Goal: Feedback & Contribution: Submit feedback/report problem

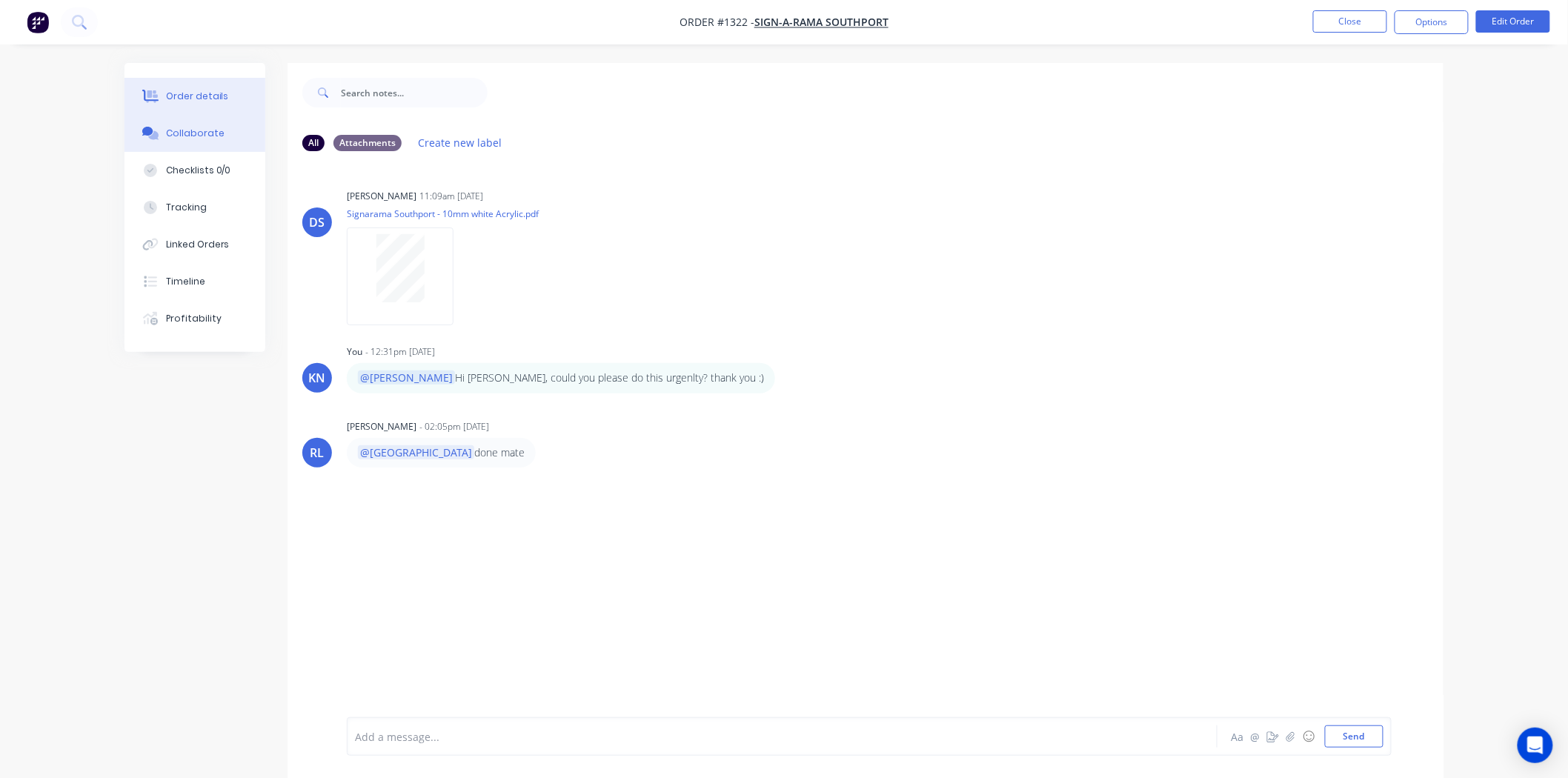
click at [227, 94] on button "Order details" at bounding box center [194, 97] width 141 height 37
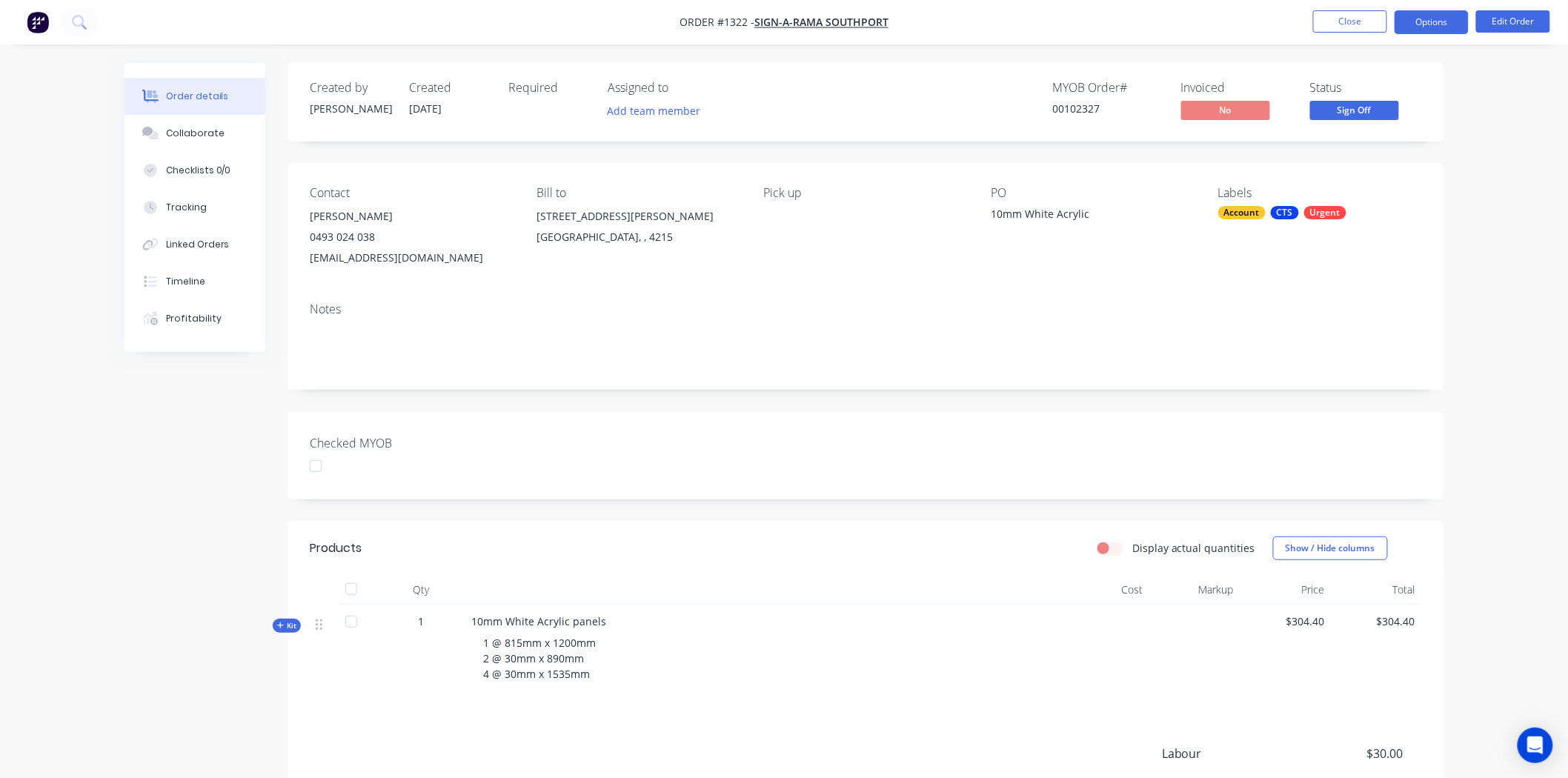
click at [1431, 17] on button "Options" at bounding box center [1432, 22] width 74 height 23
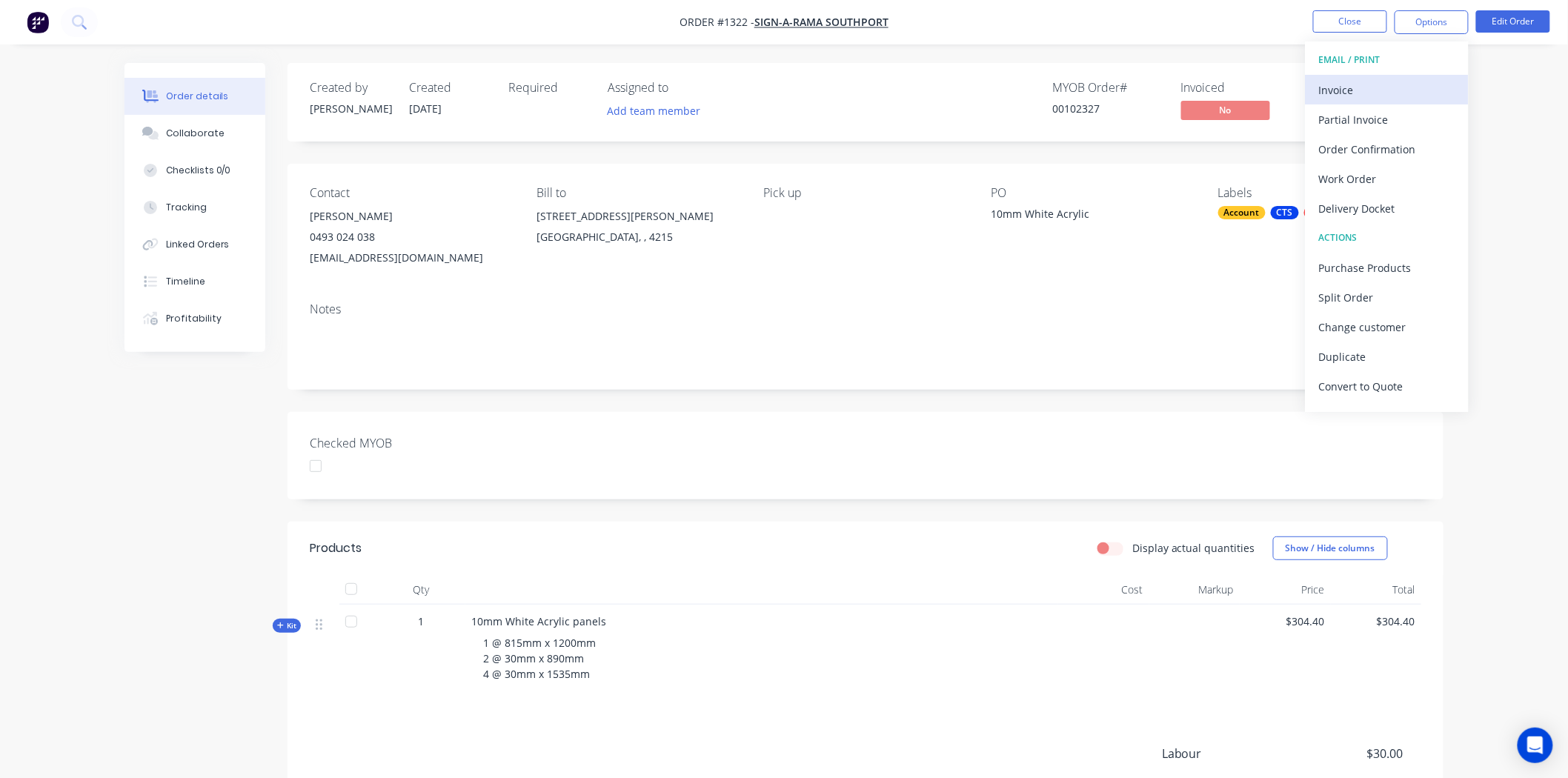
click at [1342, 91] on div "Invoice" at bounding box center [1387, 89] width 136 height 22
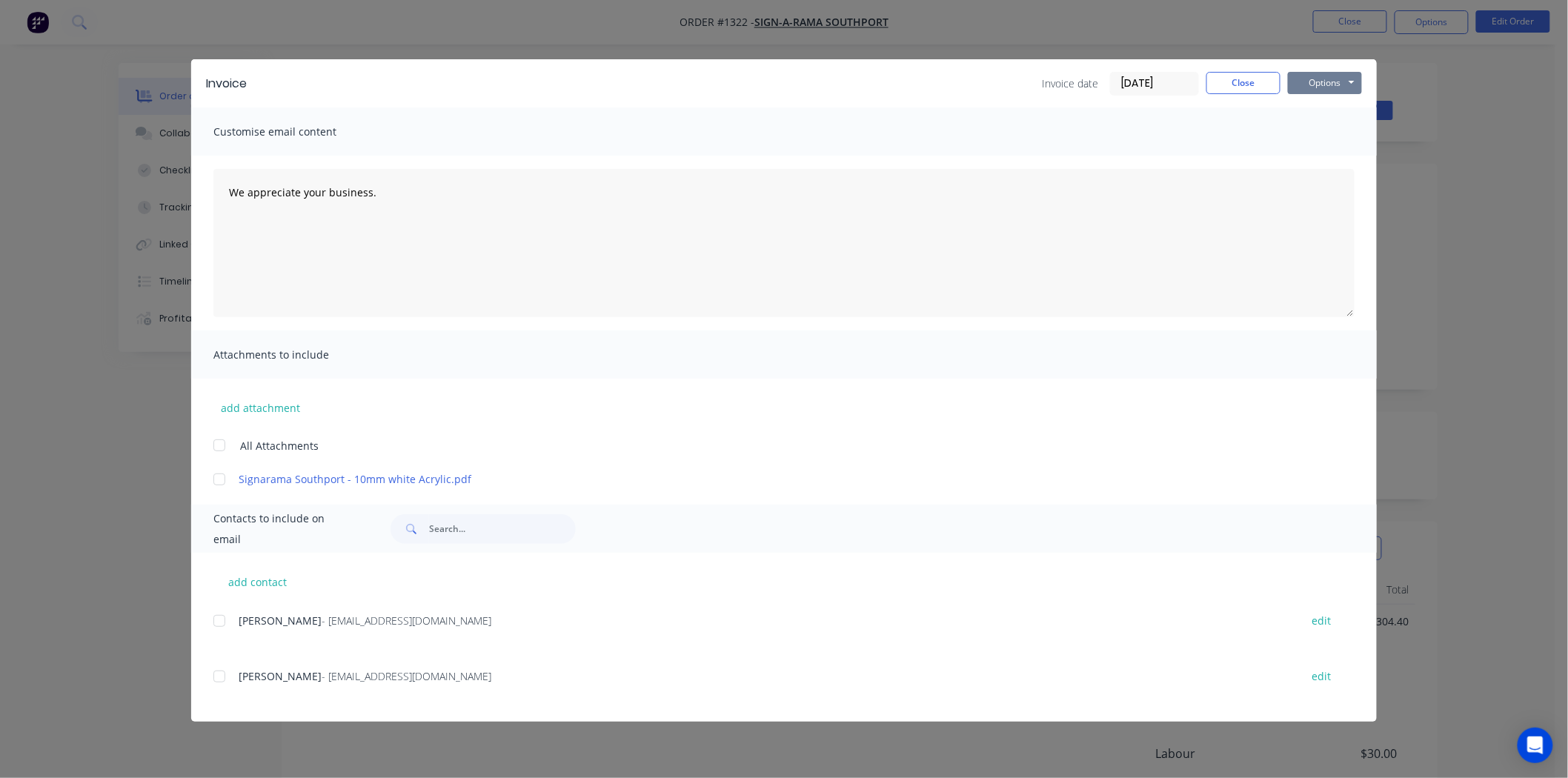
click at [1314, 85] on button "Options" at bounding box center [1325, 83] width 74 height 23
click at [1312, 137] on button "Print" at bounding box center [1336, 134] width 95 height 24
click at [1232, 77] on button "Close" at bounding box center [1243, 83] width 74 height 23
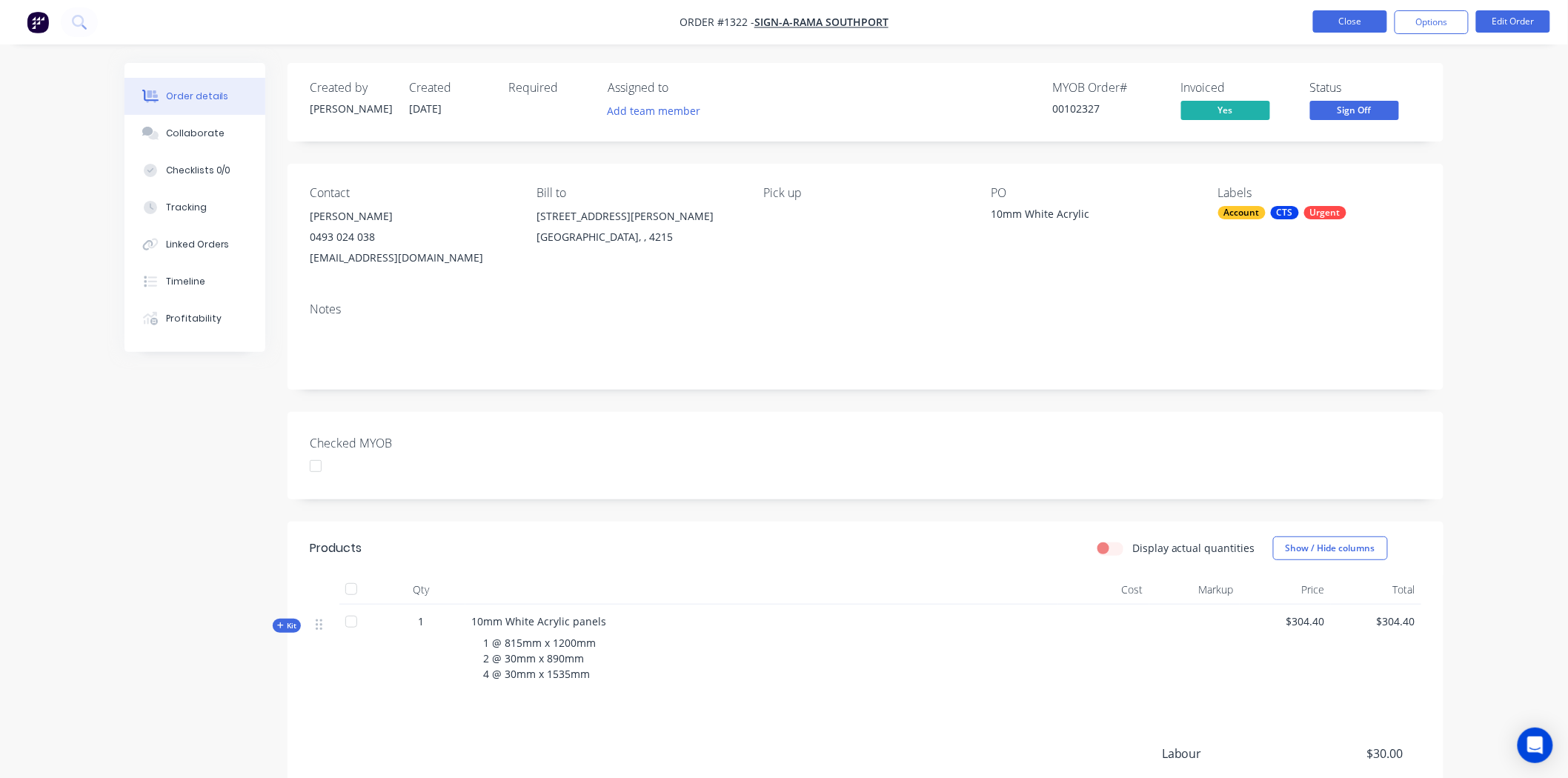
click at [1337, 15] on button "Close" at bounding box center [1350, 22] width 74 height 23
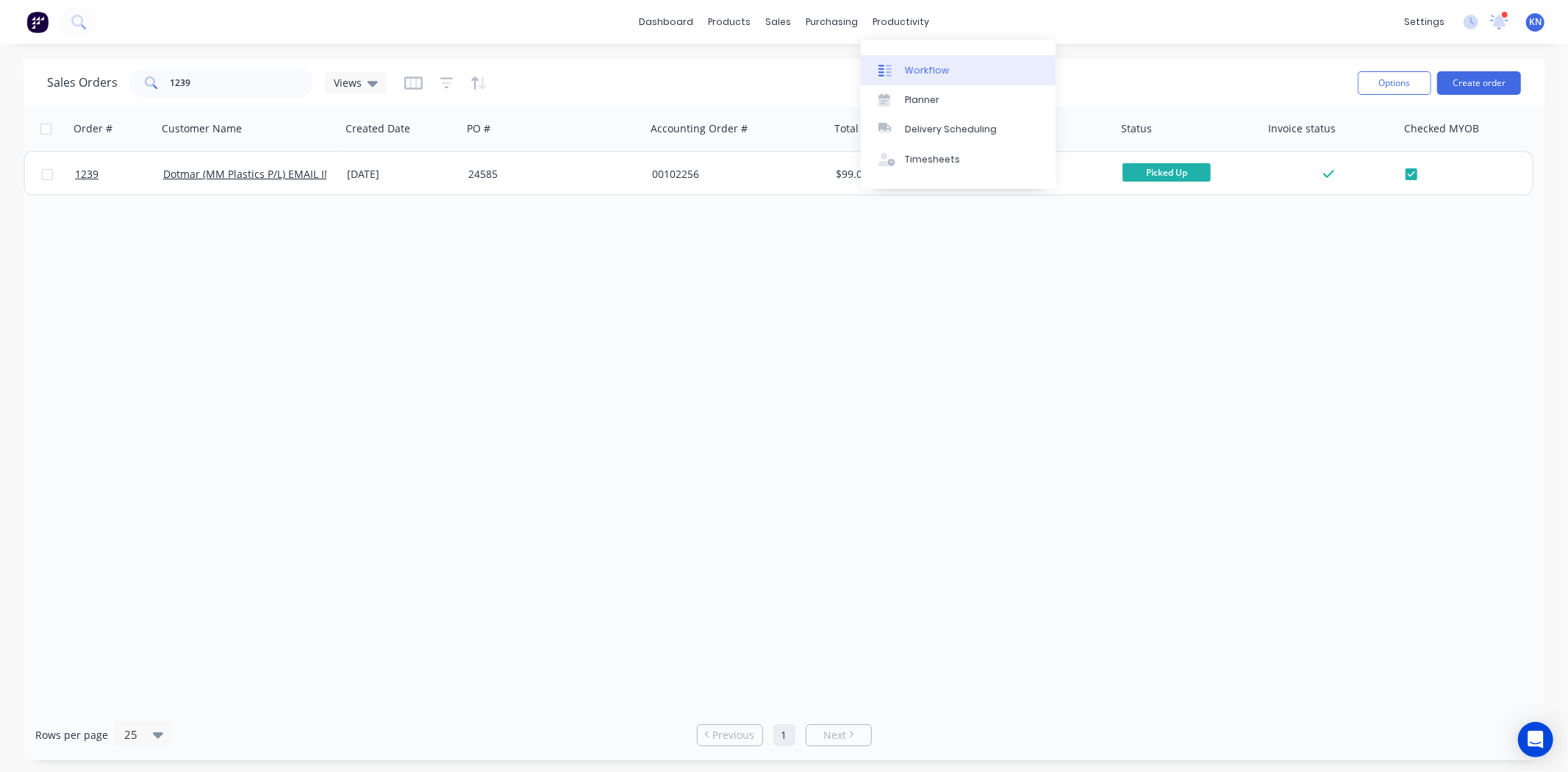
click at [906, 69] on div "Workflow" at bounding box center [926, 70] width 44 height 14
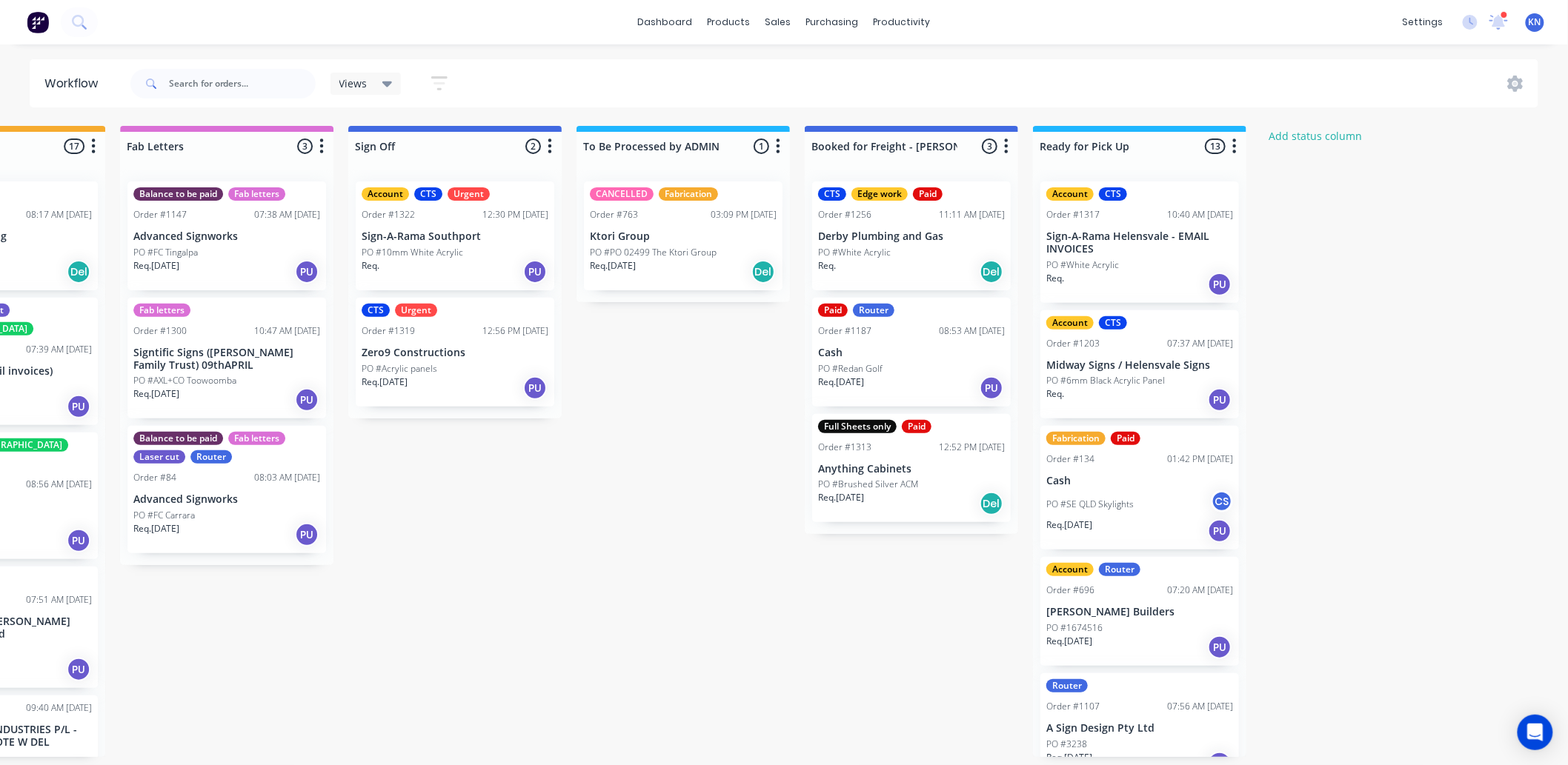
scroll to position [0, 1977]
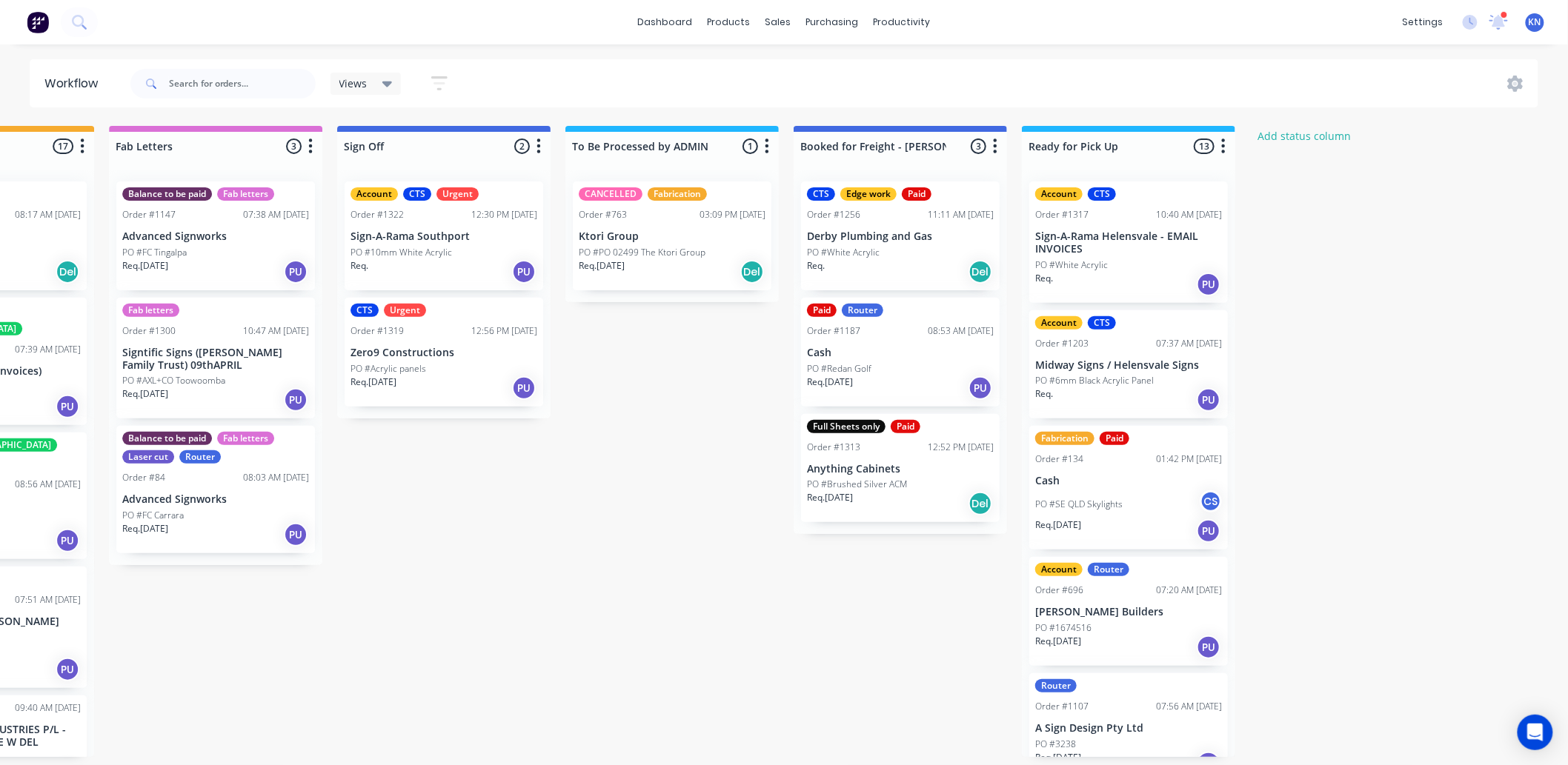
click at [448, 256] on div "PO #10mm White Acrylic" at bounding box center [444, 252] width 187 height 14
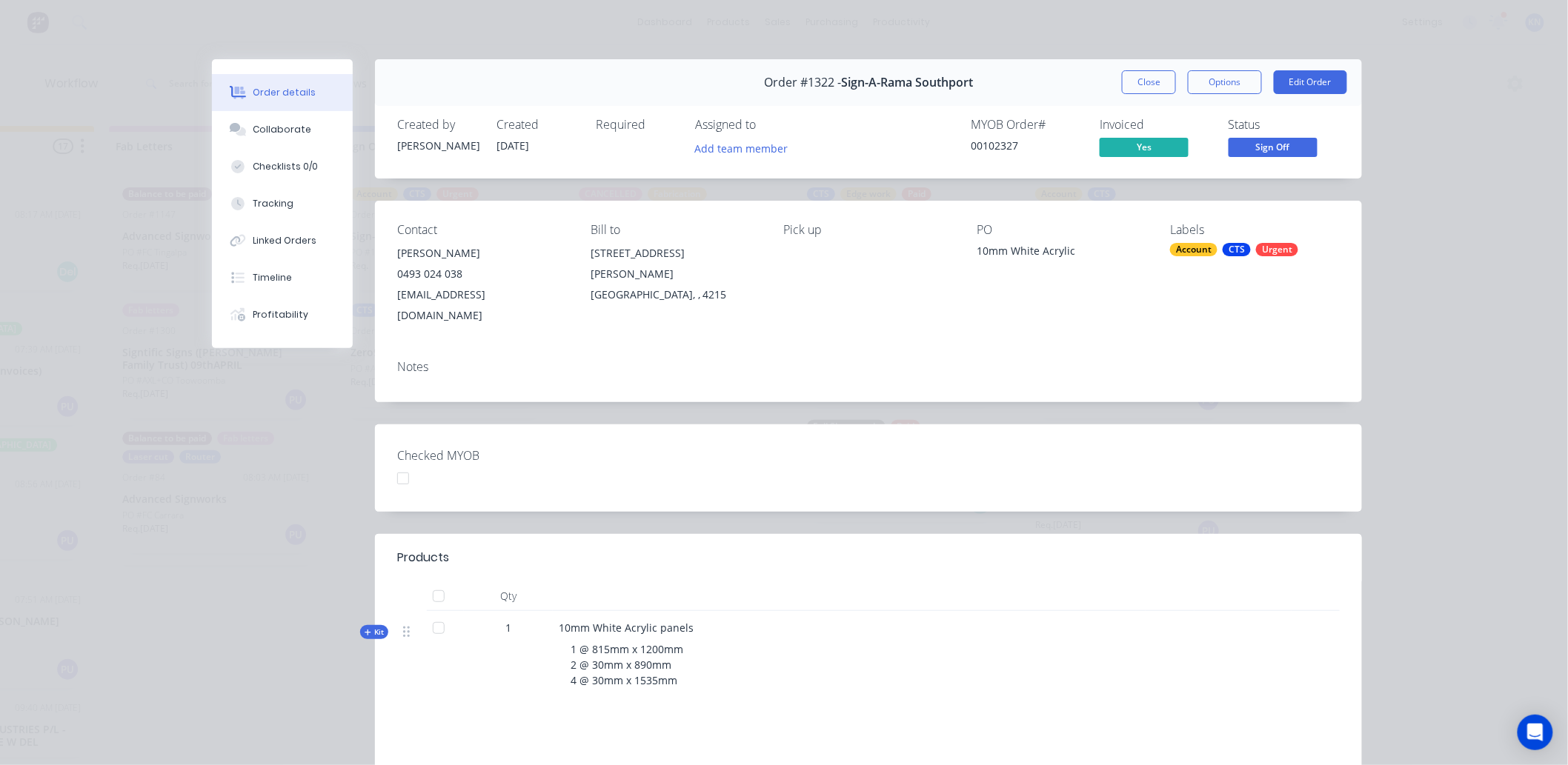
drag, startPoint x: 1139, startPoint y: 79, endPoint x: 786, endPoint y: 143, distance: 358.8
click at [1138, 79] on button "Close" at bounding box center [1149, 81] width 54 height 23
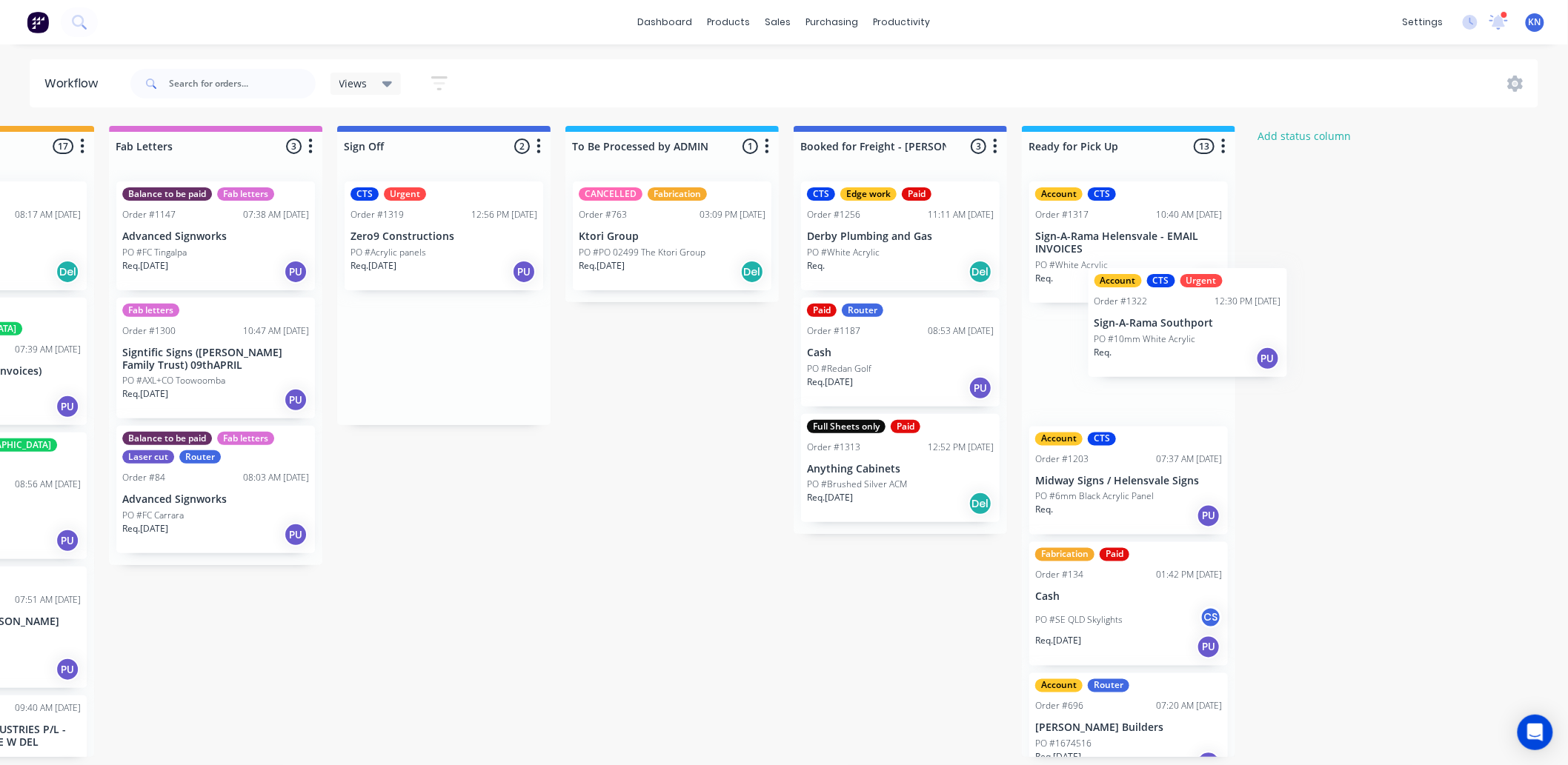
drag, startPoint x: 397, startPoint y: 256, endPoint x: 1154, endPoint y: 343, distance: 762.0
click at [1092, 379] on p "PO #10mm White Acrylic" at bounding box center [1086, 380] width 102 height 14
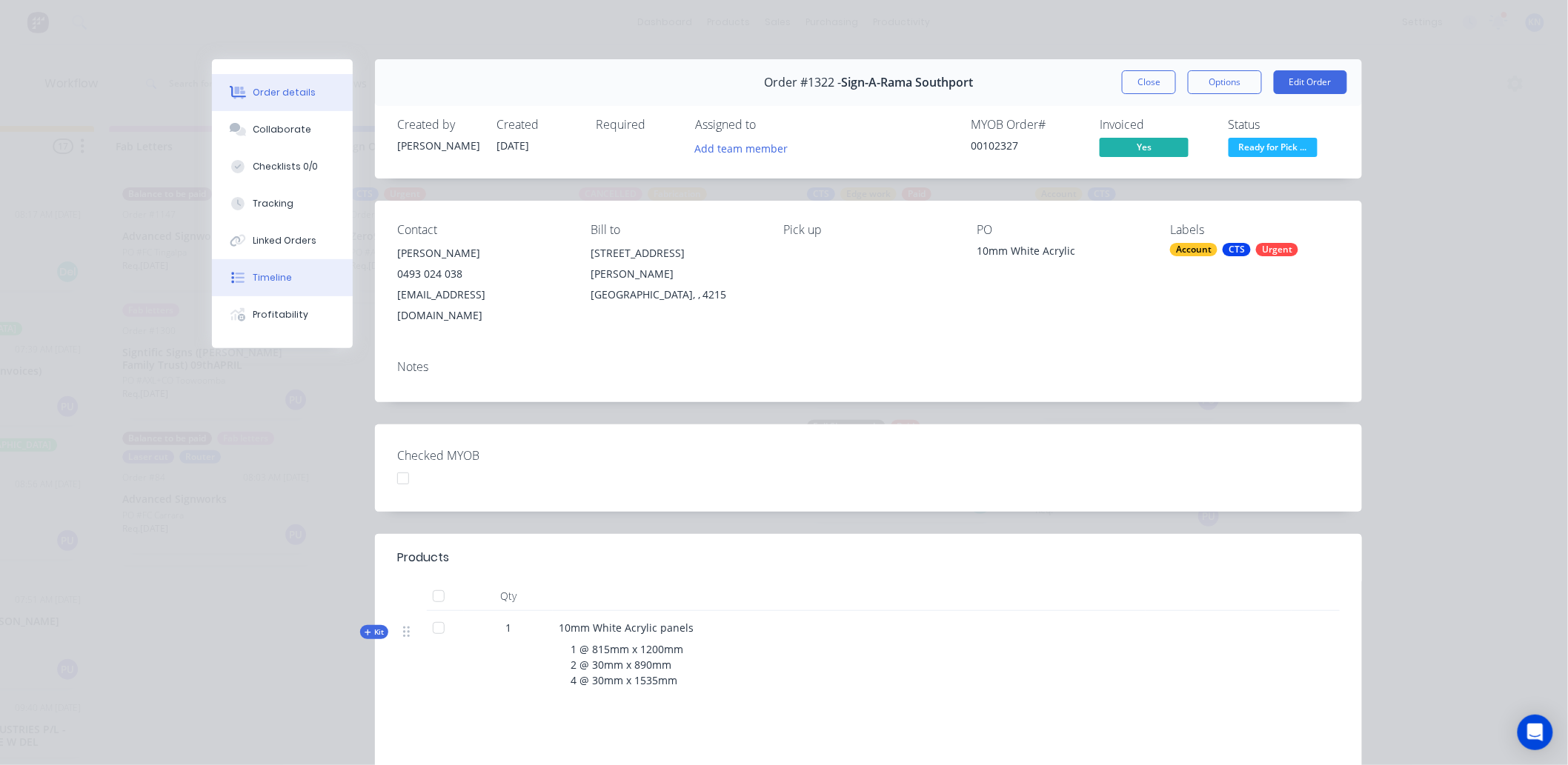
click at [267, 275] on div "Timeline" at bounding box center [272, 277] width 40 height 14
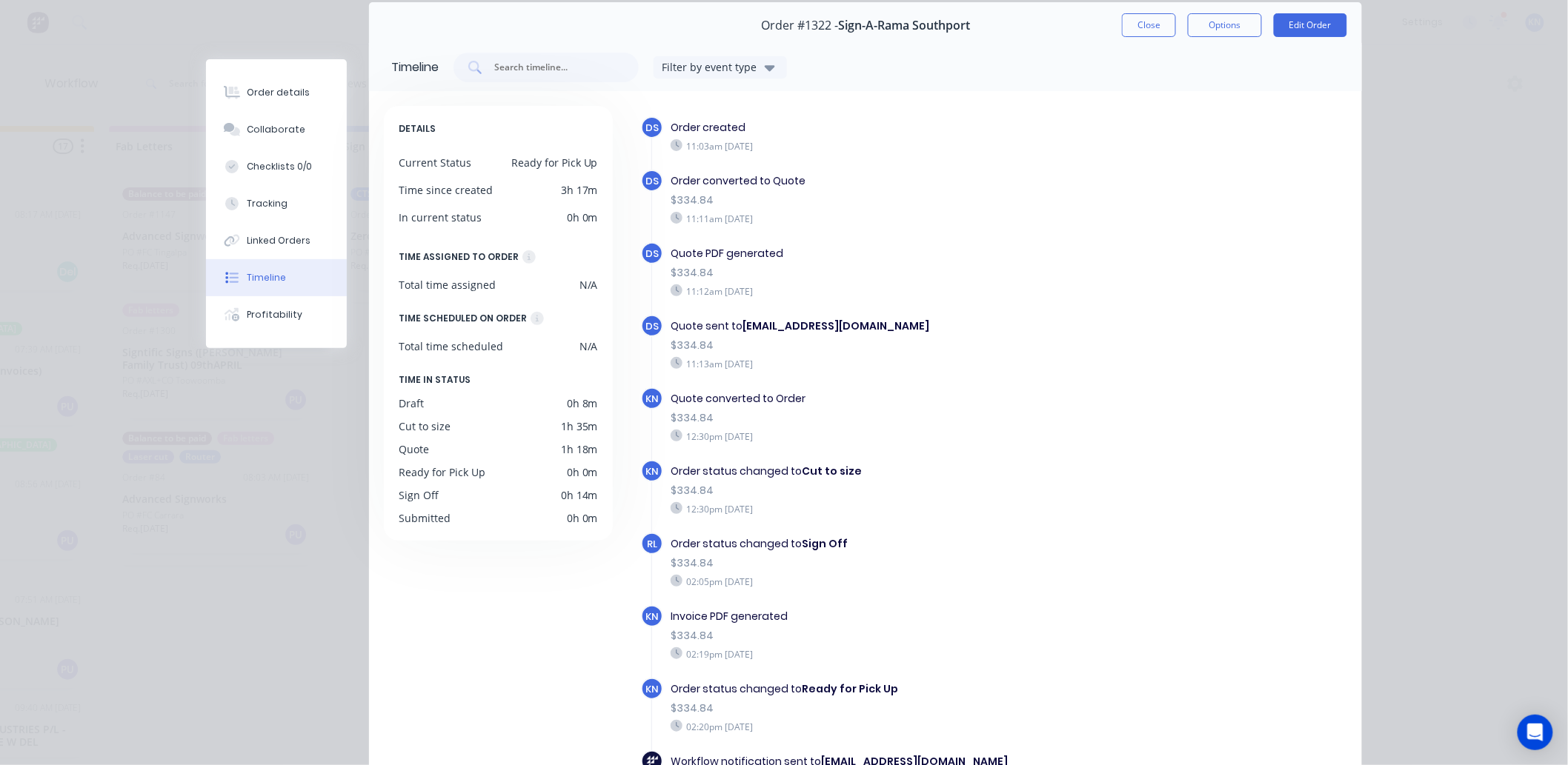
scroll to position [0, 0]
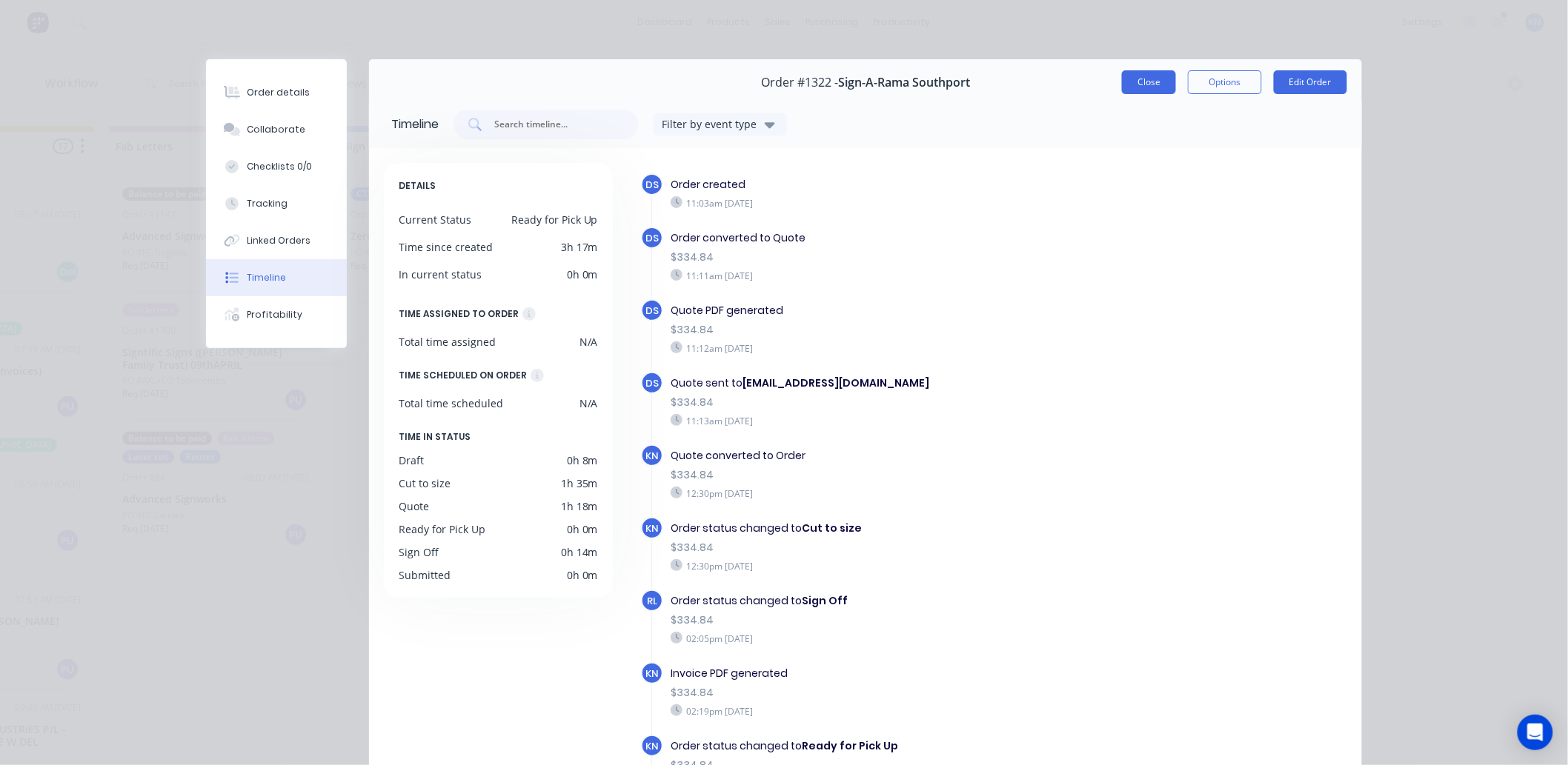
click at [1145, 81] on button "Close" at bounding box center [1149, 81] width 54 height 23
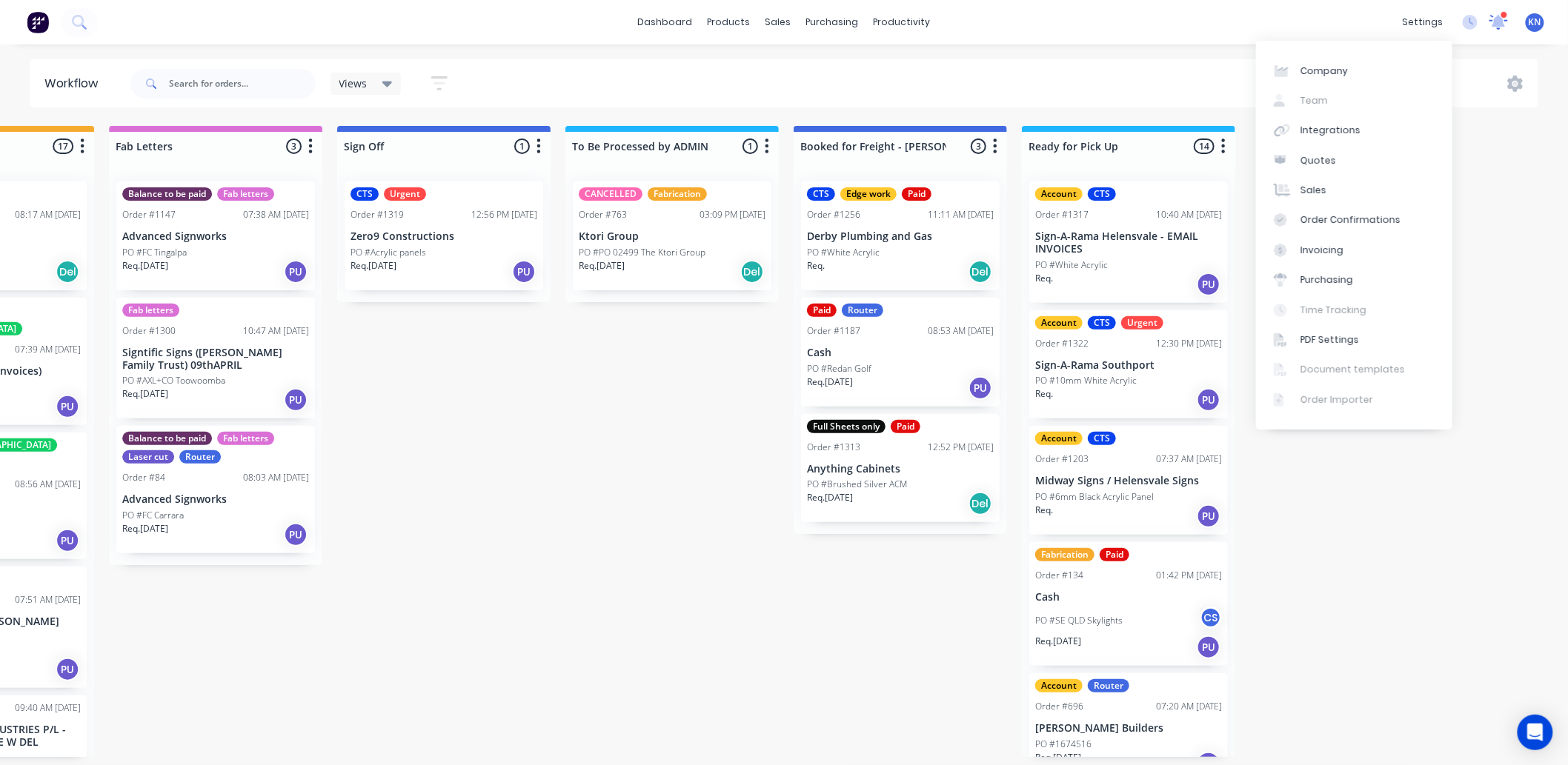
click at [1491, 17] on icon at bounding box center [1499, 22] width 19 height 16
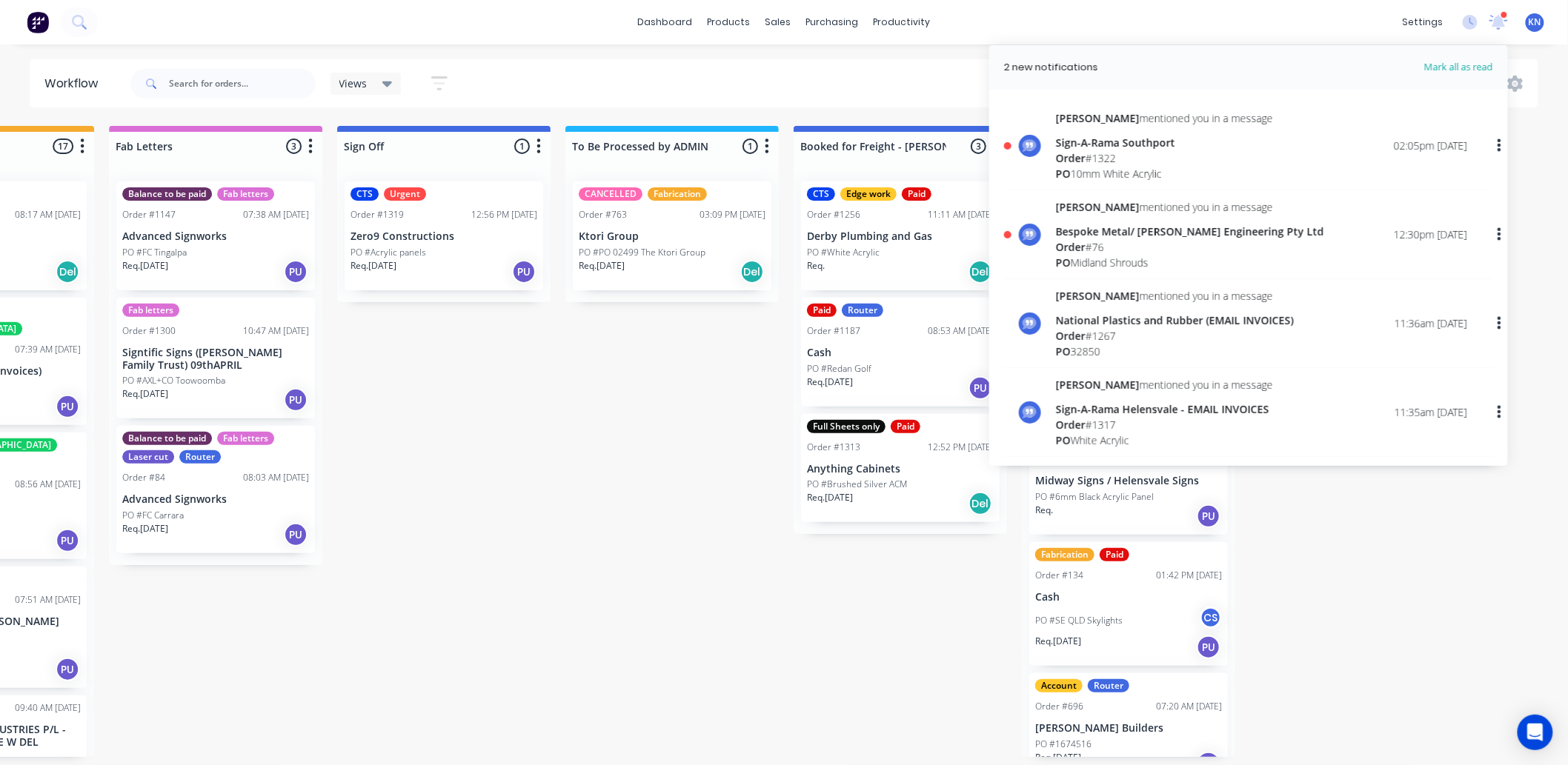
click at [1495, 145] on button "button" at bounding box center [1499, 146] width 35 height 27
click at [1414, 178] on div "Mark as read" at bounding box center [1423, 185] width 114 height 22
click at [1398, 179] on div "Mark as read" at bounding box center [1423, 185] width 114 height 22
click at [1146, 237] on div "Bespoke Metal/ [PERSON_NAME] Engineering Pty Ltd" at bounding box center [1190, 231] width 268 height 15
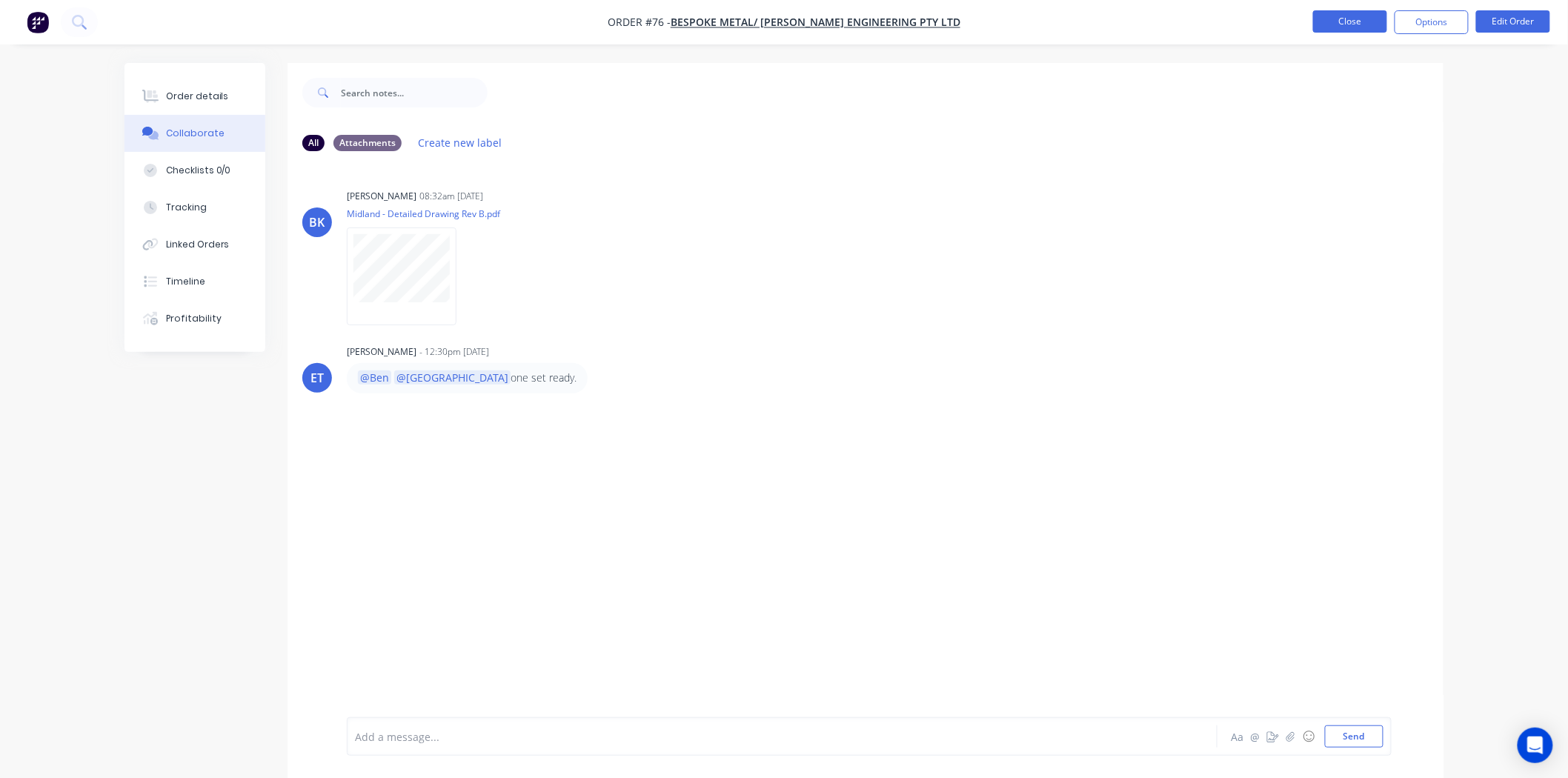
click at [1343, 19] on button "Close" at bounding box center [1350, 22] width 74 height 23
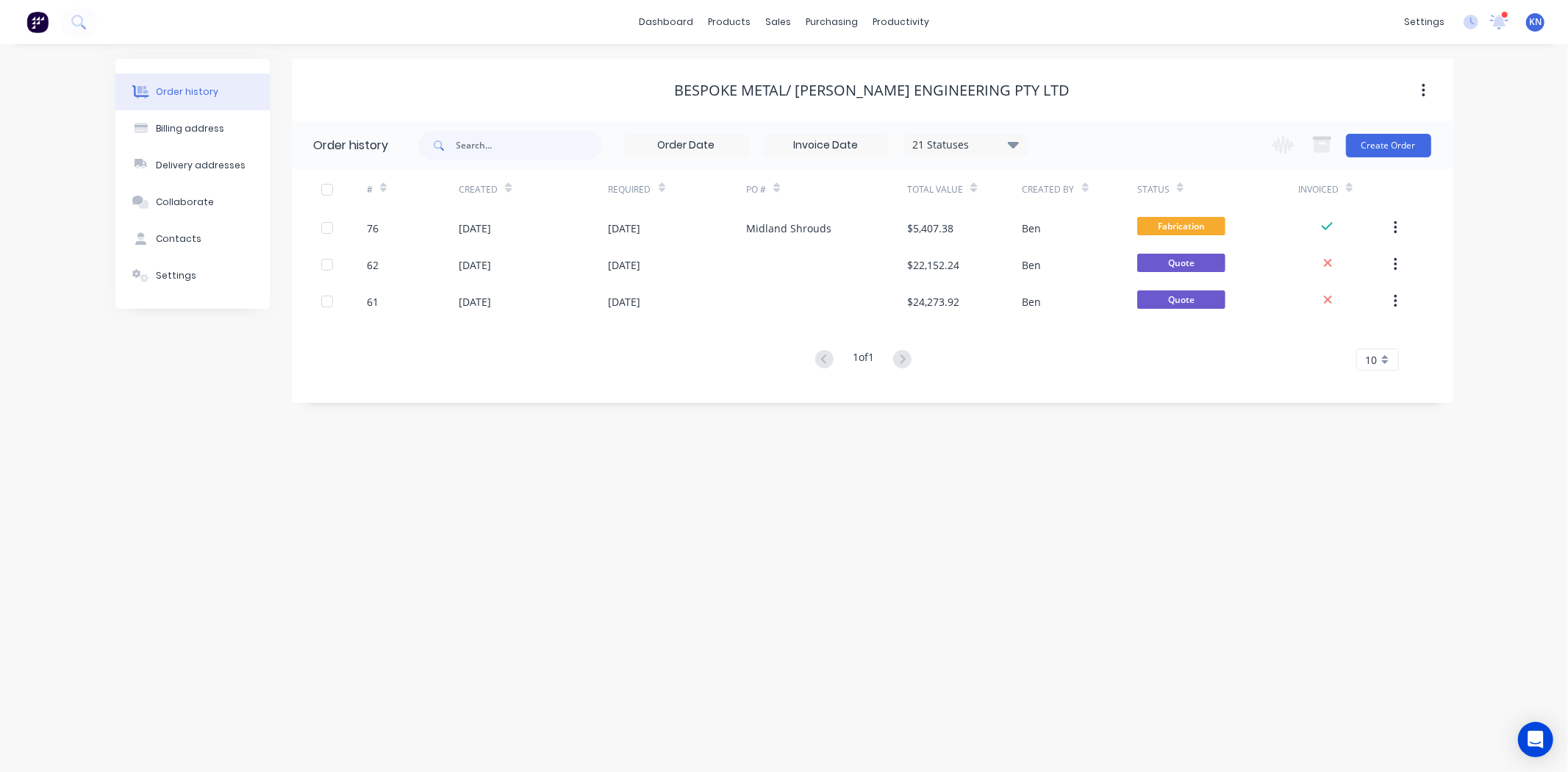
click at [1501, 17] on div at bounding box center [1504, 14] width 7 height 7
click at [1497, 26] on icon at bounding box center [1498, 22] width 18 height 14
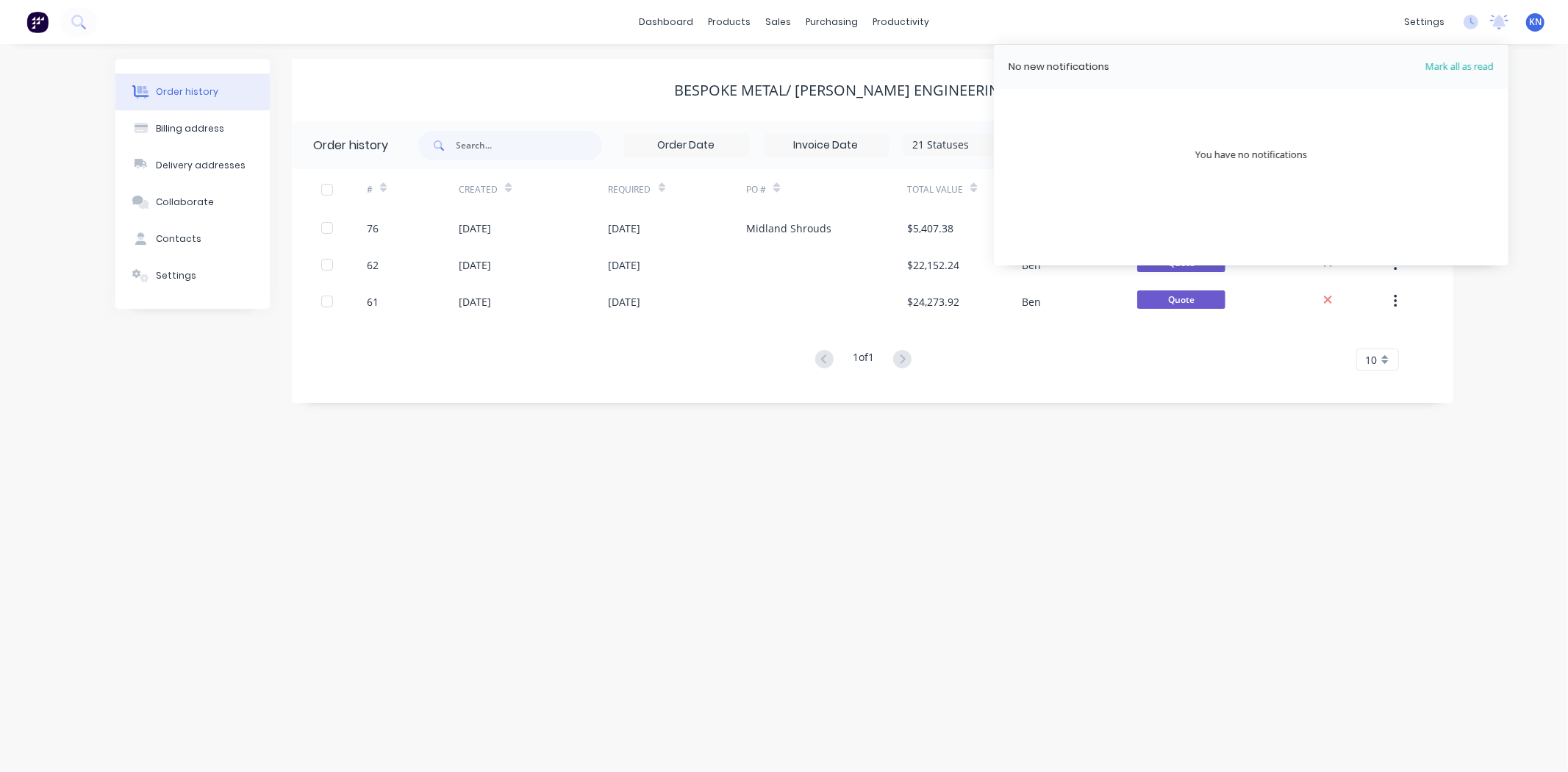
click at [1497, 26] on icon at bounding box center [1498, 22] width 18 height 14
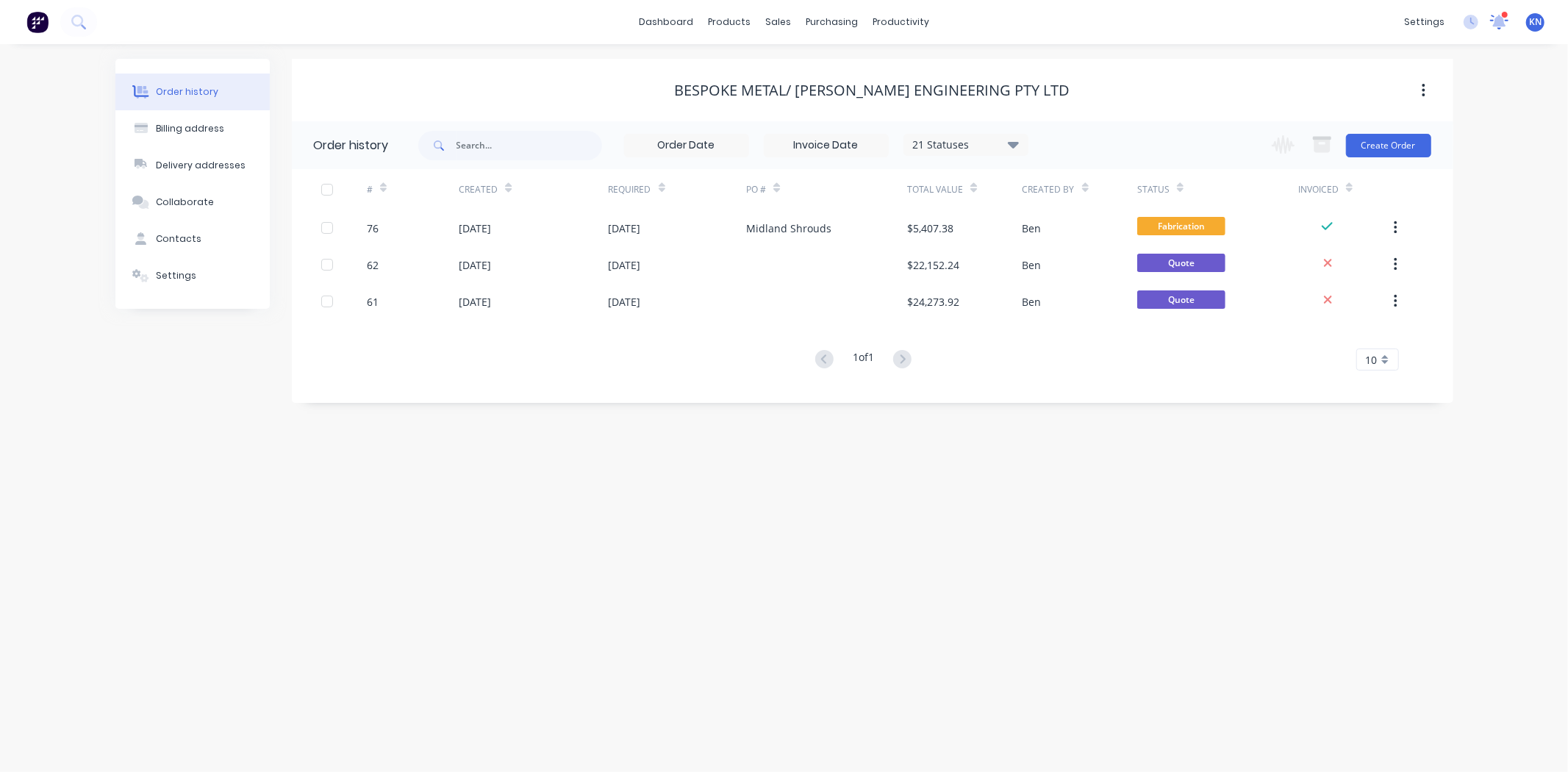
click at [1496, 26] on icon at bounding box center [1499, 21] width 19 height 15
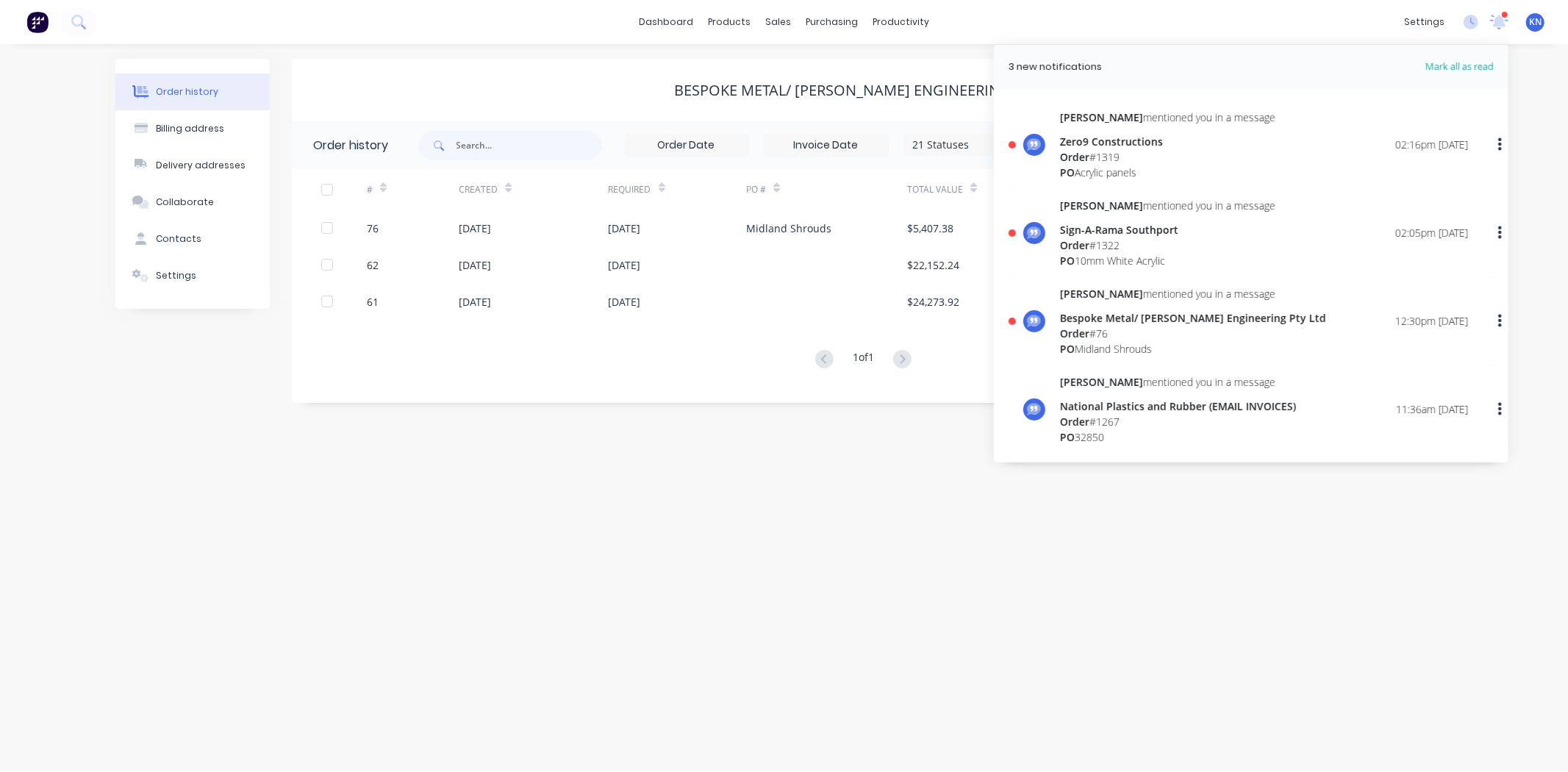
click at [1095, 324] on div "Bespoke Metal/ [PERSON_NAME] Engineering Pty Ltd" at bounding box center [1192, 318] width 266 height 15
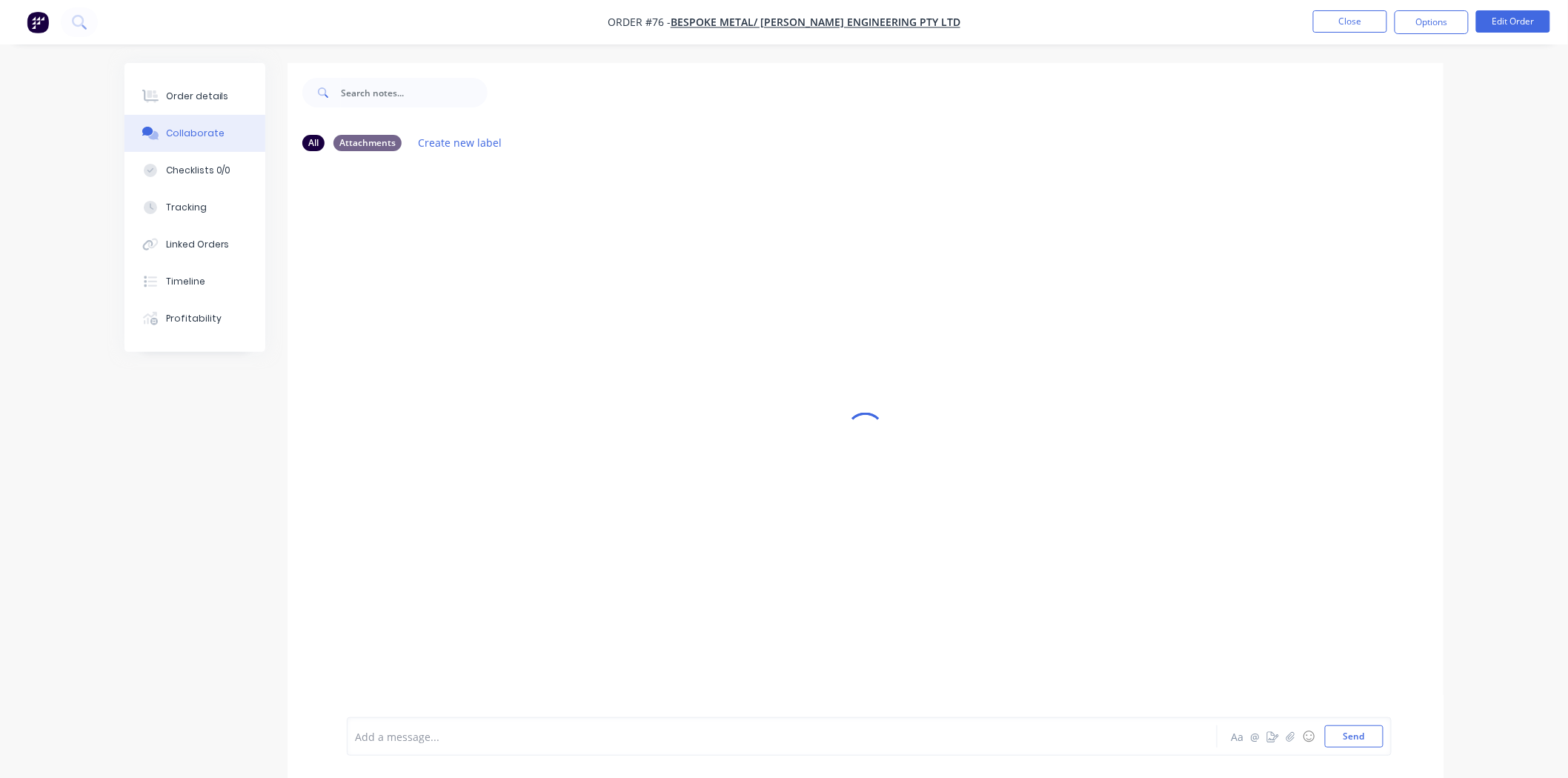
click at [1310, 31] on ul "Close Options Edit Order" at bounding box center [1432, 22] width 272 height 23
click at [1328, 17] on button "Close" at bounding box center [1350, 22] width 74 height 23
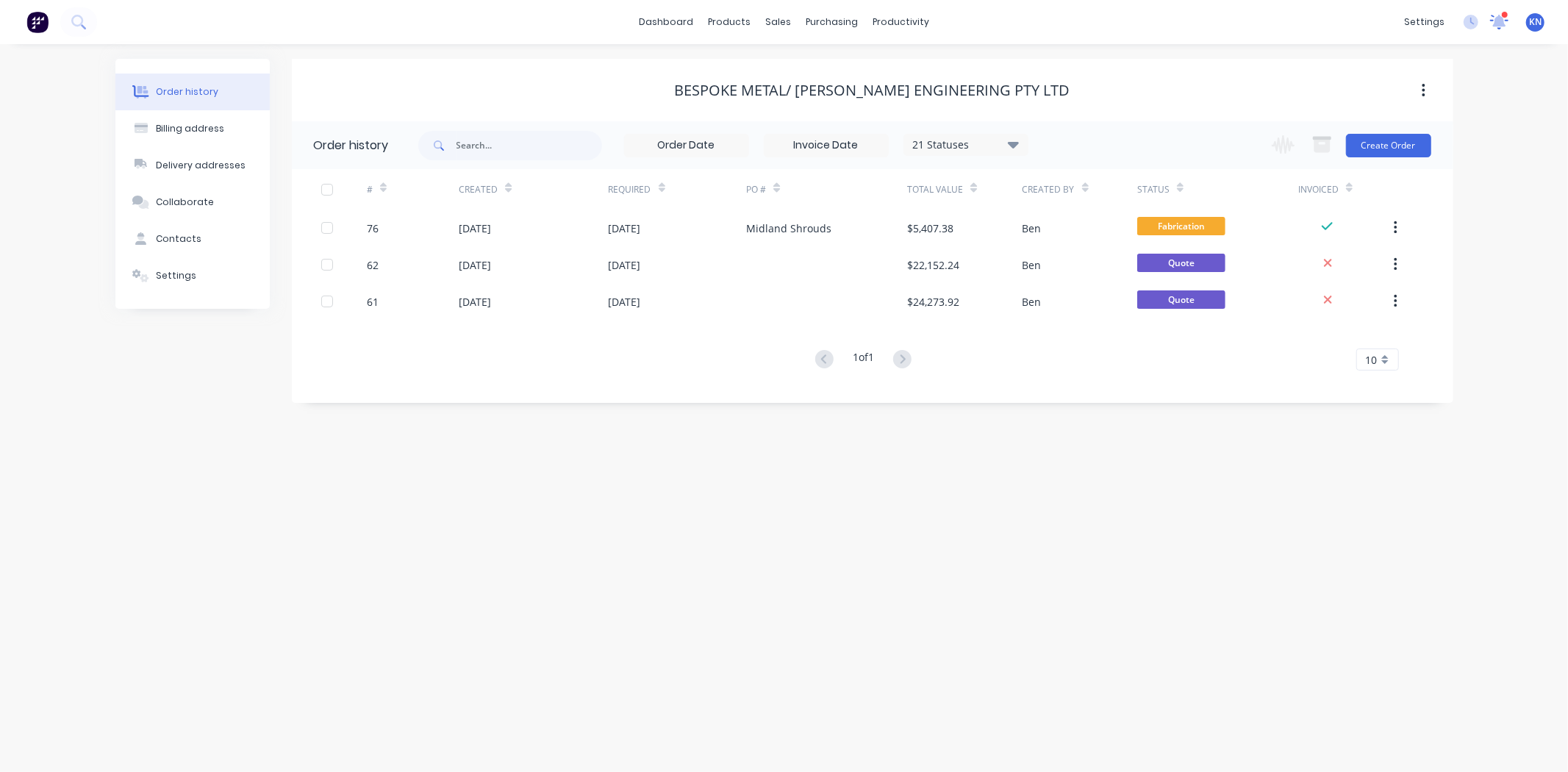
click at [1500, 23] on icon at bounding box center [1499, 20] width 14 height 13
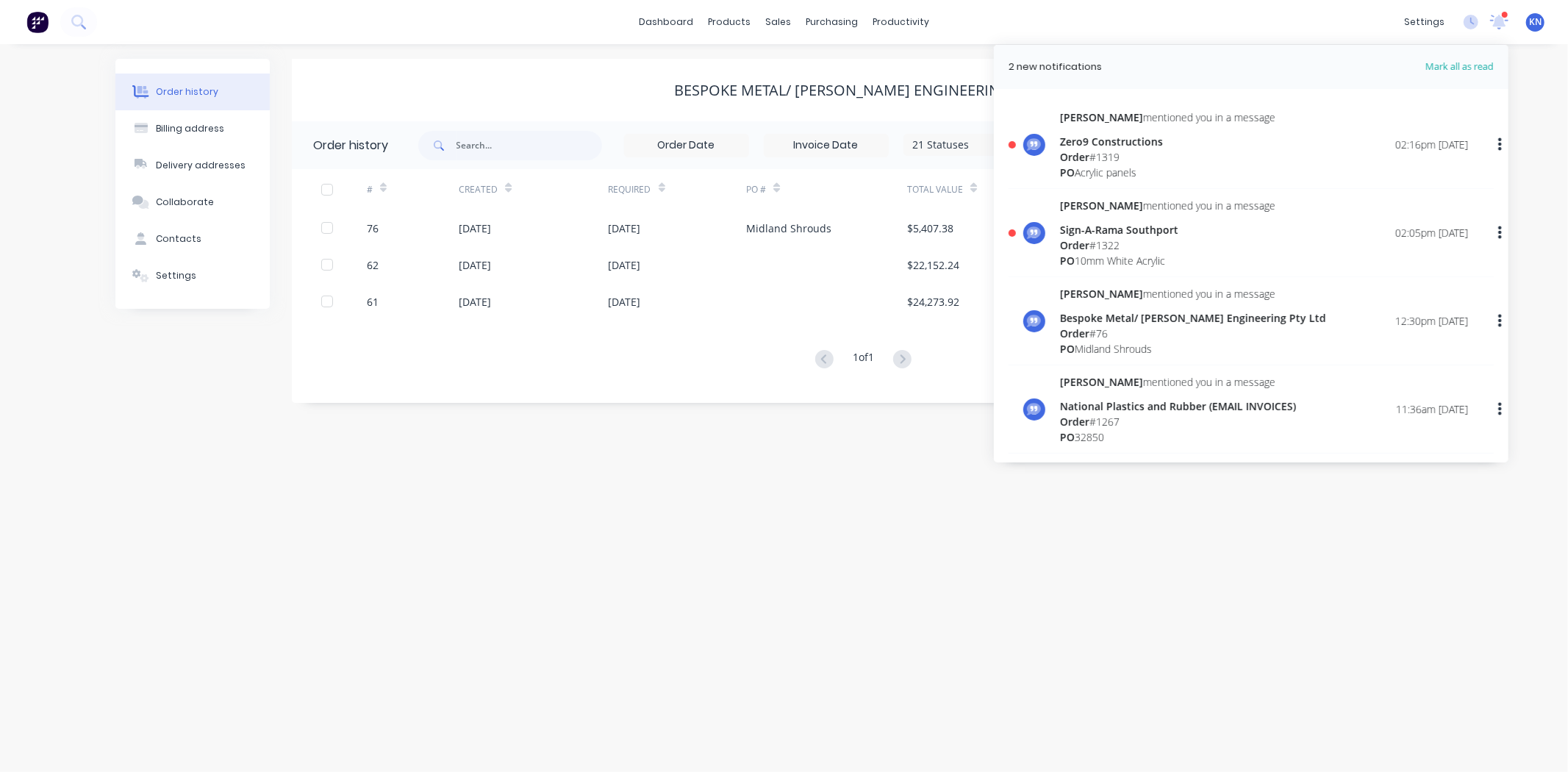
click at [1101, 332] on div "Order # 76" at bounding box center [1192, 333] width 266 height 15
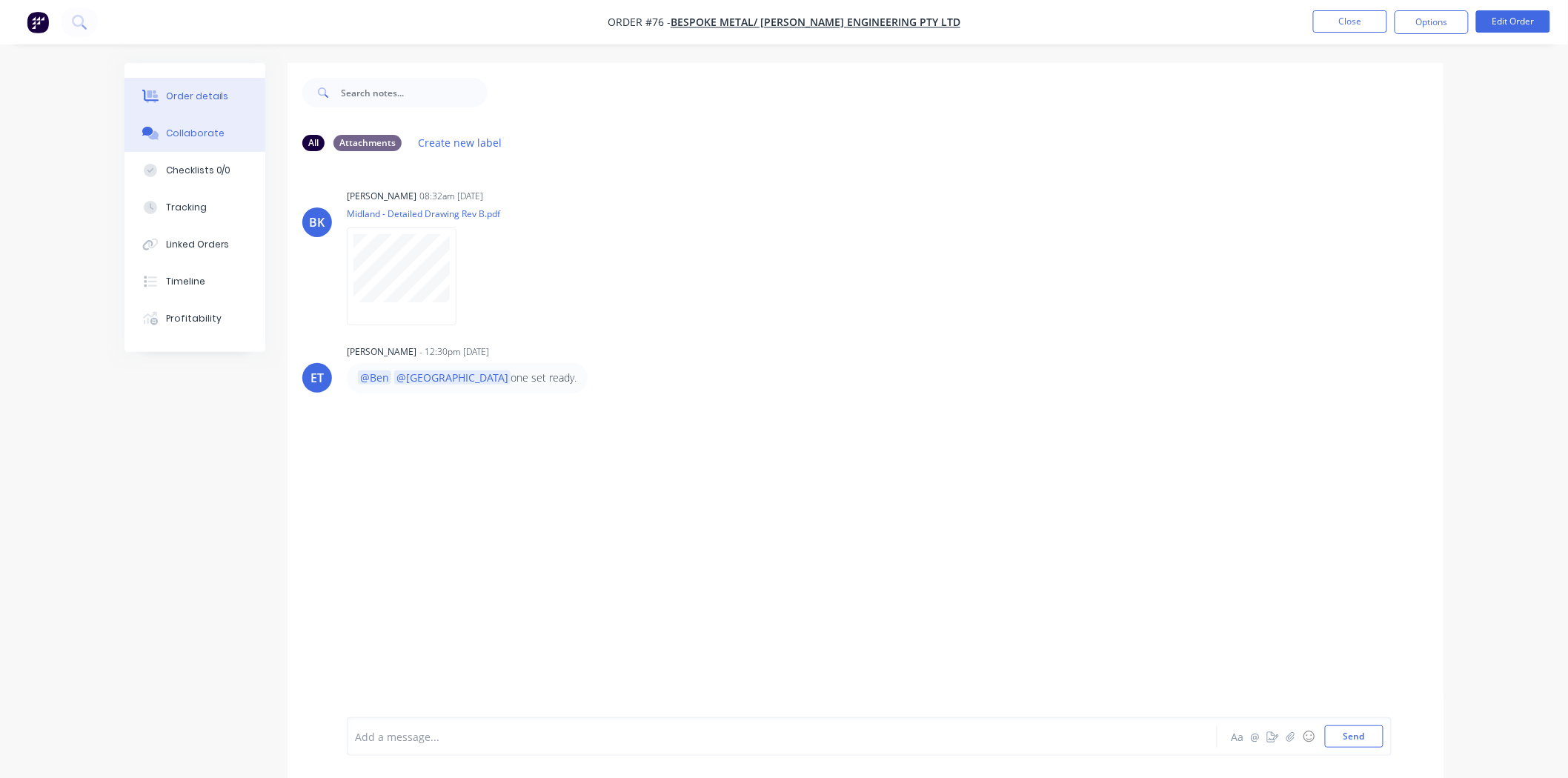
click at [205, 113] on button "Order details" at bounding box center [194, 97] width 141 height 37
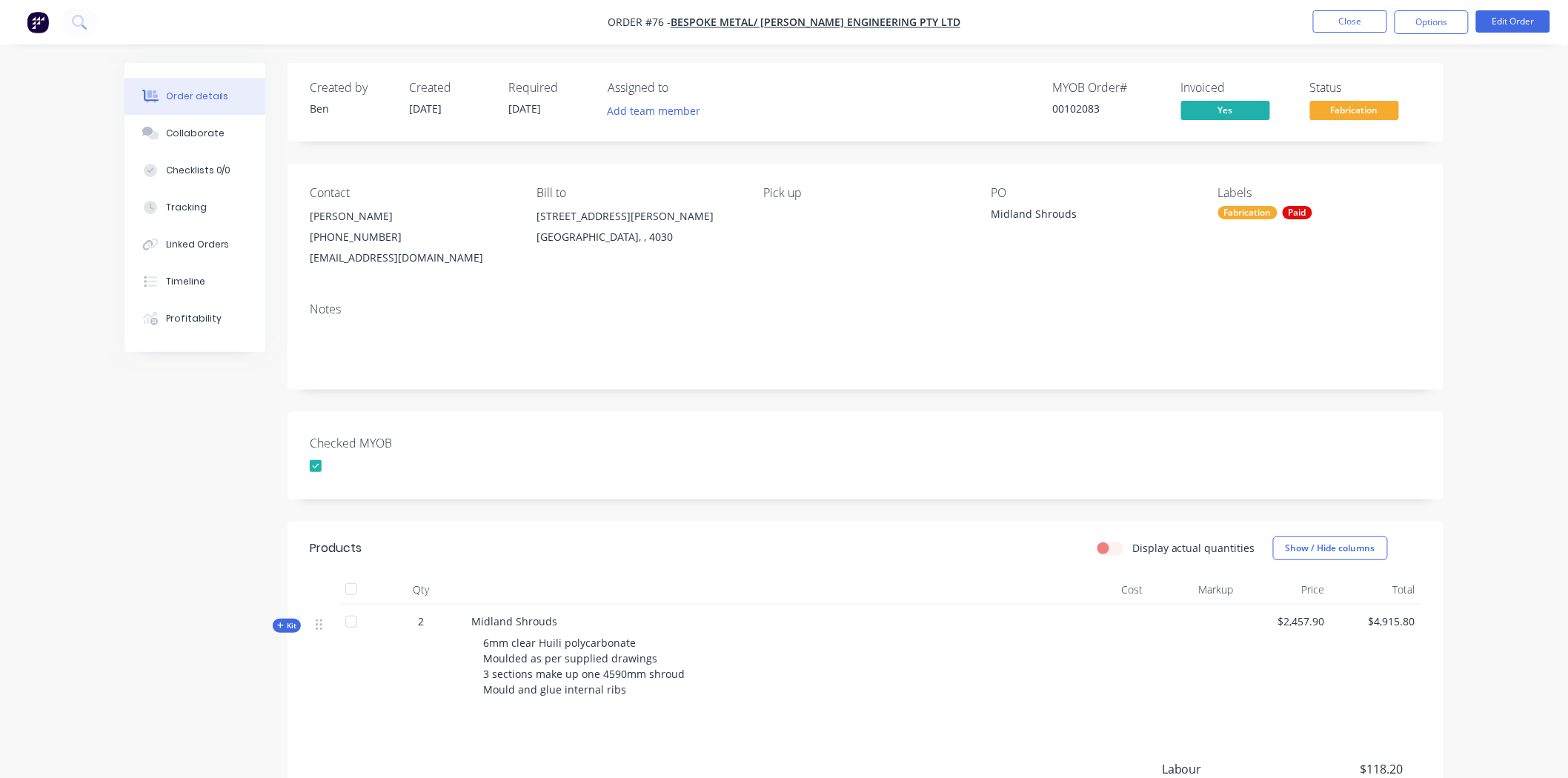
click at [289, 630] on span "Kit" at bounding box center [287, 626] width 19 height 11
click at [1383, 21] on button "Close" at bounding box center [1350, 22] width 74 height 23
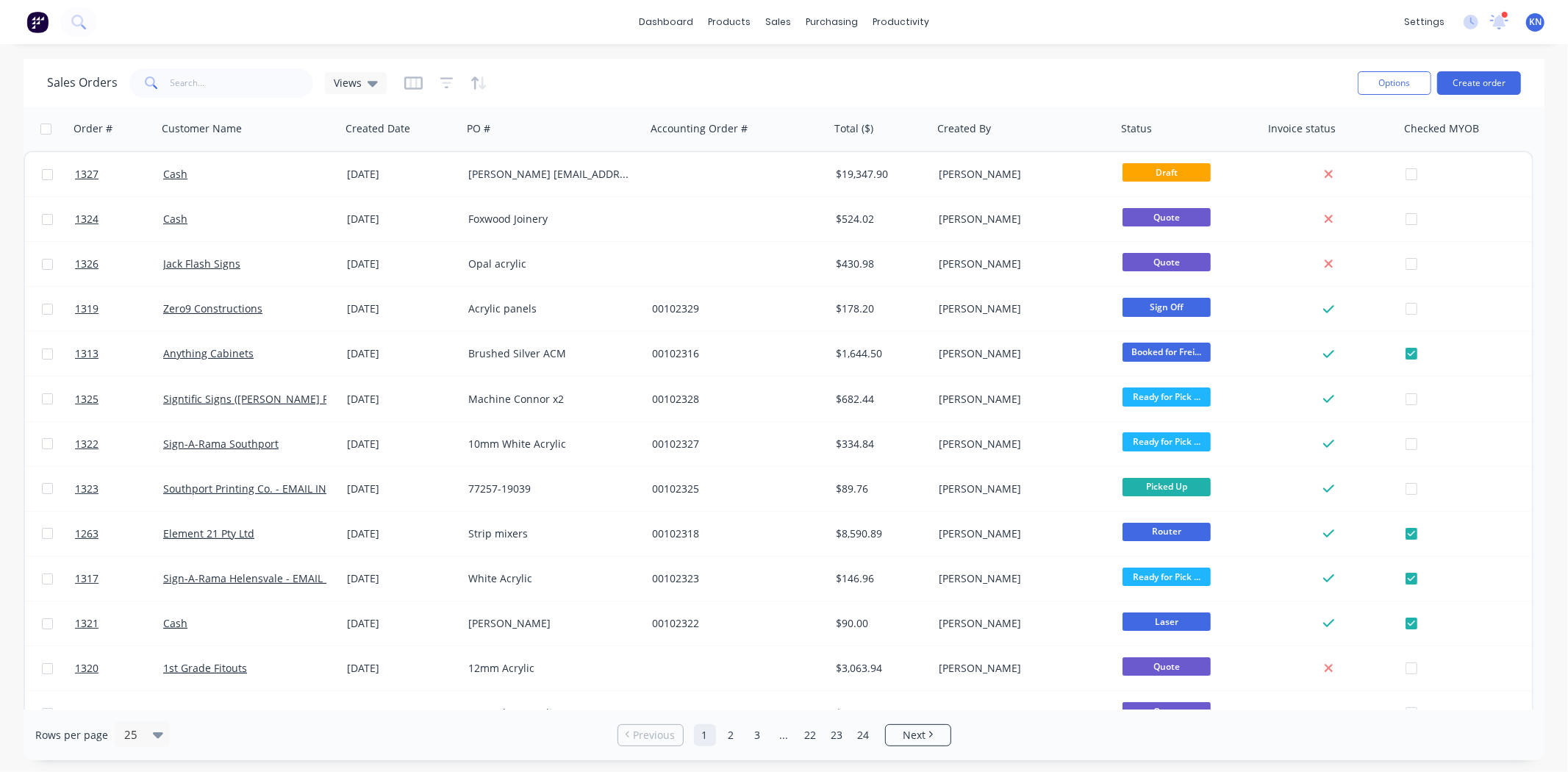
click at [1504, 18] on div at bounding box center [1504, 14] width 7 height 7
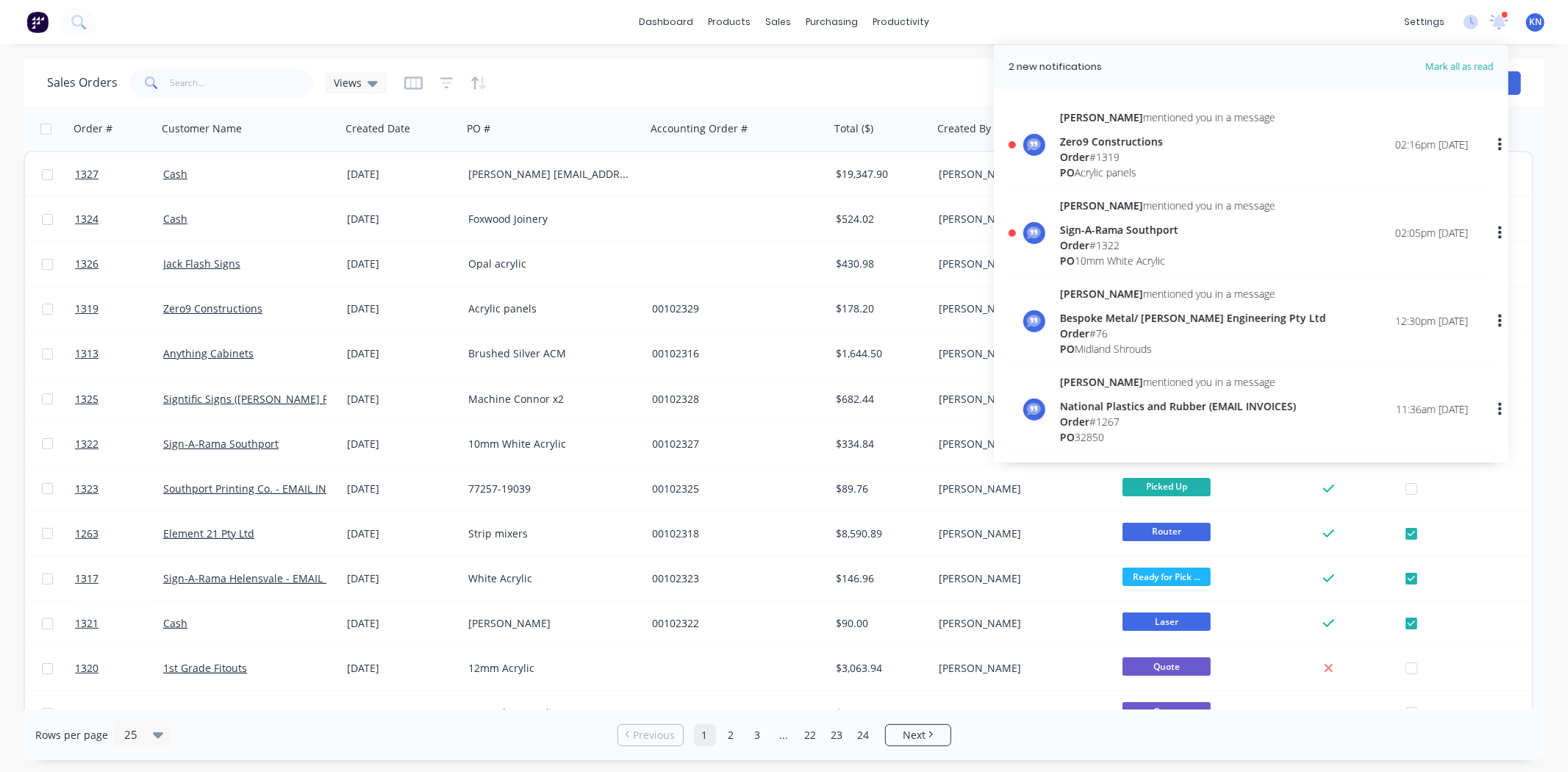
click at [1136, 312] on div "Bespoke Metal/ [PERSON_NAME] Engineering Pty Ltd" at bounding box center [1192, 318] width 266 height 15
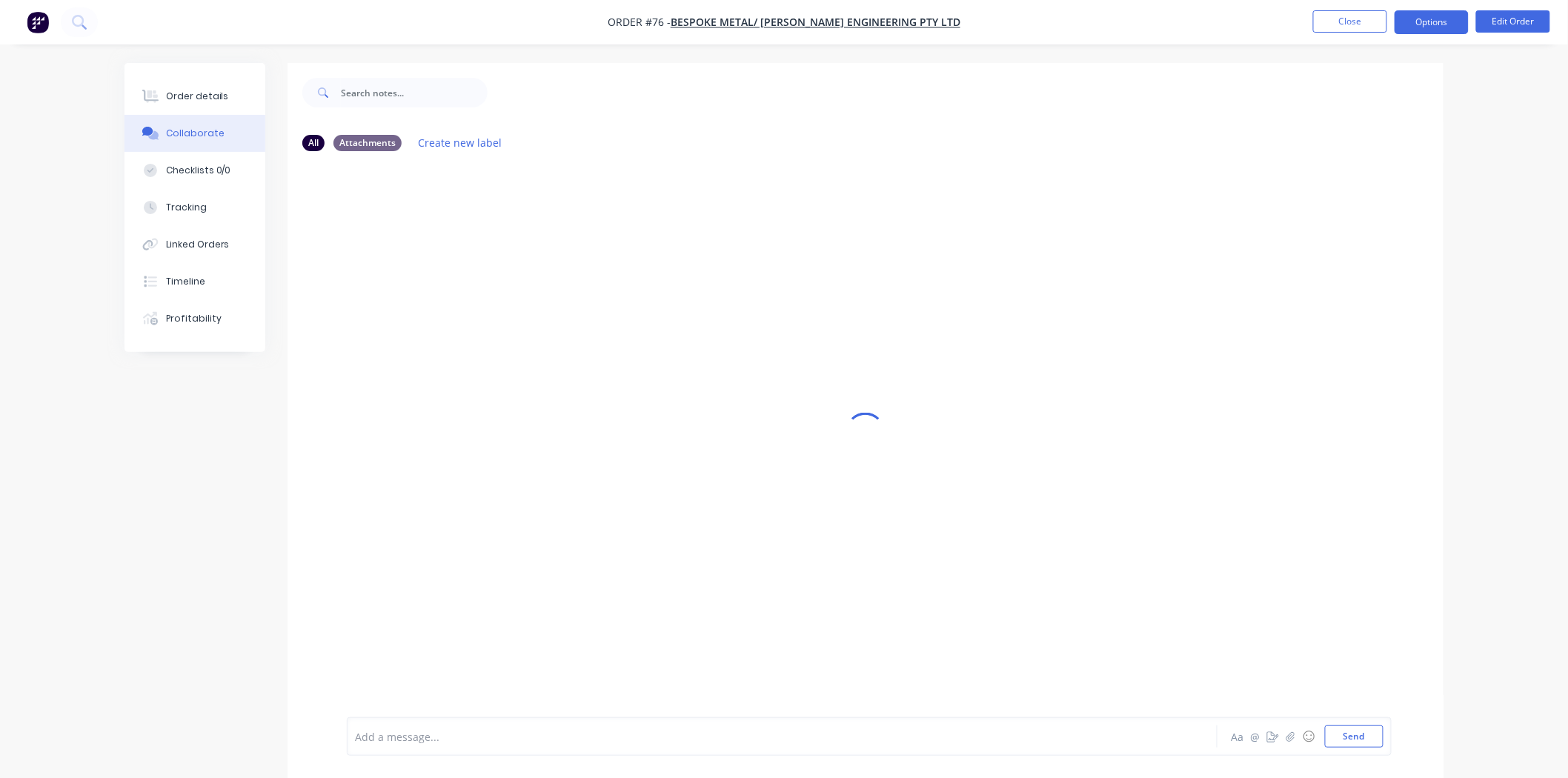
click at [1435, 19] on button "Options" at bounding box center [1432, 22] width 74 height 23
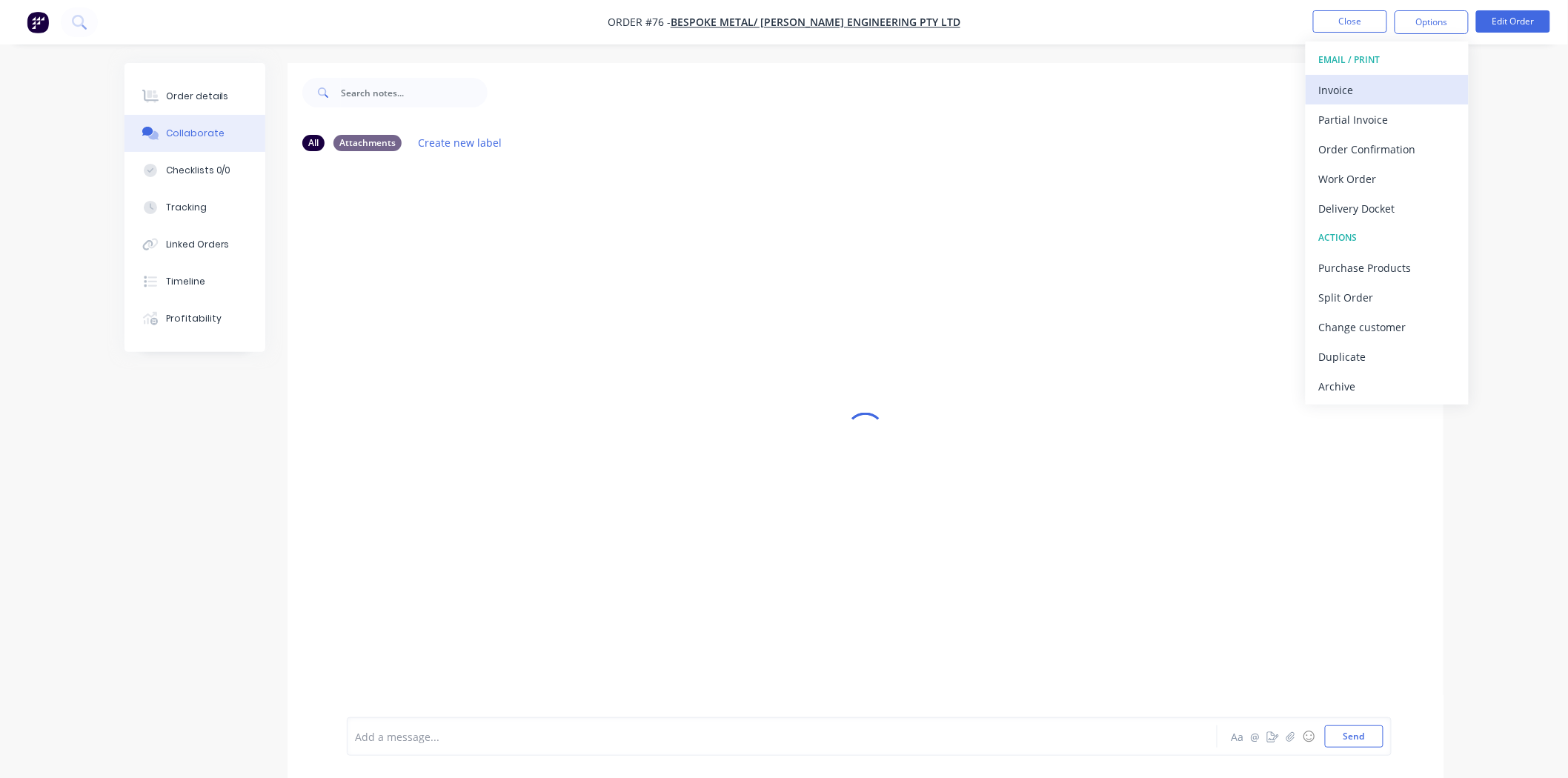
click at [1354, 81] on div "Invoice" at bounding box center [1387, 89] width 136 height 22
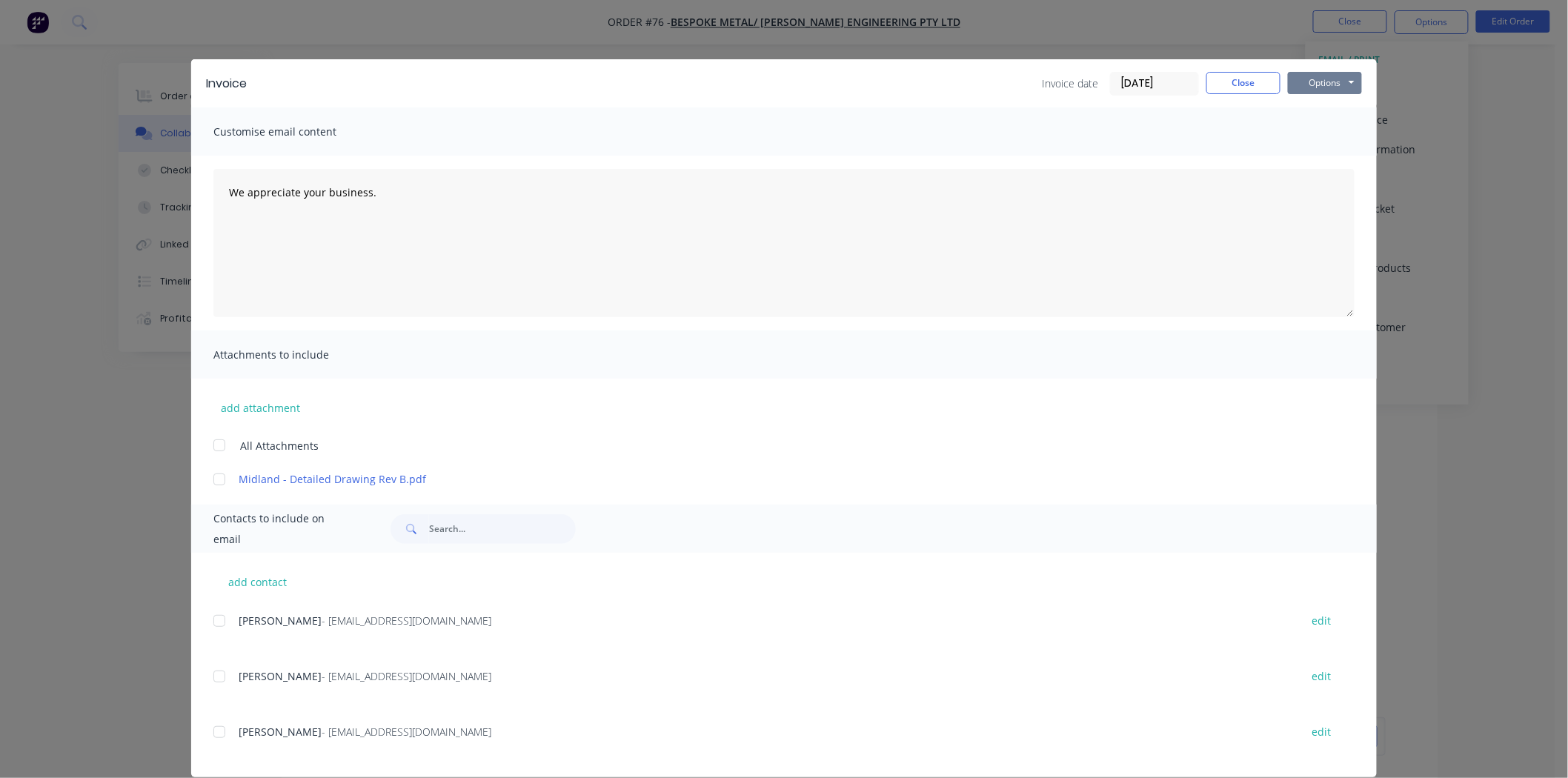
click at [1300, 80] on button "Options" at bounding box center [1325, 83] width 74 height 23
click at [1161, 77] on input "06/08/25" at bounding box center [1154, 84] width 87 height 23
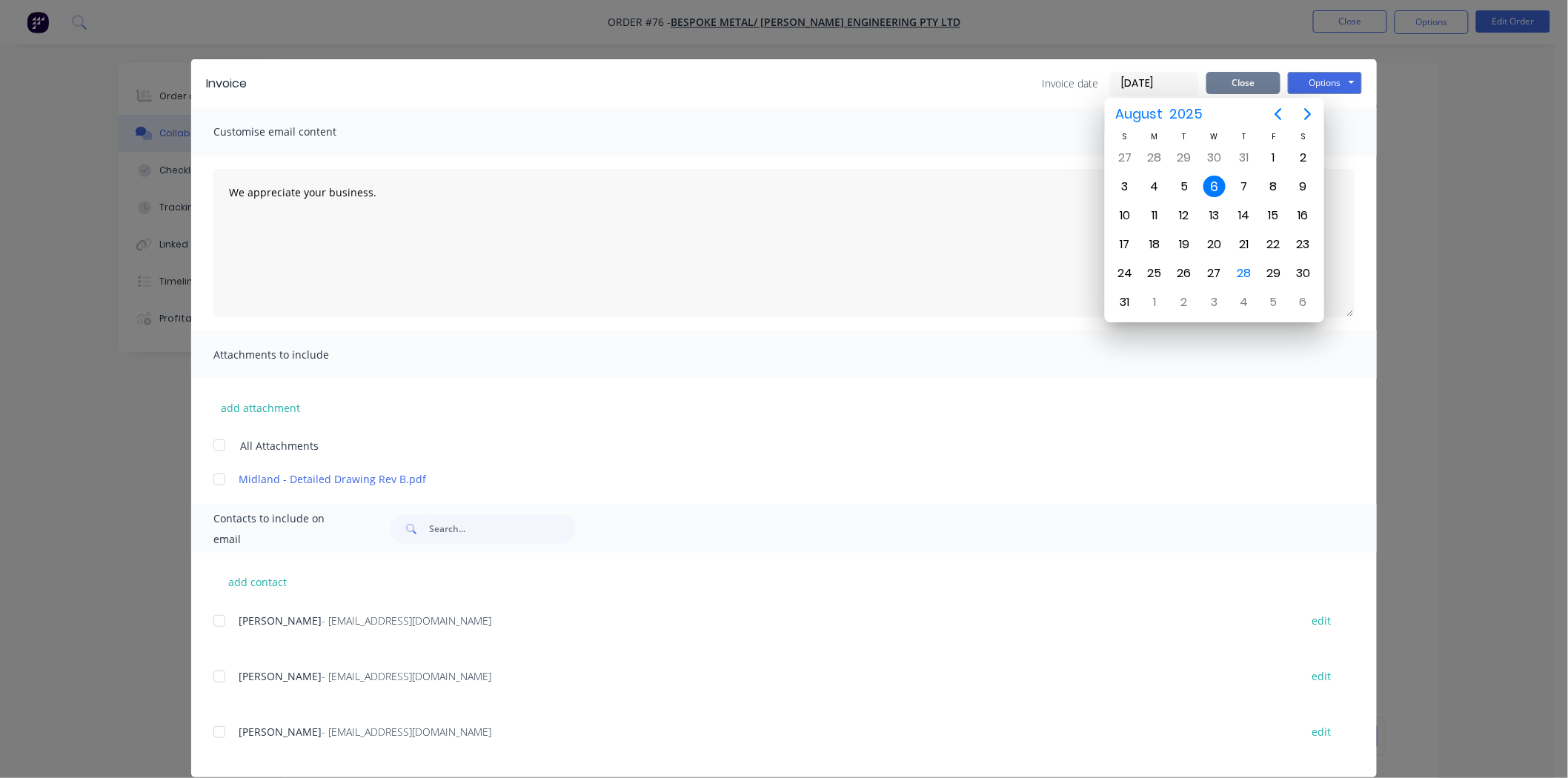
click at [1227, 83] on button "Close" at bounding box center [1243, 83] width 74 height 23
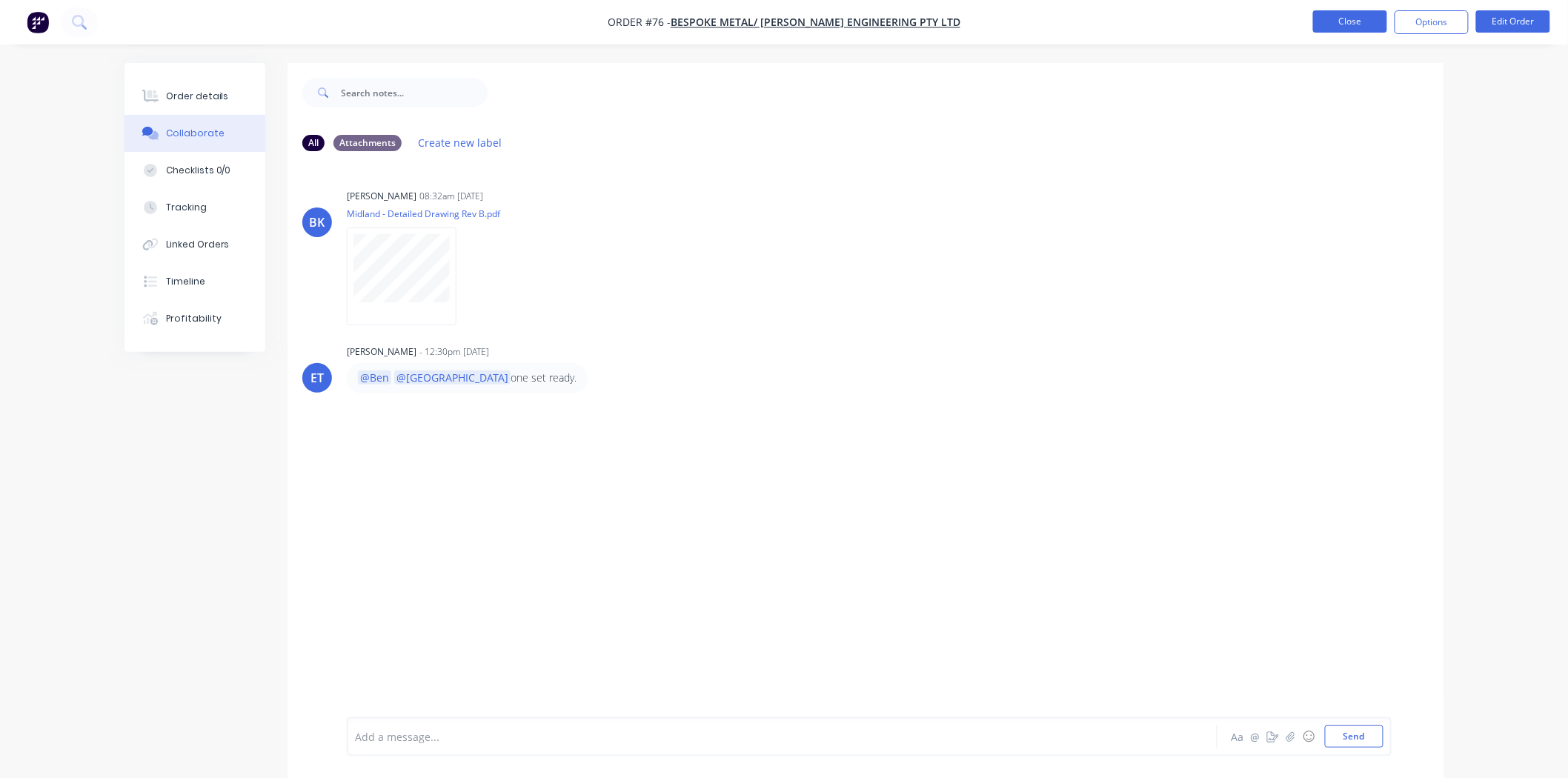
click at [1350, 14] on button "Close" at bounding box center [1350, 22] width 74 height 23
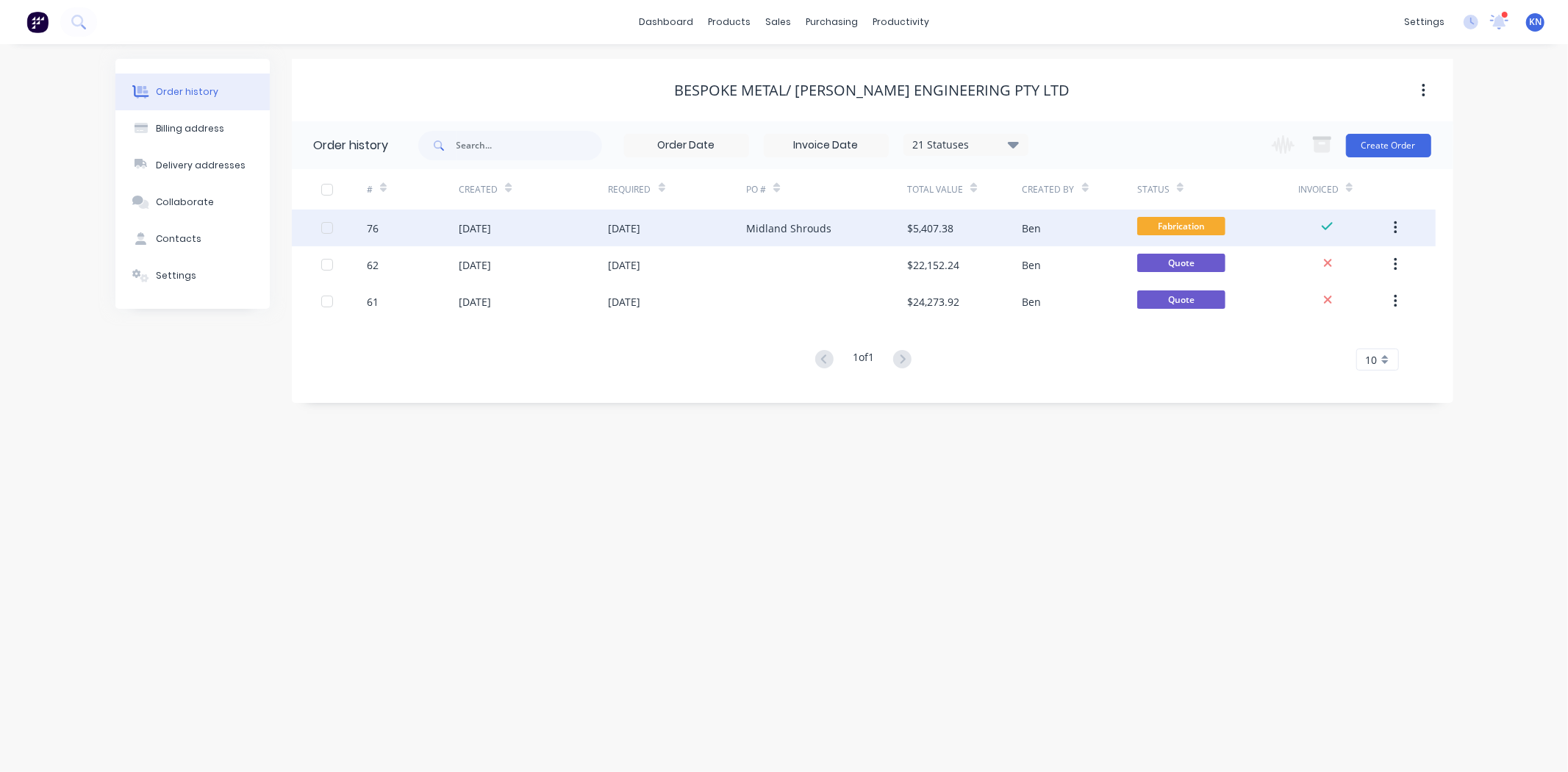
click at [475, 235] on div "07 Aug 2025" at bounding box center [475, 228] width 32 height 15
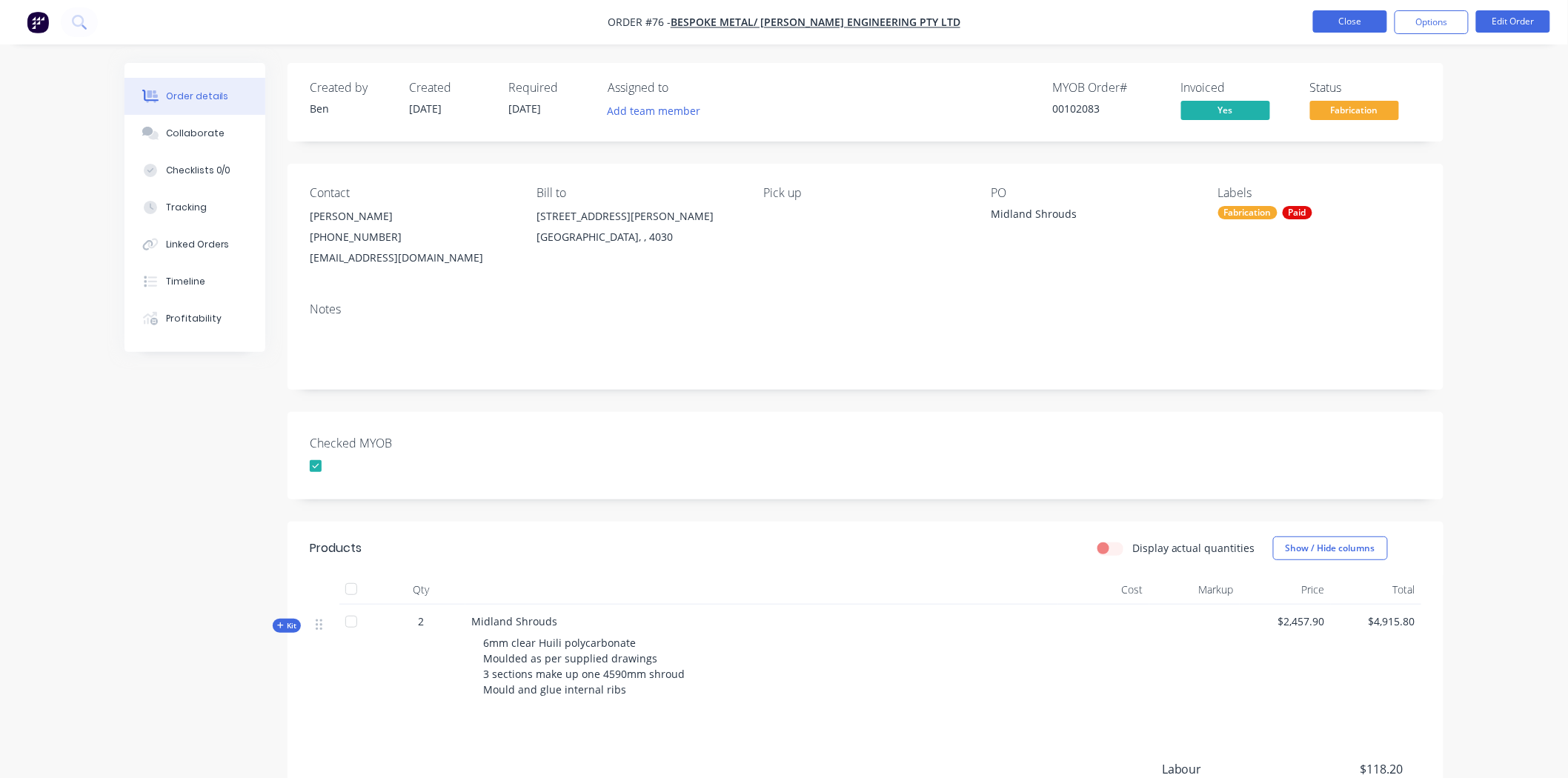
click at [1351, 30] on button "Close" at bounding box center [1350, 22] width 74 height 23
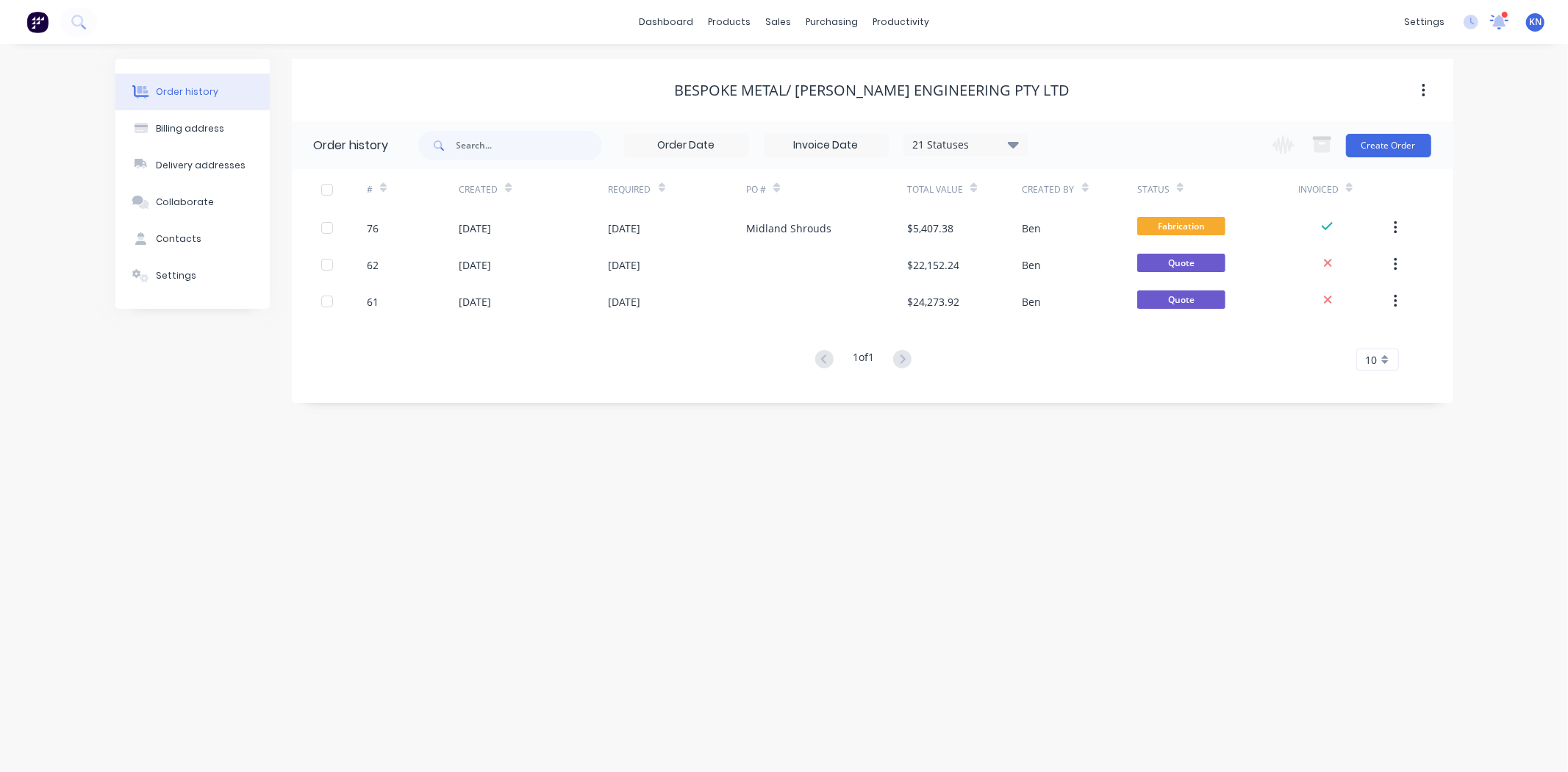
click at [1492, 26] on icon at bounding box center [1499, 21] width 19 height 15
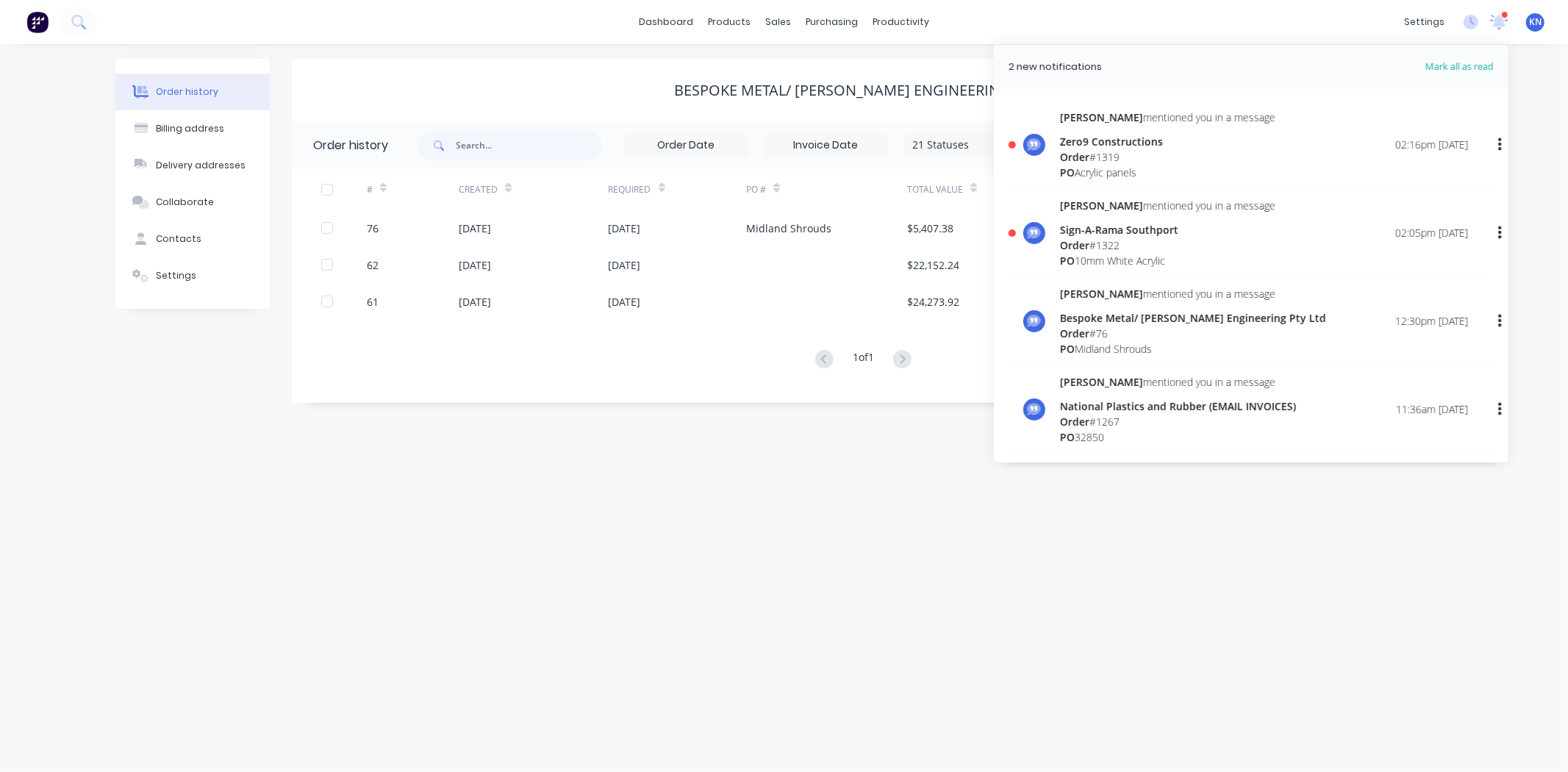
click at [1131, 320] on div "Bespoke Metal/ [PERSON_NAME] Engineering Pty Ltd" at bounding box center [1192, 318] width 266 height 15
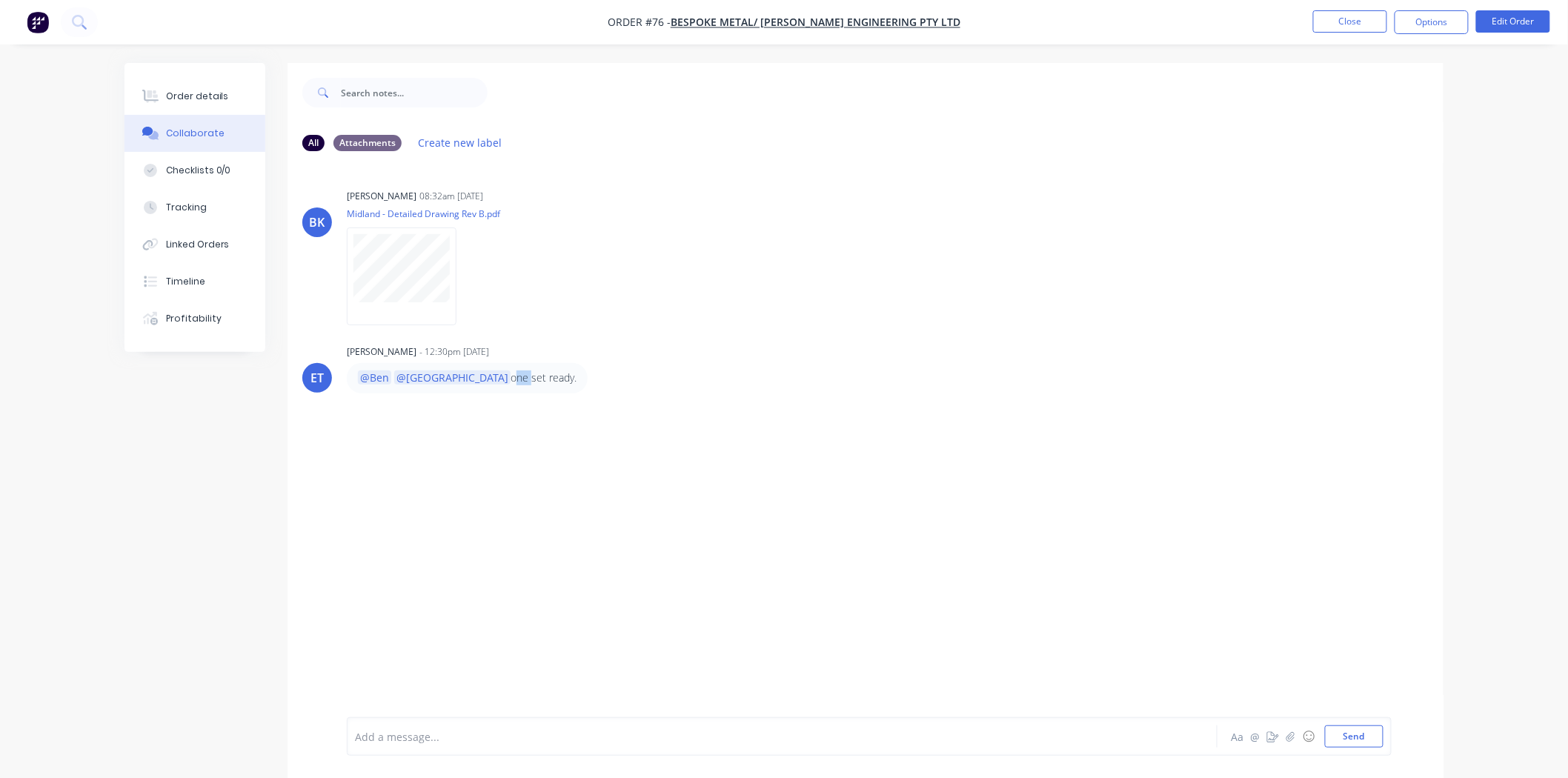
drag, startPoint x: 475, startPoint y: 378, endPoint x: 460, endPoint y: 376, distance: 15.1
click at [460, 376] on p "@Ben @Kimberley one set ready." at bounding box center [467, 378] width 218 height 15
click at [453, 431] on div "BK Ben Kelly 08:32am 06/08/25 Midland - Detailed Drawing Rev B.pdf Labels Downl…" at bounding box center [866, 440] width 1156 height 555
click at [1345, 14] on button "Close" at bounding box center [1350, 22] width 74 height 23
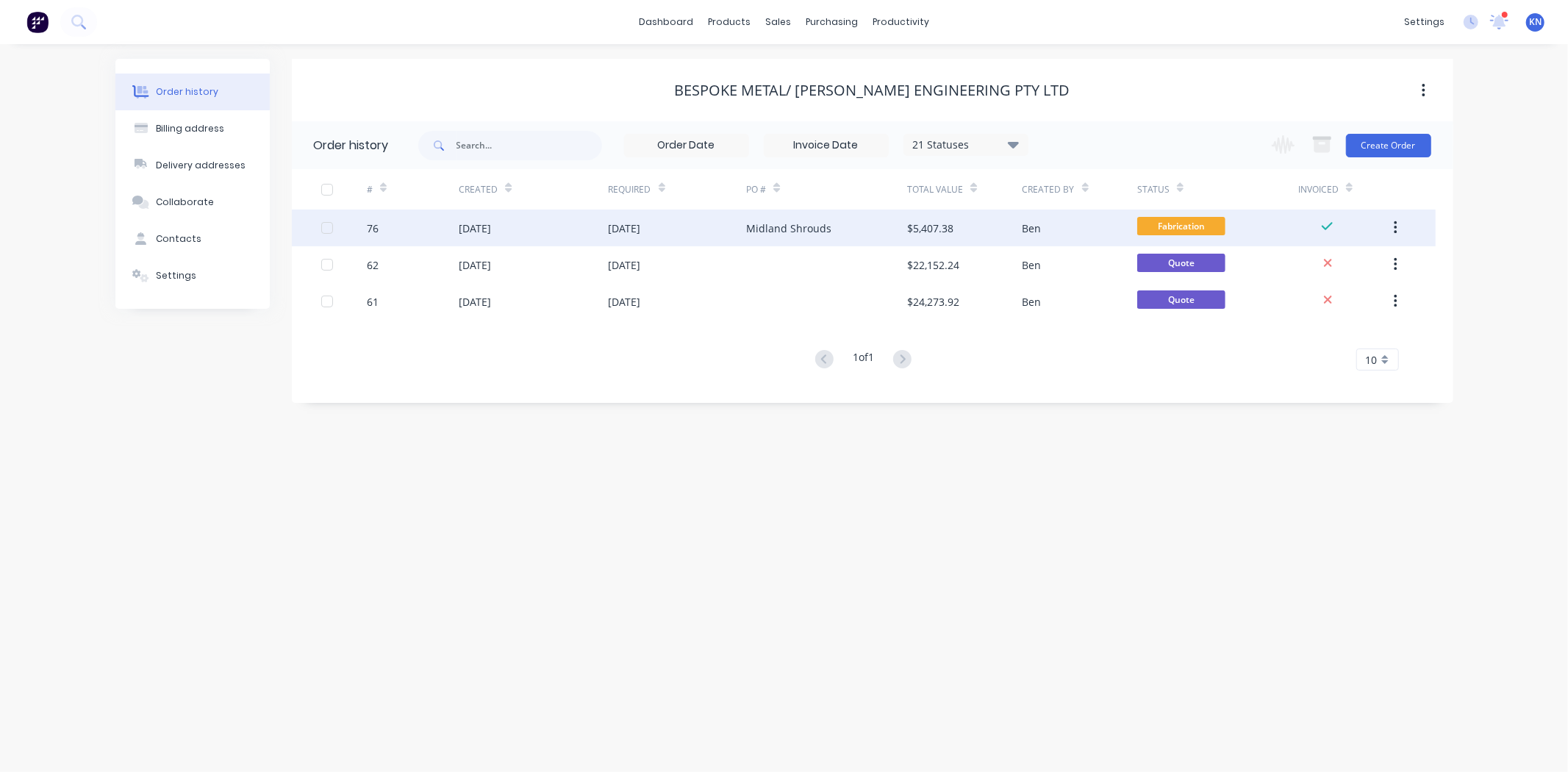
click at [501, 236] on div "07 Aug 2025" at bounding box center [533, 228] width 150 height 37
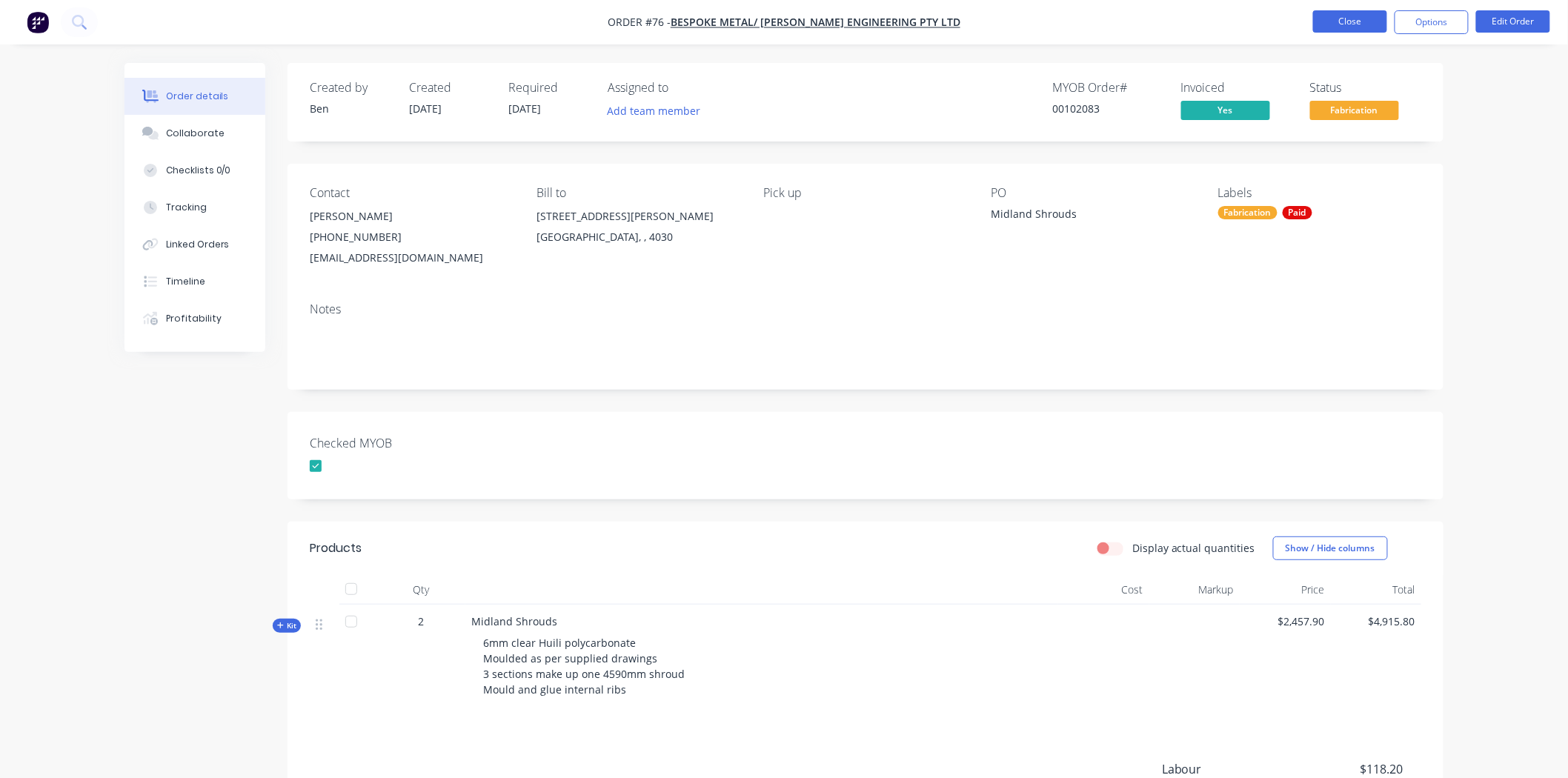
click at [1333, 18] on button "Close" at bounding box center [1350, 22] width 74 height 23
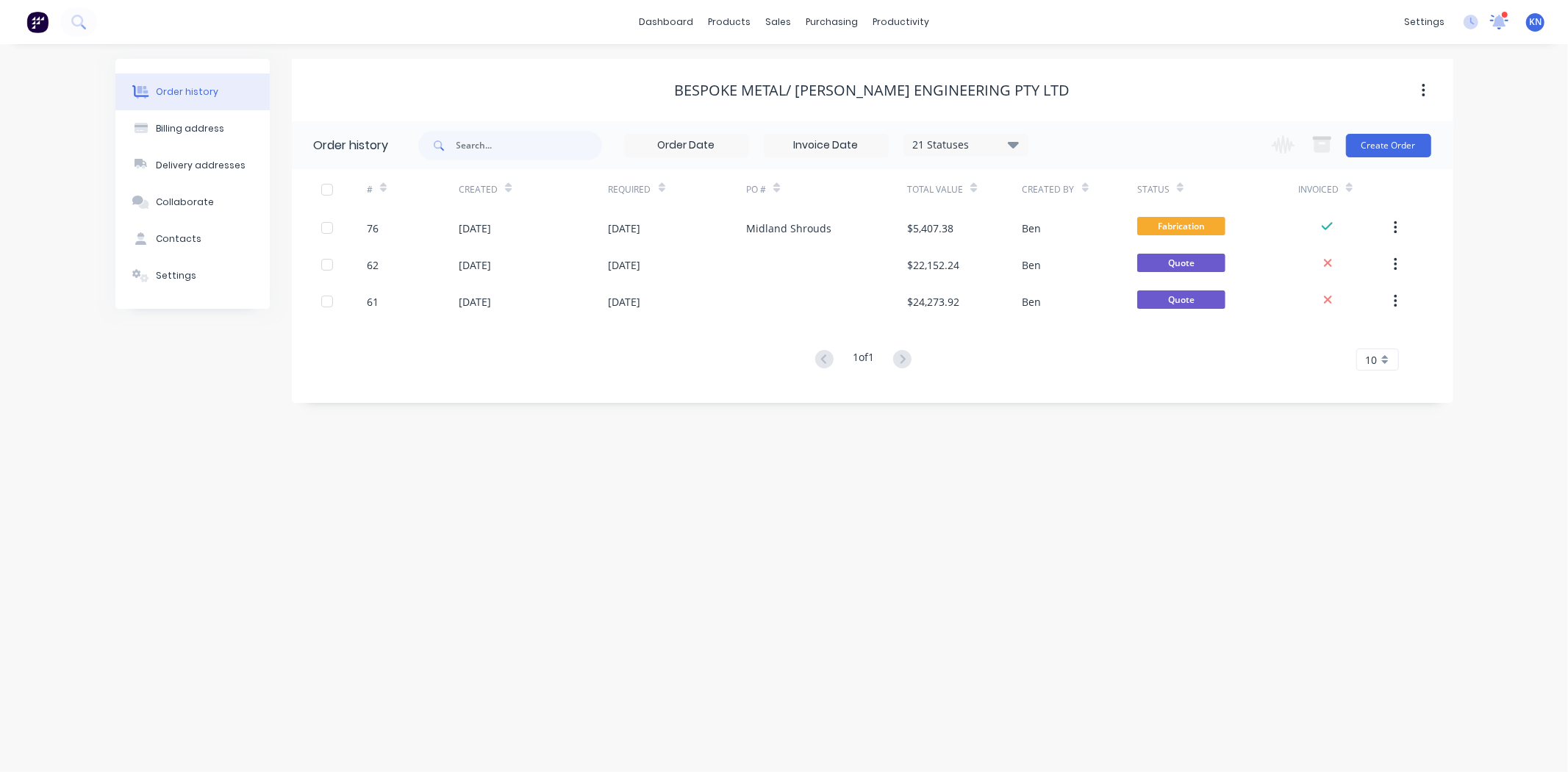
click at [1505, 19] on icon at bounding box center [1499, 22] width 21 height 17
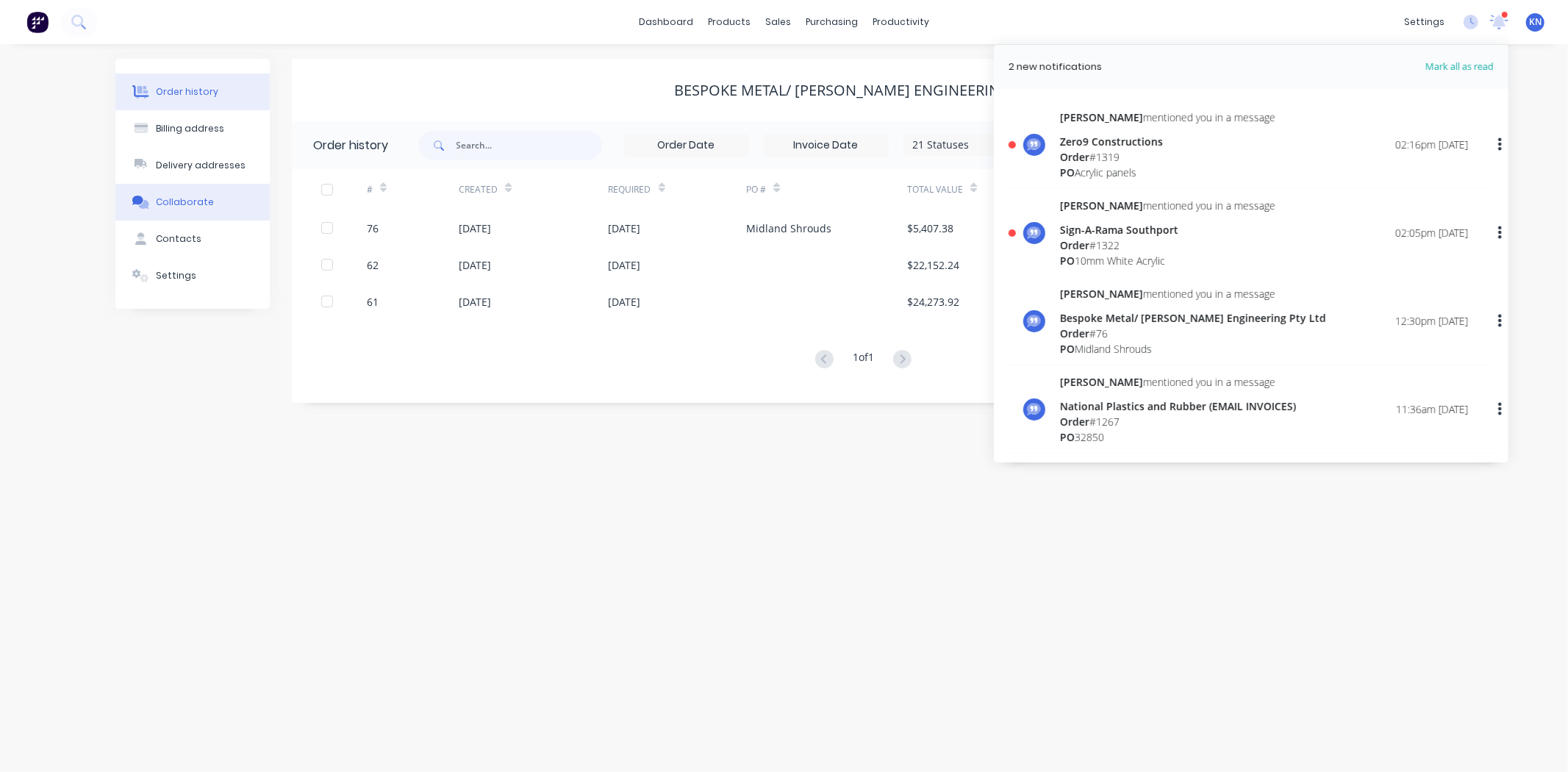
click at [212, 202] on button "Collaborate" at bounding box center [192, 202] width 154 height 37
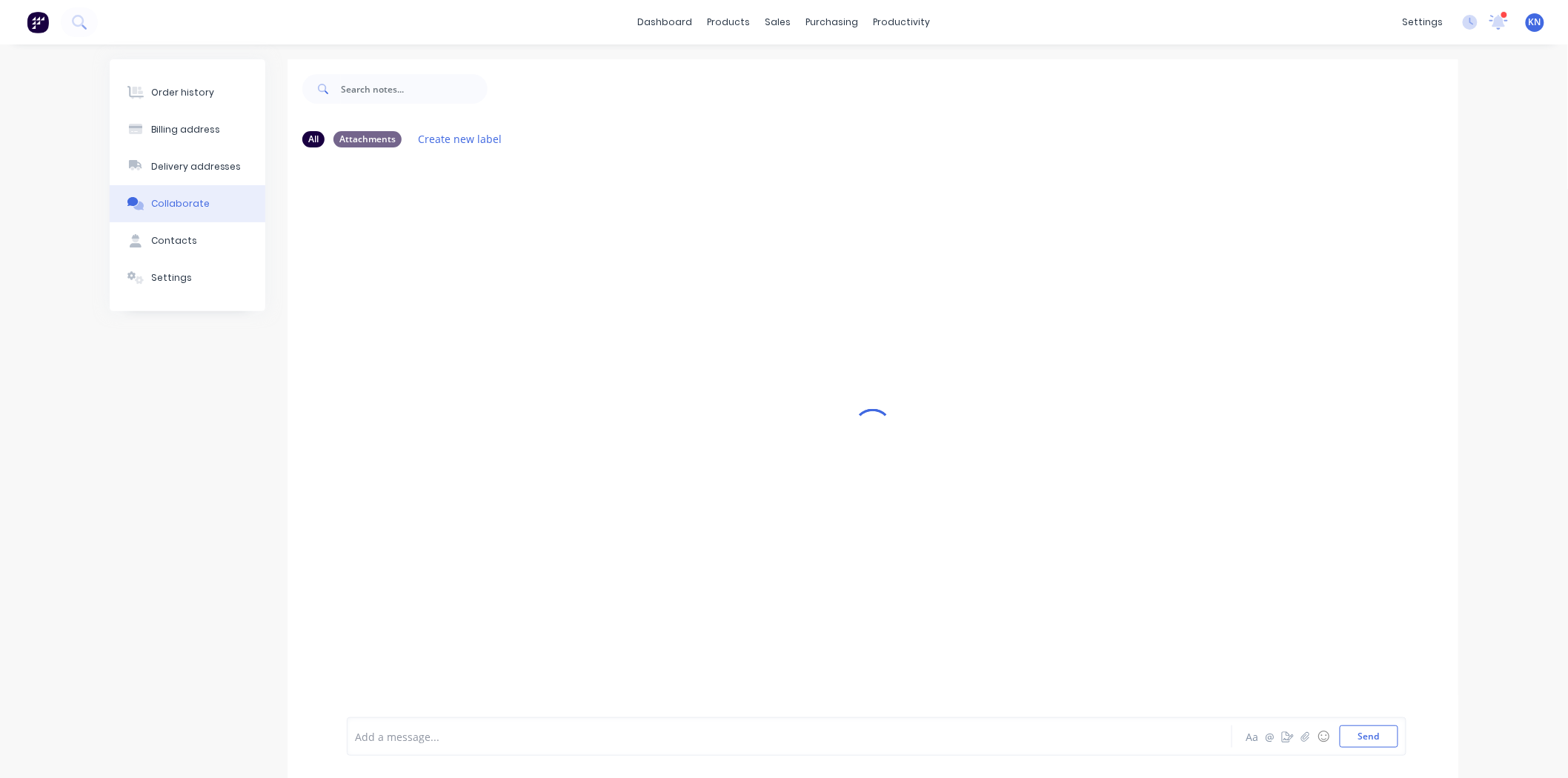
click at [383, 738] on div at bounding box center [747, 736] width 782 height 15
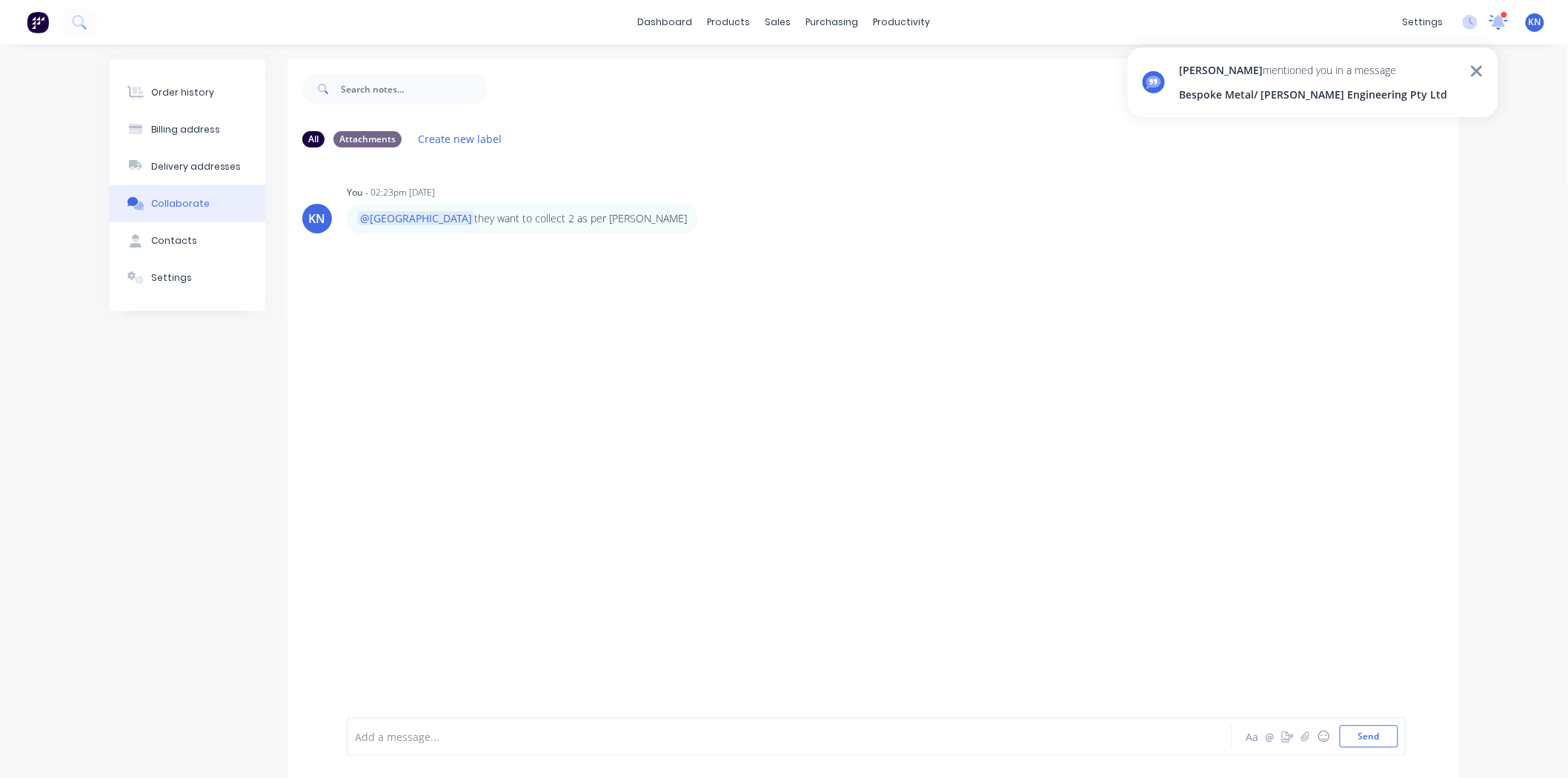
click at [1502, 23] on icon at bounding box center [1499, 22] width 21 height 17
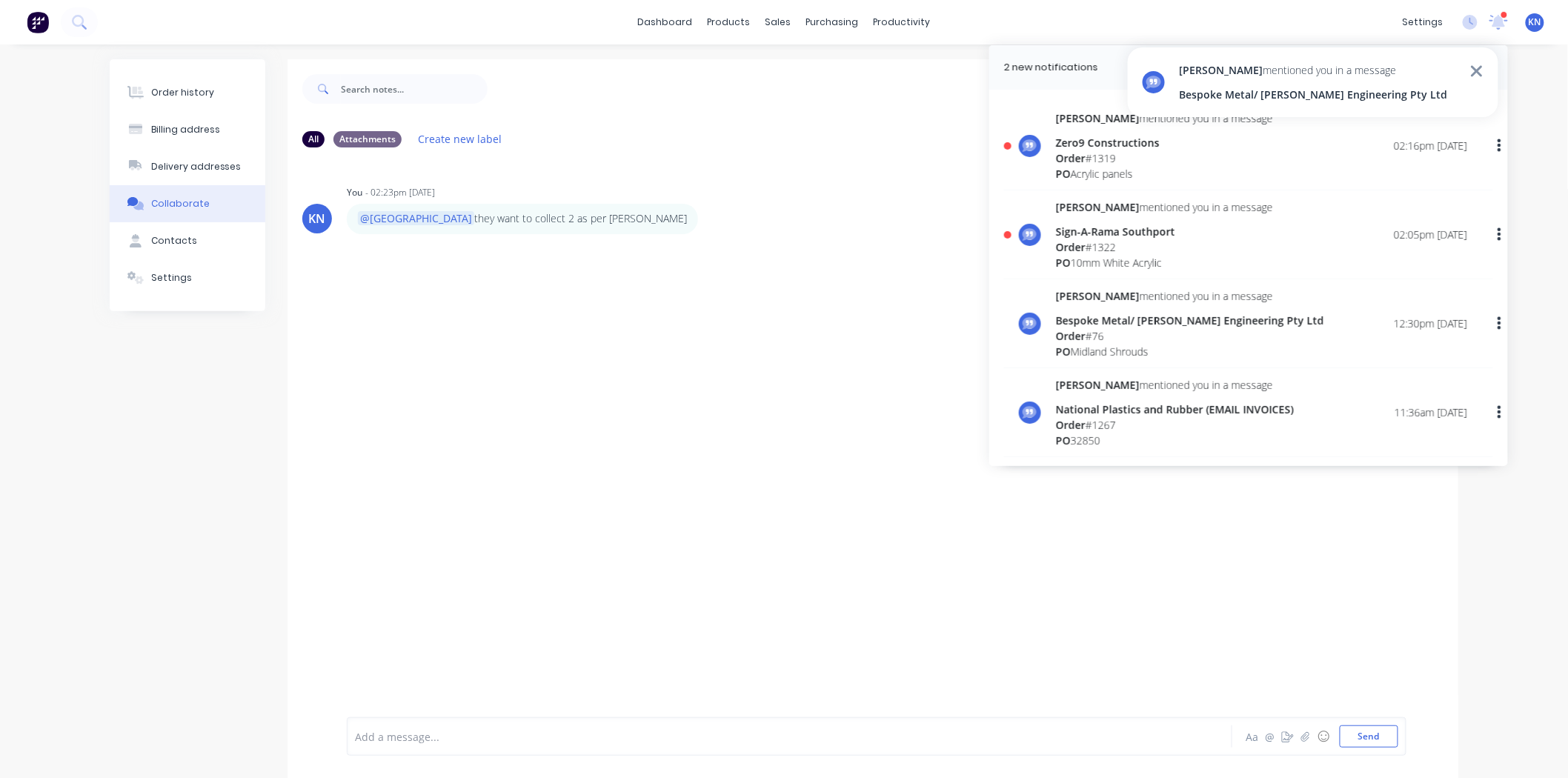
click at [1152, 237] on div "Sign-A-Rama Southport" at bounding box center [1164, 231] width 217 height 15
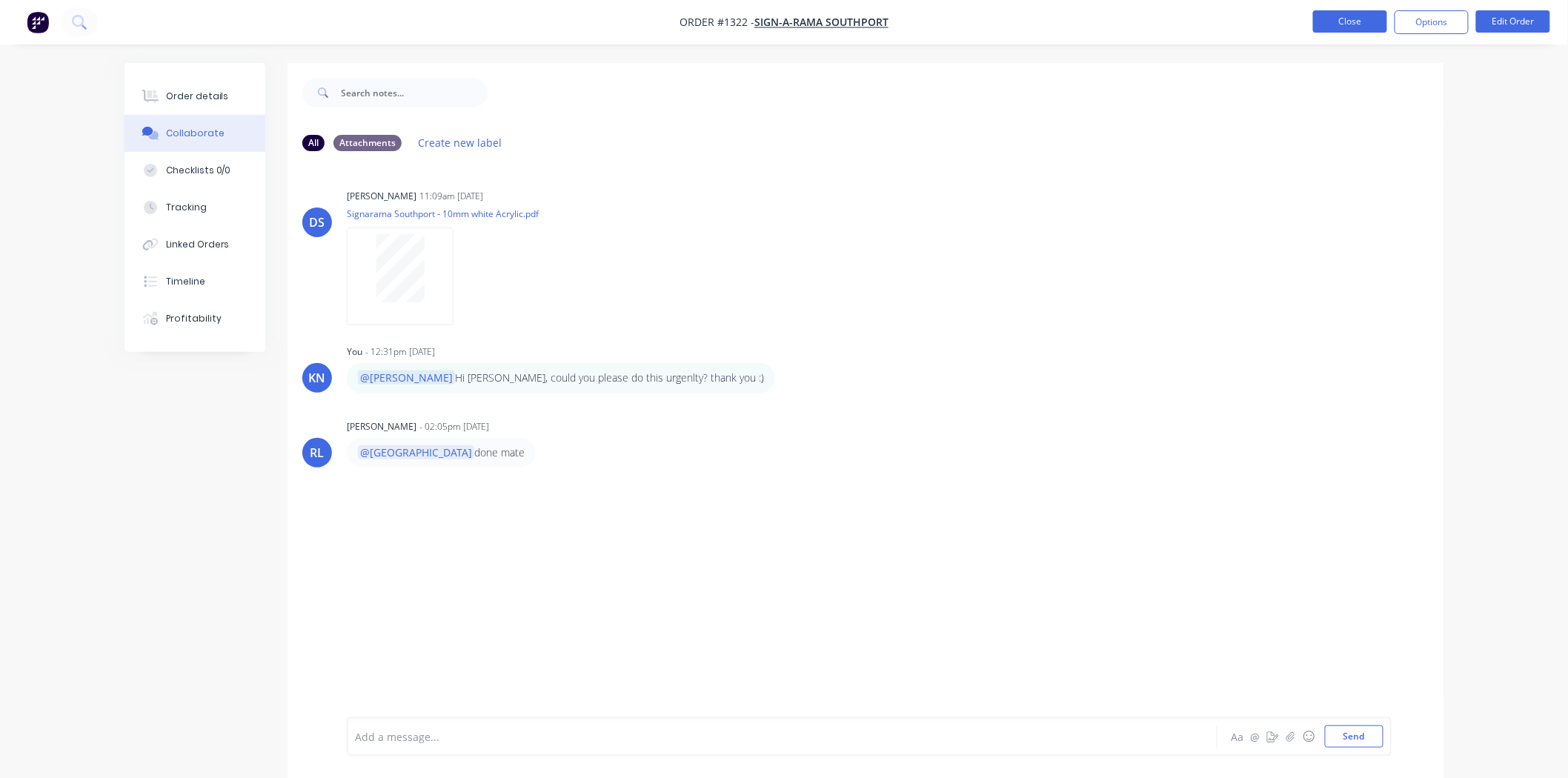
click at [1321, 14] on button "Close" at bounding box center [1350, 22] width 74 height 23
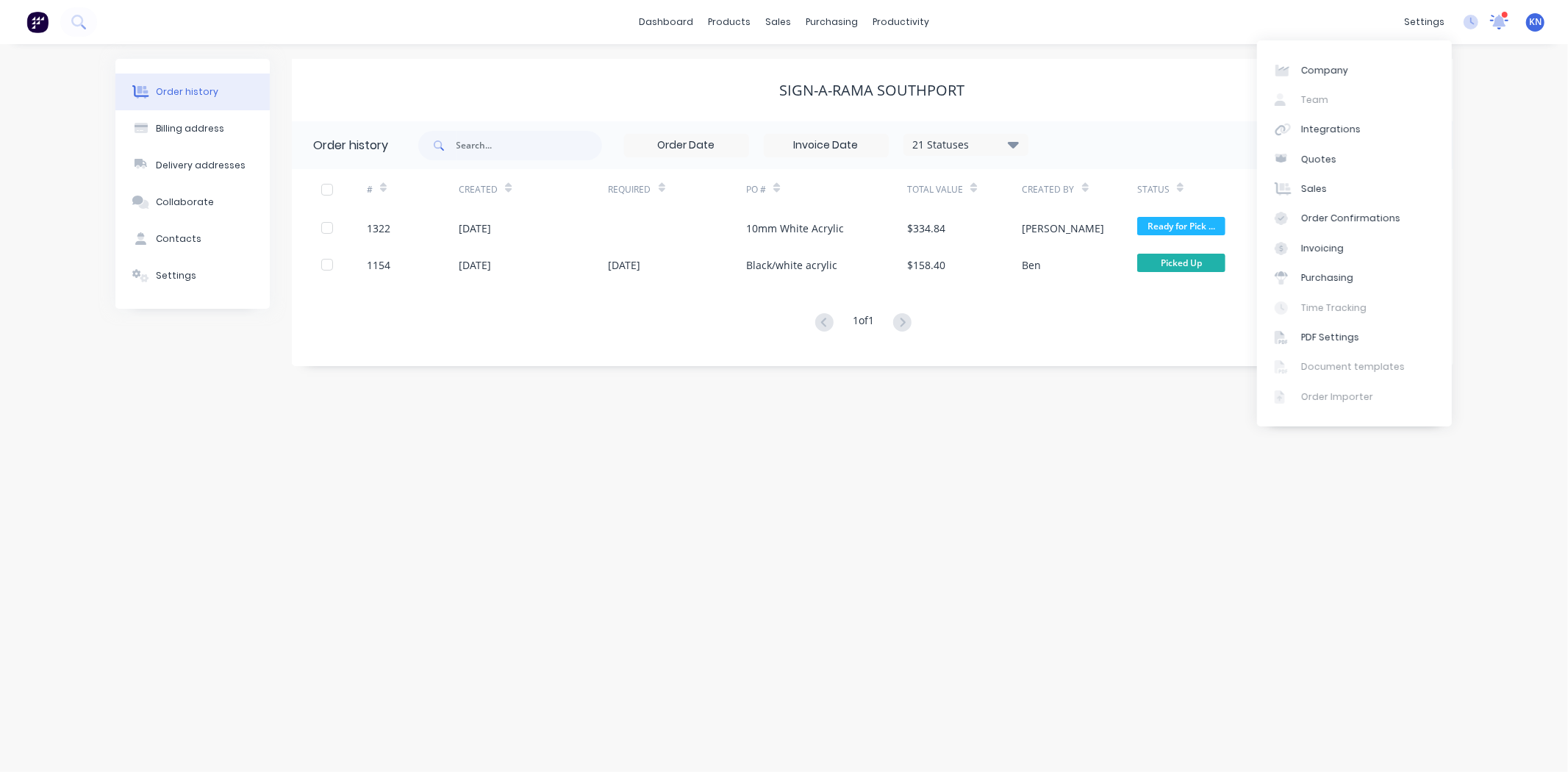
click at [1499, 11] on div at bounding box center [1498, 22] width 18 height 22
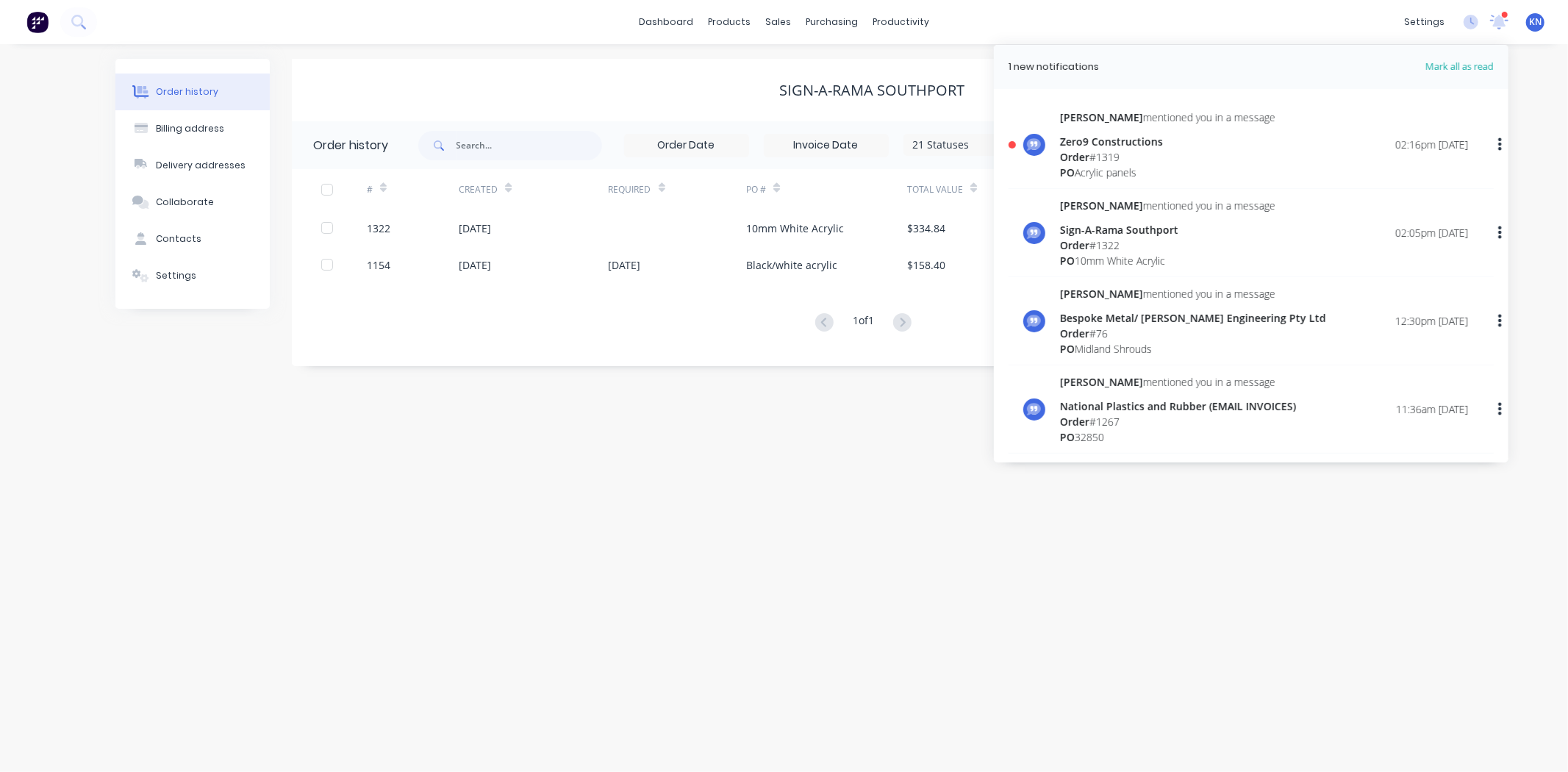
click at [1121, 138] on div "Zero9 Constructions" at bounding box center [1167, 141] width 215 height 15
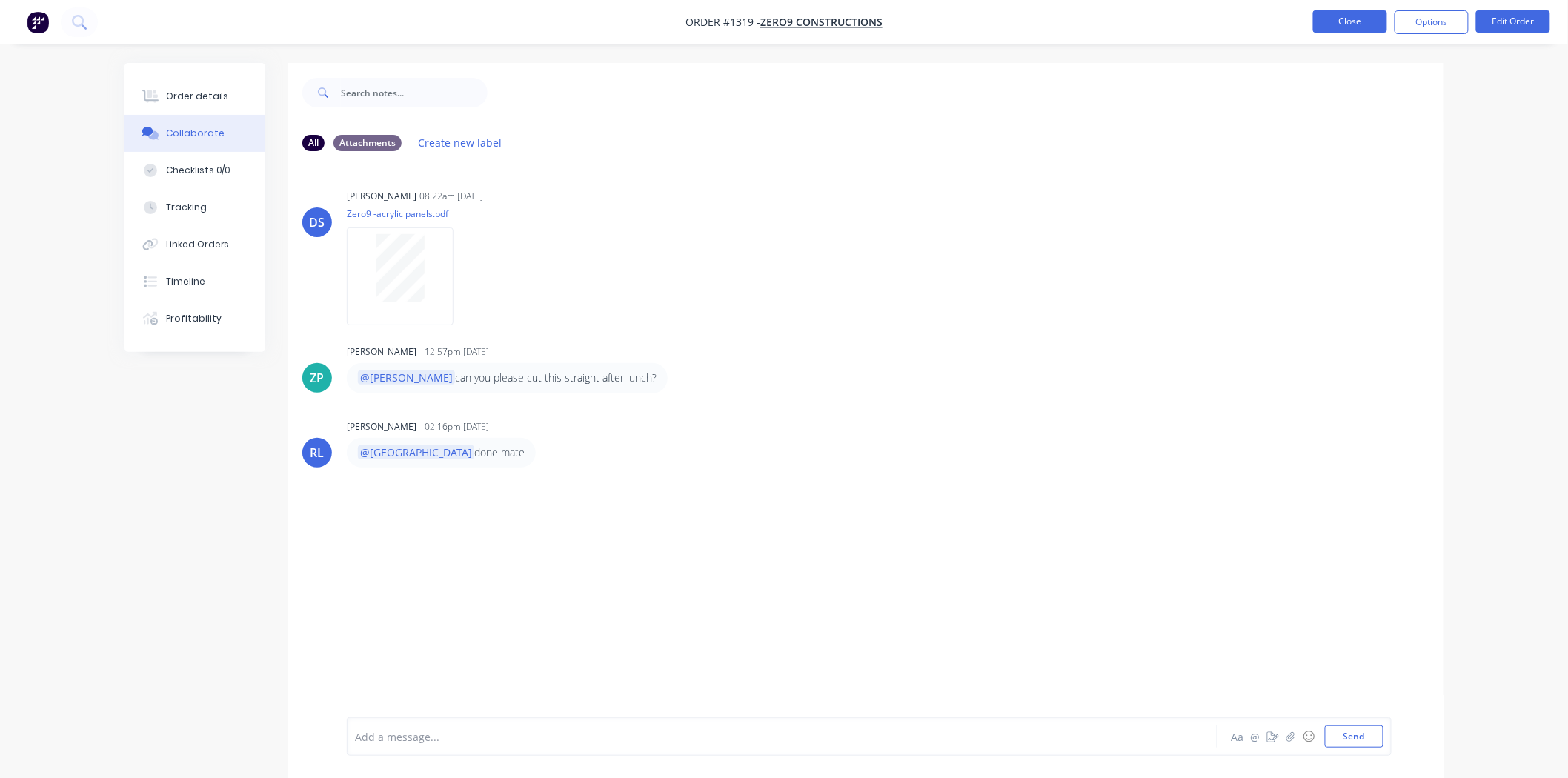
click at [1335, 27] on button "Close" at bounding box center [1350, 22] width 74 height 23
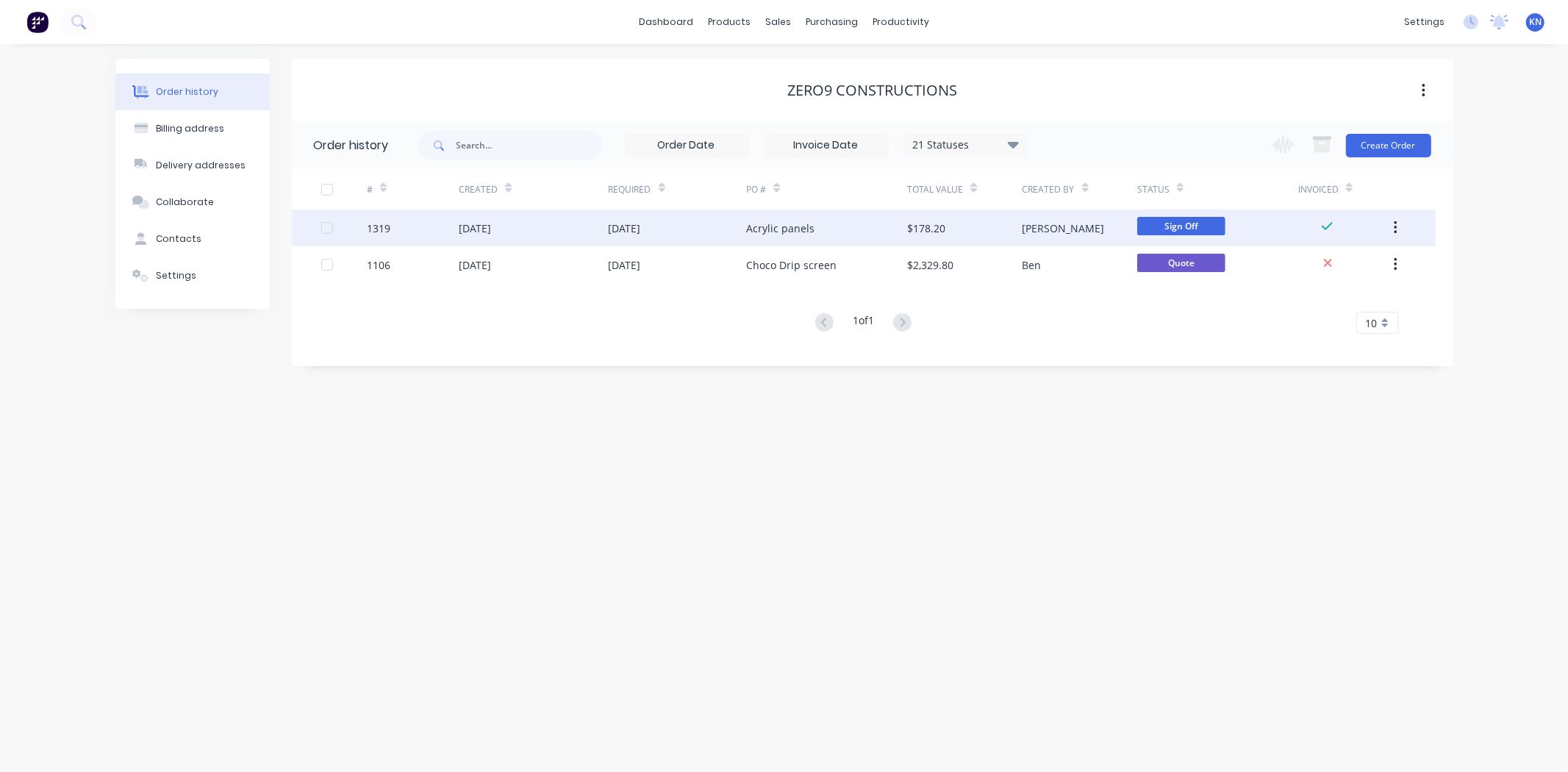
click at [846, 219] on div "Acrylic panels" at bounding box center [826, 228] width 161 height 37
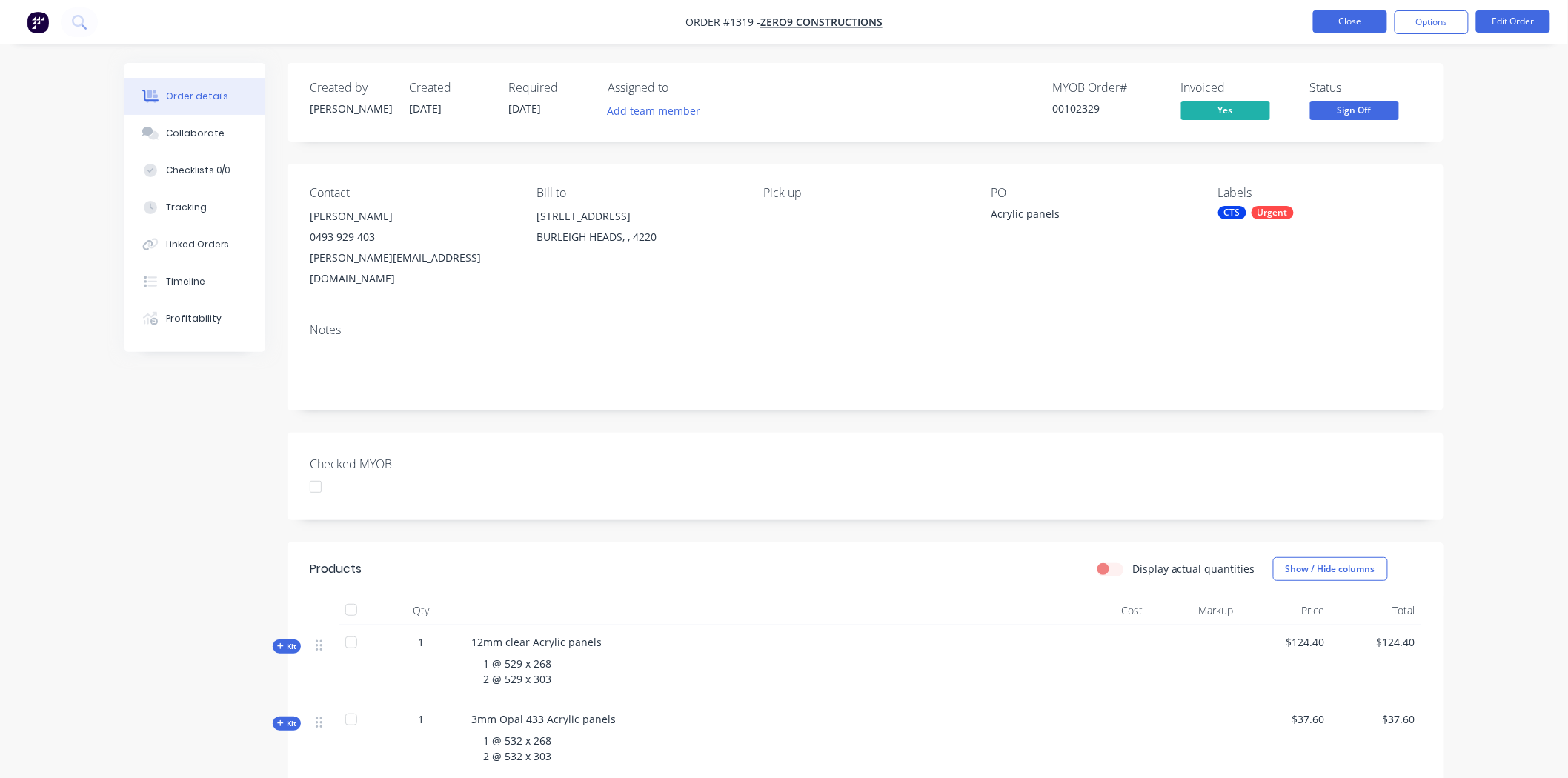
click at [1361, 12] on button "Close" at bounding box center [1350, 22] width 74 height 23
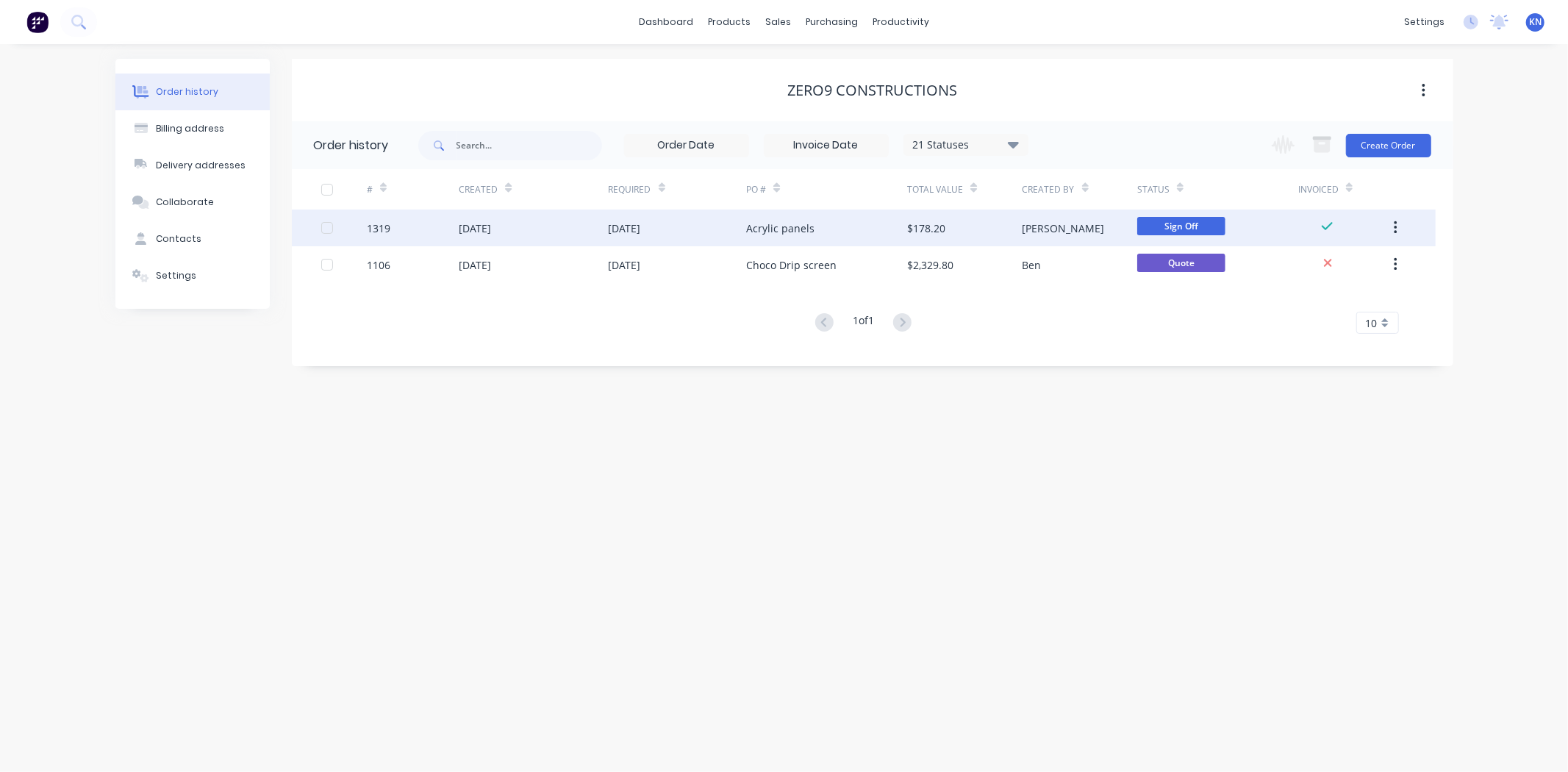
click at [921, 230] on div "$178.20" at bounding box center [926, 228] width 38 height 15
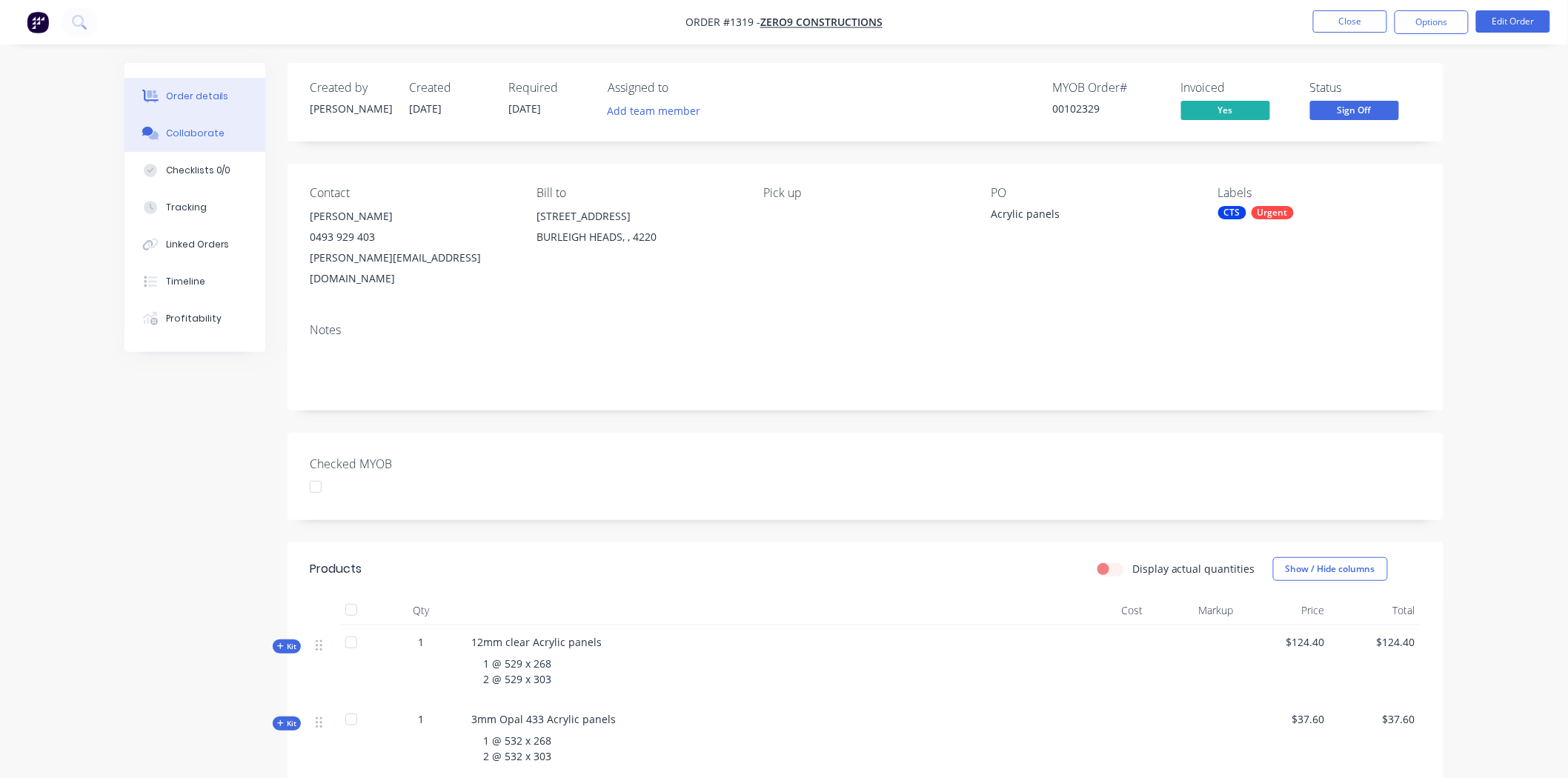
click at [189, 148] on button "Collaborate" at bounding box center [194, 133] width 141 height 37
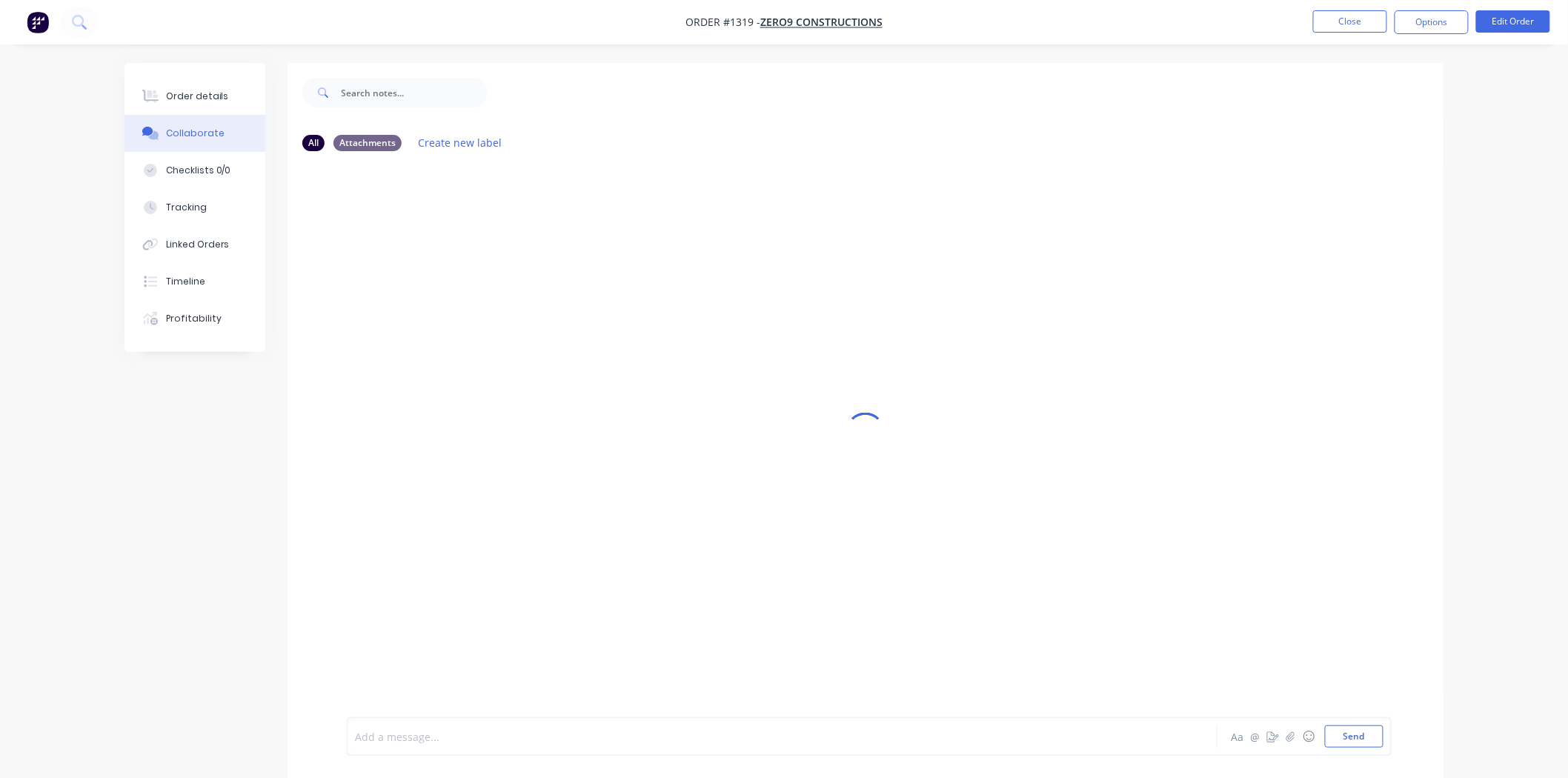
click at [379, 732] on div at bounding box center [741, 736] width 771 height 15
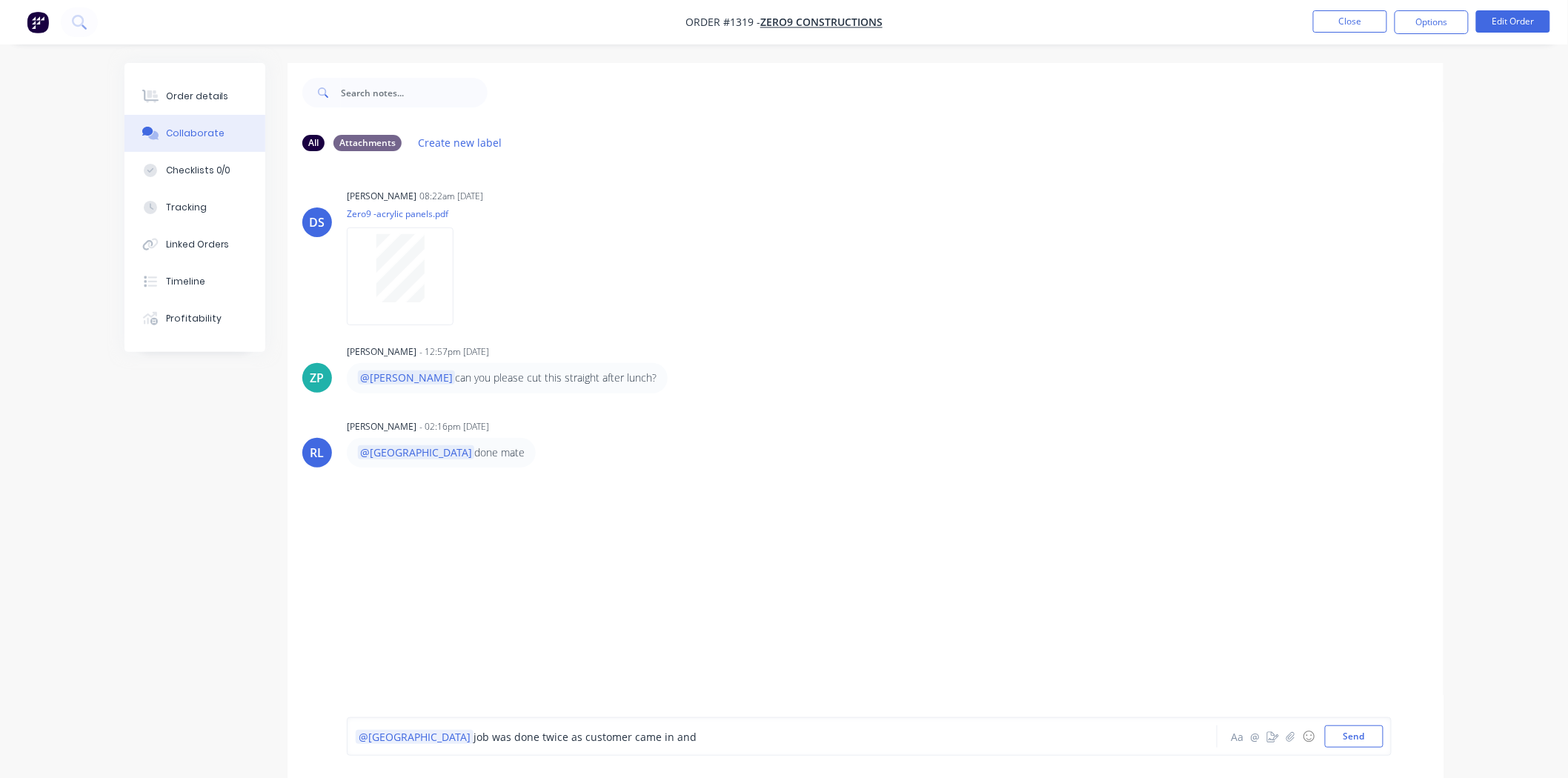
click at [659, 738] on div "@Kimberley job was done twice as customer came in and" at bounding box center [741, 736] width 771 height 15
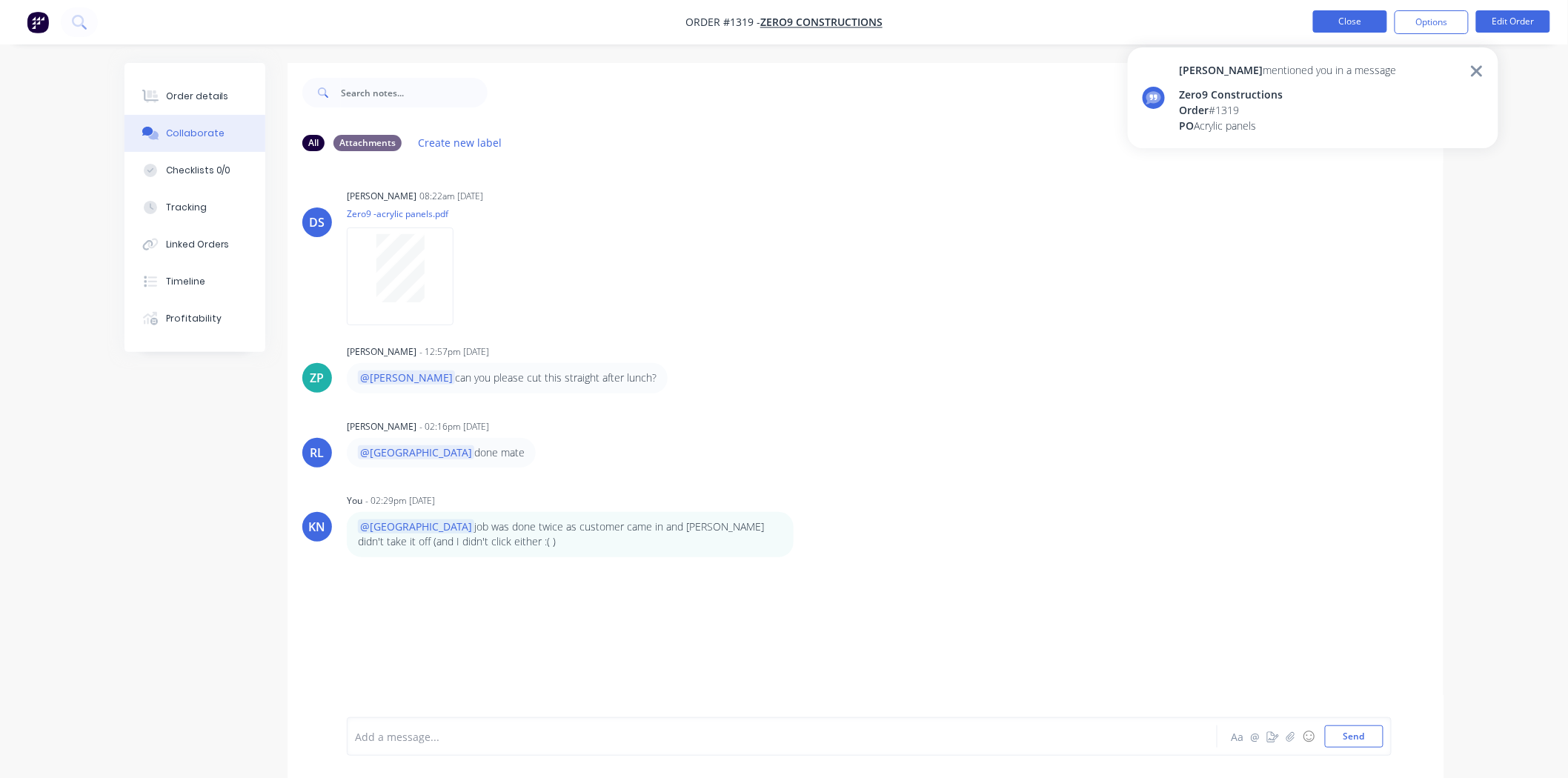
click at [1339, 28] on button "Close" at bounding box center [1350, 22] width 74 height 23
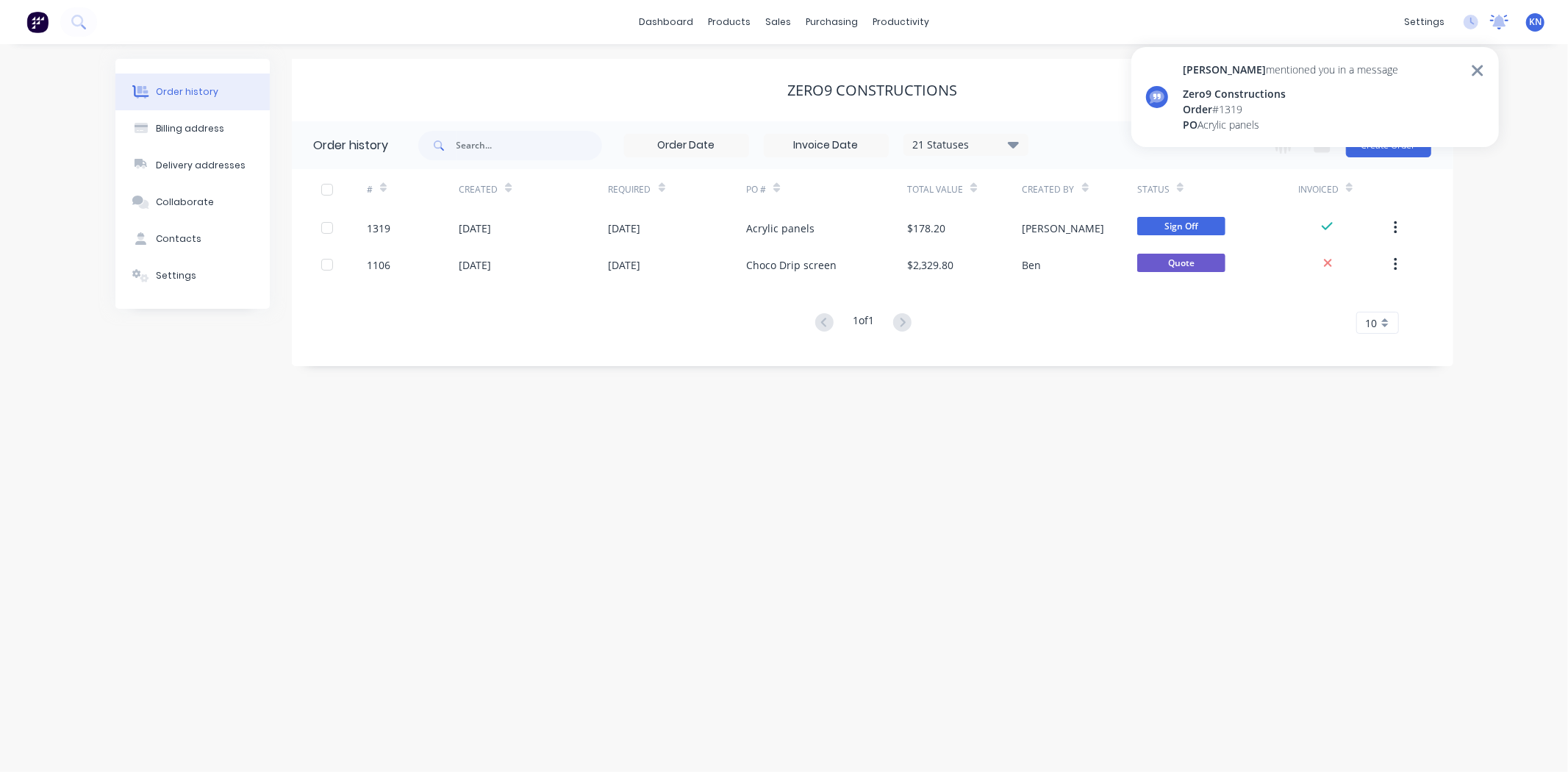
click at [1505, 18] on icon at bounding box center [1498, 22] width 18 height 14
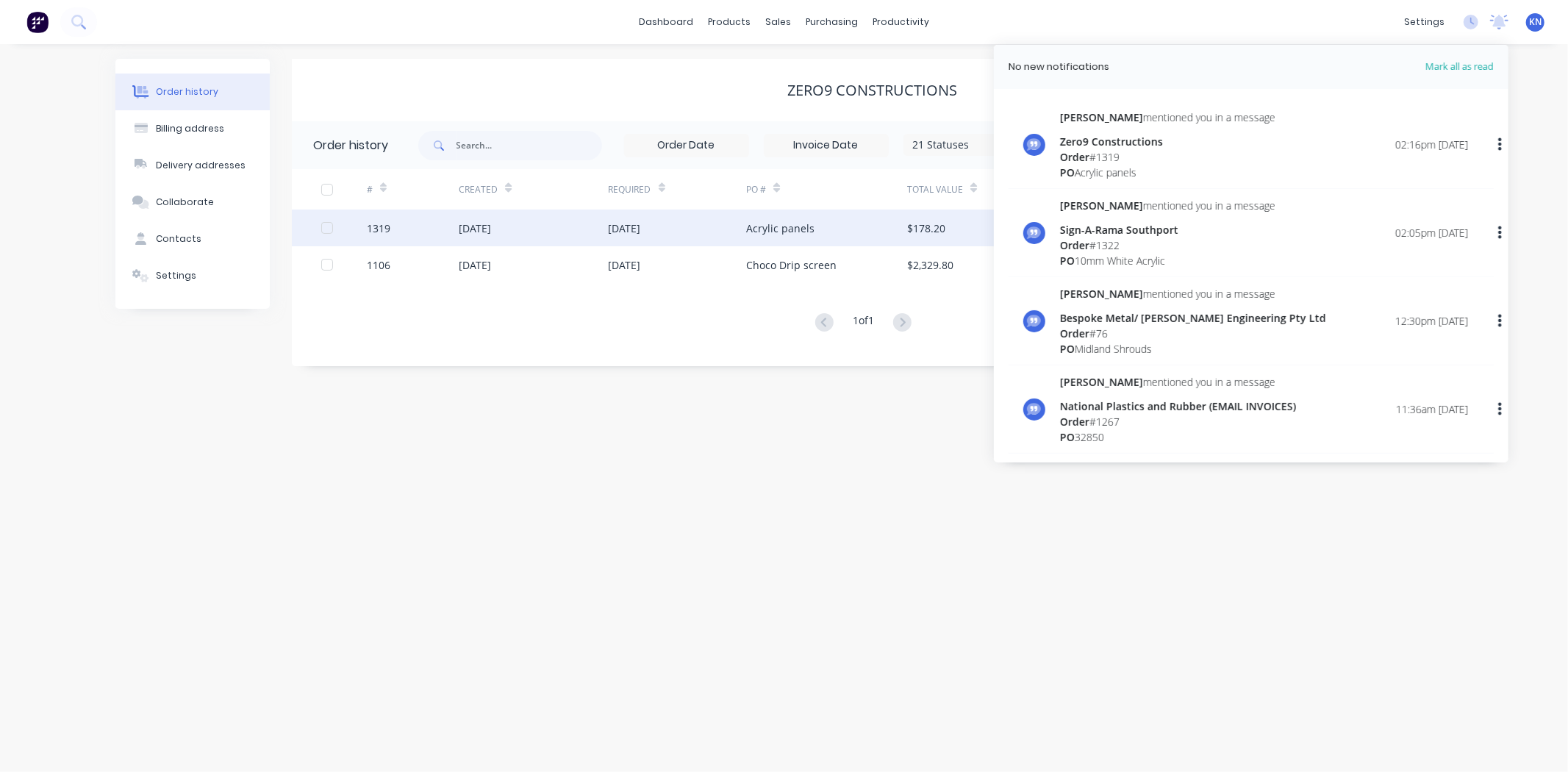
click at [630, 222] on div "28 Aug 2025" at bounding box center [624, 228] width 32 height 15
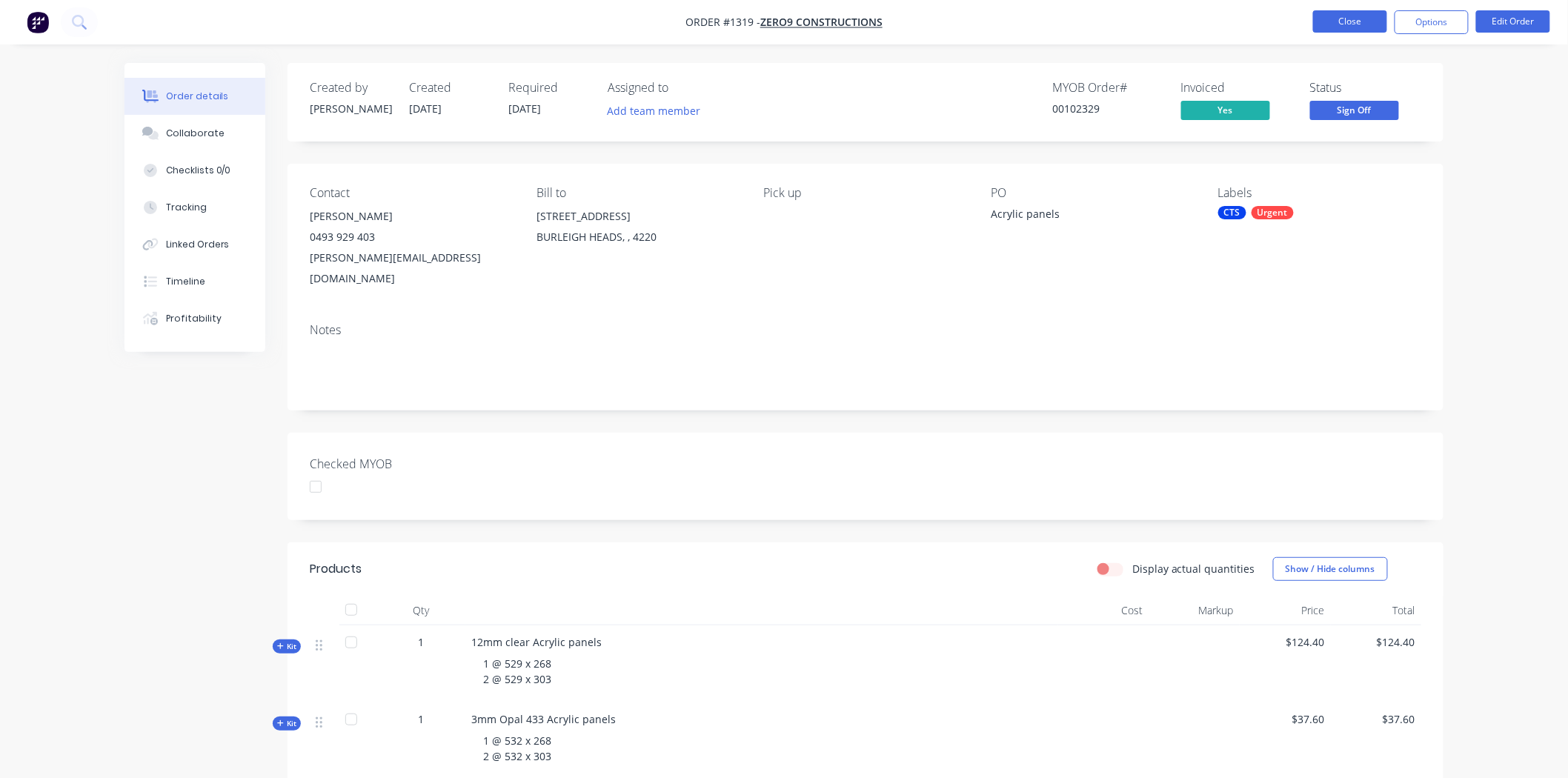
click at [1350, 31] on button "Close" at bounding box center [1350, 22] width 74 height 23
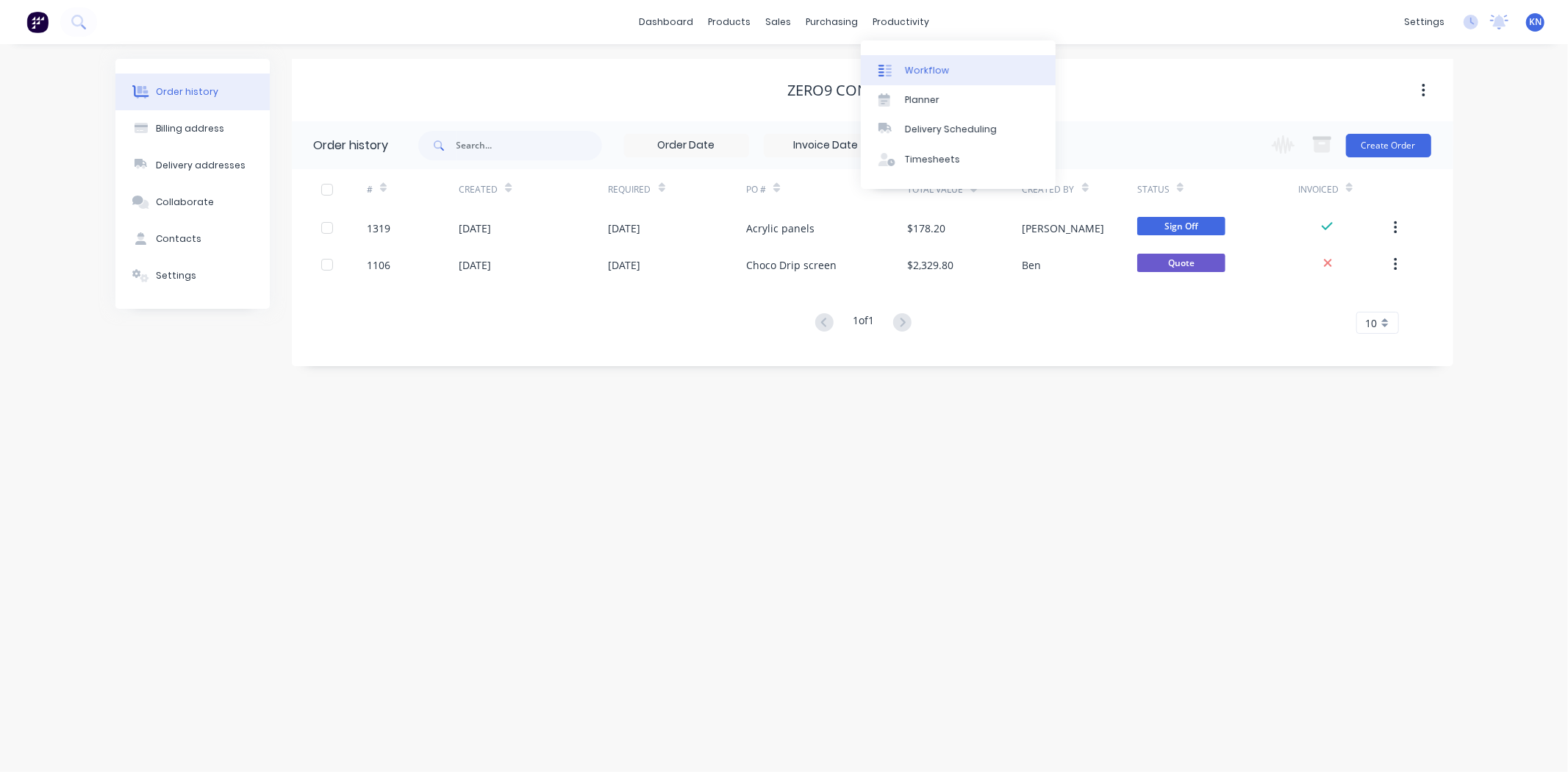
click at [964, 69] on link "Workflow" at bounding box center [958, 70] width 195 height 30
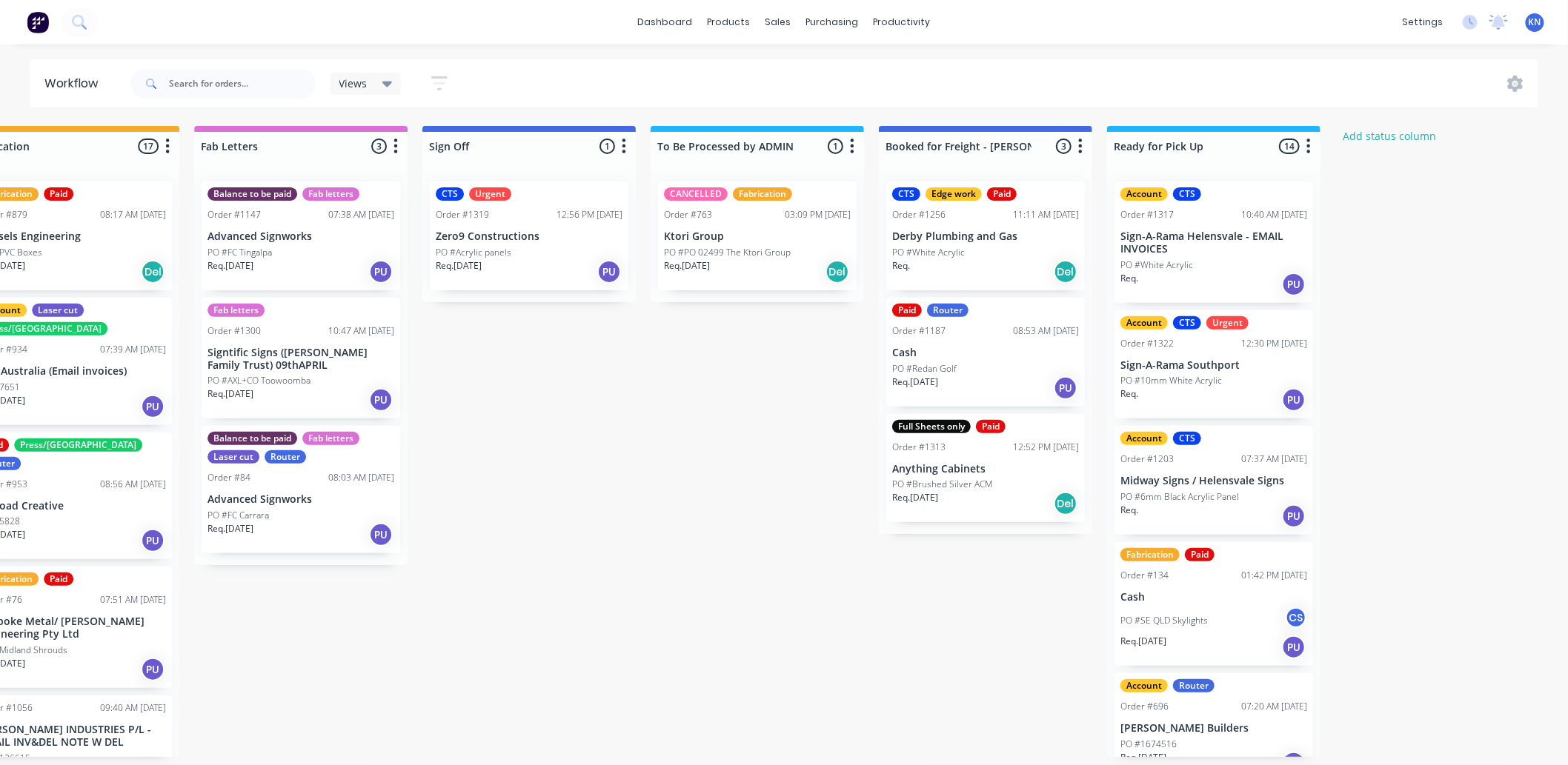
scroll to position [0, 1977]
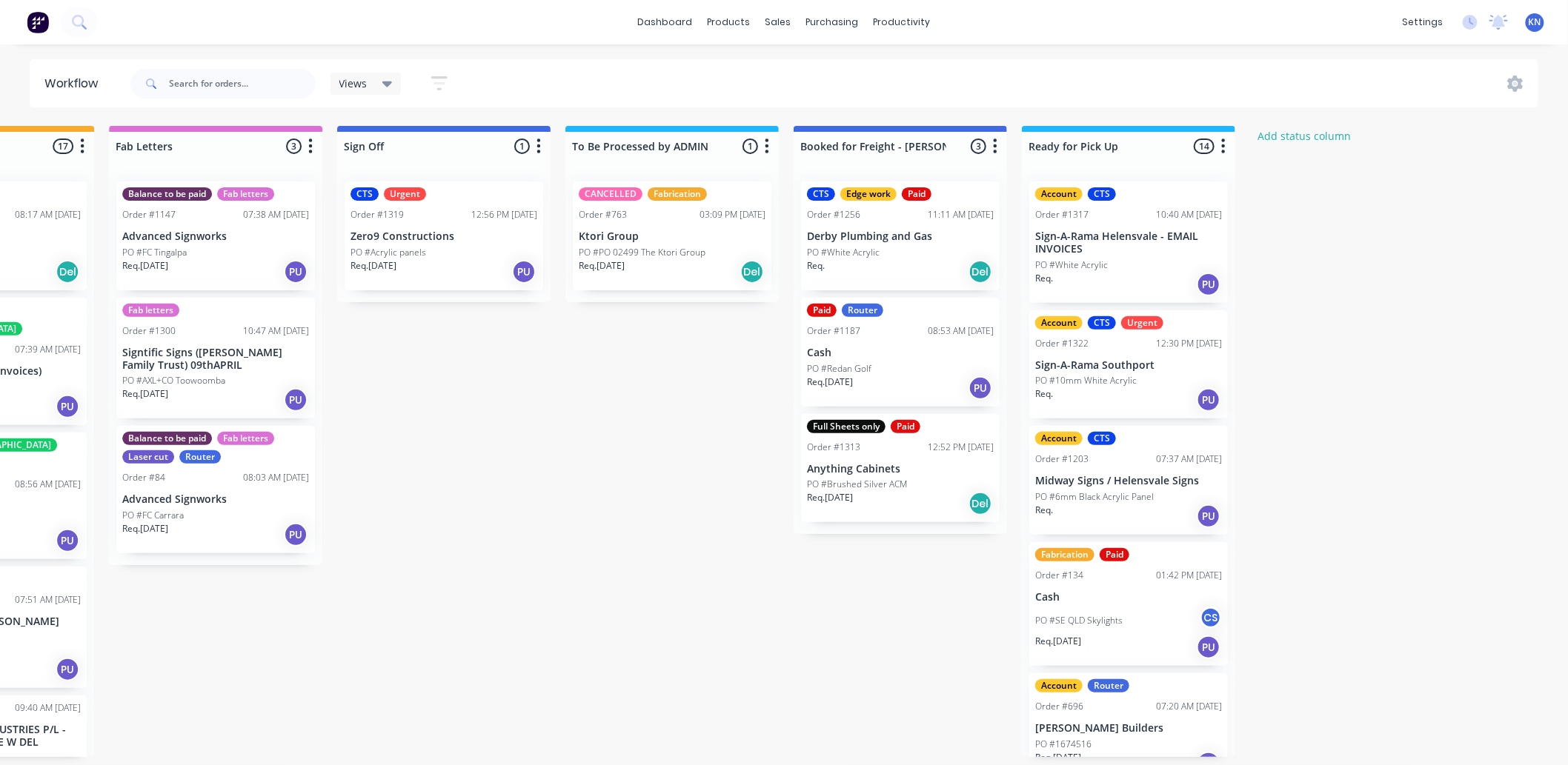
click at [452, 248] on div "PO #Acrylic panels" at bounding box center [444, 252] width 187 height 14
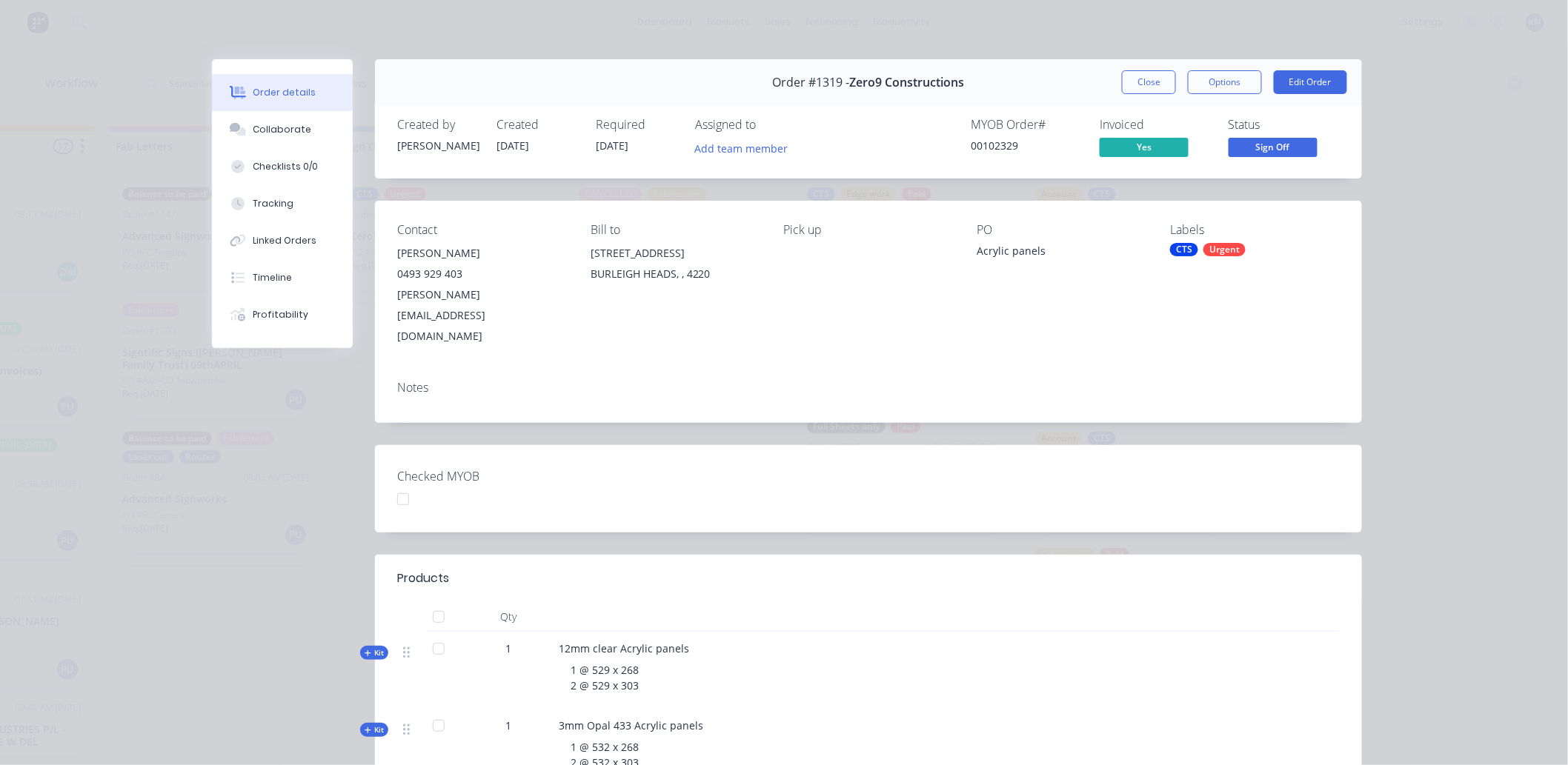
drag, startPoint x: 455, startPoint y: 243, endPoint x: 1137, endPoint y: 83, distance: 700.5
click at [1138, 85] on button "Close" at bounding box center [1149, 81] width 54 height 23
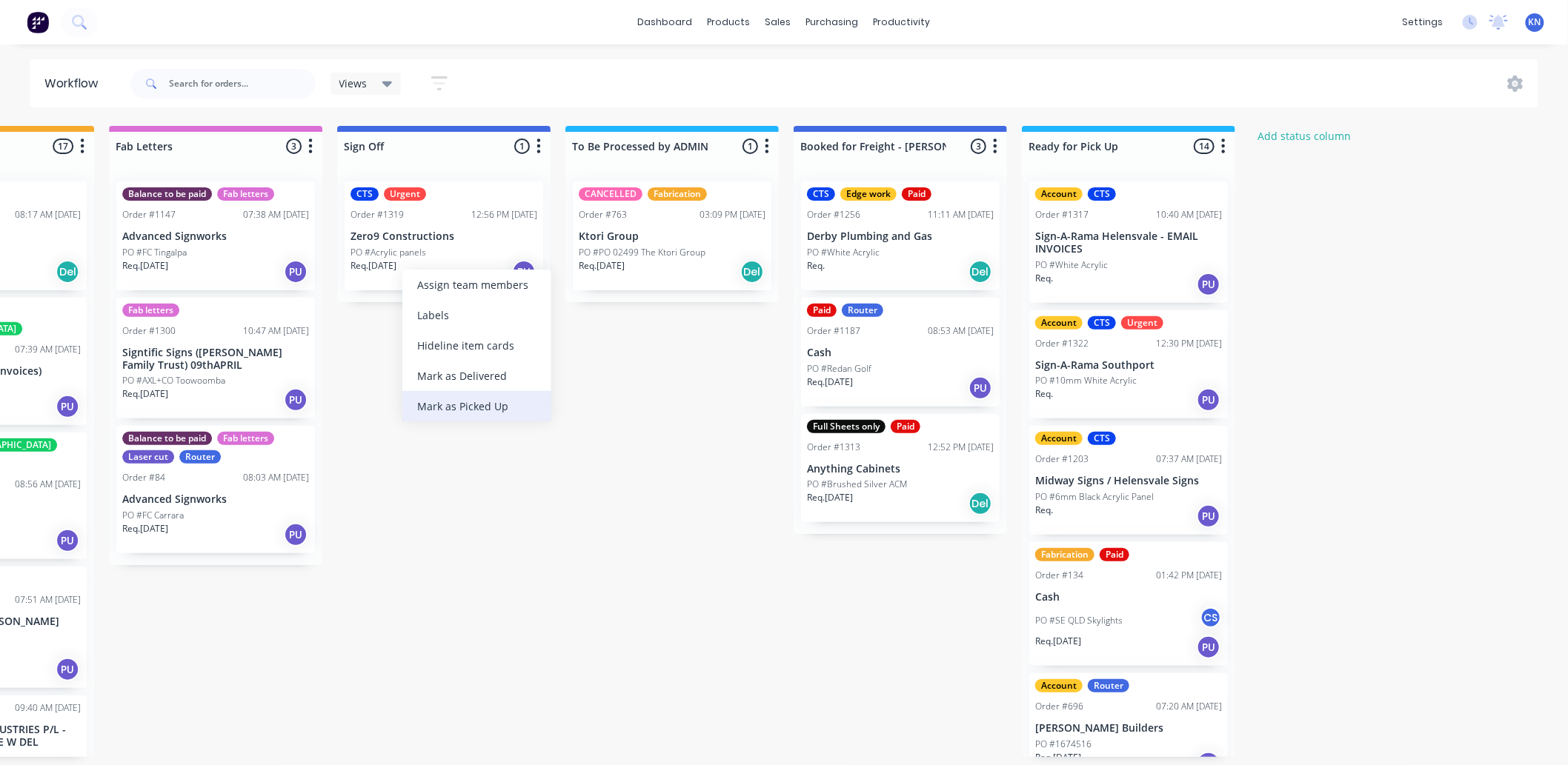
click at [444, 396] on div "Mark as Picked Up" at bounding box center [476, 406] width 149 height 31
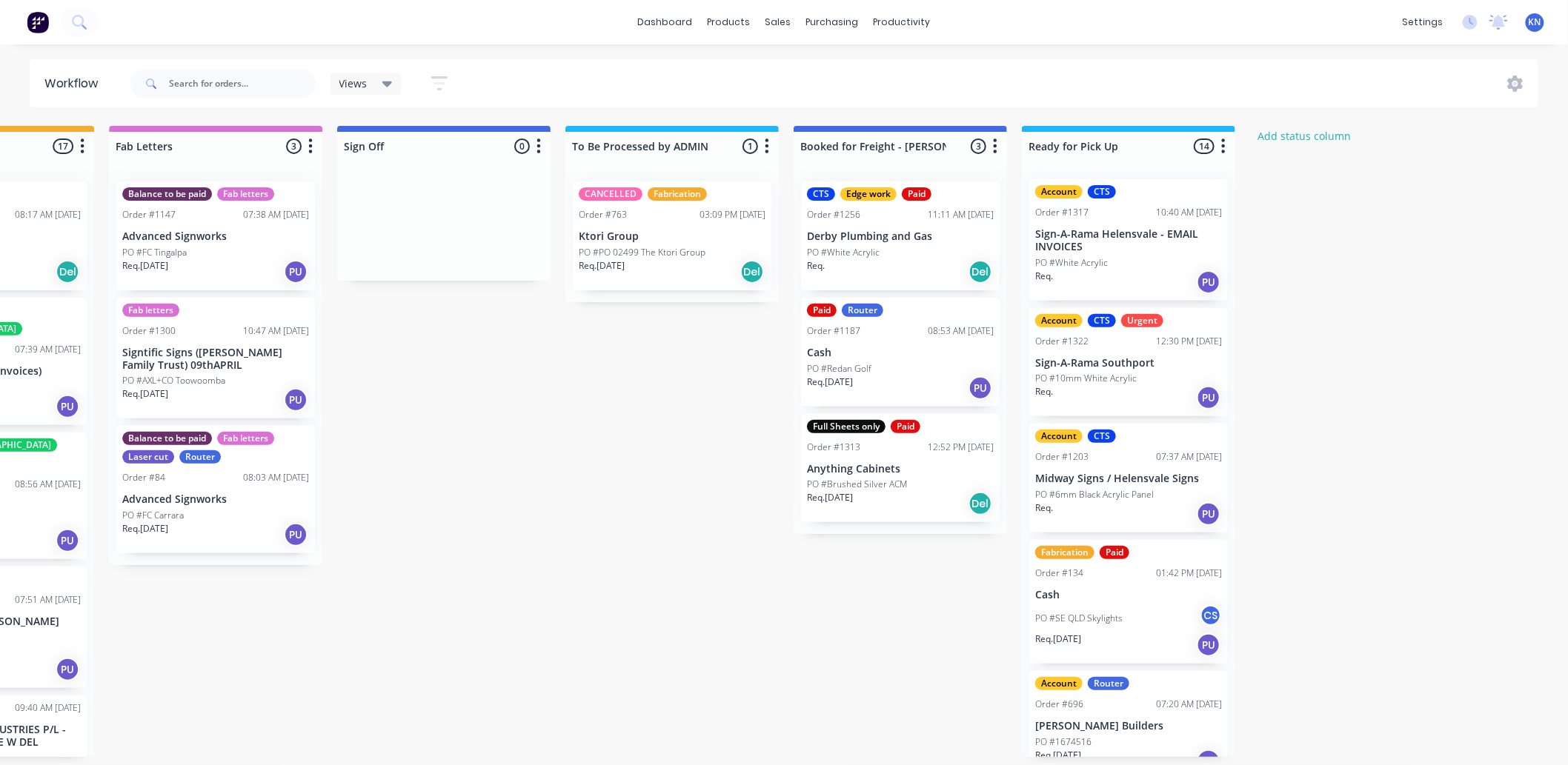
scroll to position [0, 0]
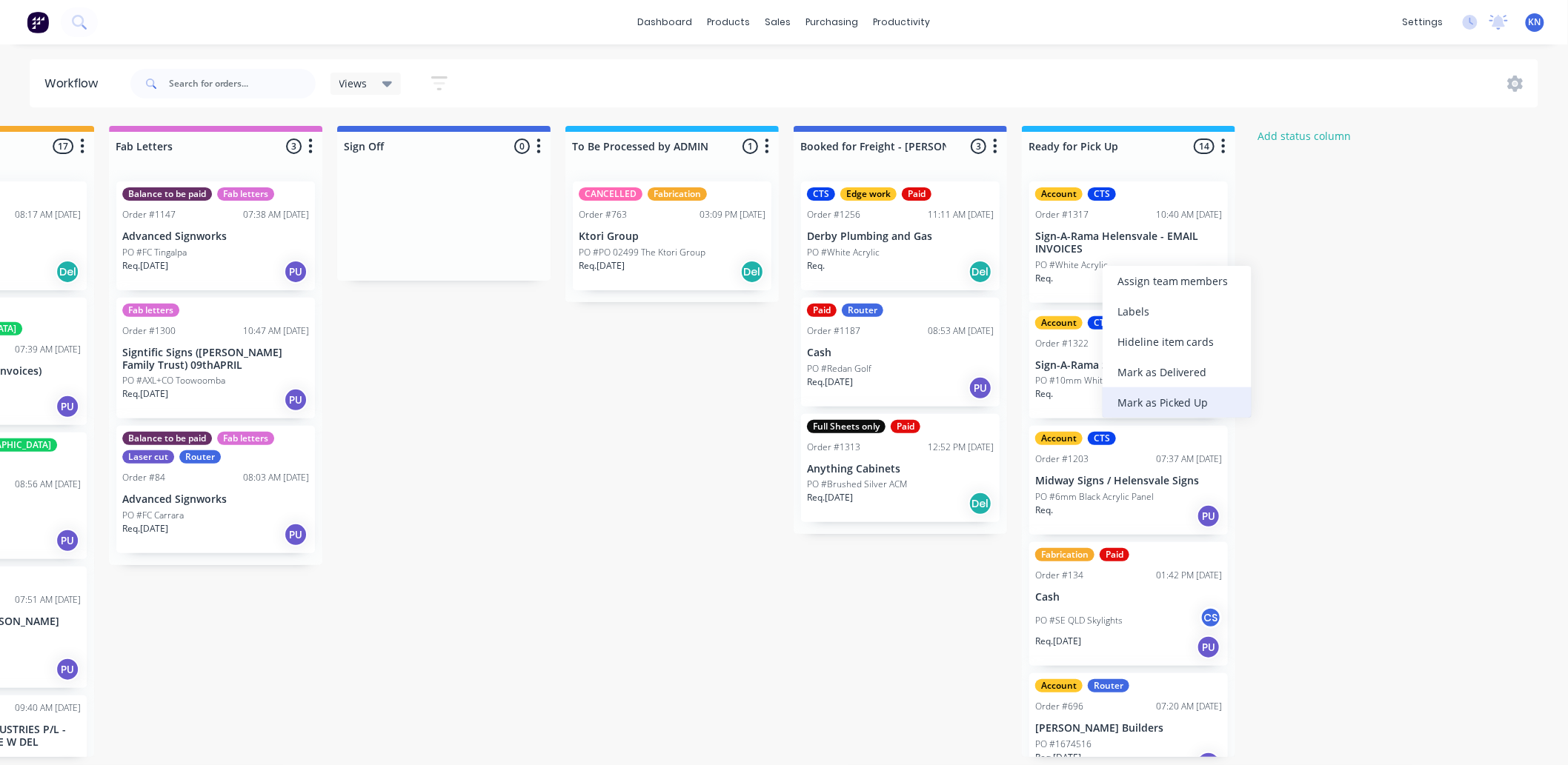
click at [1154, 393] on div "Mark as Picked Up" at bounding box center [1177, 403] width 149 height 31
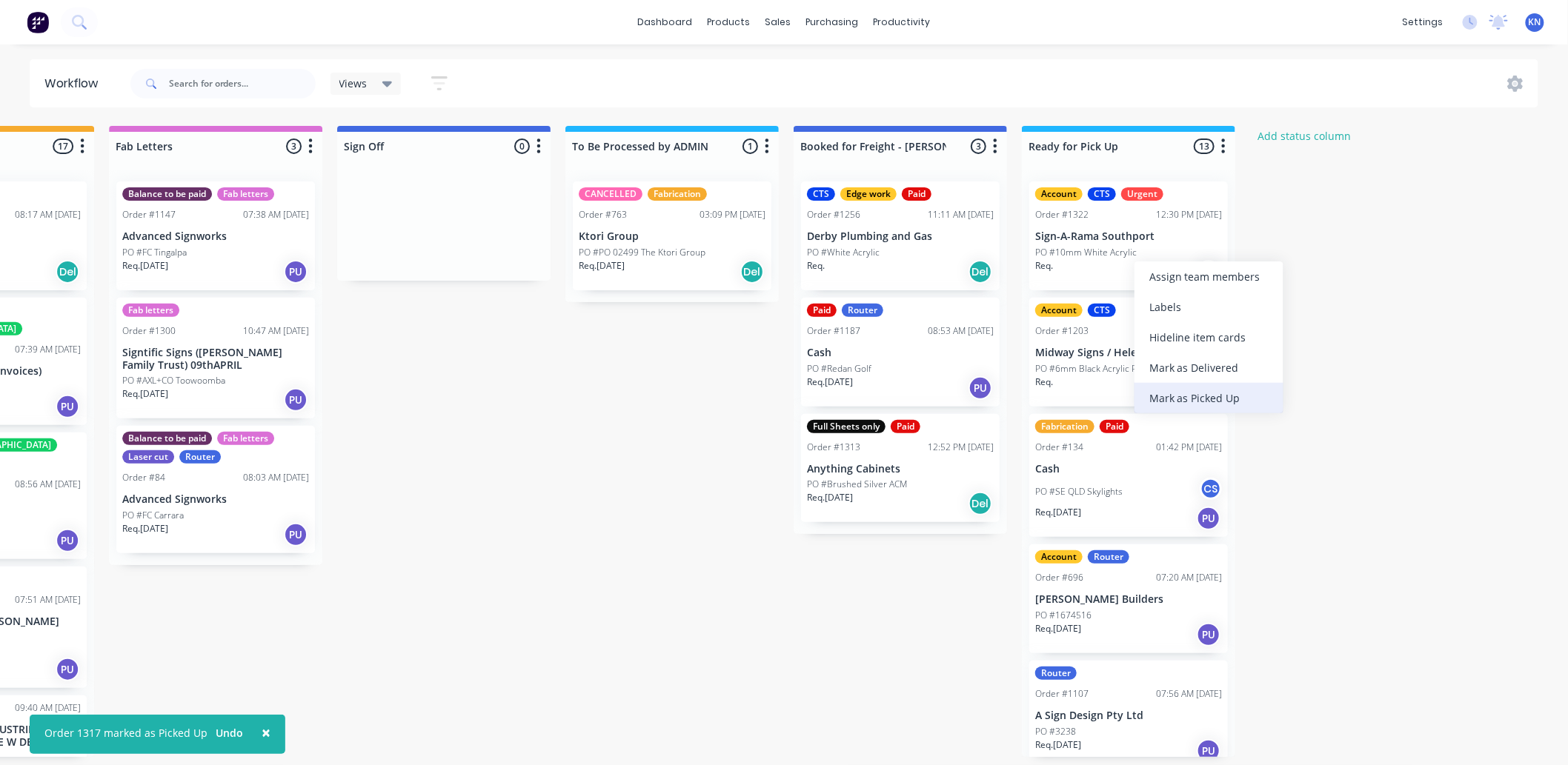
click at [1198, 396] on div "Mark as Picked Up" at bounding box center [1208, 398] width 149 height 31
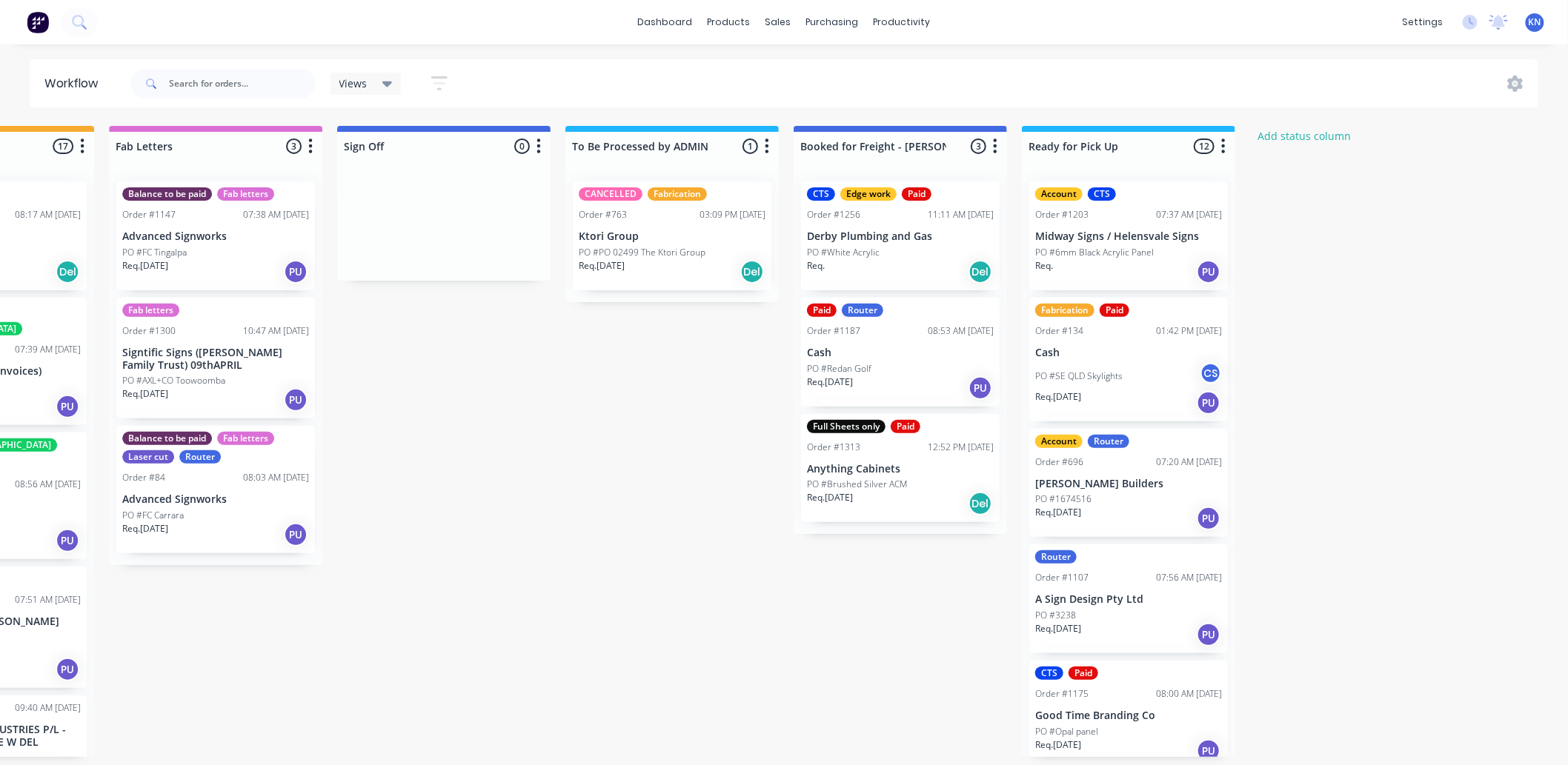
scroll to position [0, 1977]
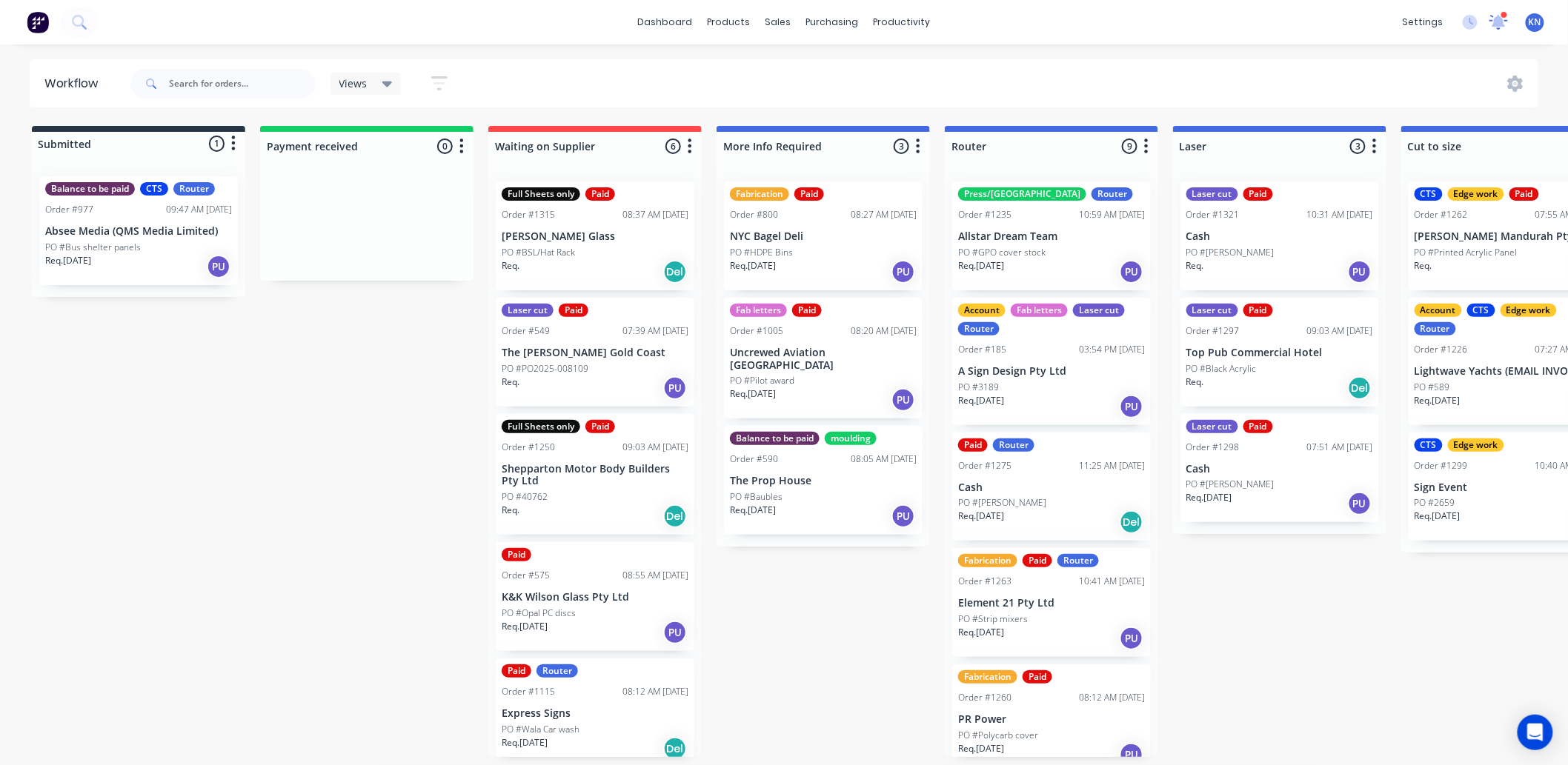
click at [1504, 23] on icon at bounding box center [1499, 20] width 15 height 14
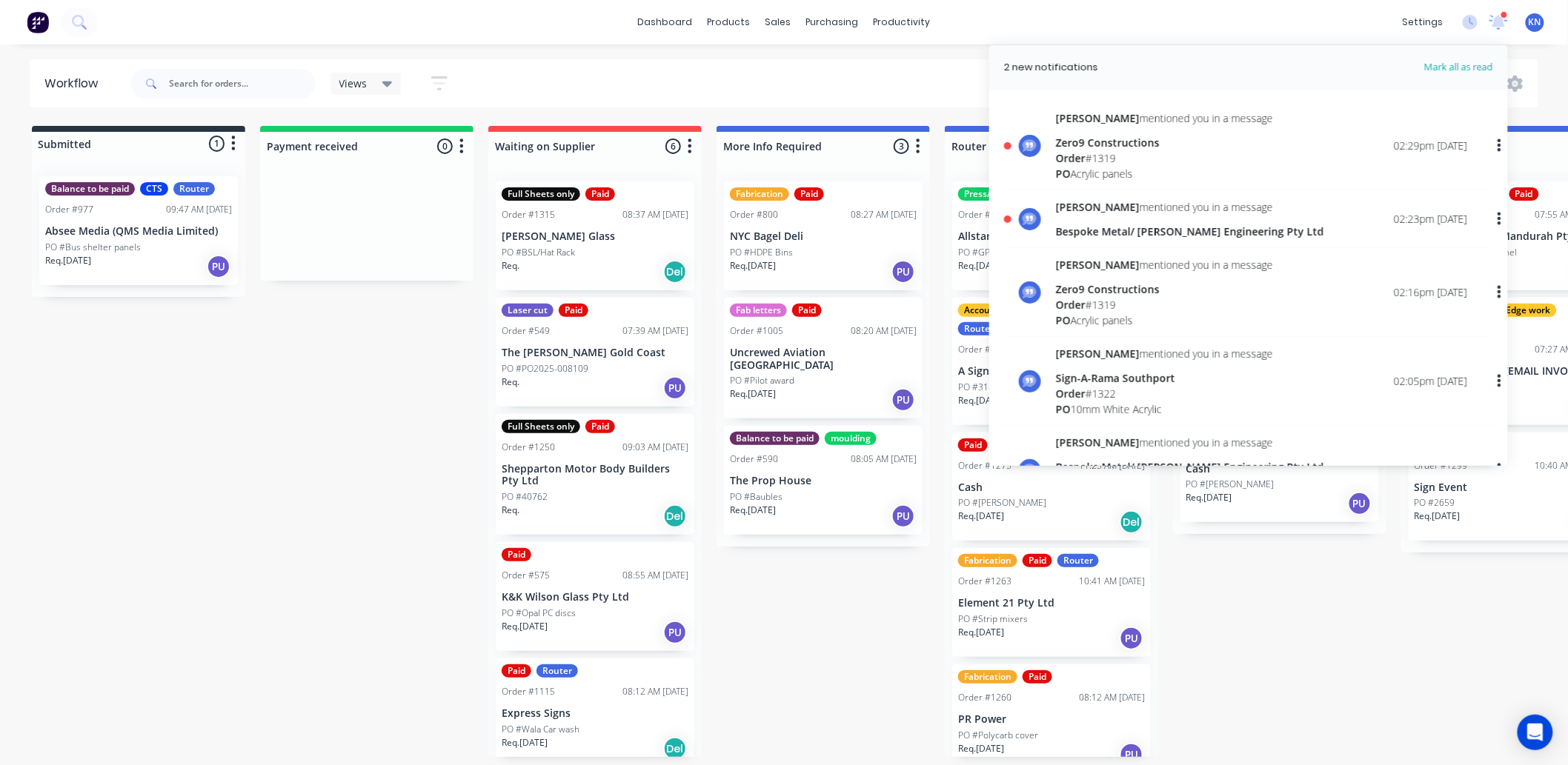
click at [879, 89] on div "Views Save new view None (Default) edit Ready for Pick Up edit Show/Hide status…" at bounding box center [833, 83] width 1412 height 44
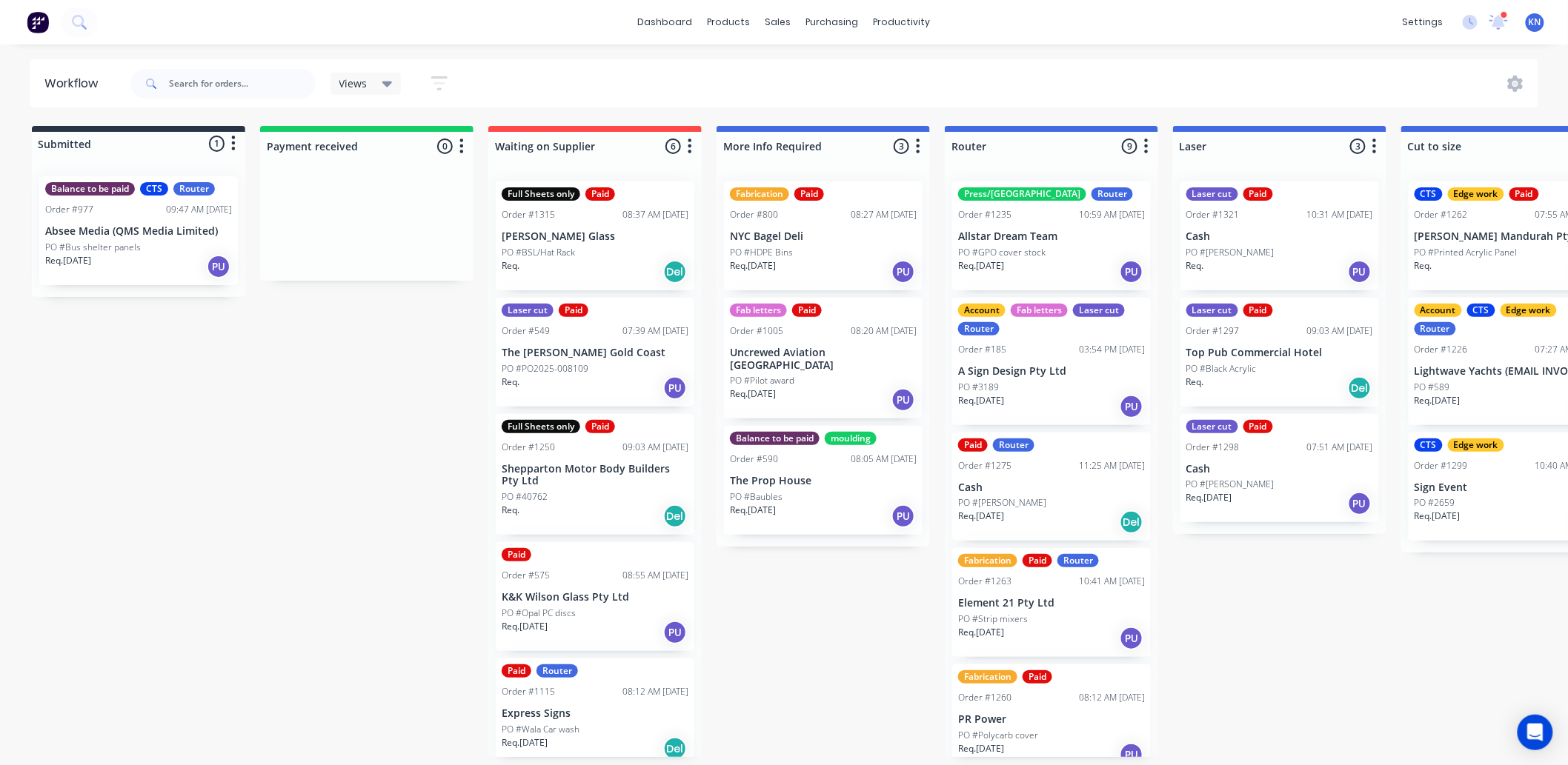
drag, startPoint x: 204, startPoint y: 74, endPoint x: 215, endPoint y: 53, distance: 23.7
click at [203, 74] on input "text" at bounding box center [243, 83] width 147 height 30
type input "hall"
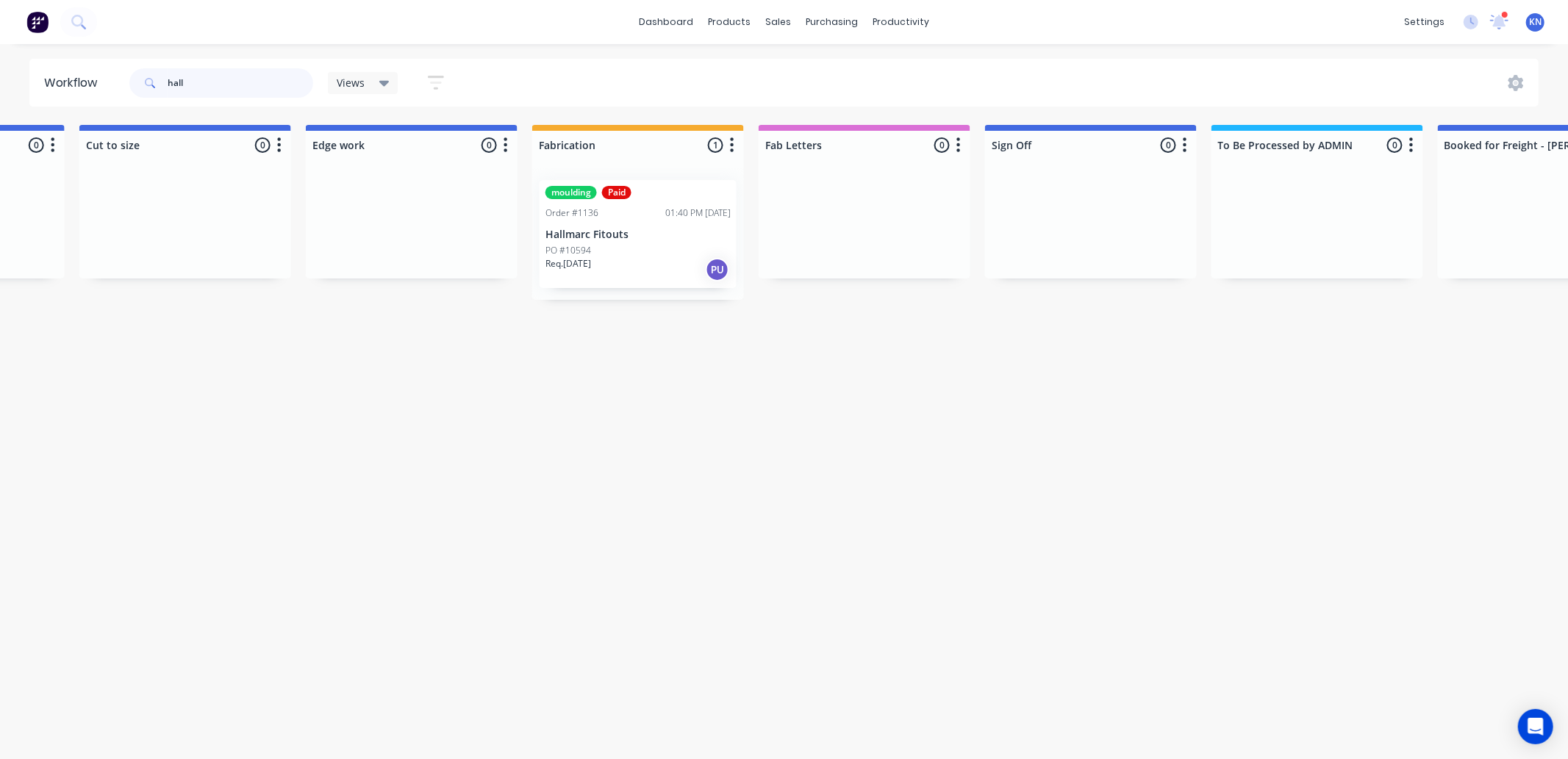
scroll to position [0, 1155]
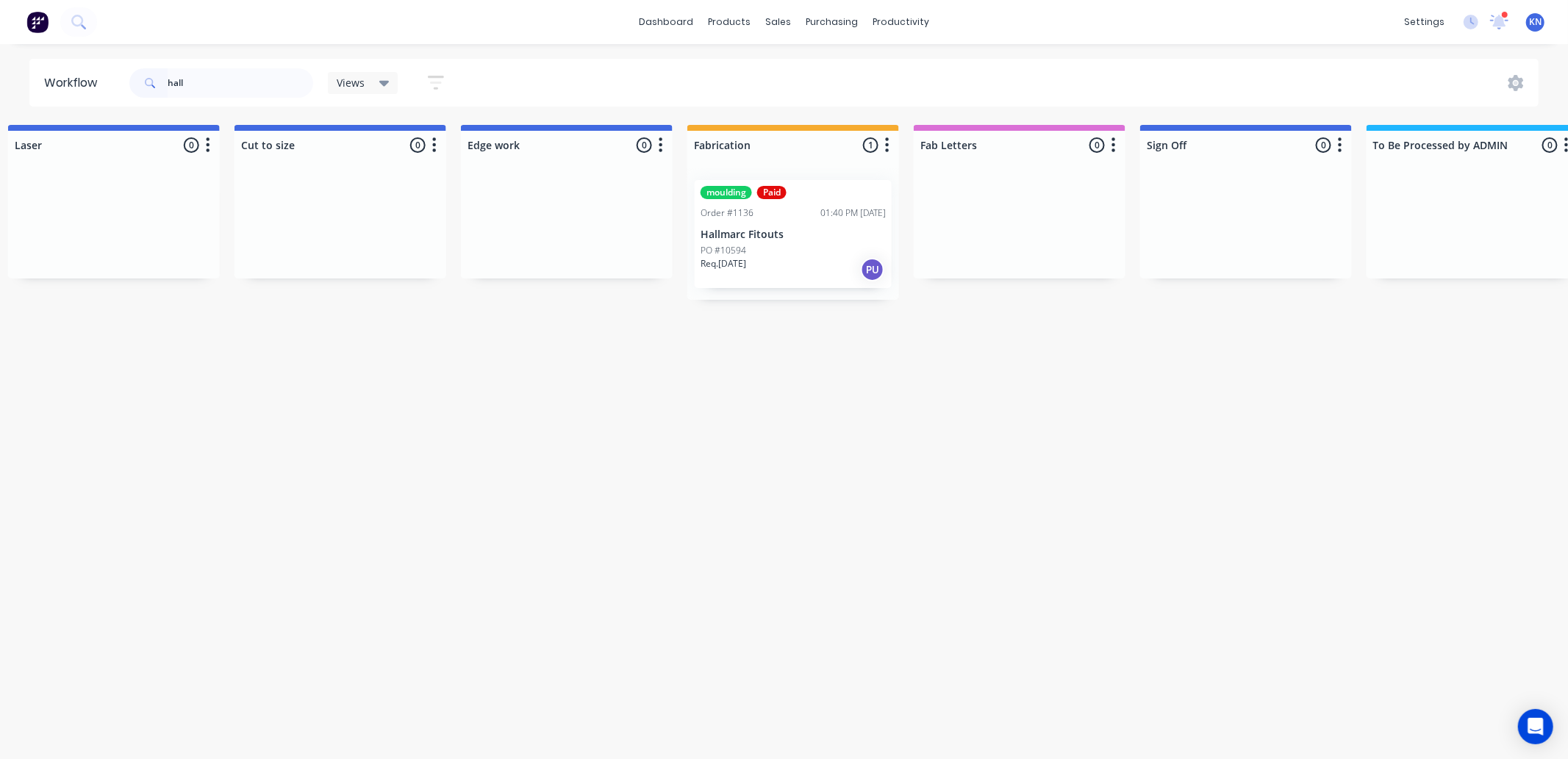
click at [785, 226] on div "moulding Paid Order #1136 01:40 PM 21/08/25 Hallmarc Fitouts PO #10594 Req. 21/…" at bounding box center [793, 234] width 197 height 108
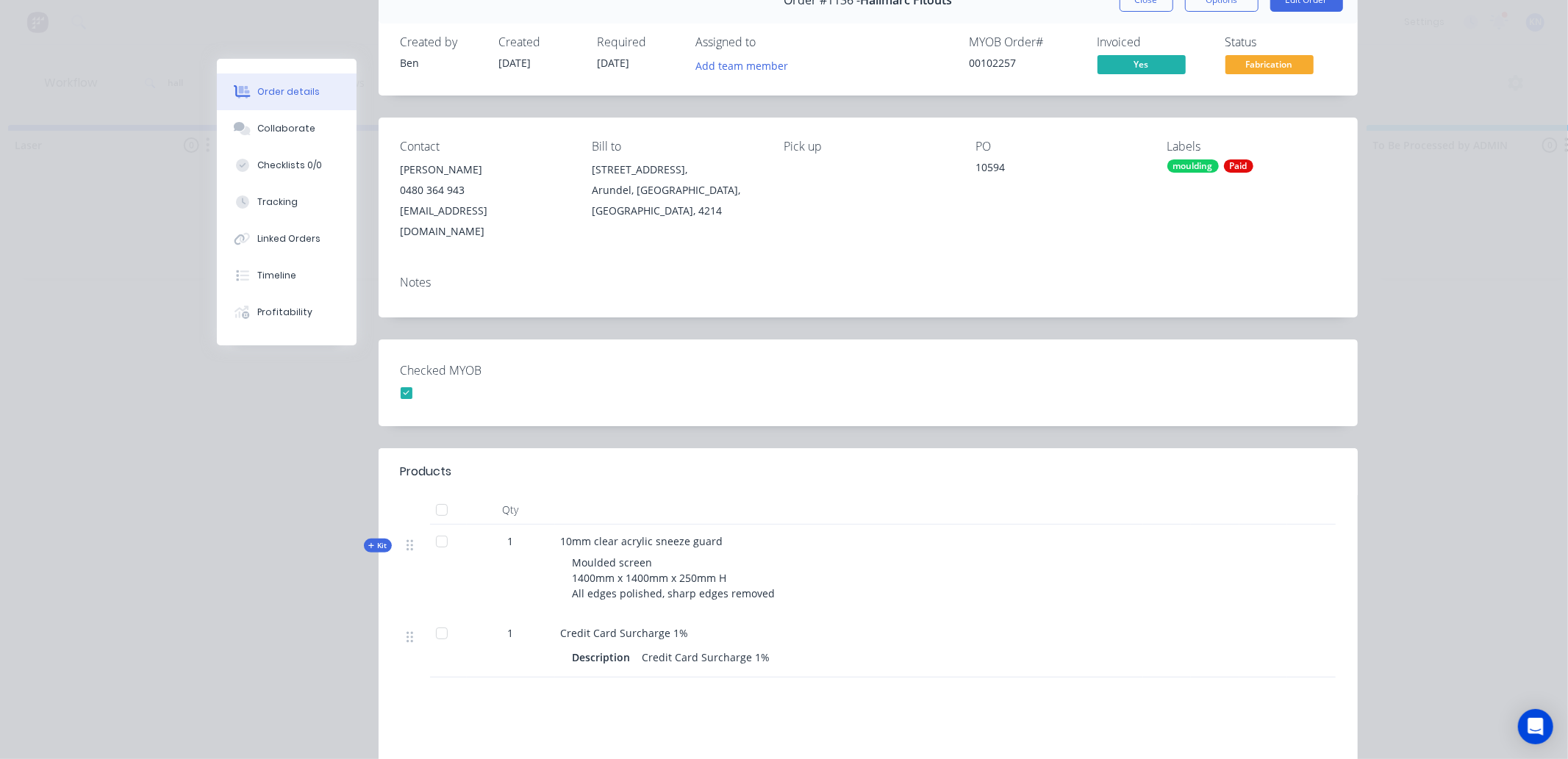
scroll to position [0, 0]
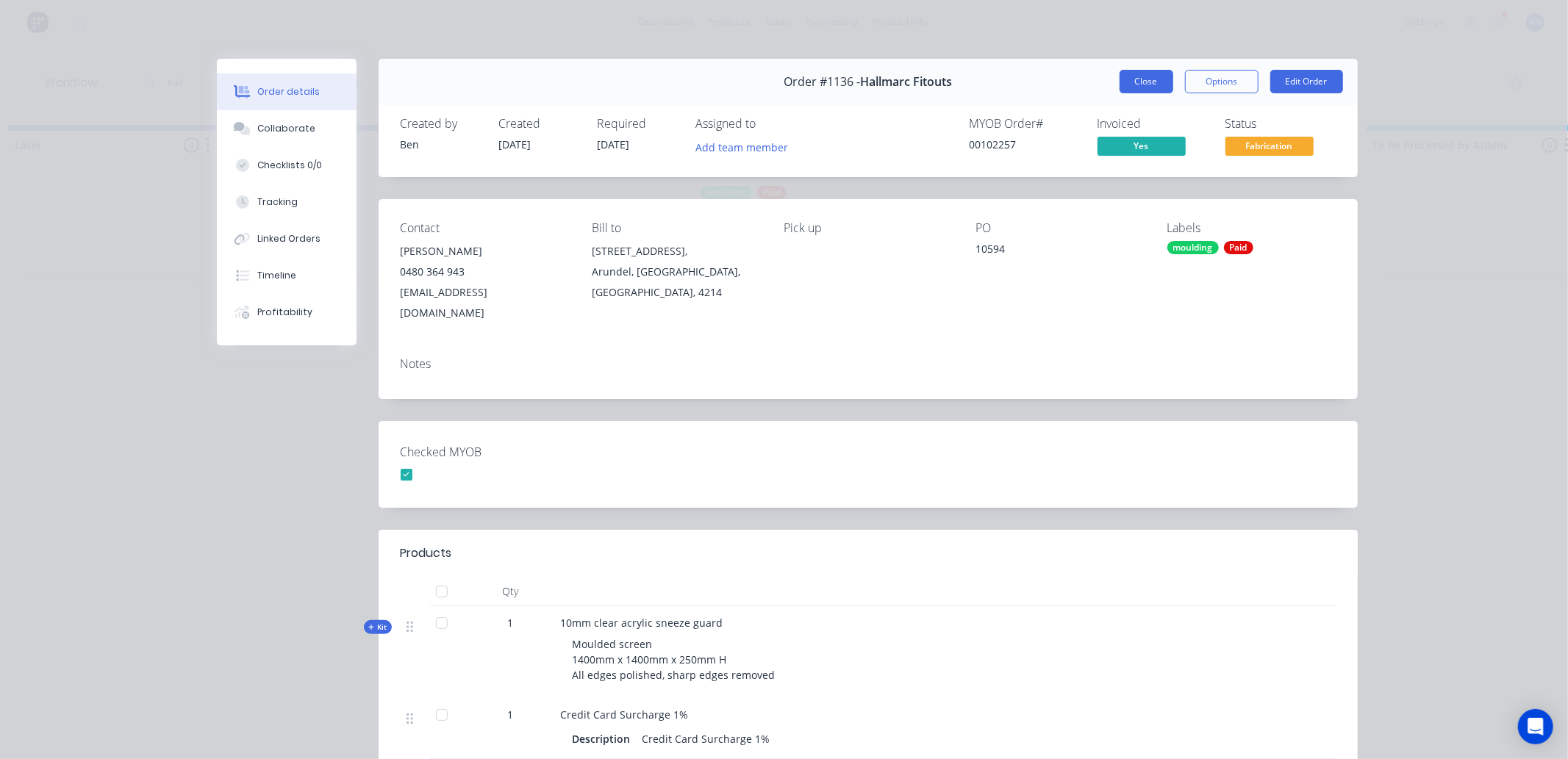
click at [1127, 76] on button "Close" at bounding box center [1146, 81] width 54 height 23
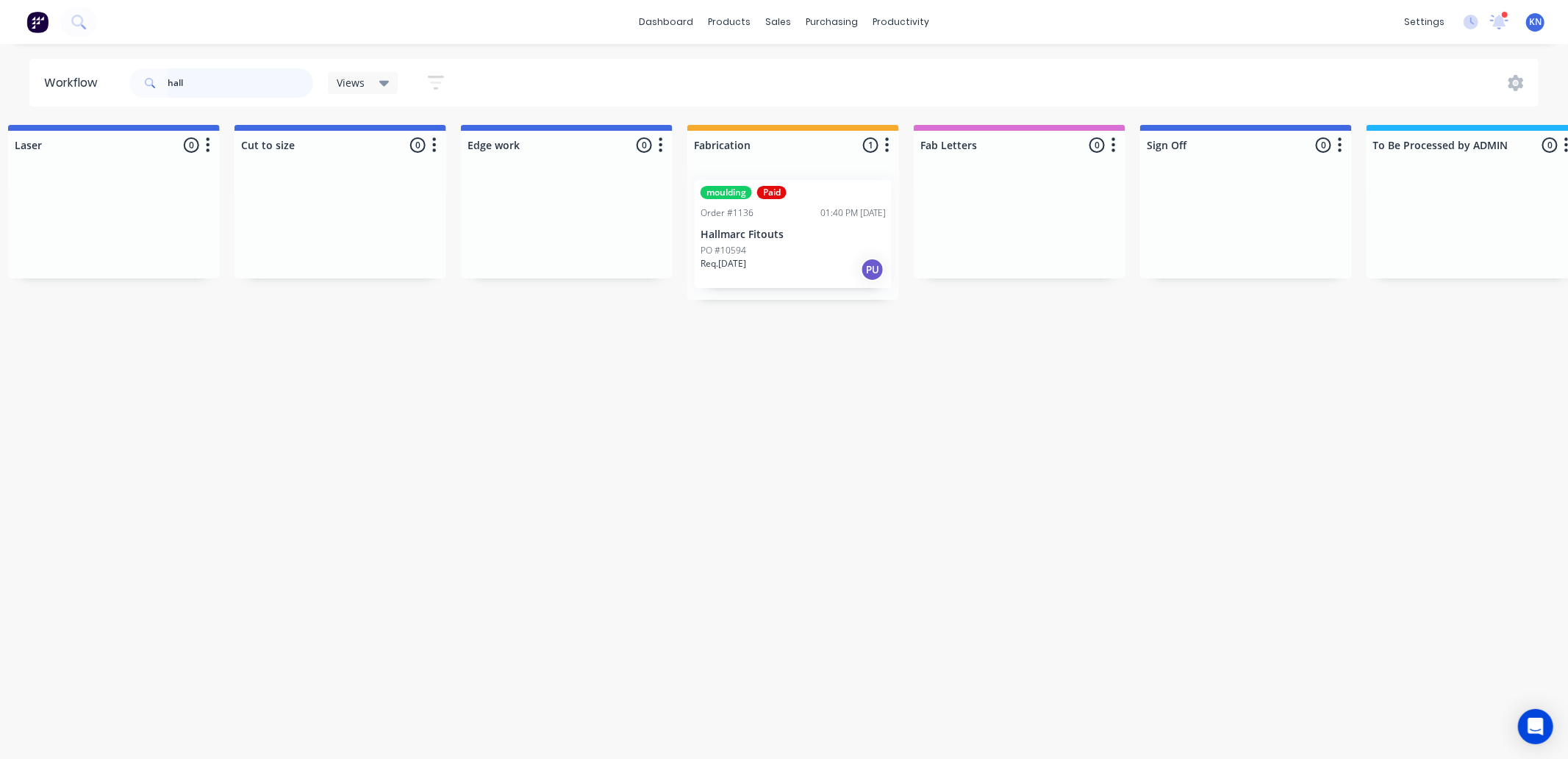
scroll to position [0, 1147]
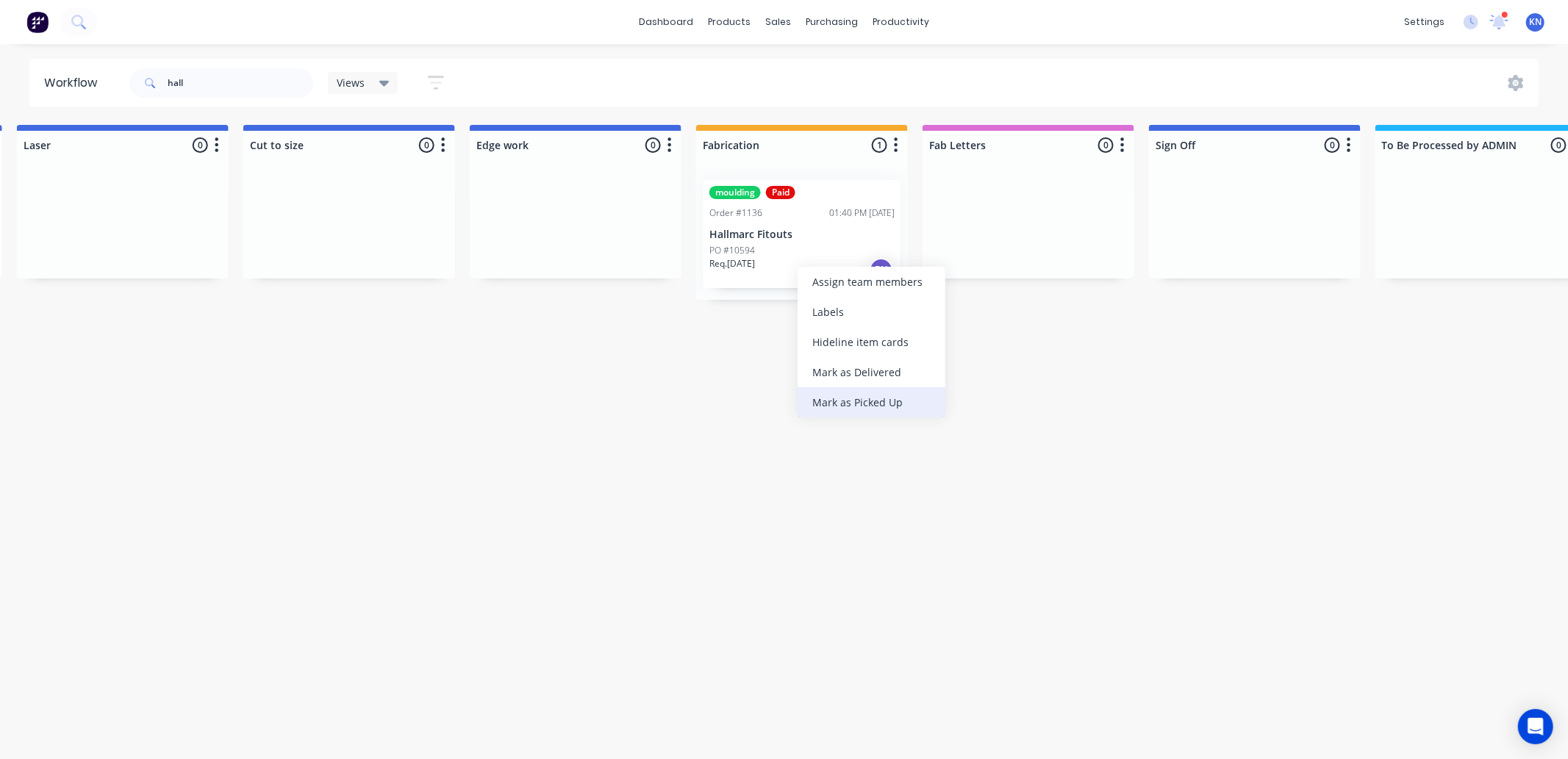
click at [855, 401] on div "Mark as Picked Up" at bounding box center [871, 402] width 148 height 30
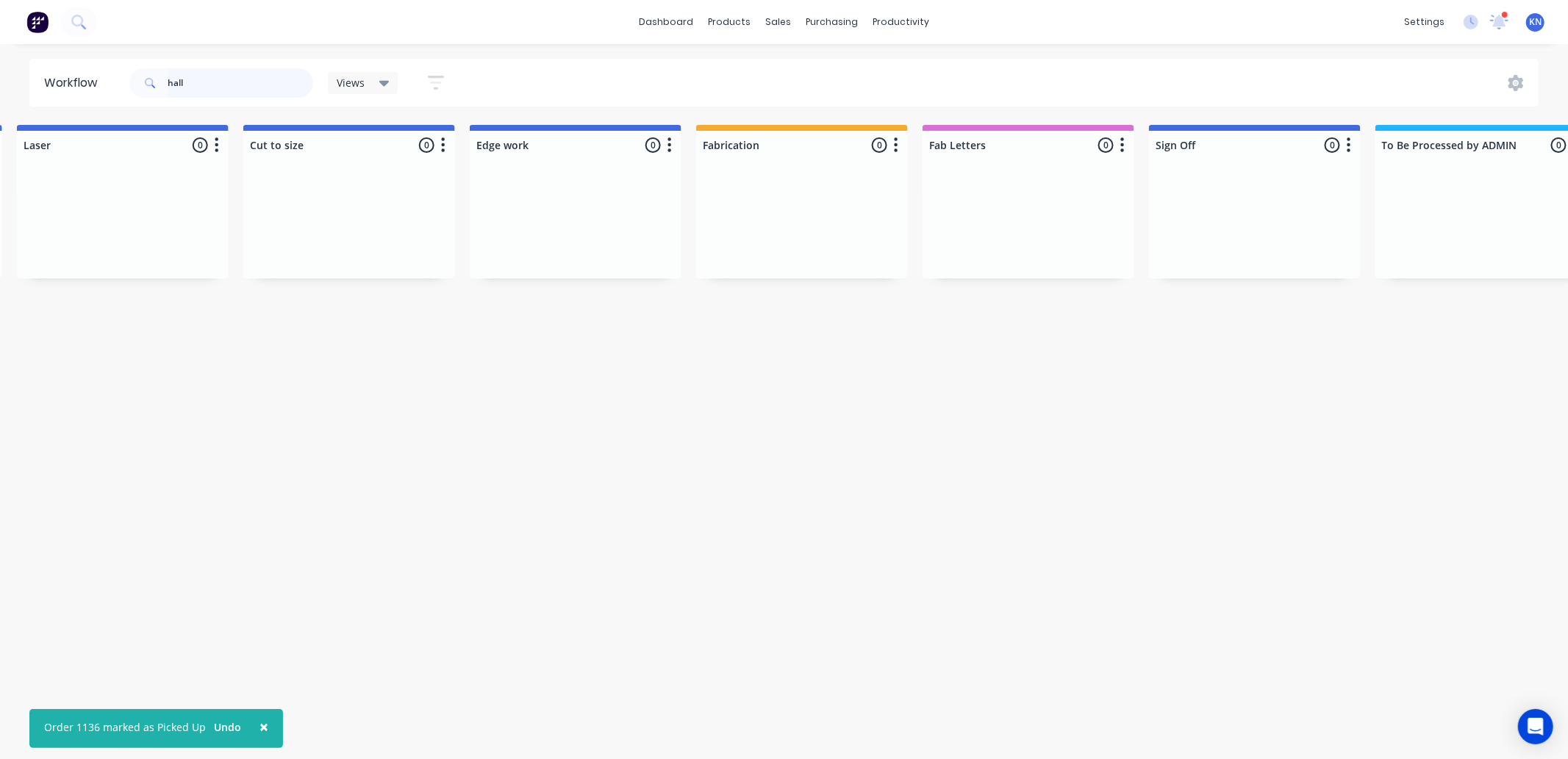
click at [237, 74] on input "hall" at bounding box center [241, 82] width 146 height 30
click at [236, 74] on input "hall" at bounding box center [241, 82] width 146 height 30
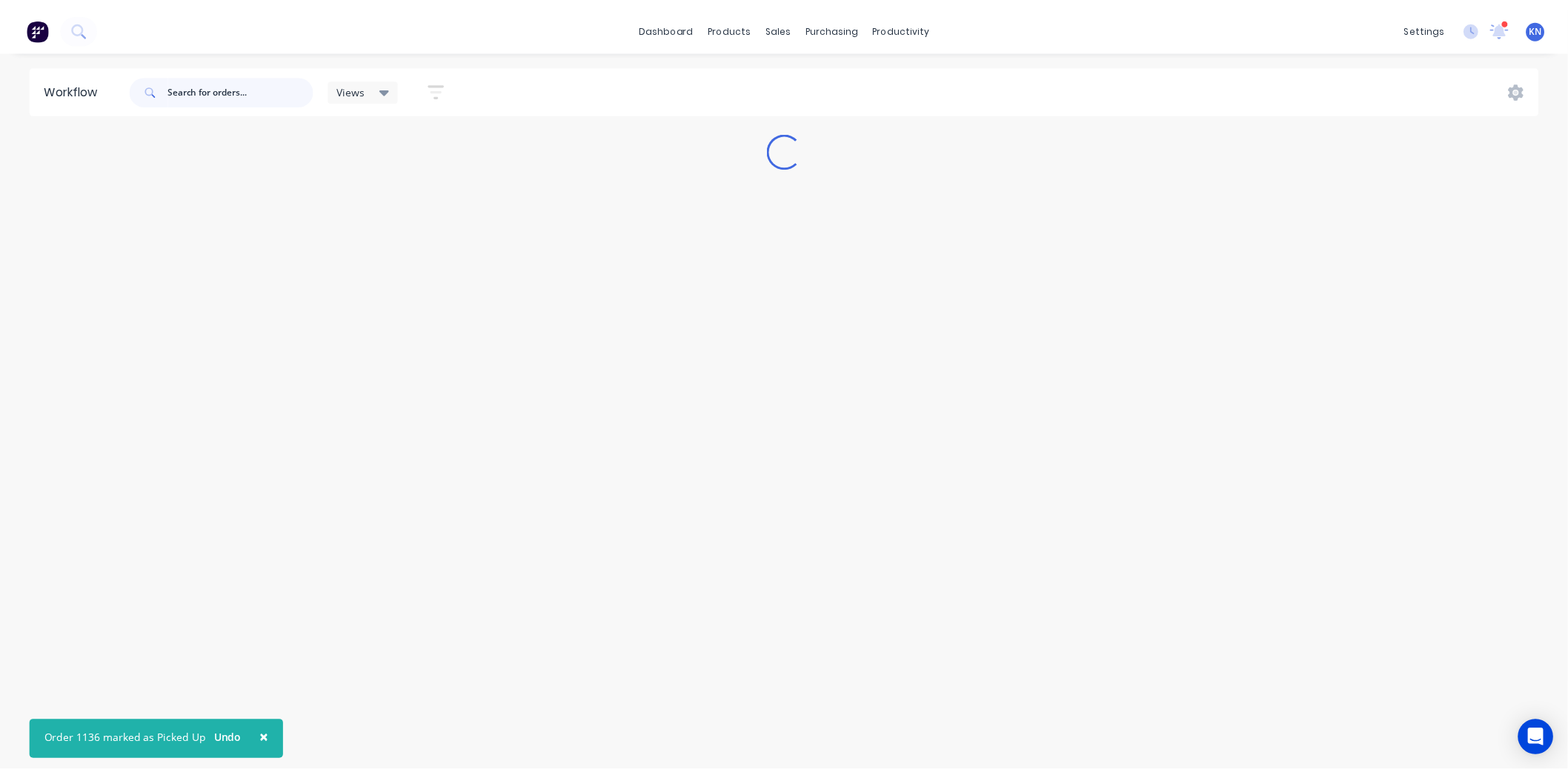
scroll to position [0, 0]
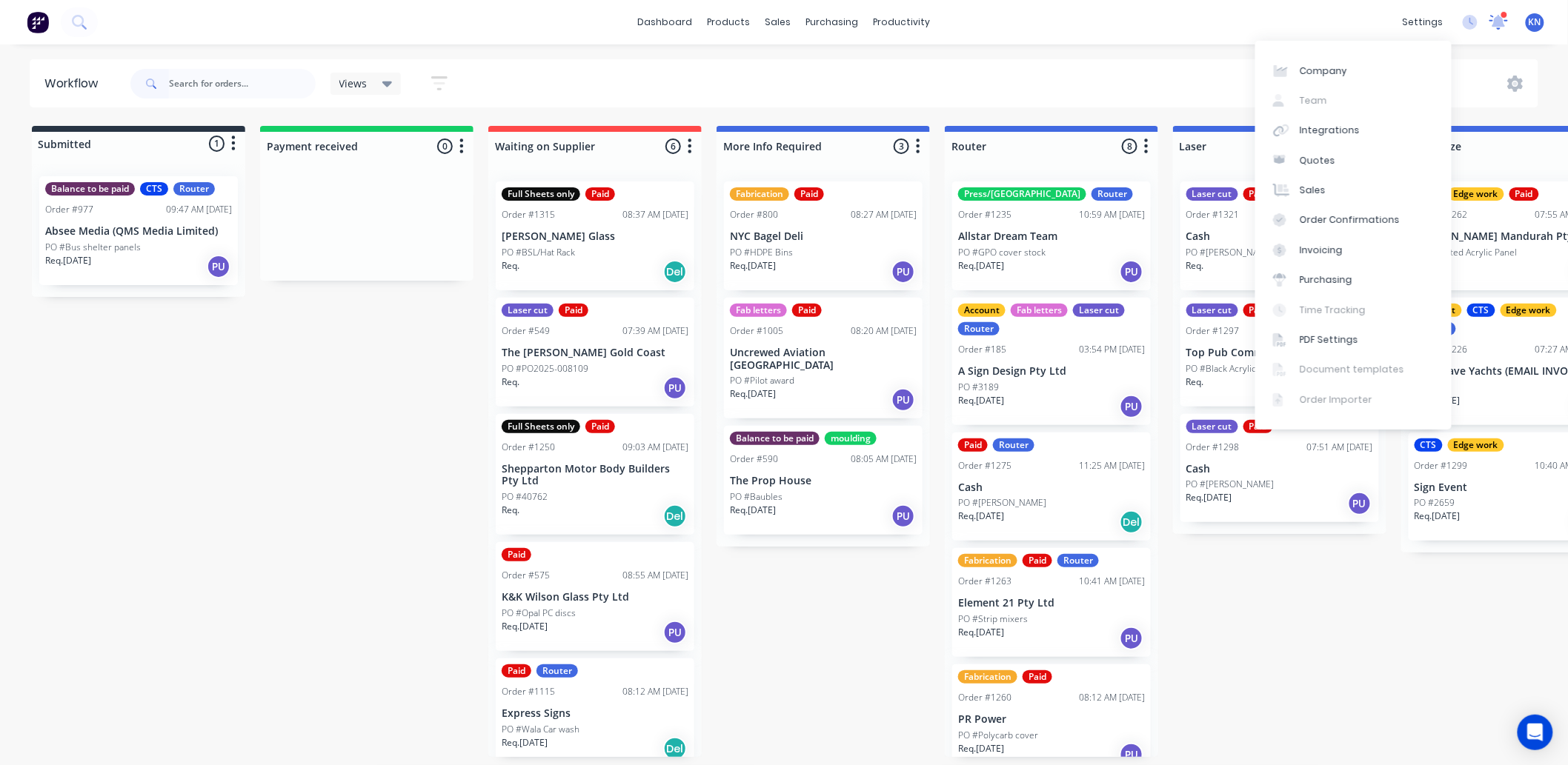
click at [1491, 26] on icon at bounding box center [1499, 22] width 19 height 16
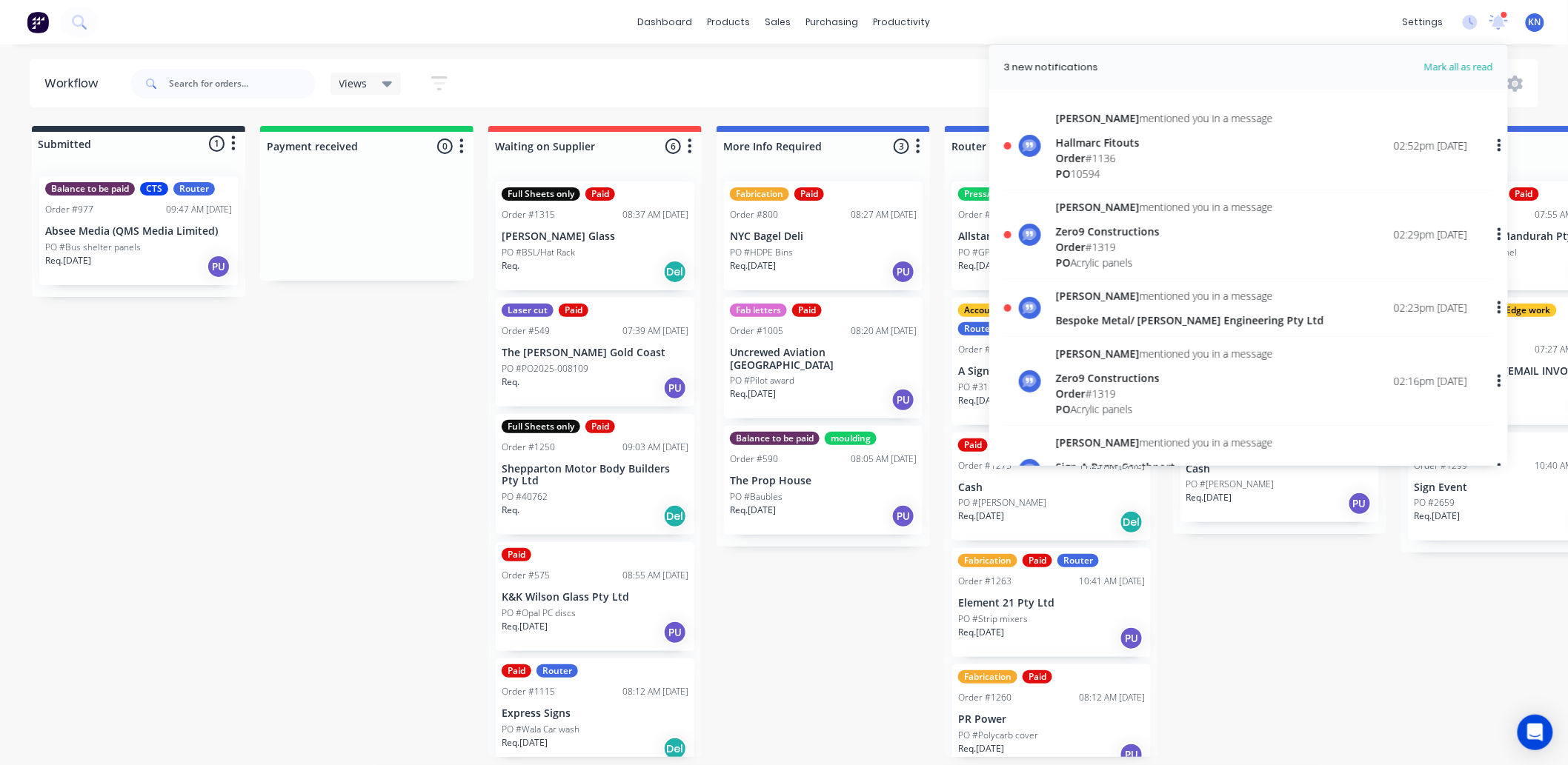
click at [1490, 144] on button "button" at bounding box center [1499, 146] width 35 height 27
click at [1374, 189] on div "Mark as read" at bounding box center [1423, 185] width 114 height 22
click at [1252, 21] on div "dashboard products sales purchasing productivity dashboard products Product Cat…" at bounding box center [784, 22] width 1568 height 44
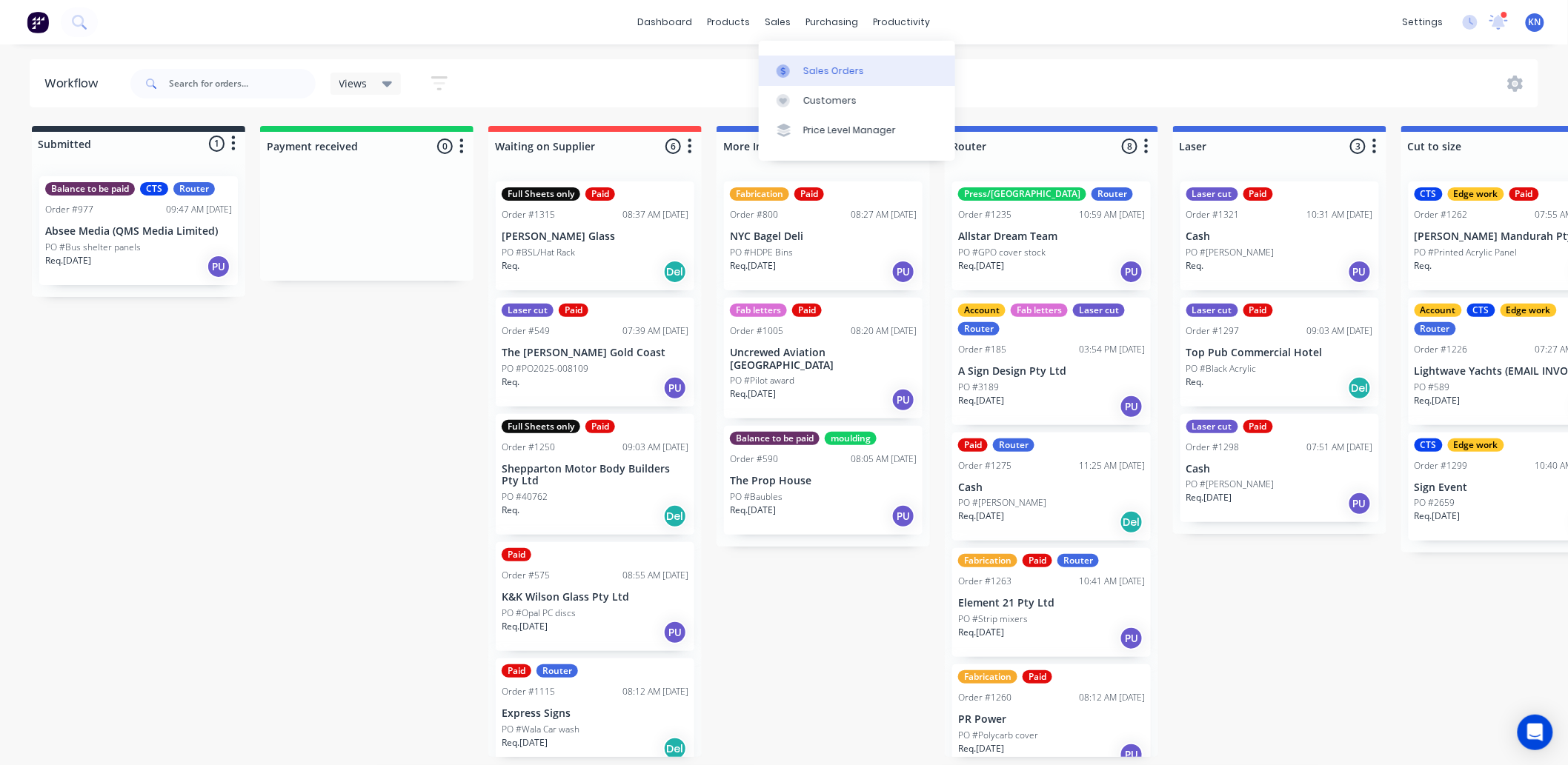
click at [788, 75] on icon at bounding box center [783, 71] width 14 height 14
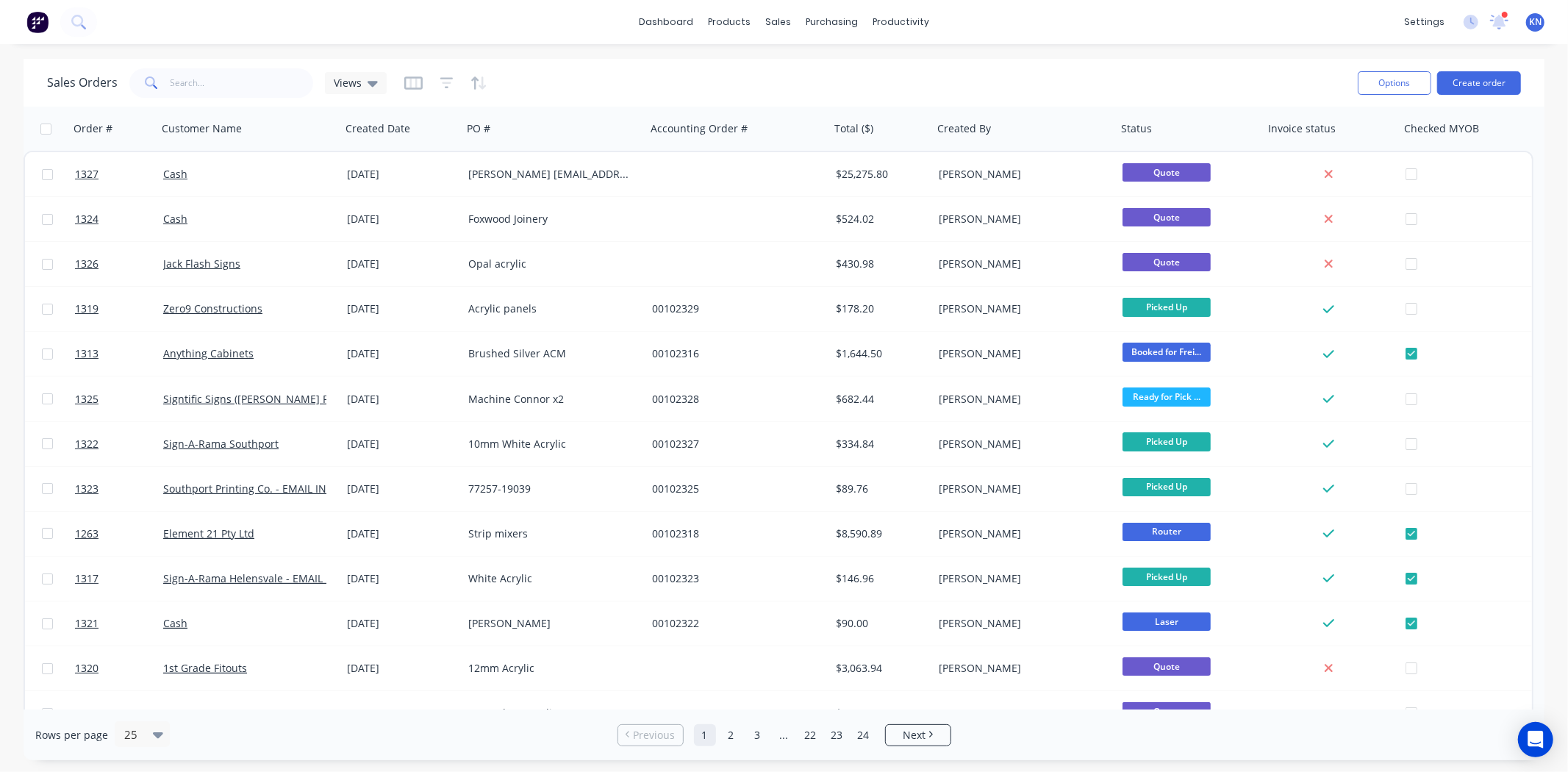
drag, startPoint x: 158, startPoint y: 88, endPoint x: 166, endPoint y: 86, distance: 8.2
click at [164, 86] on span at bounding box center [150, 82] width 41 height 30
click at [166, 86] on span at bounding box center [150, 82] width 41 height 30
click at [230, 90] on input "text" at bounding box center [241, 82] width 143 height 30
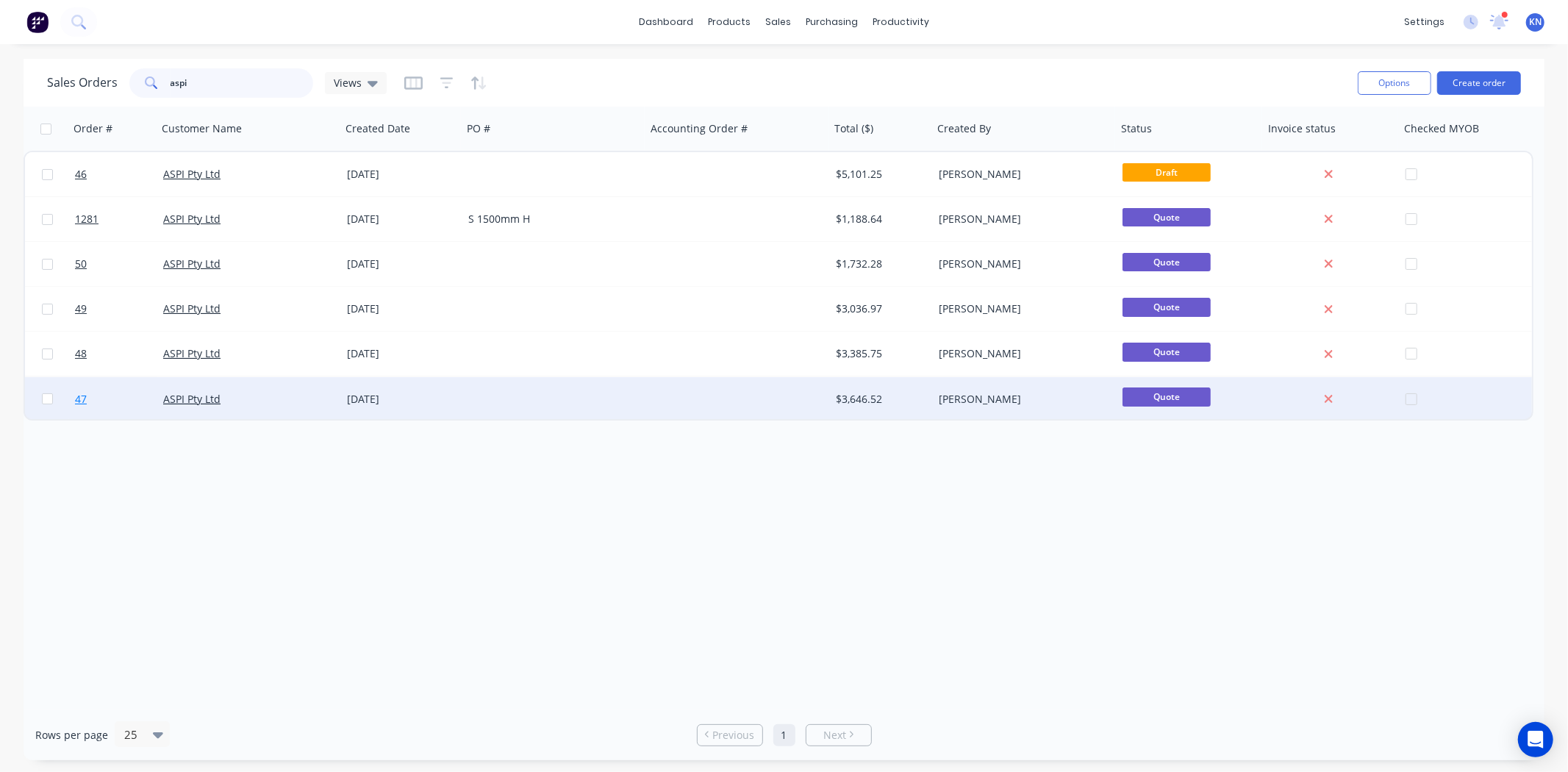
type input "aspi"
click at [82, 397] on span "47" at bounding box center [81, 399] width 12 height 14
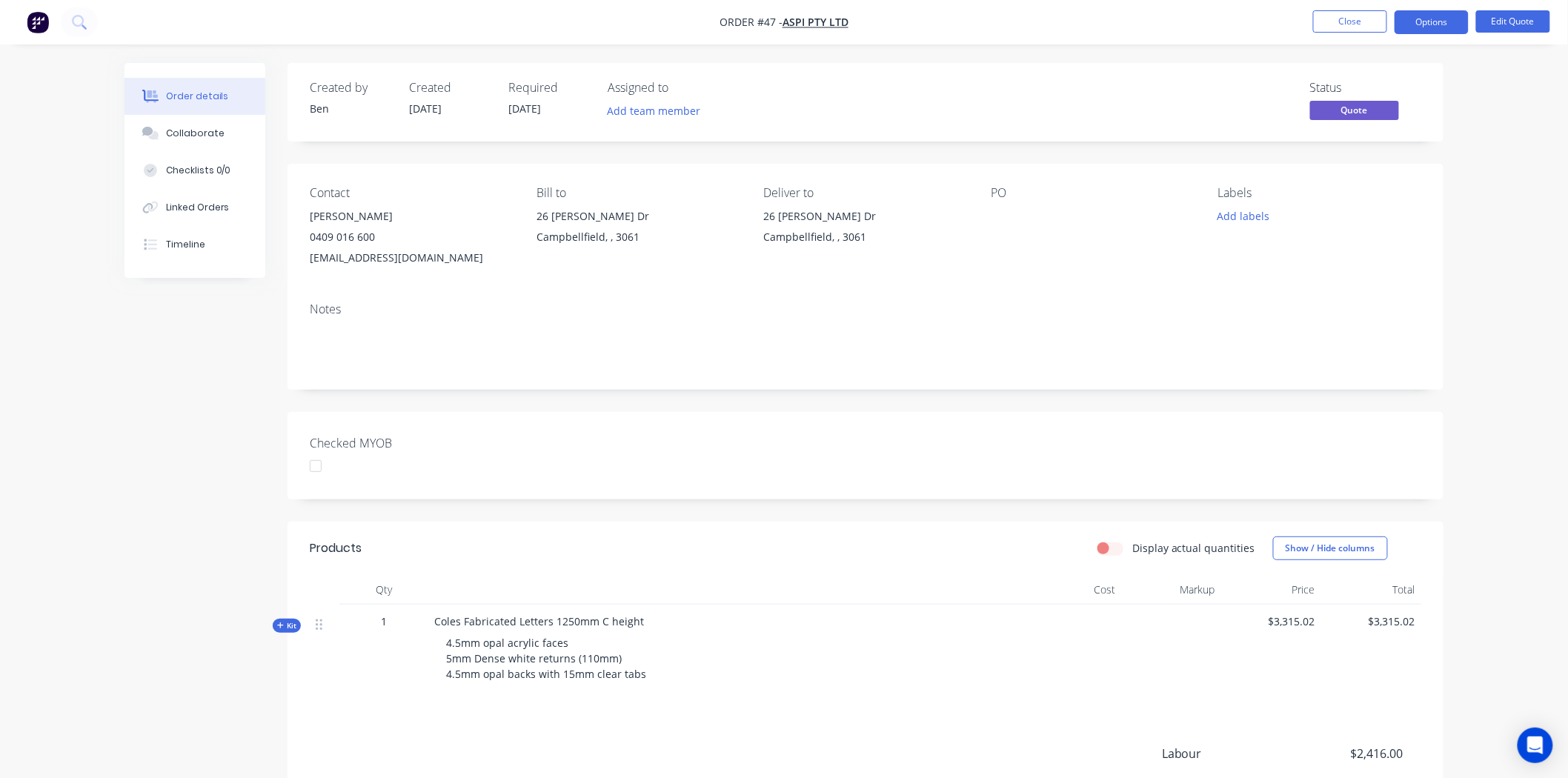
click at [648, 616] on div "Coles Fabricated Letters 1250mm C height 4.5mm opal acrylic faces 5mm Dense whi…" at bounding box center [724, 651] width 593 height 93
click at [641, 621] on div "Coles Fabricated Letters 1250mm C height 4.5mm opal acrylic faces 5mm Dense whi…" at bounding box center [724, 651] width 593 height 93
drag, startPoint x: 638, startPoint y: 620, endPoint x: 437, endPoint y: 615, distance: 201.1
click at [437, 615] on span "Coles Fabricated Letters 1250mm C height" at bounding box center [539, 621] width 210 height 14
copy span "Coles Fabricated Letters 1250mm C height"
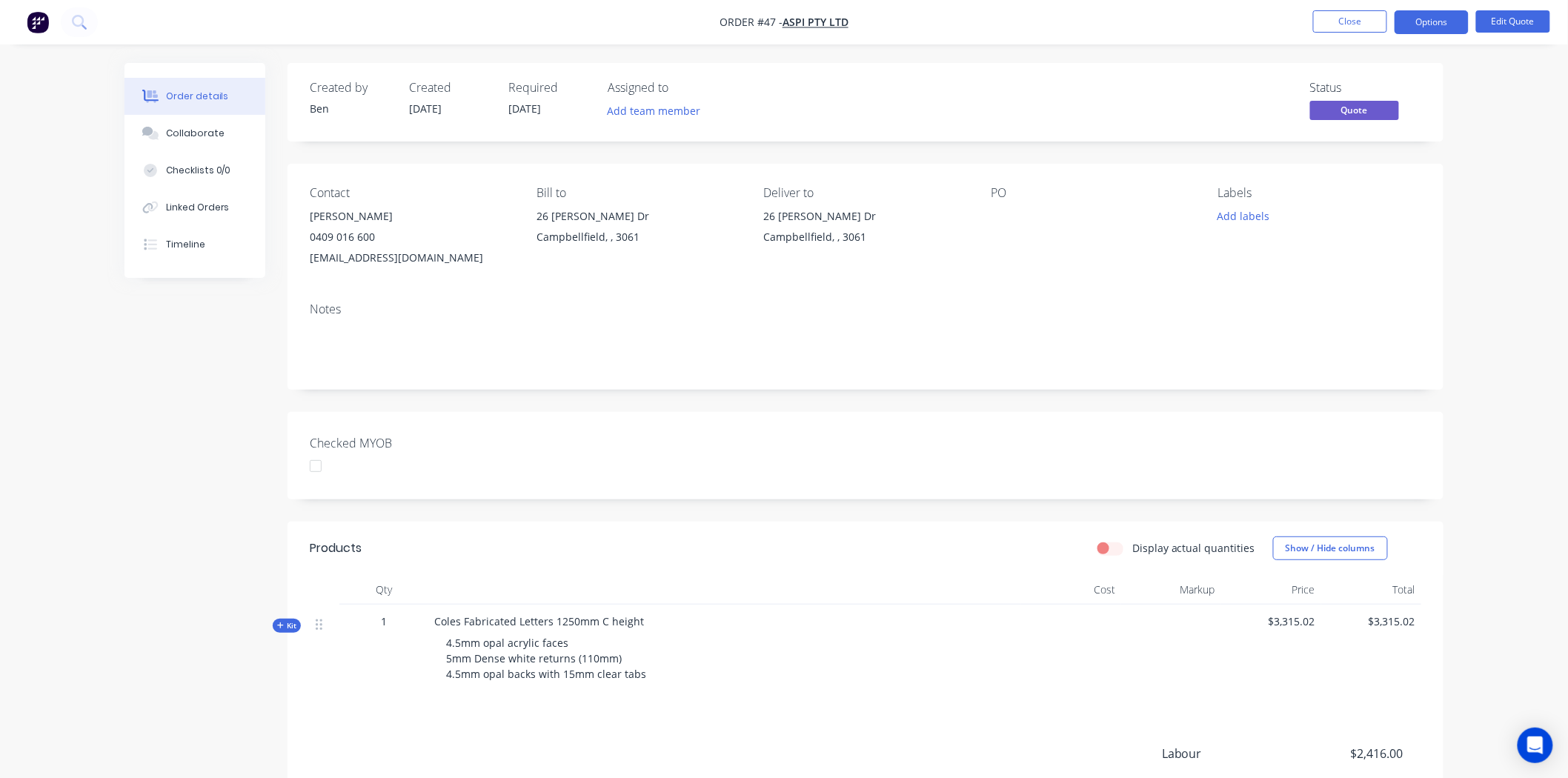
click at [293, 625] on span "Kit" at bounding box center [287, 626] width 19 height 11
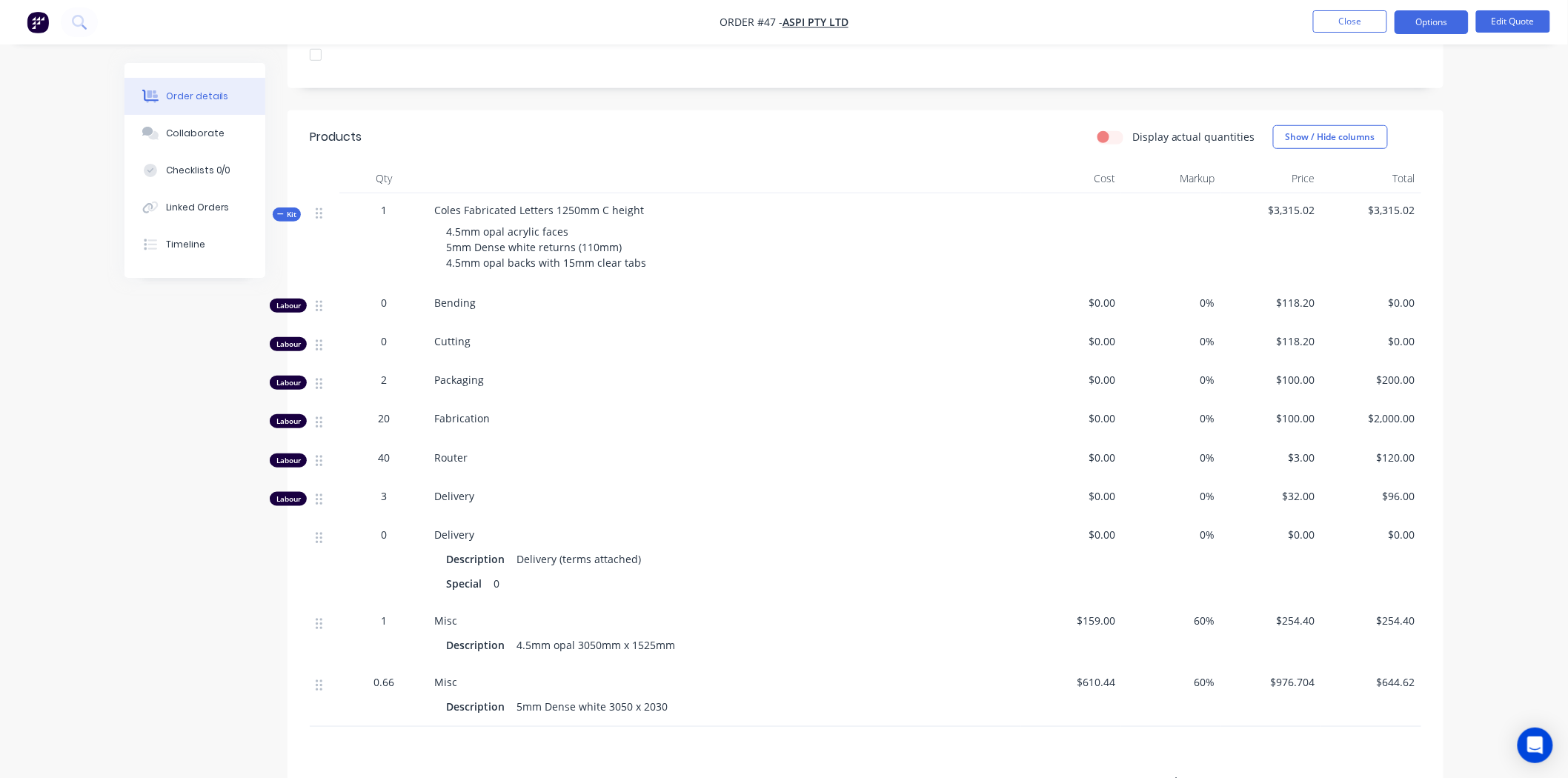
scroll to position [493, 0]
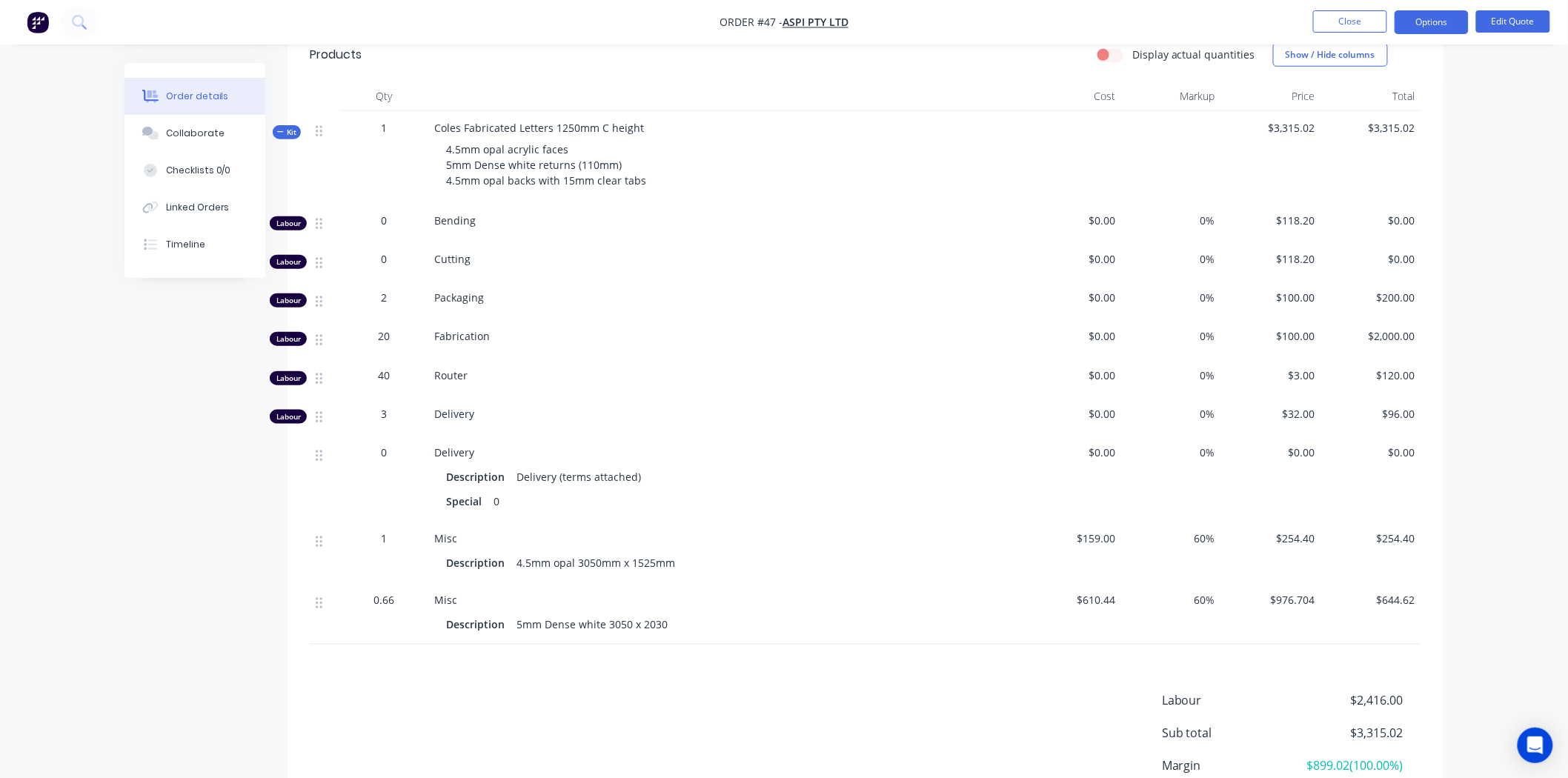
click at [564, 180] on span "4.5mm opal acrylic faces 5mm Dense white returns (110mm) 4.5mm opal backs with …" at bounding box center [546, 164] width 200 height 45
click at [631, 185] on span "4.5mm opal acrylic faces 5mm Dense white returns (110mm) 4.5mm opal backs with …" at bounding box center [546, 164] width 200 height 45
drag, startPoint x: 640, startPoint y: 183, endPoint x: 435, endPoint y: 154, distance: 207.0
click at [435, 154] on div "4.5mm opal acrylic faces 5mm Dense white returns (110mm) 4.5mm opal backs with …" at bounding box center [725, 164] width 581 height 59
copy span "4.5mm opal acrylic faces 5mm Dense white returns (110mm) 4.5mm opal backs with …"
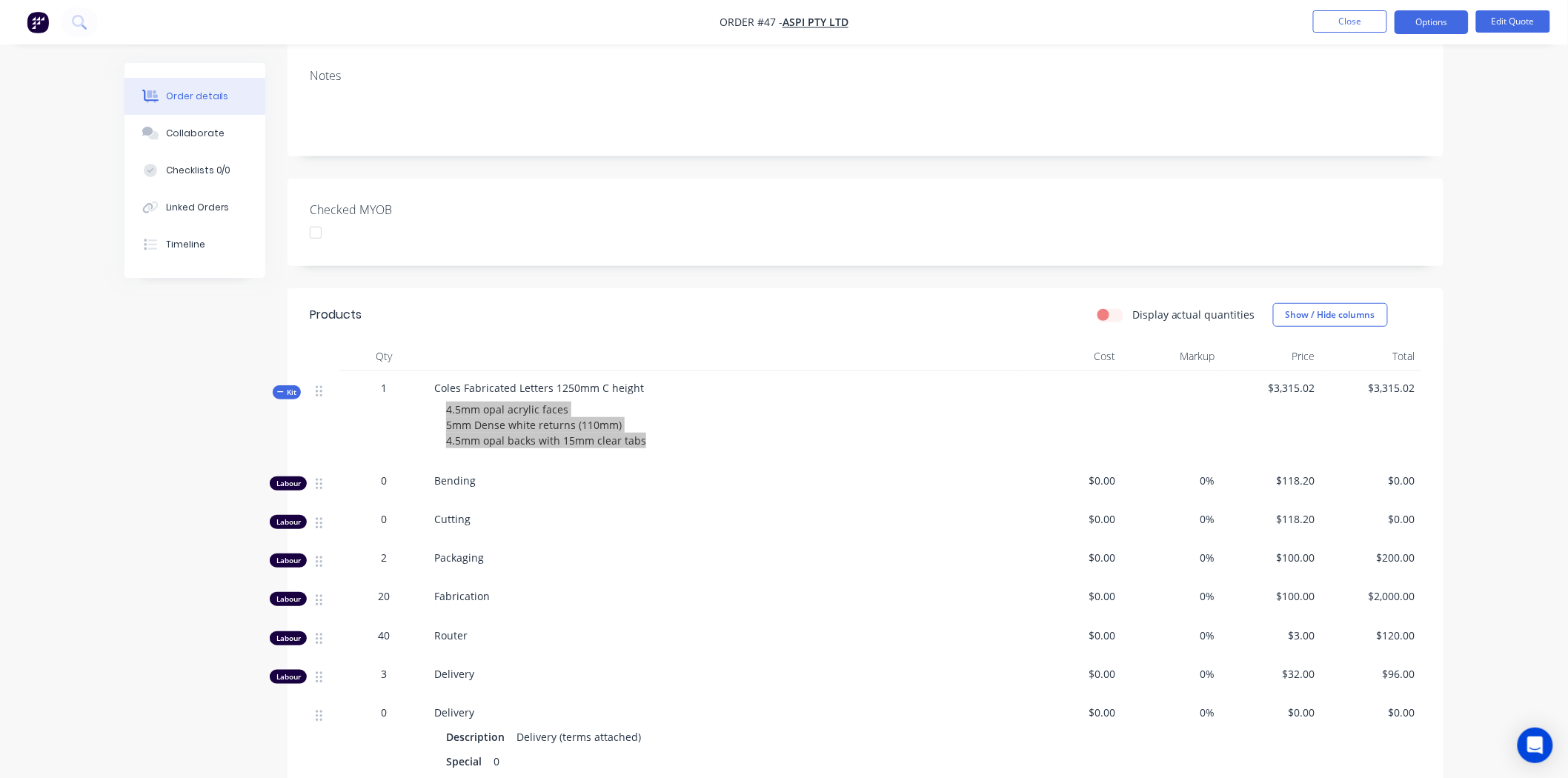
scroll to position [0, 0]
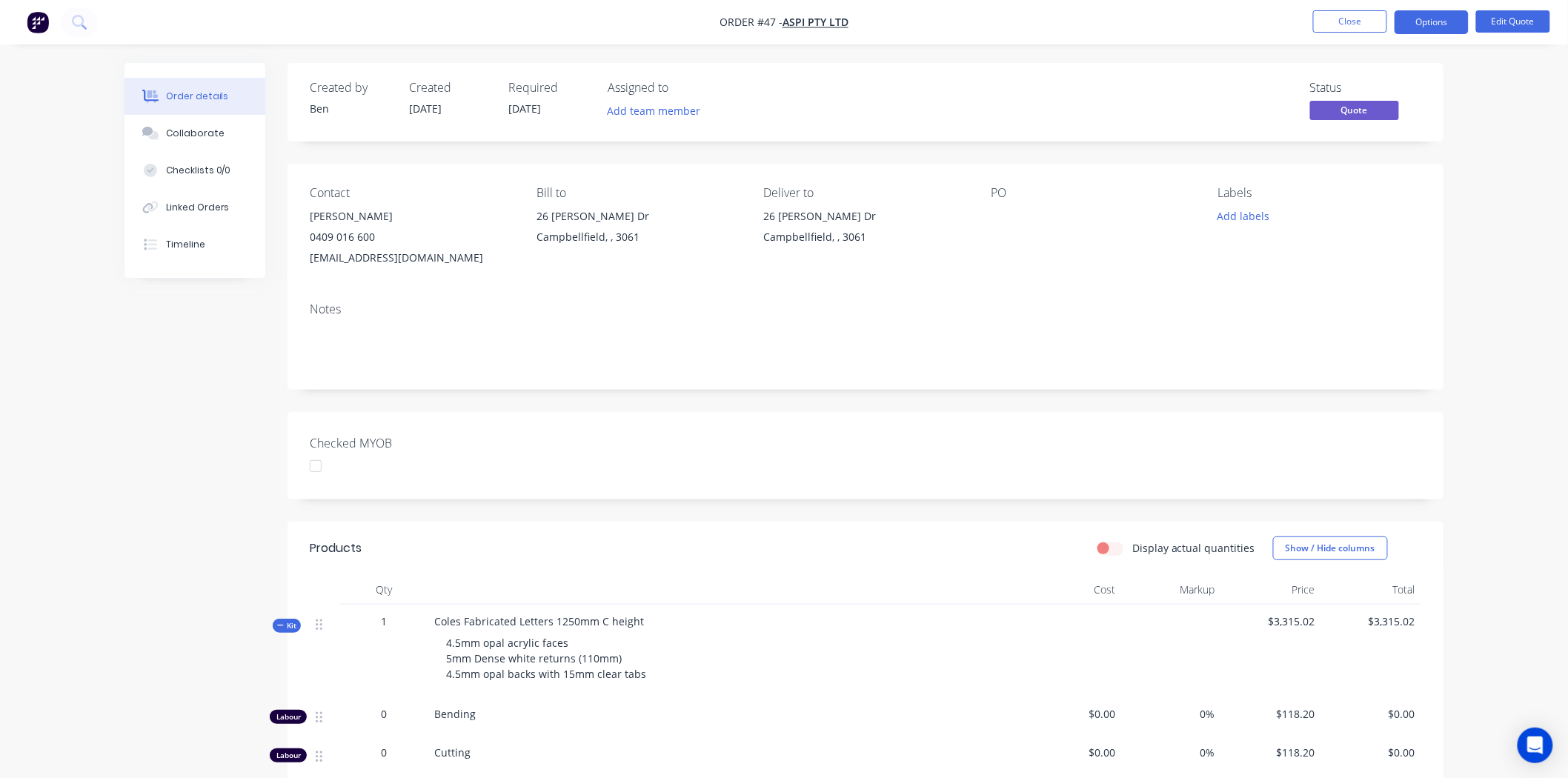
click at [441, 627] on span "Coles Fabricated Letters 1250mm C height" at bounding box center [539, 621] width 210 height 14
click at [433, 623] on div "Coles Fabricated Letters 1250mm C height 4.5mm opal acrylic faces 5mm Dense whi…" at bounding box center [724, 651] width 593 height 93
drag, startPoint x: 435, startPoint y: 623, endPoint x: 653, endPoint y: 623, distance: 218.0
click at [653, 623] on div "Coles Fabricated Letters 1250mm C height 4.5mm opal acrylic faces 5mm Dense whi…" at bounding box center [724, 651] width 593 height 93
copy span "Coles Fabricated Letters 1250mm C height"
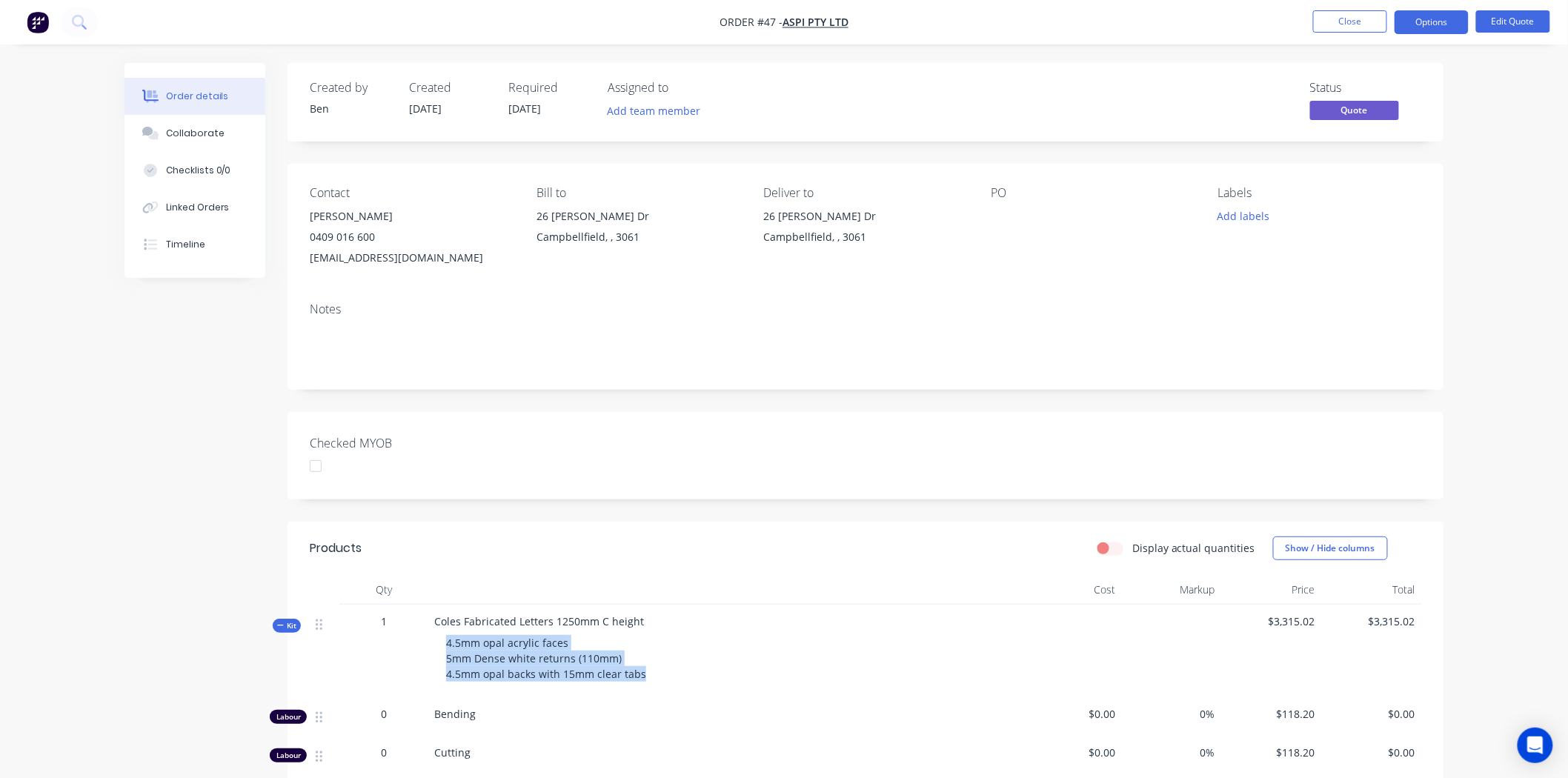
drag, startPoint x: 447, startPoint y: 642, endPoint x: 655, endPoint y: 692, distance: 213.9
click at [655, 692] on div "Coles Fabricated Letters 1250mm C height 4.5mm opal acrylic faces 5mm Dense whi…" at bounding box center [724, 651] width 593 height 93
copy span "4.5mm opal acrylic faces 5mm Dense white returns (110mm) 4.5mm opal backs with …"
click at [1524, 745] on div "Open Intercom Messenger" at bounding box center [1536, 746] width 40 height 40
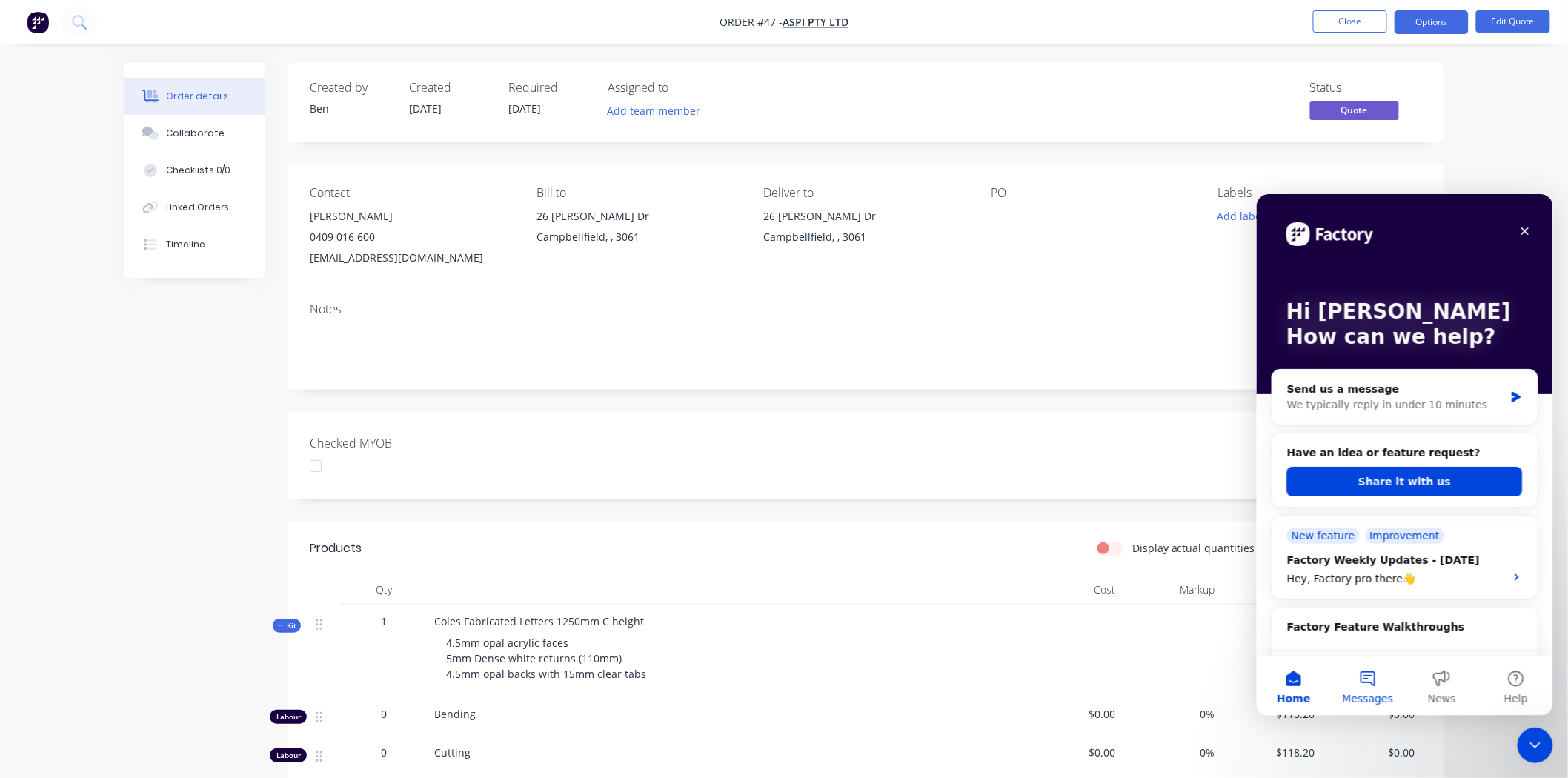
click at [1370, 678] on button "Messages" at bounding box center [1367, 685] width 74 height 60
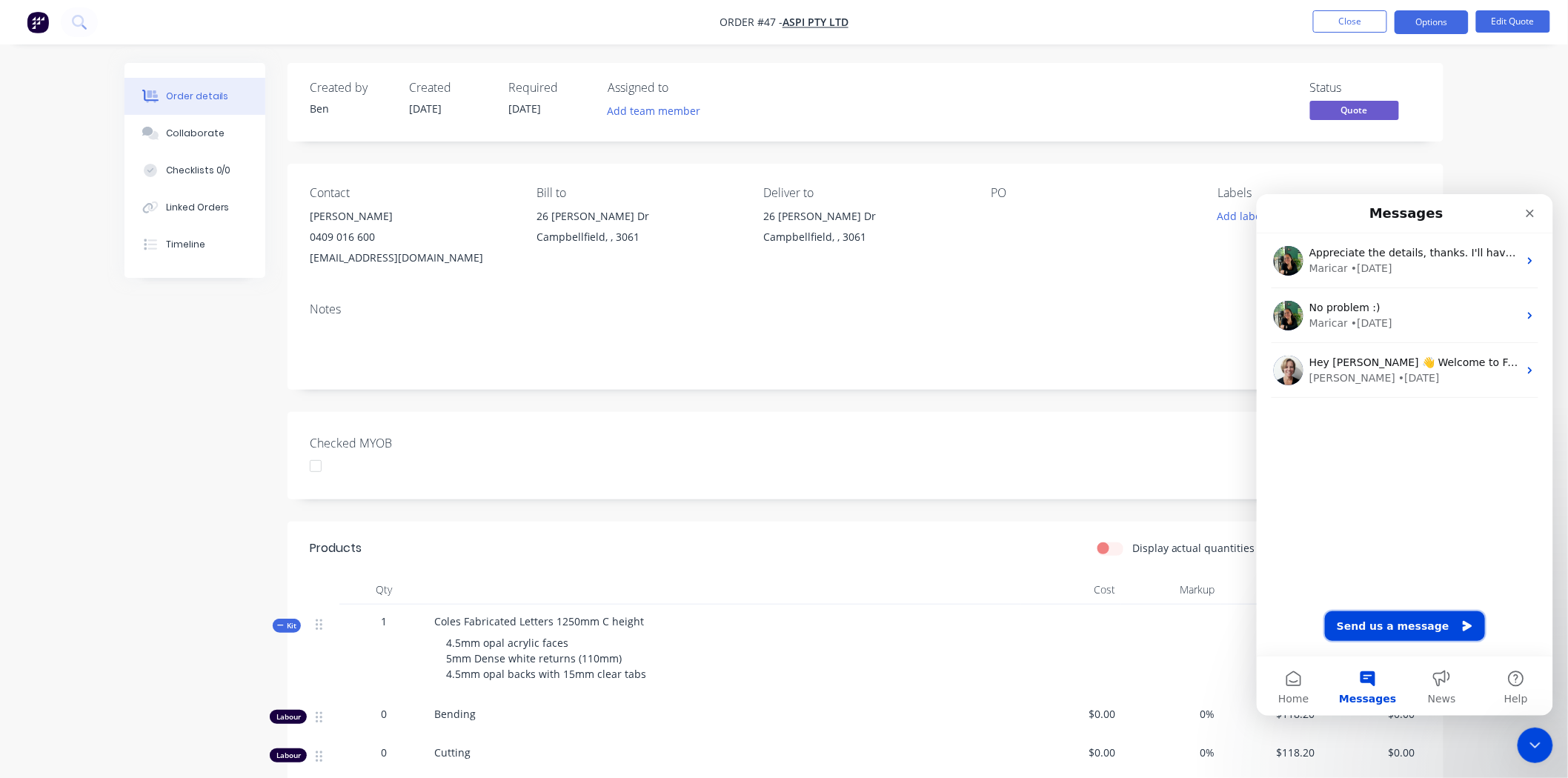
click at [1401, 626] on button "Send us a message" at bounding box center [1404, 625] width 160 height 30
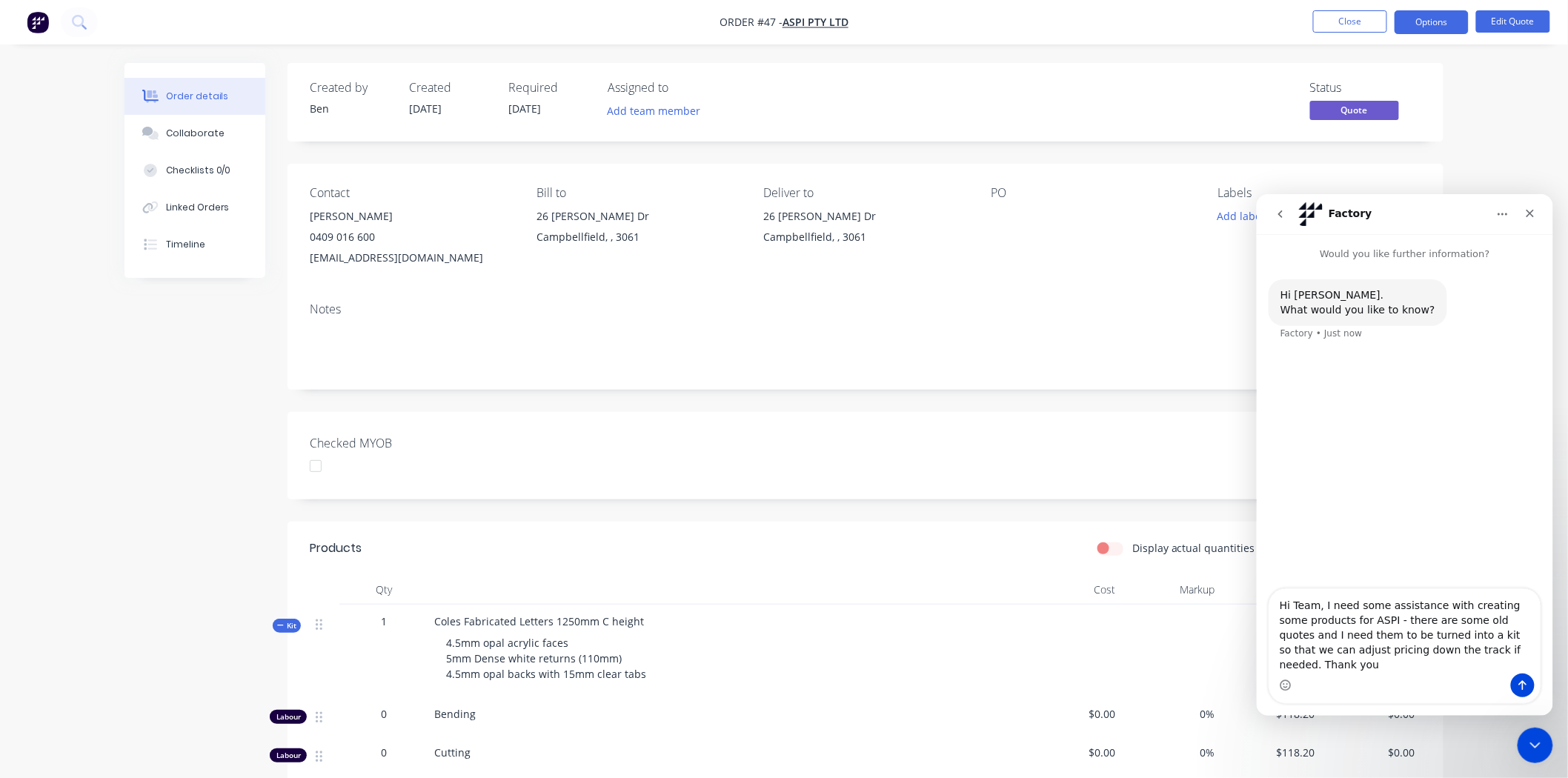
type textarea "Hi Team, I need some assistance with creating some products for ASPI - there ar…"
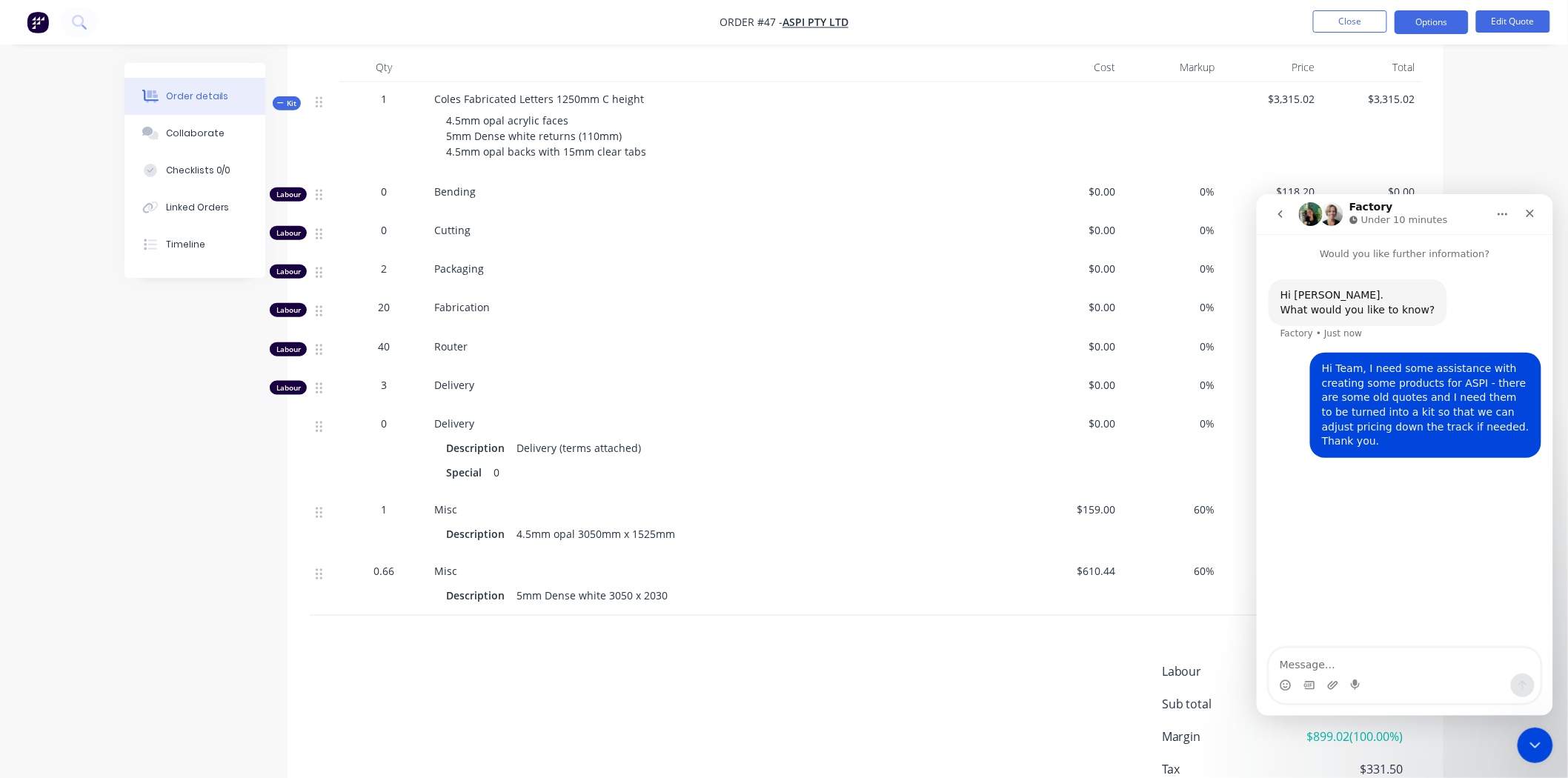
scroll to position [493, 0]
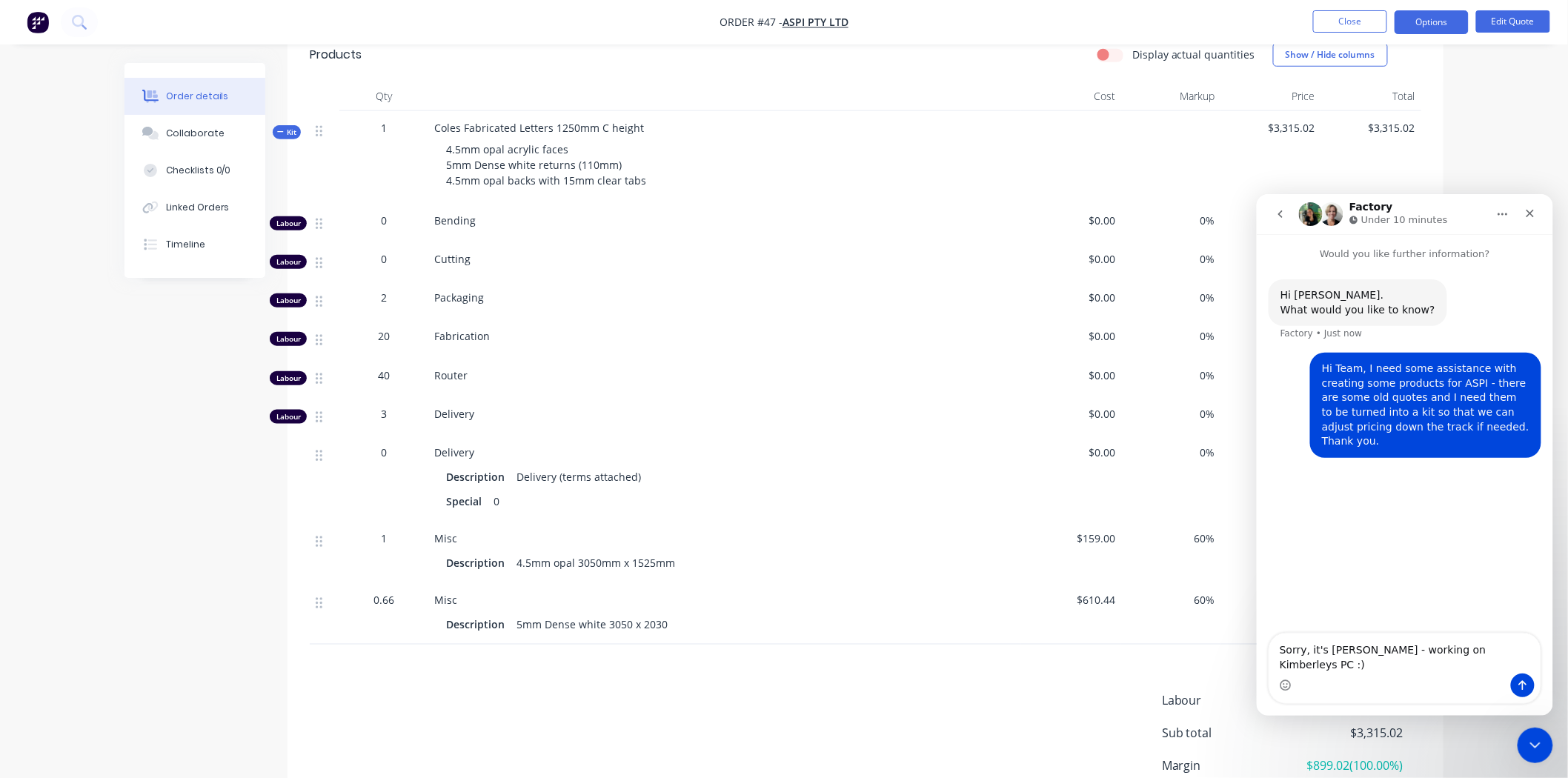
type textarea "Sorry, it's [PERSON_NAME] - working on Kimberleys PC :)"
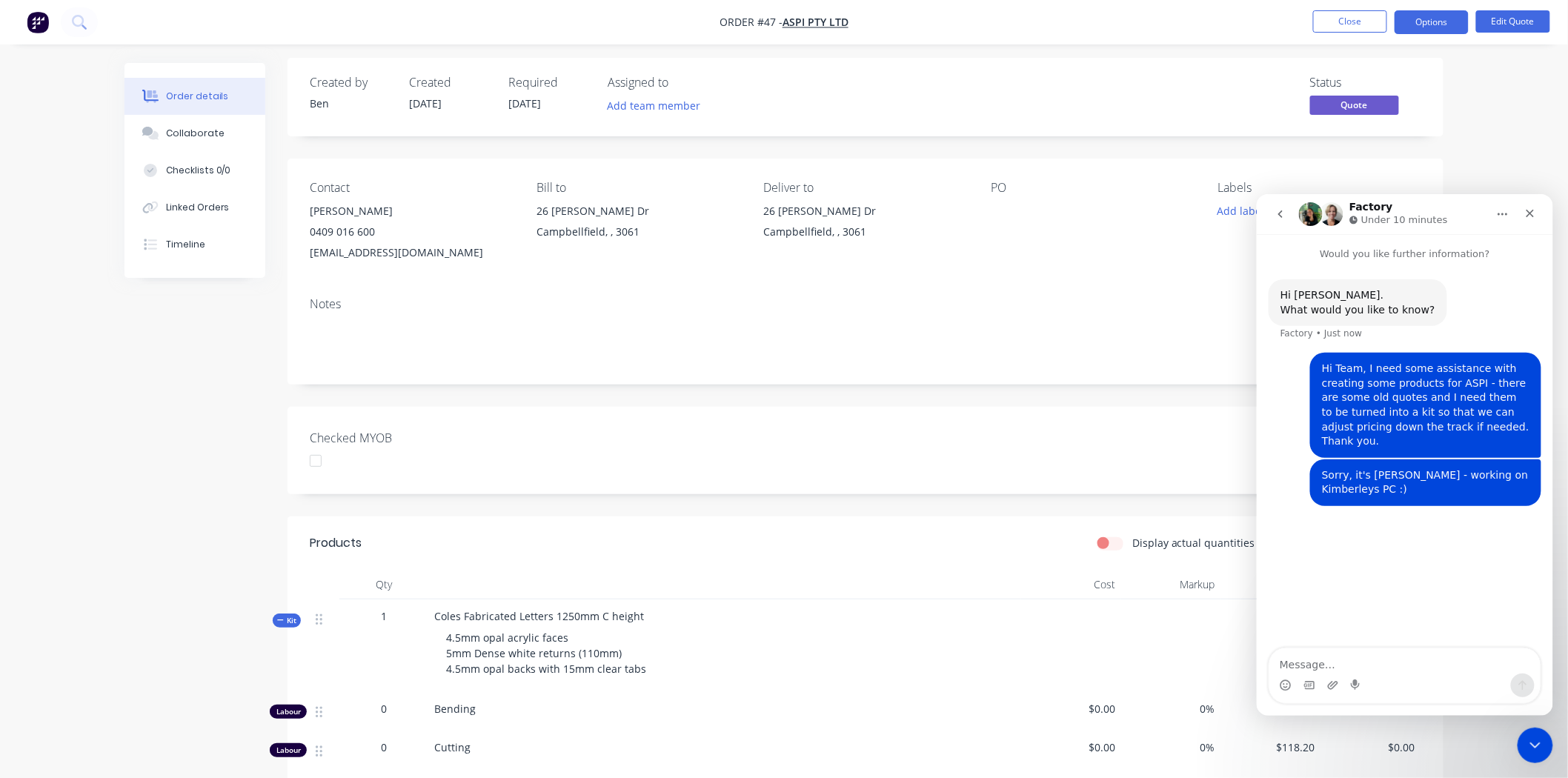
scroll to position [0, 0]
click at [1350, 23] on button "Close" at bounding box center [1350, 22] width 74 height 23
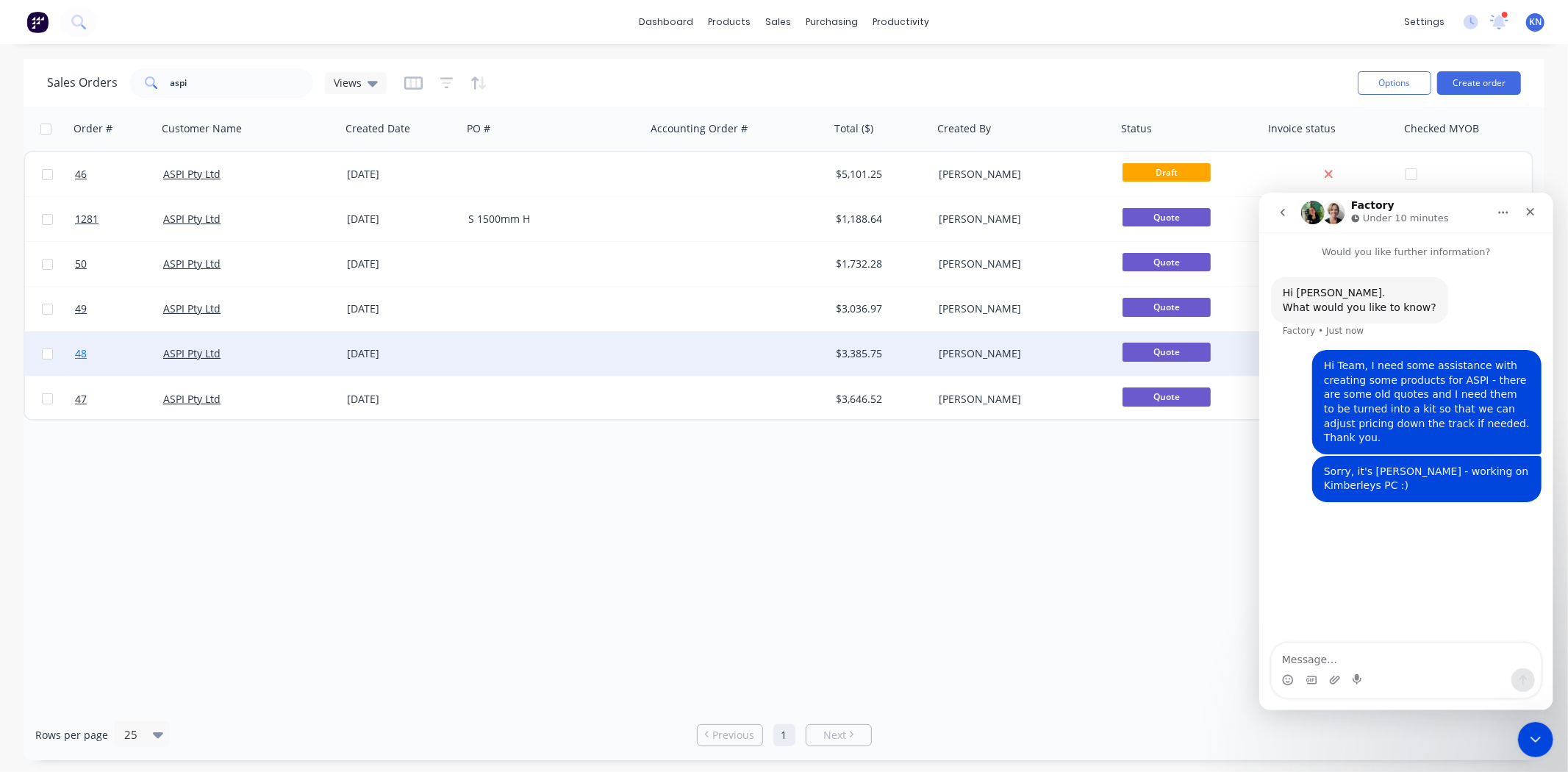
click at [84, 351] on span "48" at bounding box center [81, 354] width 12 height 14
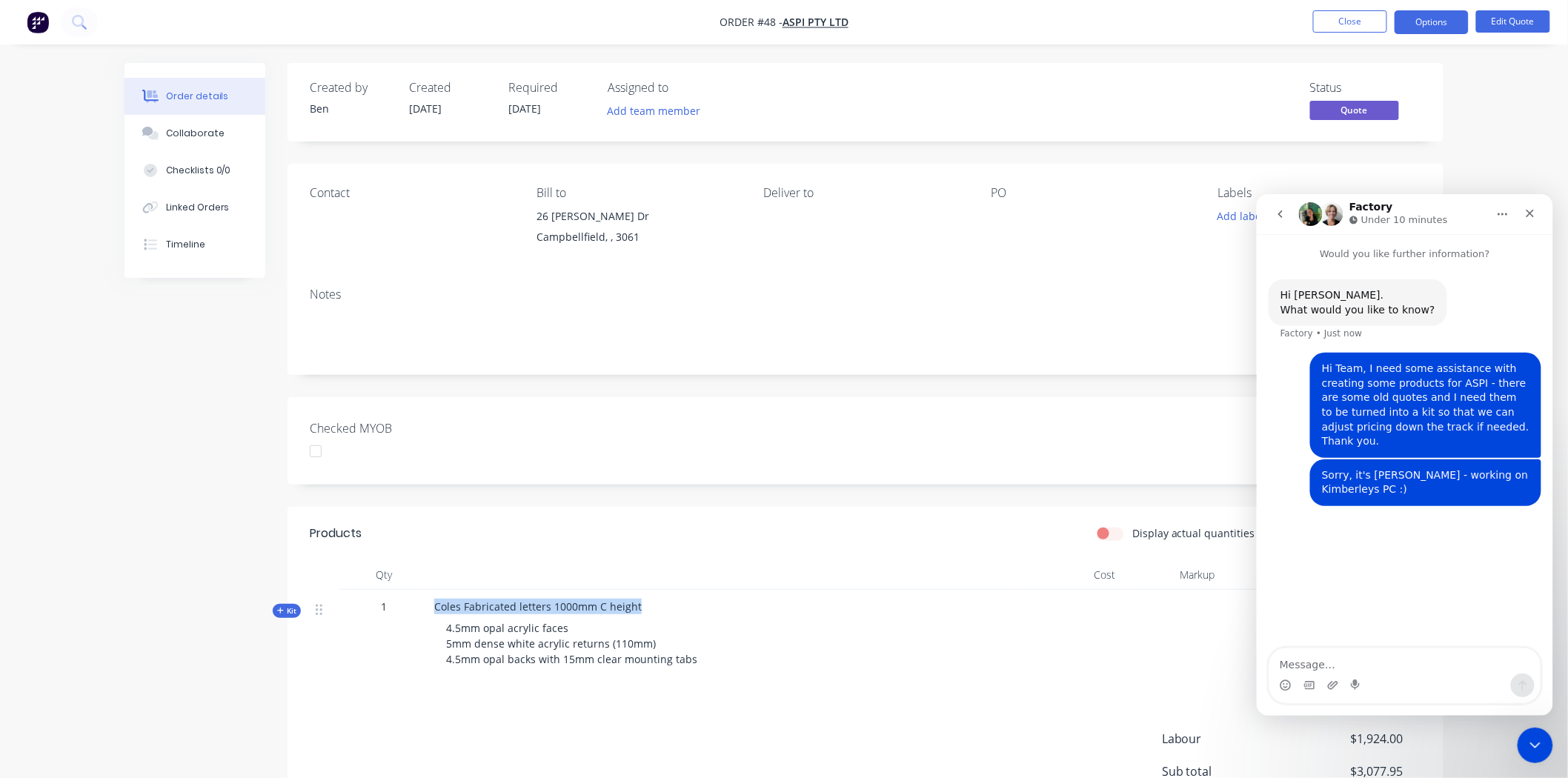
drag, startPoint x: 635, startPoint y: 608, endPoint x: 413, endPoint y: 619, distance: 222.3
click at [413, 619] on div "Kit 1 Coles Fabricated letters 1000mm C height 4.5mm opal acrylic faces 5mm den…" at bounding box center [865, 636] width 1112 height 93
copy div "Coles Fabricated letters 1000mm C height"
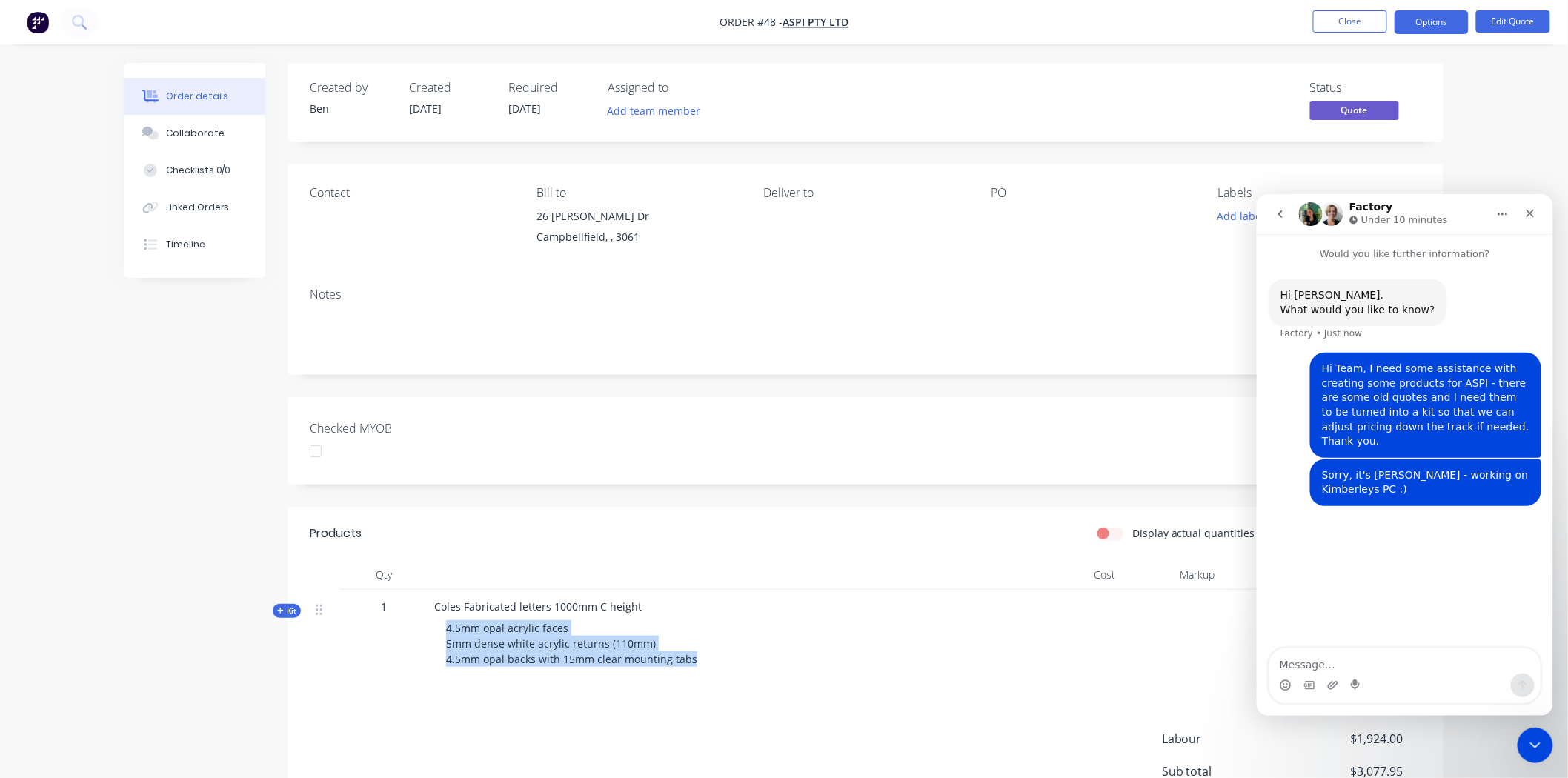
drag, startPoint x: 446, startPoint y: 628, endPoint x: 697, endPoint y: 657, distance: 252.7
click at [697, 657] on div "4.5mm opal acrylic faces 5mm dense white acrylic returns (110mm) 4.5mm opal bac…" at bounding box center [725, 643] width 581 height 59
copy span "4.5mm opal acrylic faces 5mm dense white acrylic returns (110mm) 4.5mm opal bac…"
click at [1189, 643] on div at bounding box center [1171, 636] width 100 height 93
click at [1535, 735] on icon "Close Intercom Messenger" at bounding box center [1533, 743] width 18 height 18
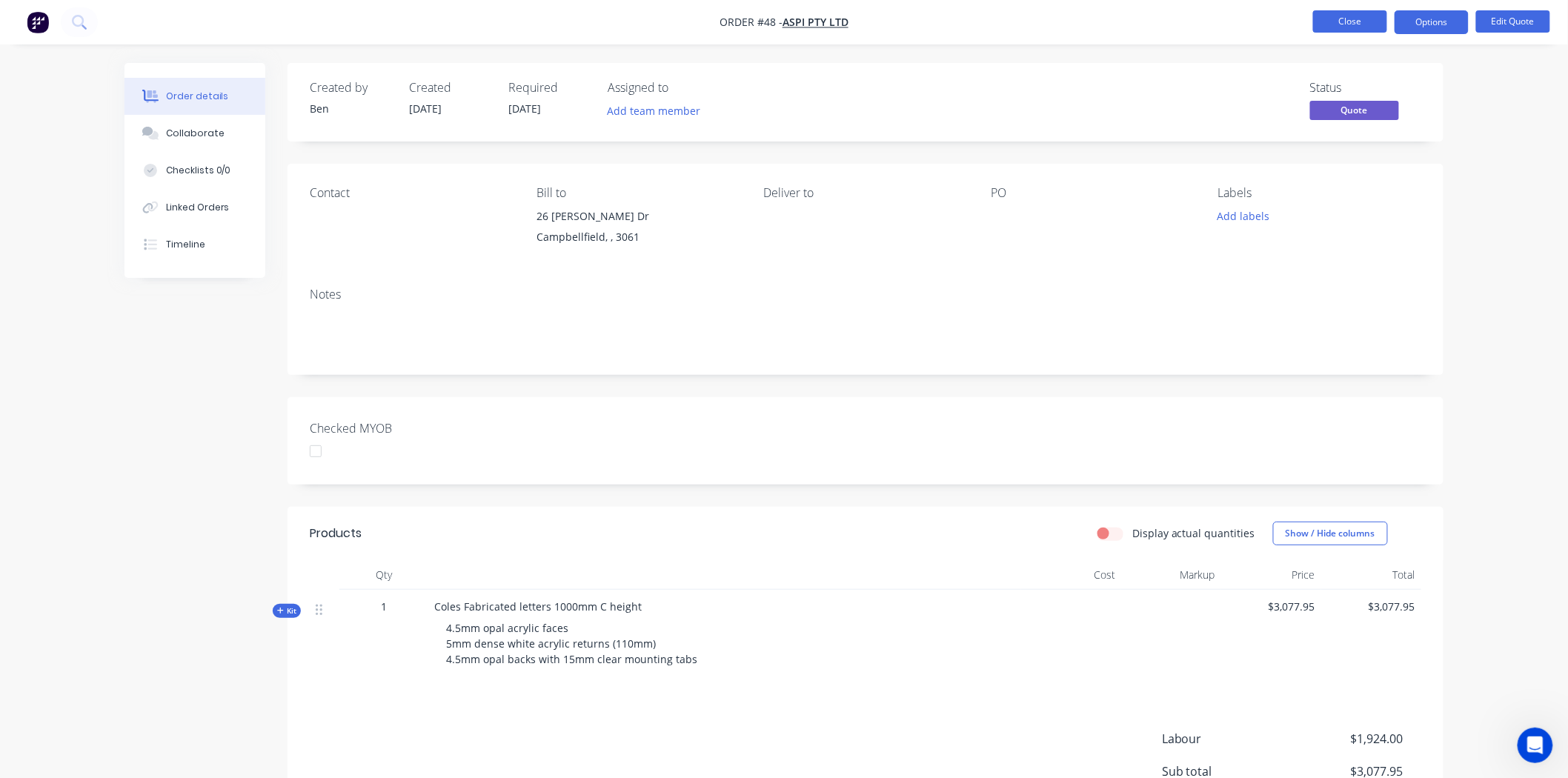
click at [1313, 26] on button "Close" at bounding box center [1350, 22] width 74 height 23
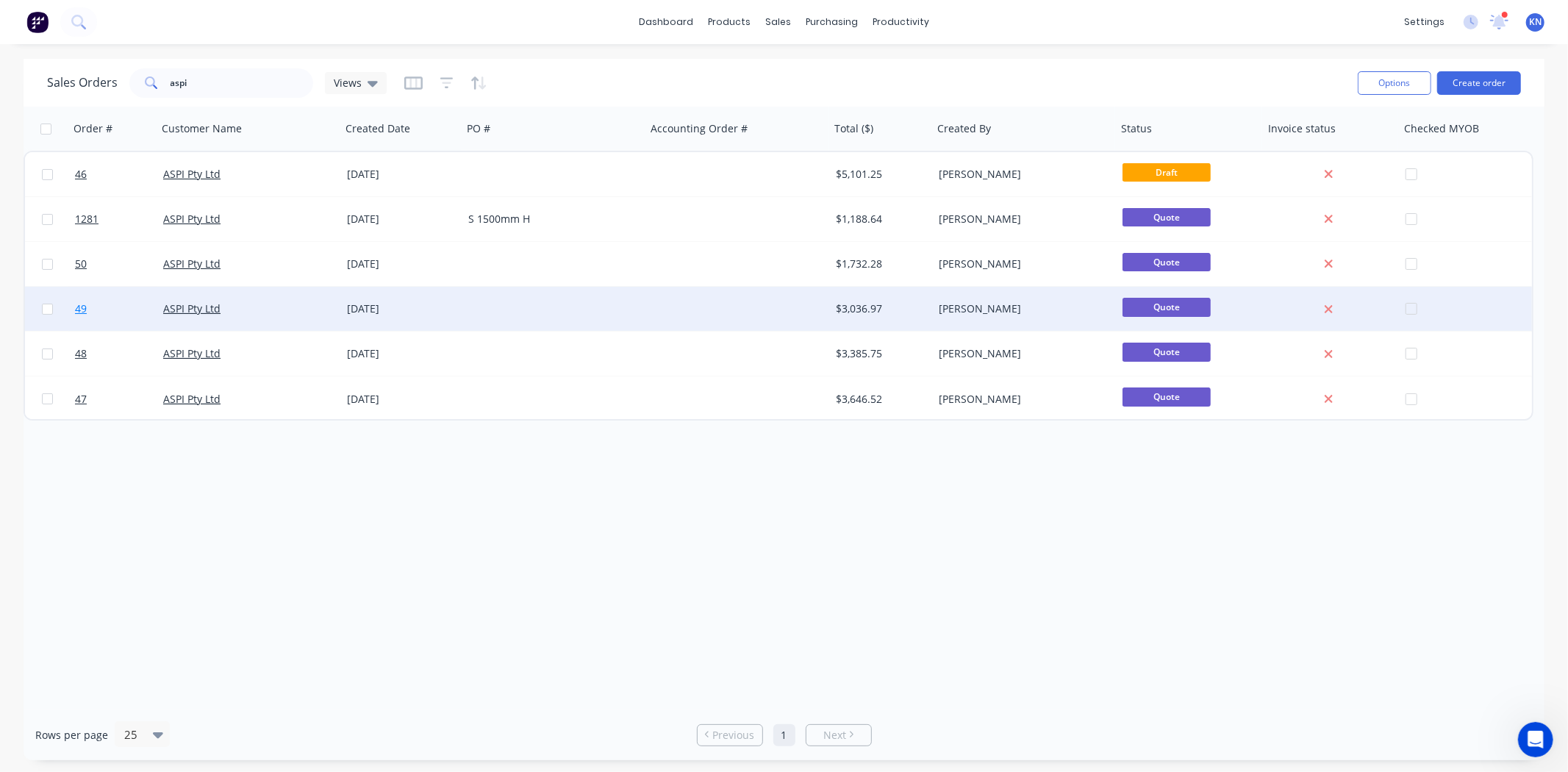
click at [85, 307] on span "49" at bounding box center [81, 309] width 12 height 14
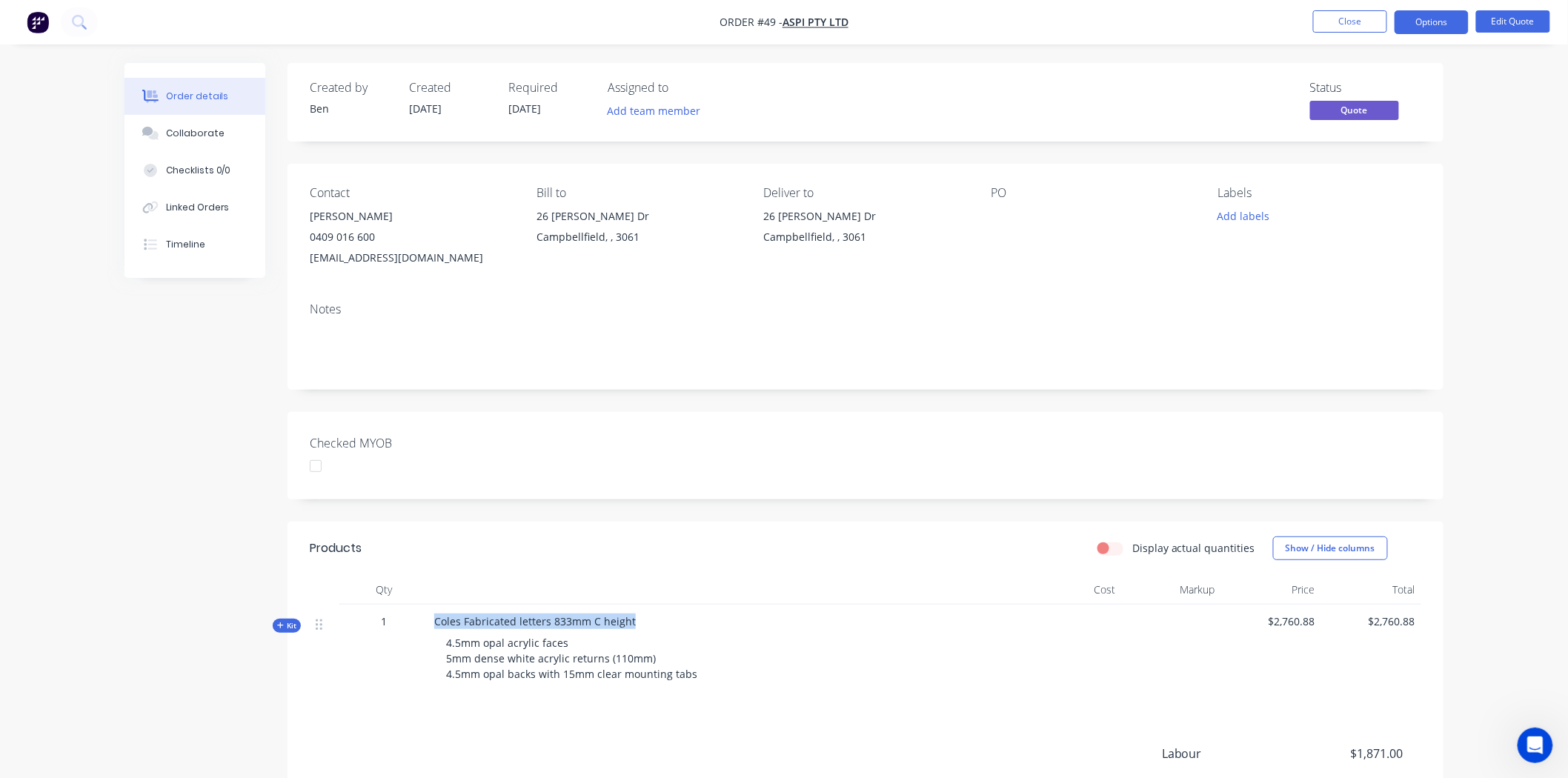
drag, startPoint x: 630, startPoint y: 619, endPoint x: 419, endPoint y: 626, distance: 211.1
click at [419, 626] on div "Kit 1 Coles Fabricated letters 833mm C height 4.5mm opal acrylic faces 5mm dens…" at bounding box center [865, 651] width 1112 height 93
copy div "Coles Fabricated letters 833mm C height"
drag, startPoint x: 444, startPoint y: 647, endPoint x: 719, endPoint y: 676, distance: 276.5
click at [719, 676] on div "4.5mm opal acrylic faces 5mm dense white acrylic returns (110mm) 4.5mm opal bac…" at bounding box center [725, 658] width 581 height 59
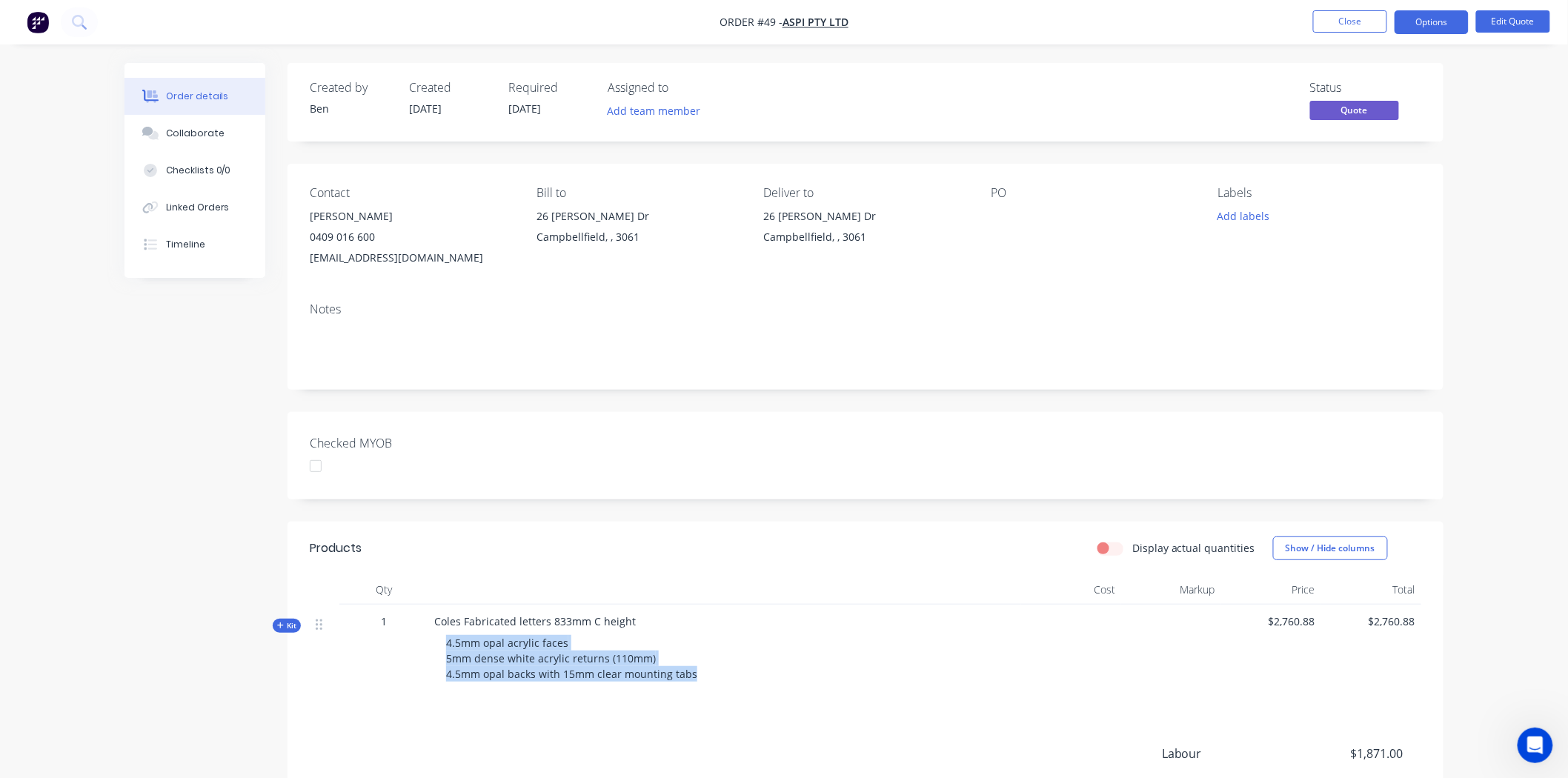
copy span "4.5mm opal acrylic faces 5mm dense white acrylic returns (110mm) 4.5mm opal bac…"
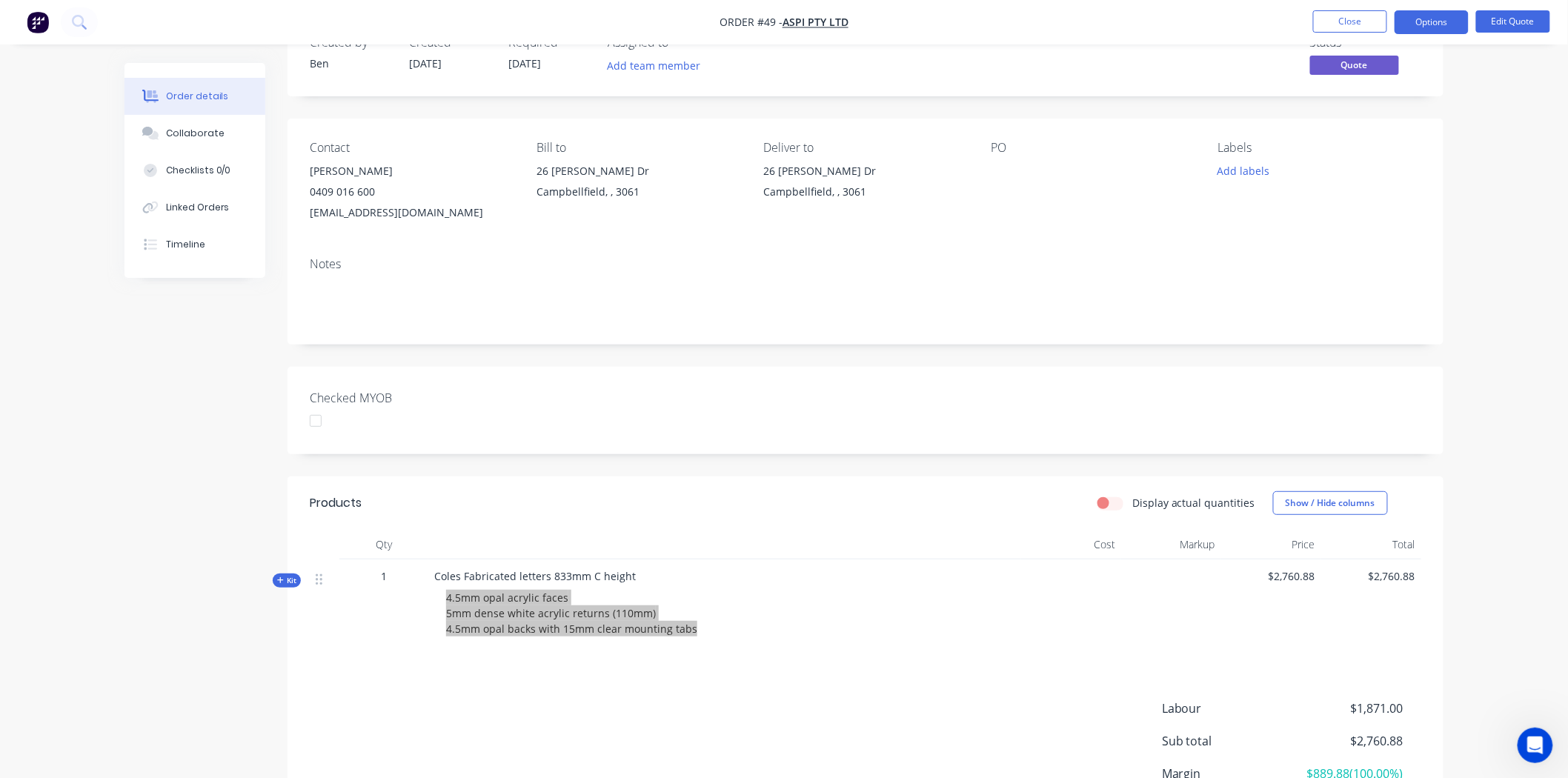
scroll to position [82, 0]
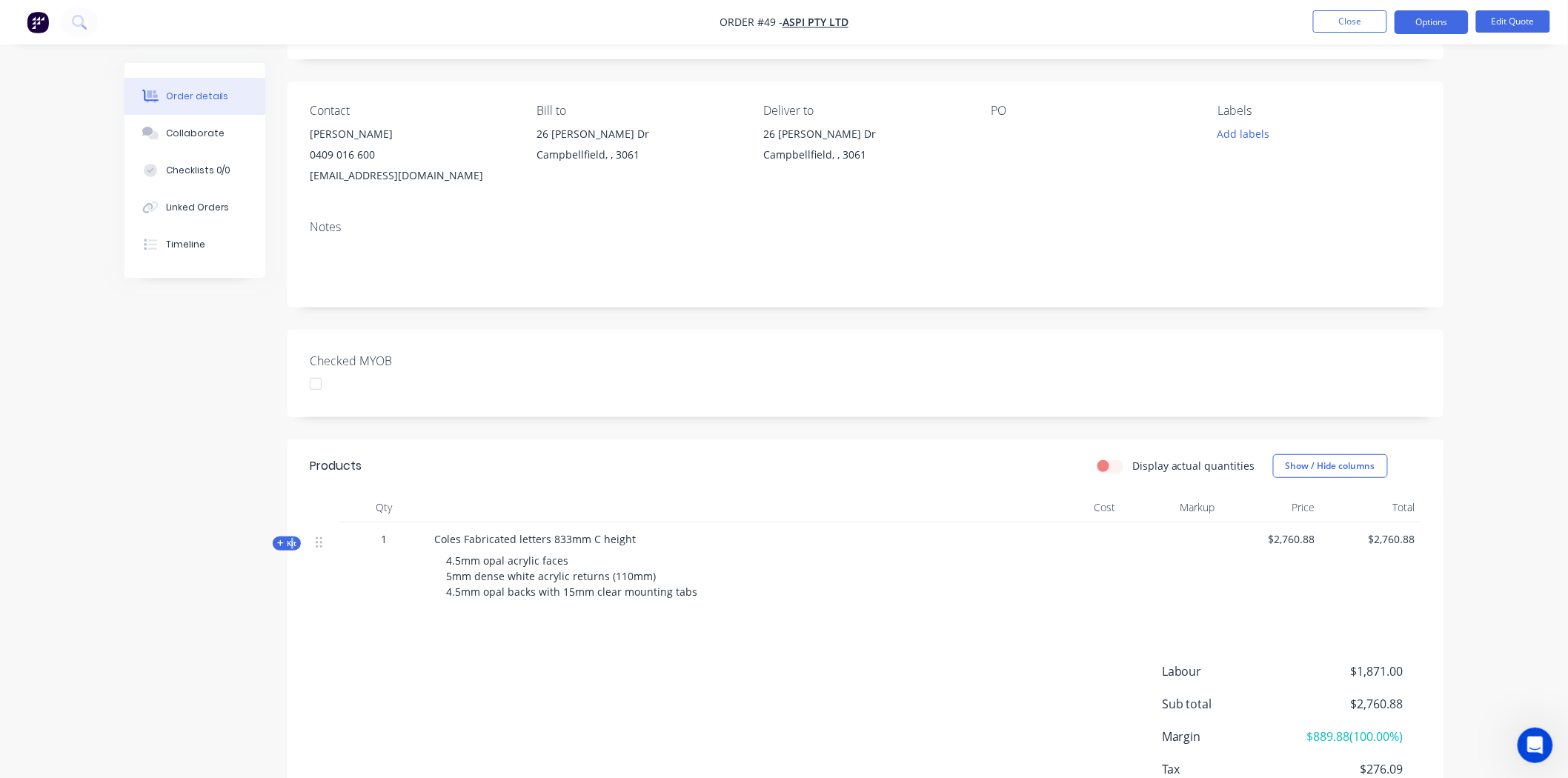
drag, startPoint x: 289, startPoint y: 543, endPoint x: 323, endPoint y: 551, distance: 34.9
click at [290, 543] on span "Kit" at bounding box center [287, 543] width 19 height 11
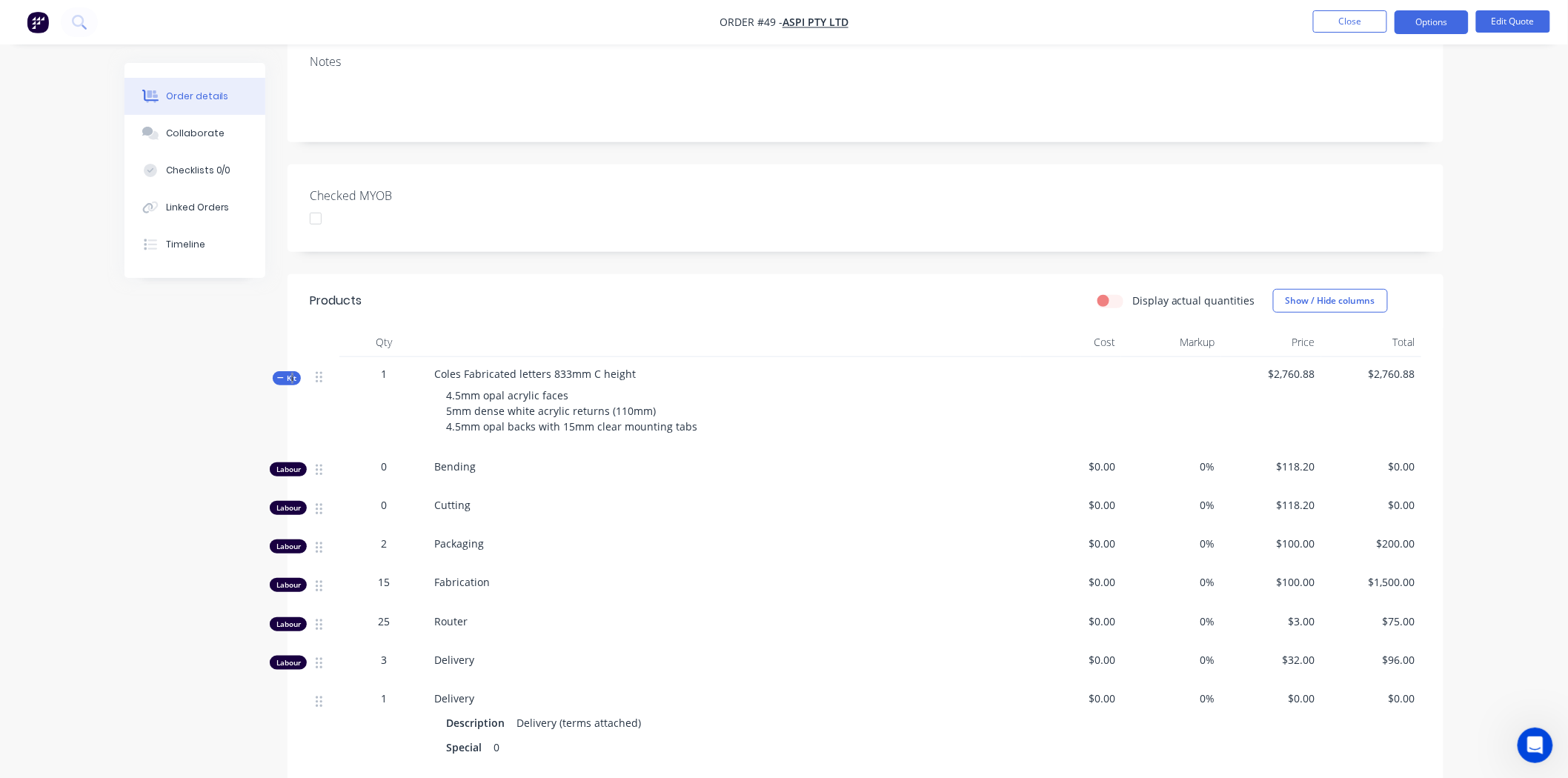
scroll to position [247, 0]
click at [1350, 27] on button "Close" at bounding box center [1350, 22] width 74 height 23
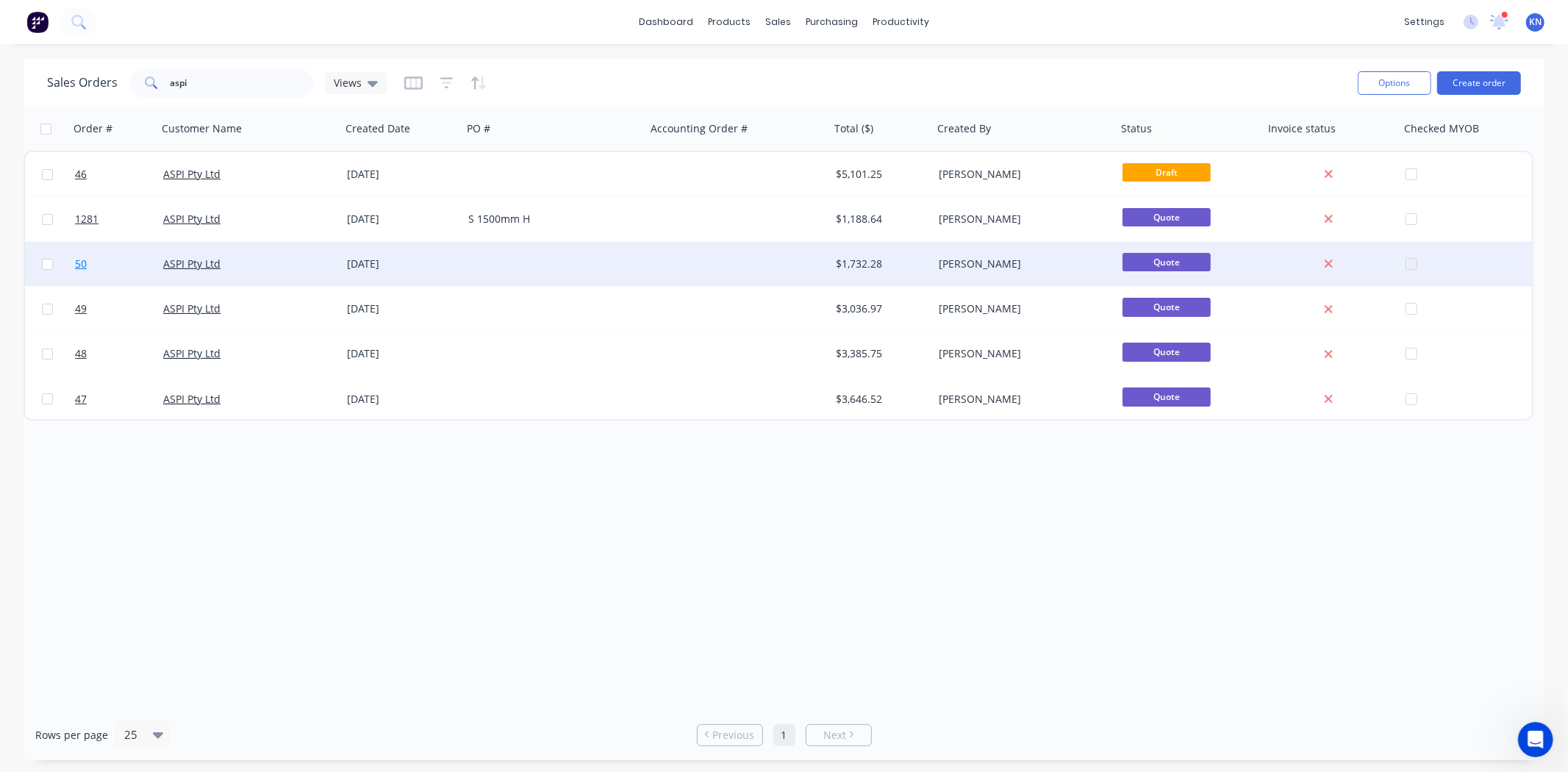
click at [82, 263] on span "50" at bounding box center [81, 264] width 12 height 14
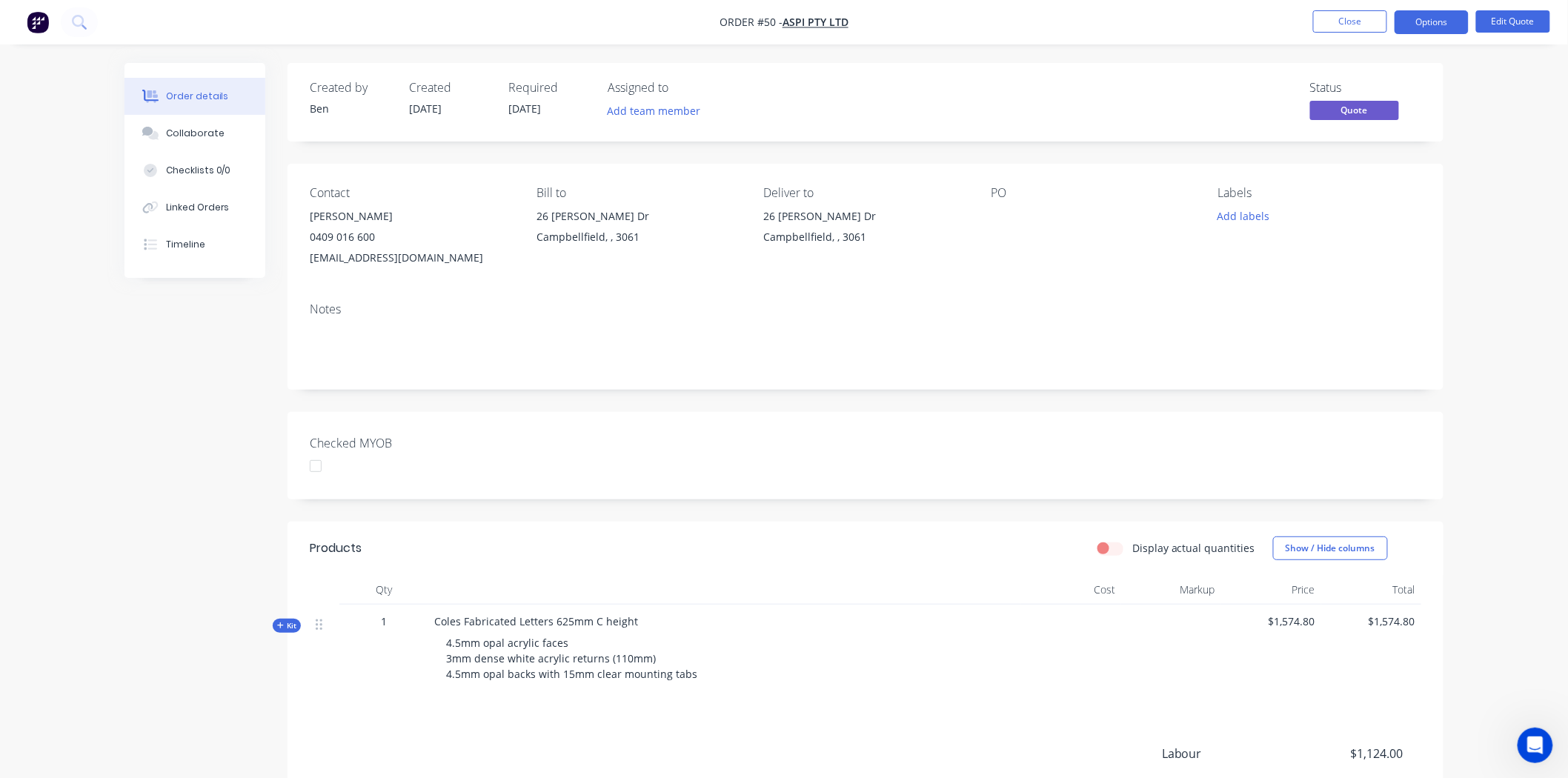
click at [626, 626] on span "Coles Fabricated Letters 625mm C height" at bounding box center [536, 621] width 204 height 14
drag, startPoint x: 562, startPoint y: 618, endPoint x: 428, endPoint y: 618, distance: 134.0
click at [428, 618] on div "Coles Fabricated Letters 625mm C height 4.5mm opal acrylic faces 3mm dense whit…" at bounding box center [724, 651] width 593 height 93
copy span "Coles Fabricated Letters 625mm C height"
drag, startPoint x: 446, startPoint y: 646, endPoint x: 707, endPoint y: 676, distance: 262.7
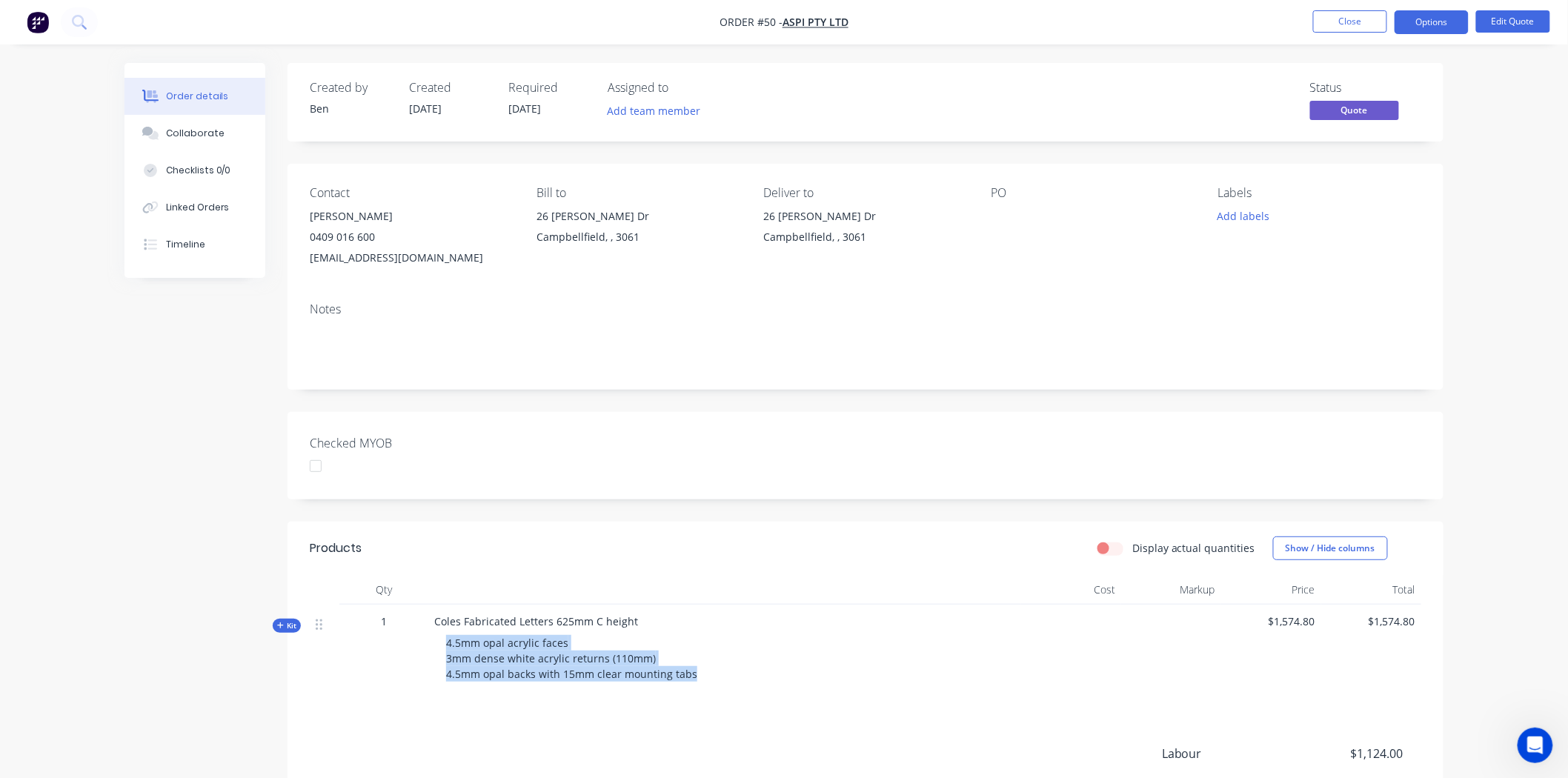
click at [707, 676] on div "4.5mm opal acrylic faces 3mm dense white acrylic returns (110mm) 4.5mm opal bac…" at bounding box center [725, 658] width 581 height 59
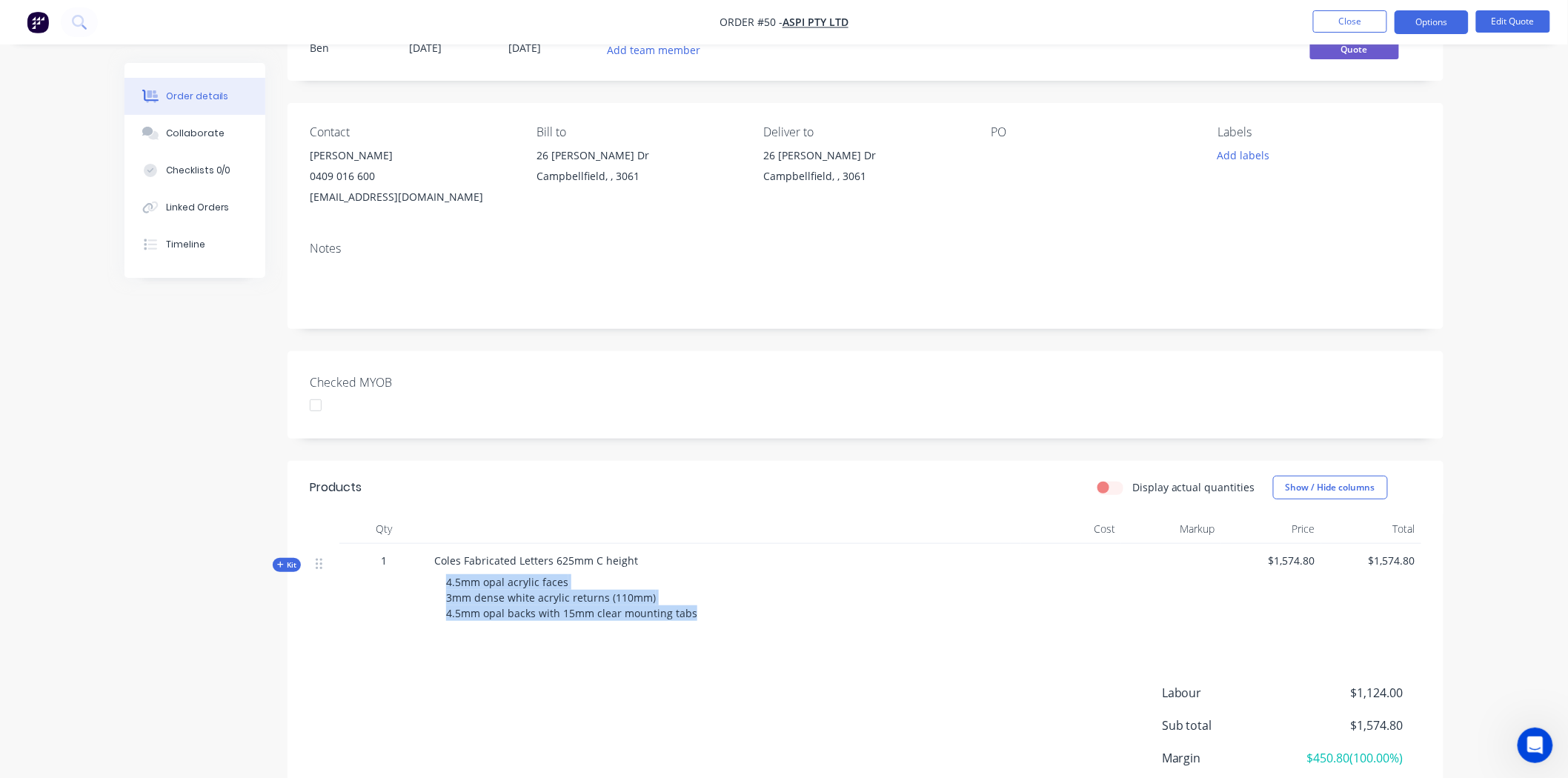
scroll to position [184, 0]
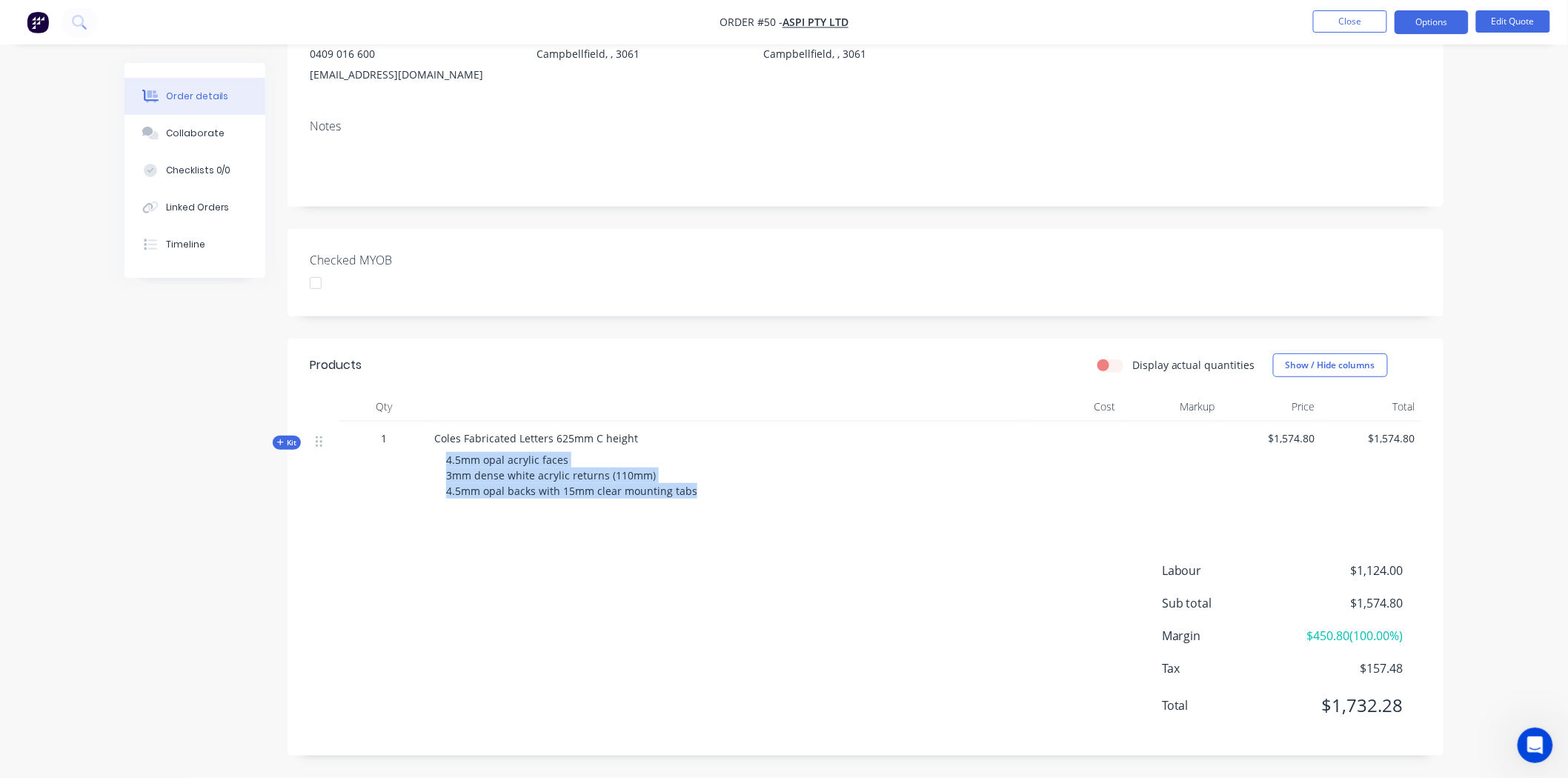
copy span "4.5mm opal acrylic faces 3mm dense white acrylic returns (110mm) 4.5mm opal bac…"
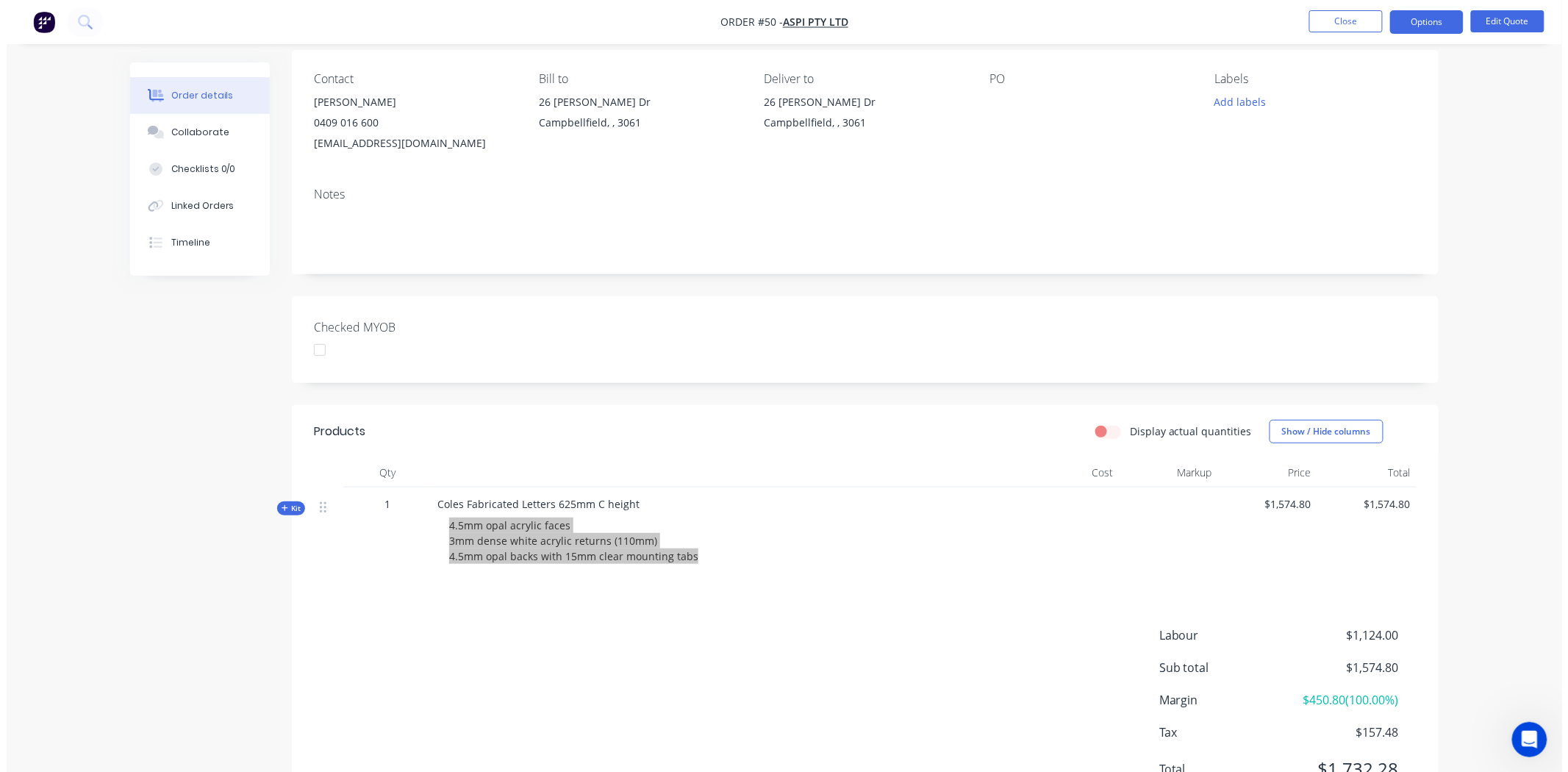
scroll to position [0, 0]
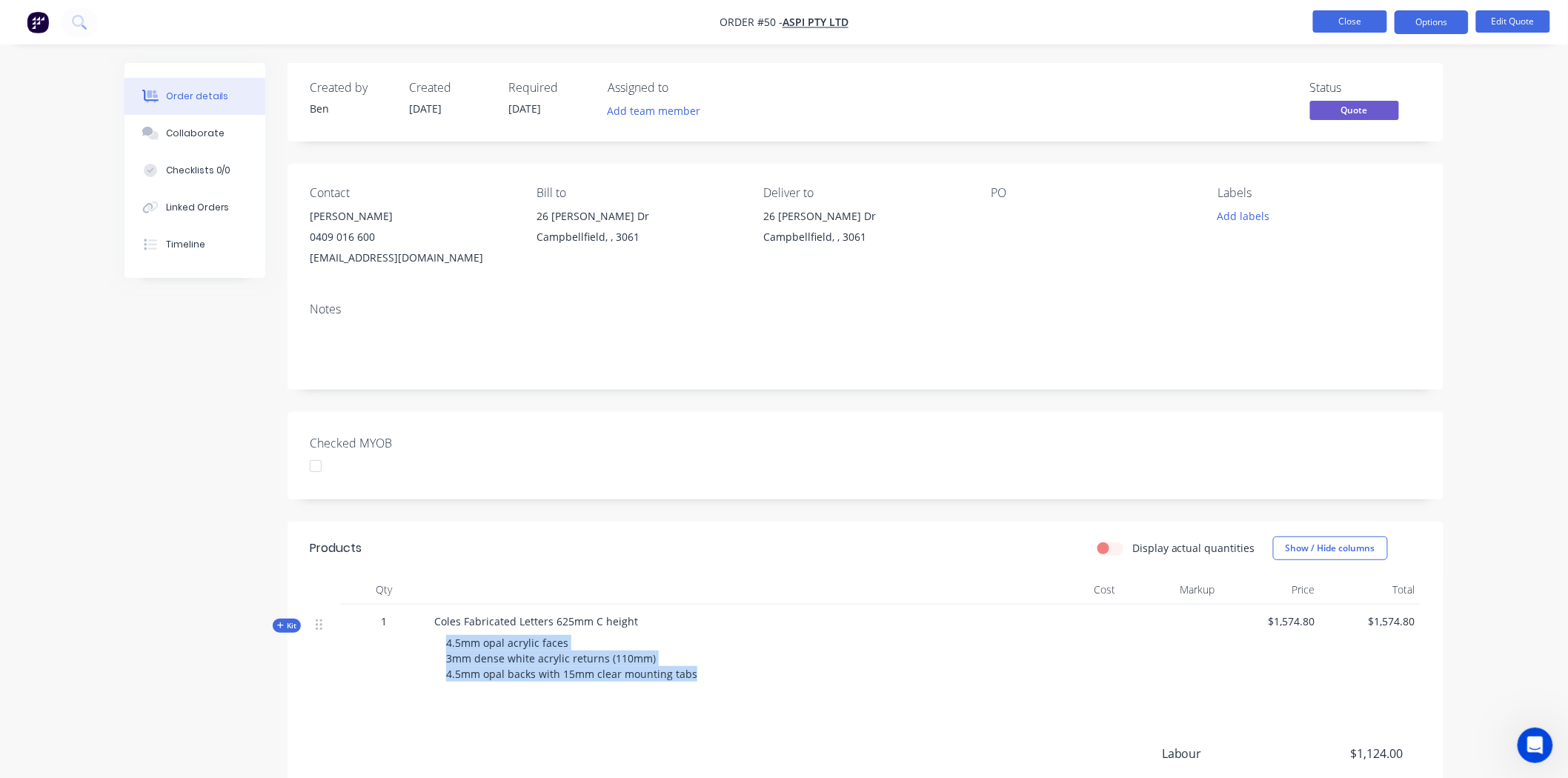
click at [1367, 19] on button "Close" at bounding box center [1350, 22] width 74 height 23
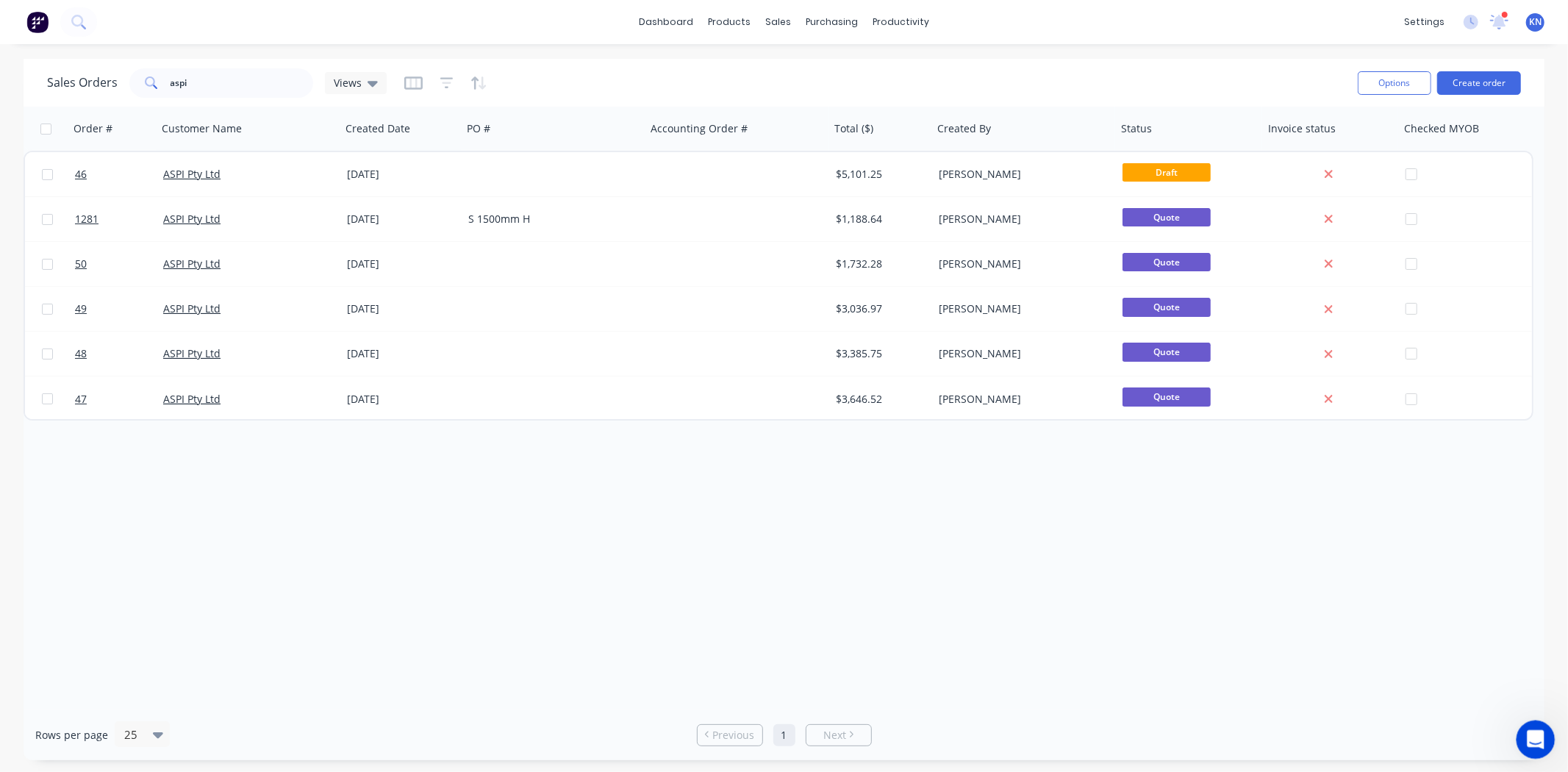
click at [1526, 736] on icon "Open Intercom Messenger" at bounding box center [1534, 738] width 24 height 24
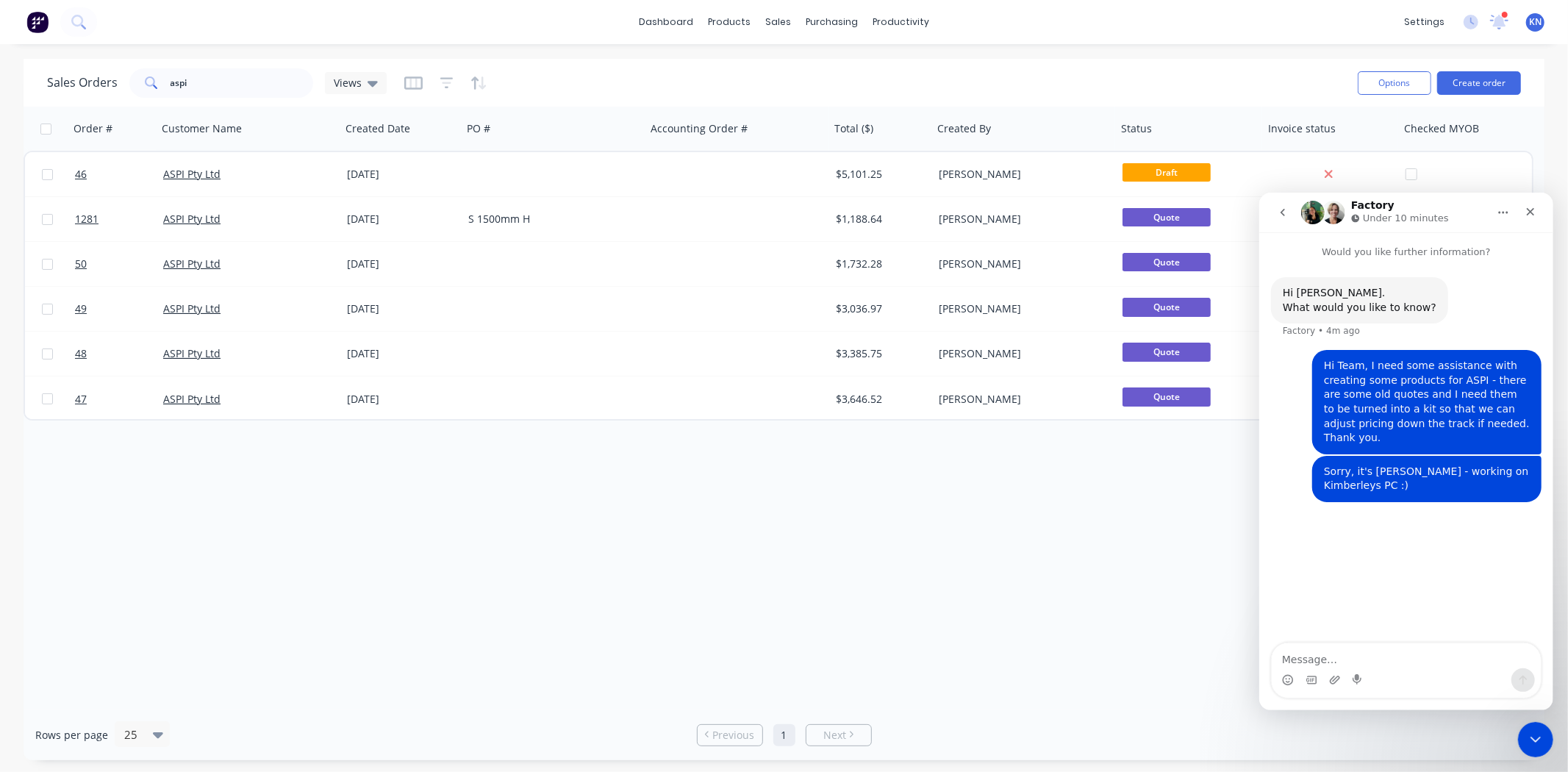
click at [1283, 652] on textarea "Message…" at bounding box center [1405, 654] width 269 height 25
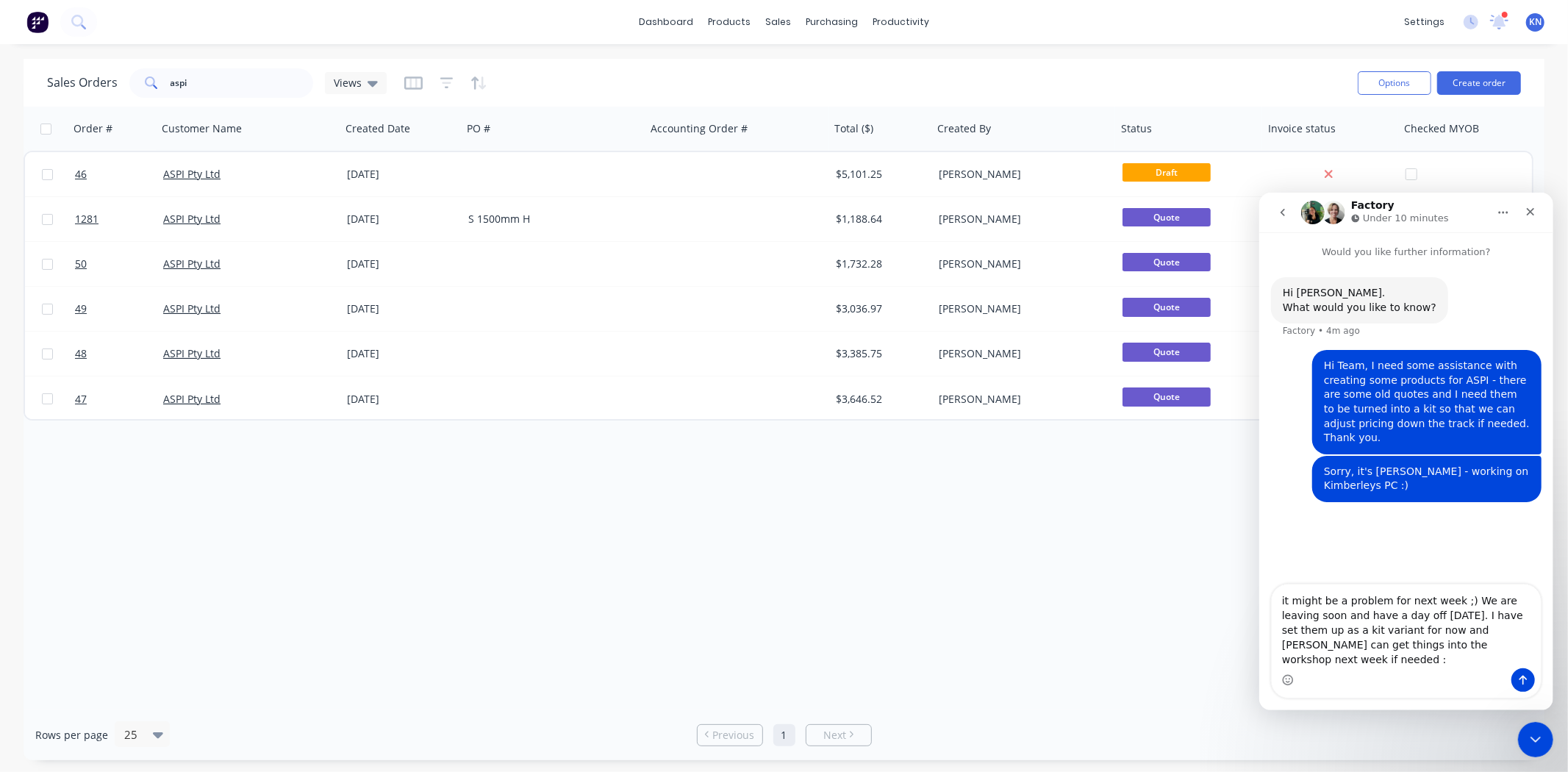
type textarea "it might be a problem for next week ;) We are leaving soon and have a day off […"
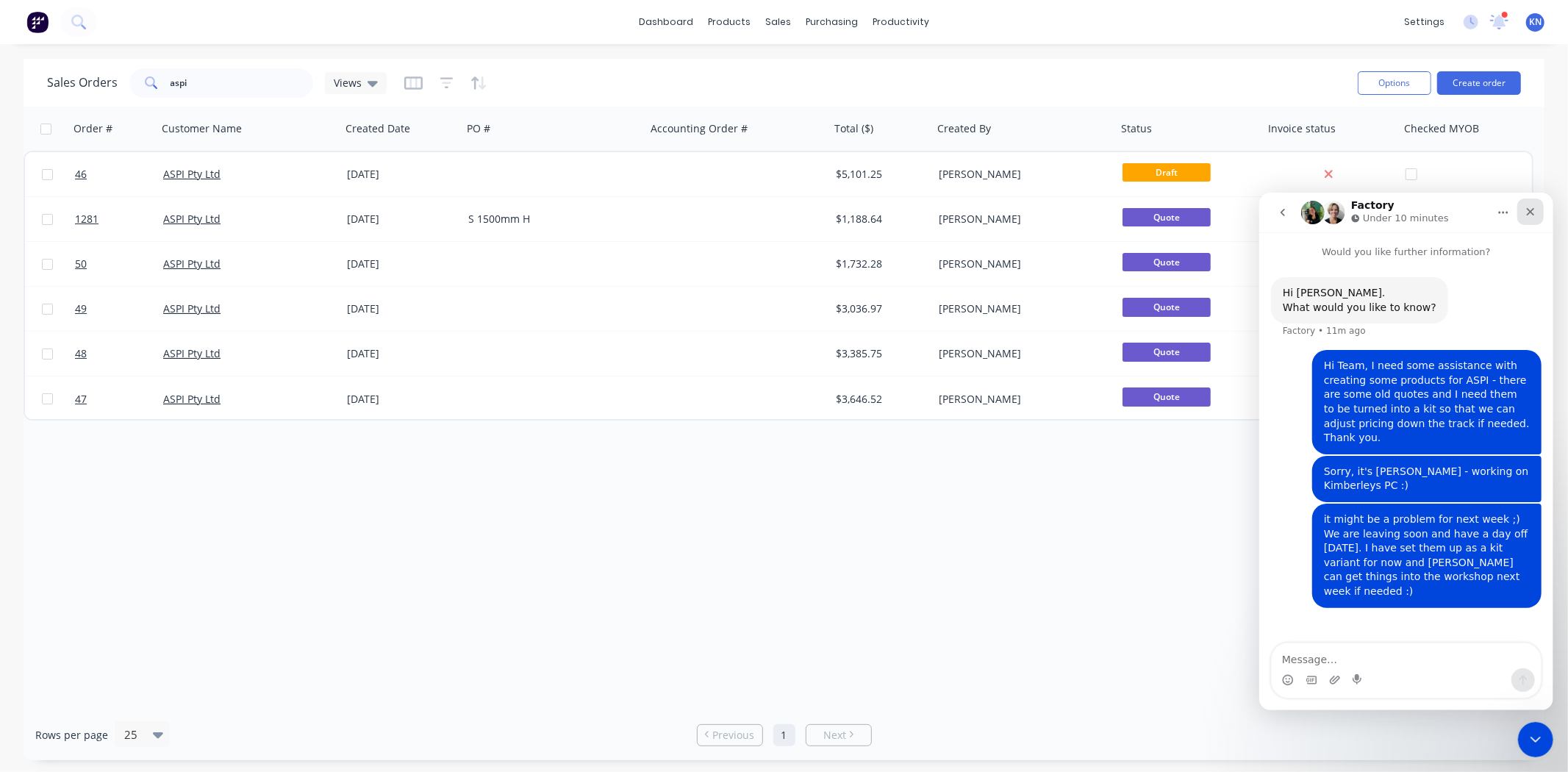
click at [1523, 215] on icon "Close" at bounding box center [1529, 210] width 12 height 12
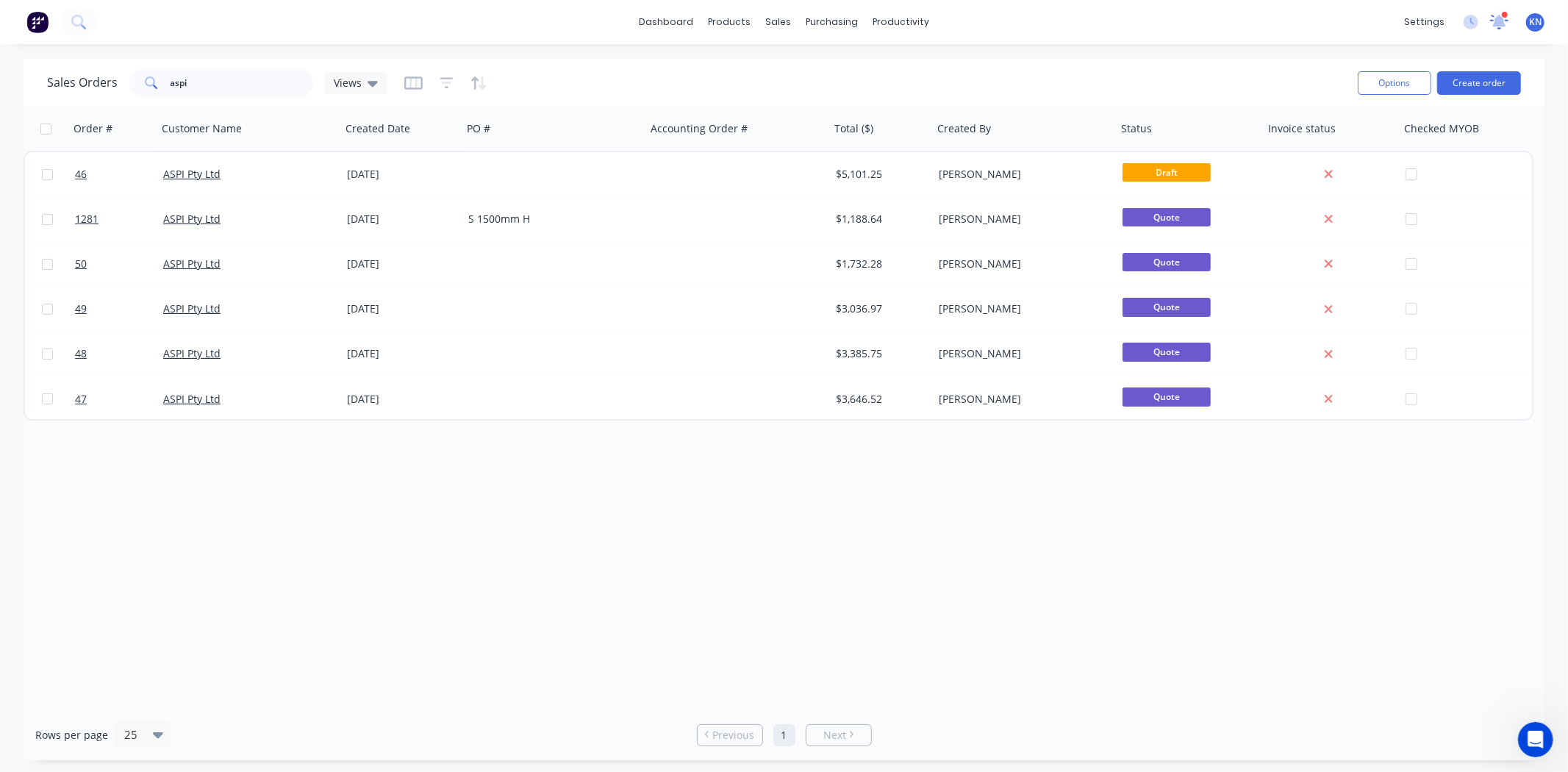
click at [1503, 21] on icon at bounding box center [1499, 20] width 14 height 12
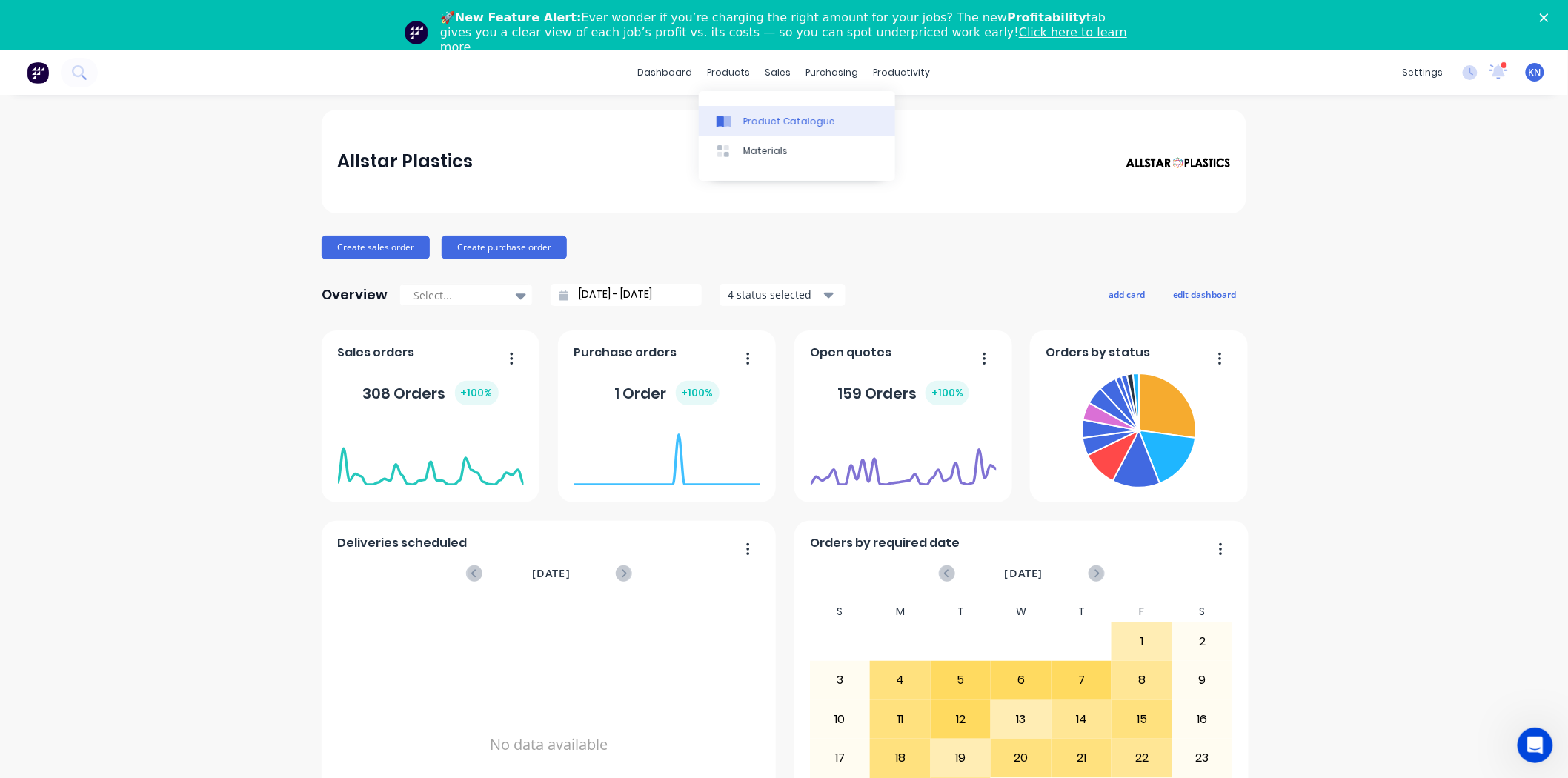
click at [762, 117] on div "Product Catalogue" at bounding box center [789, 121] width 92 height 14
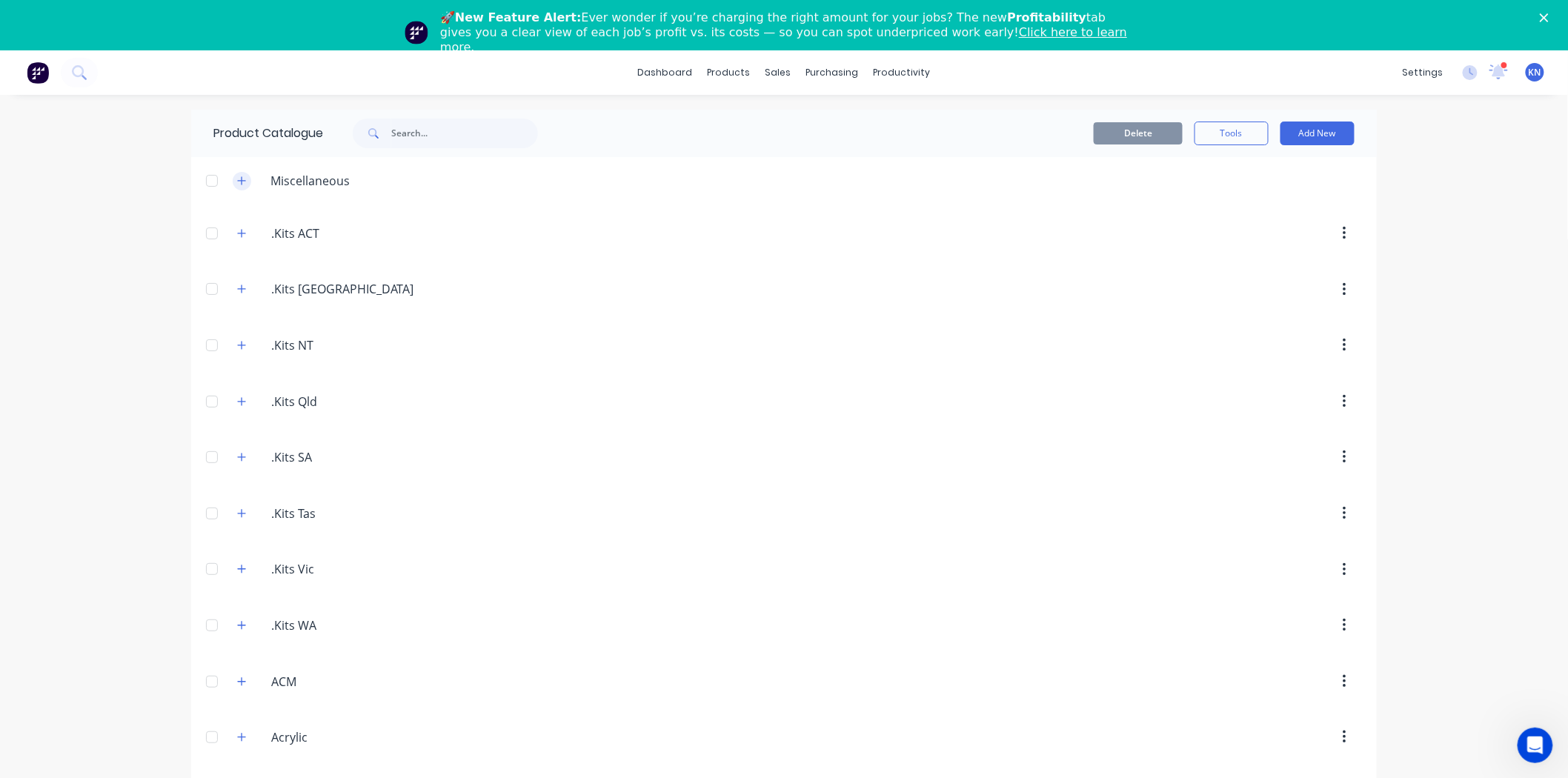
click at [239, 176] on icon "button" at bounding box center [241, 181] width 9 height 10
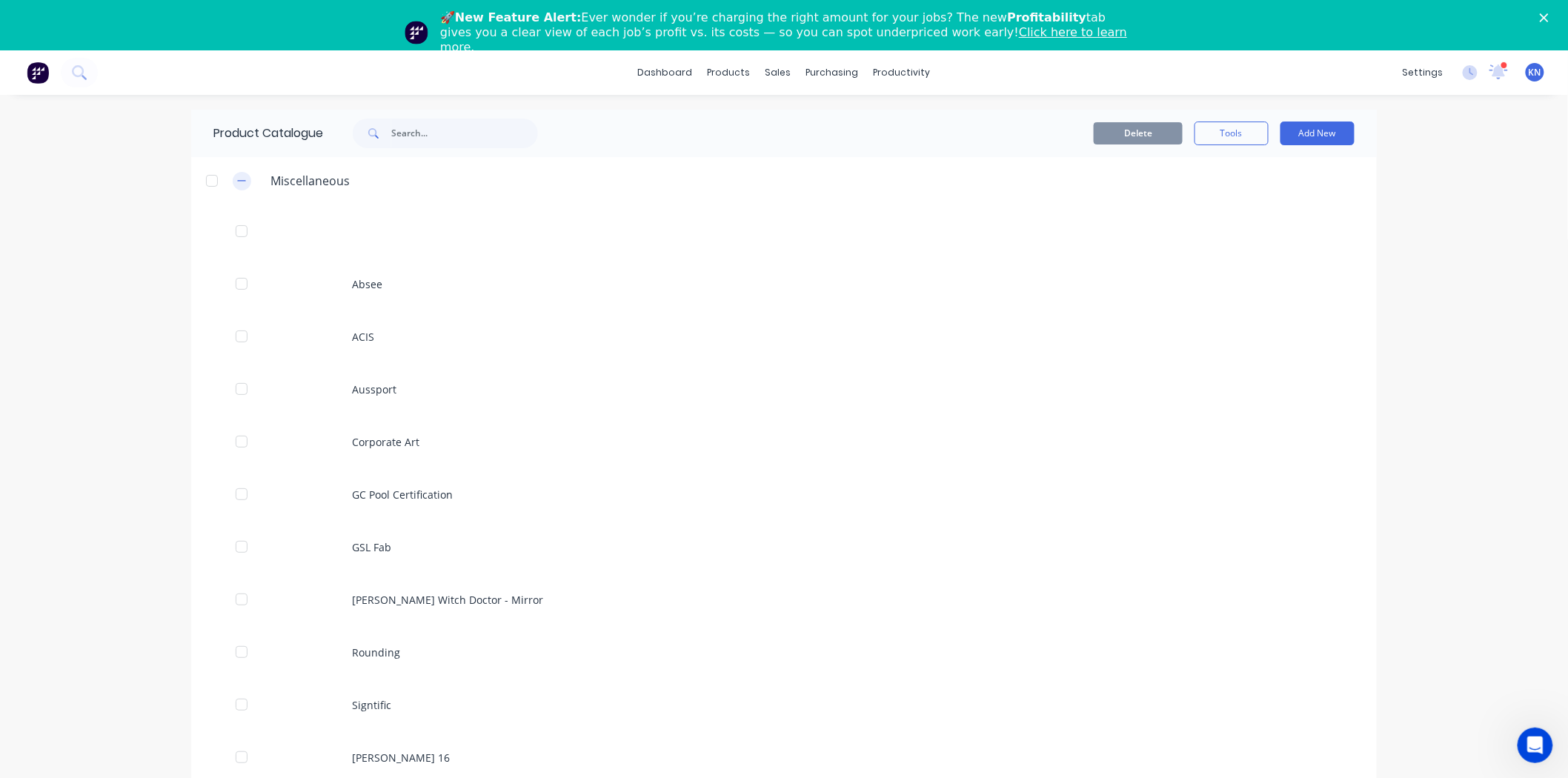
click at [238, 181] on icon "button" at bounding box center [242, 181] width 8 height 1
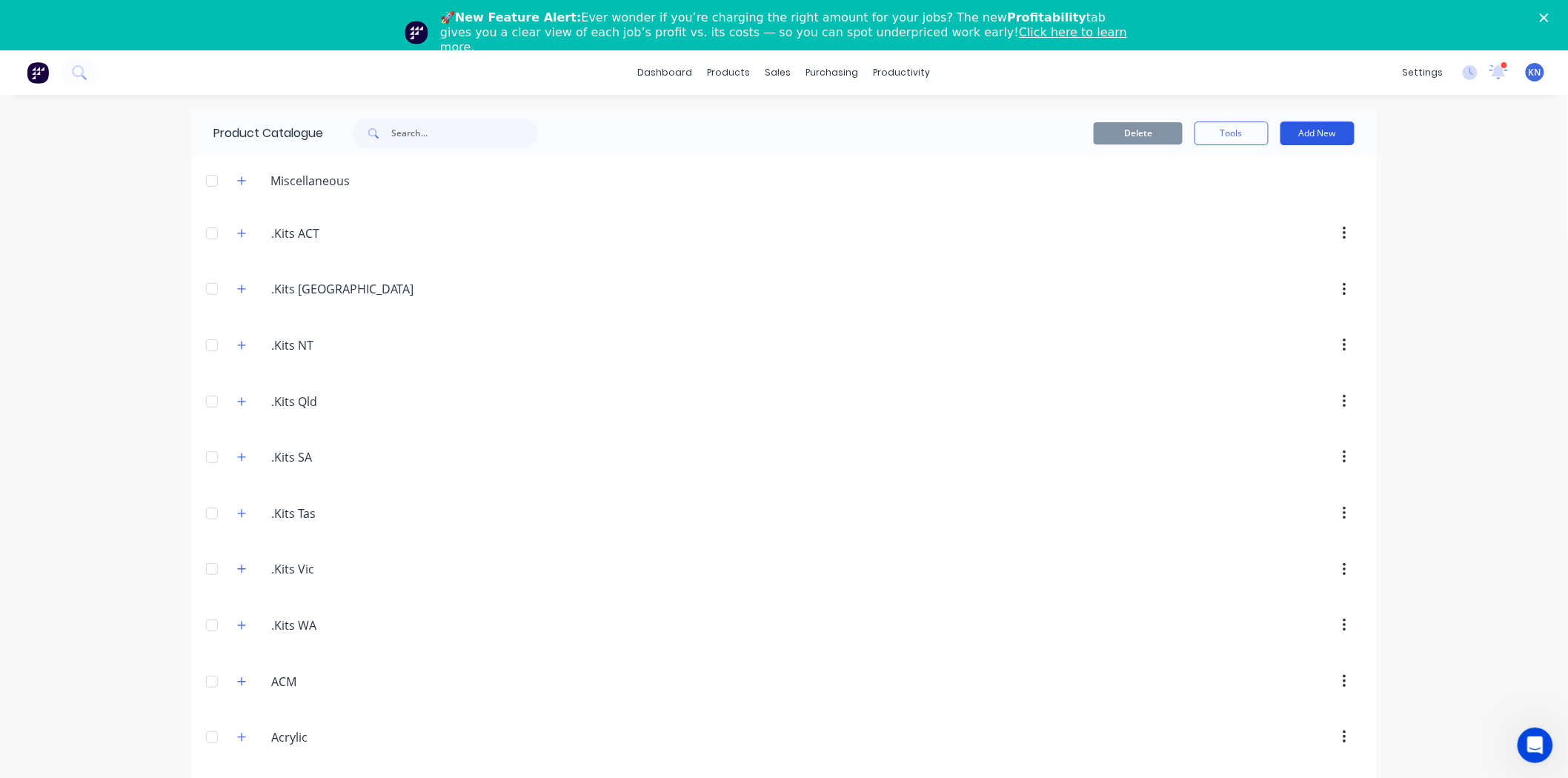
click at [1333, 130] on button "Add New" at bounding box center [1317, 133] width 74 height 23
click at [1246, 230] on div "Product Kit" at bounding box center [1284, 230] width 114 height 22
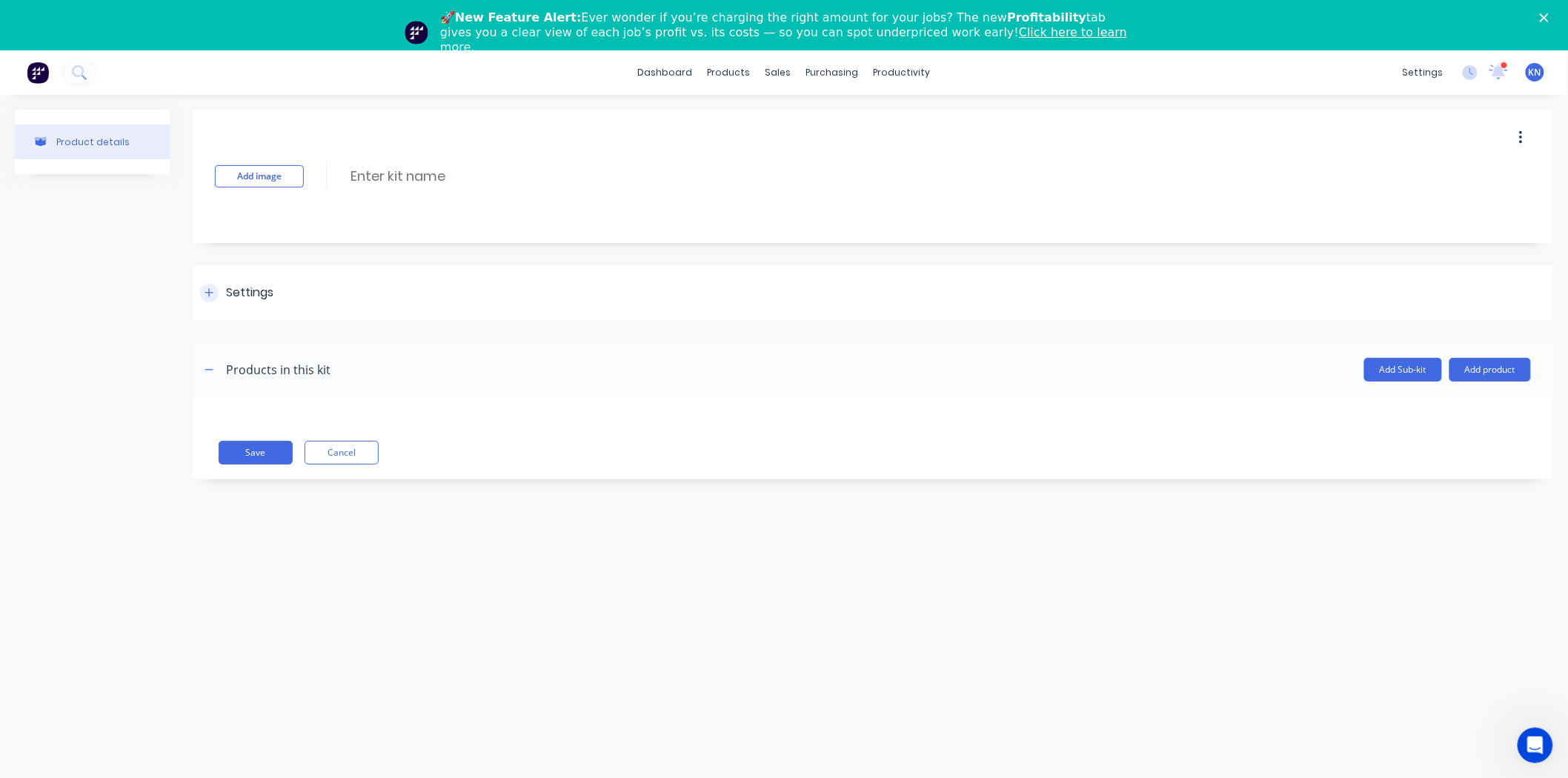
click at [242, 297] on div "Settings" at bounding box center [249, 293] width 48 height 19
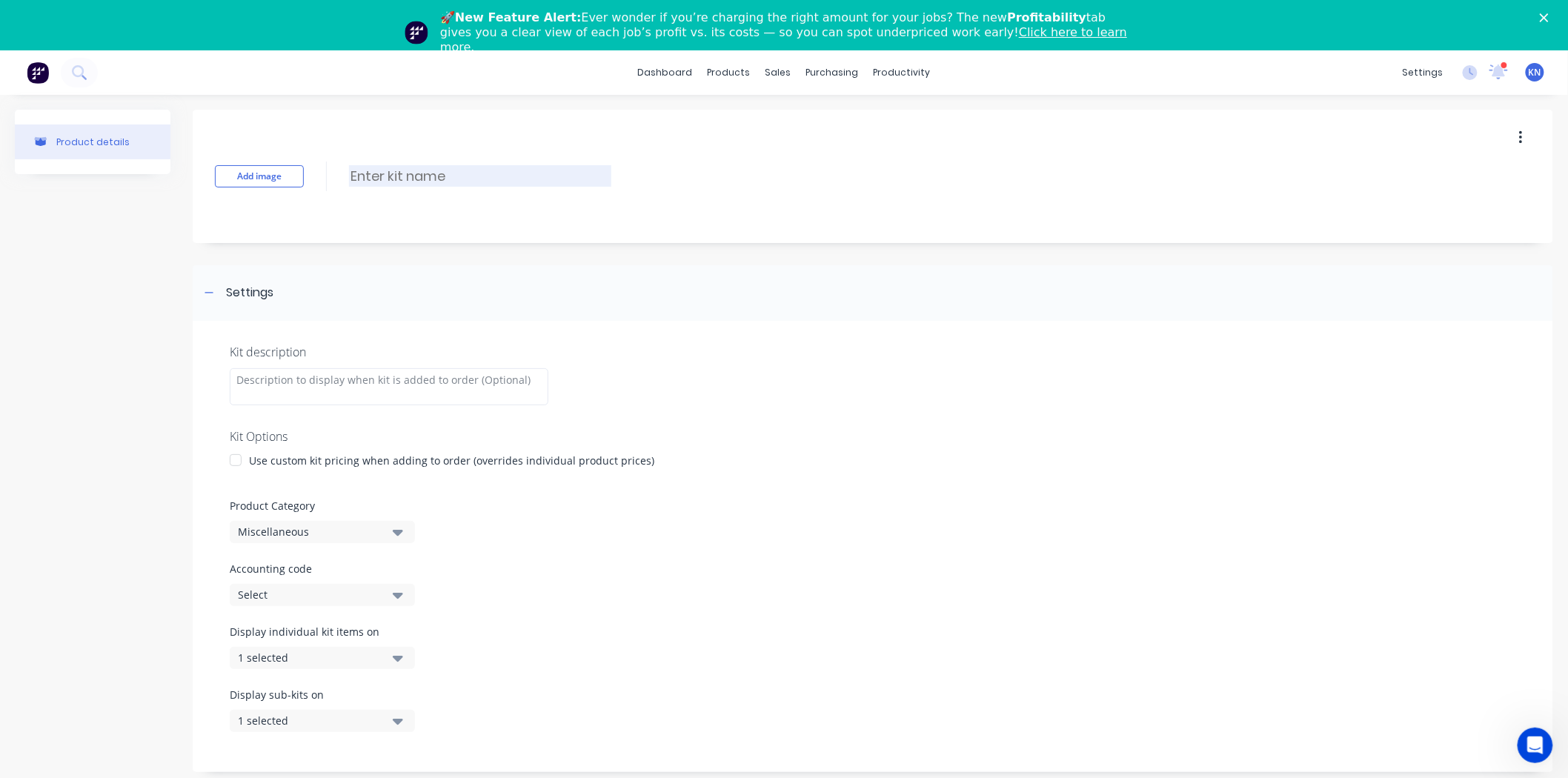
click at [408, 171] on input at bounding box center [480, 176] width 262 height 22
click at [373, 178] on input at bounding box center [480, 176] width 262 height 22
paste input "Coles Fabricated Letters 1250mm C height"
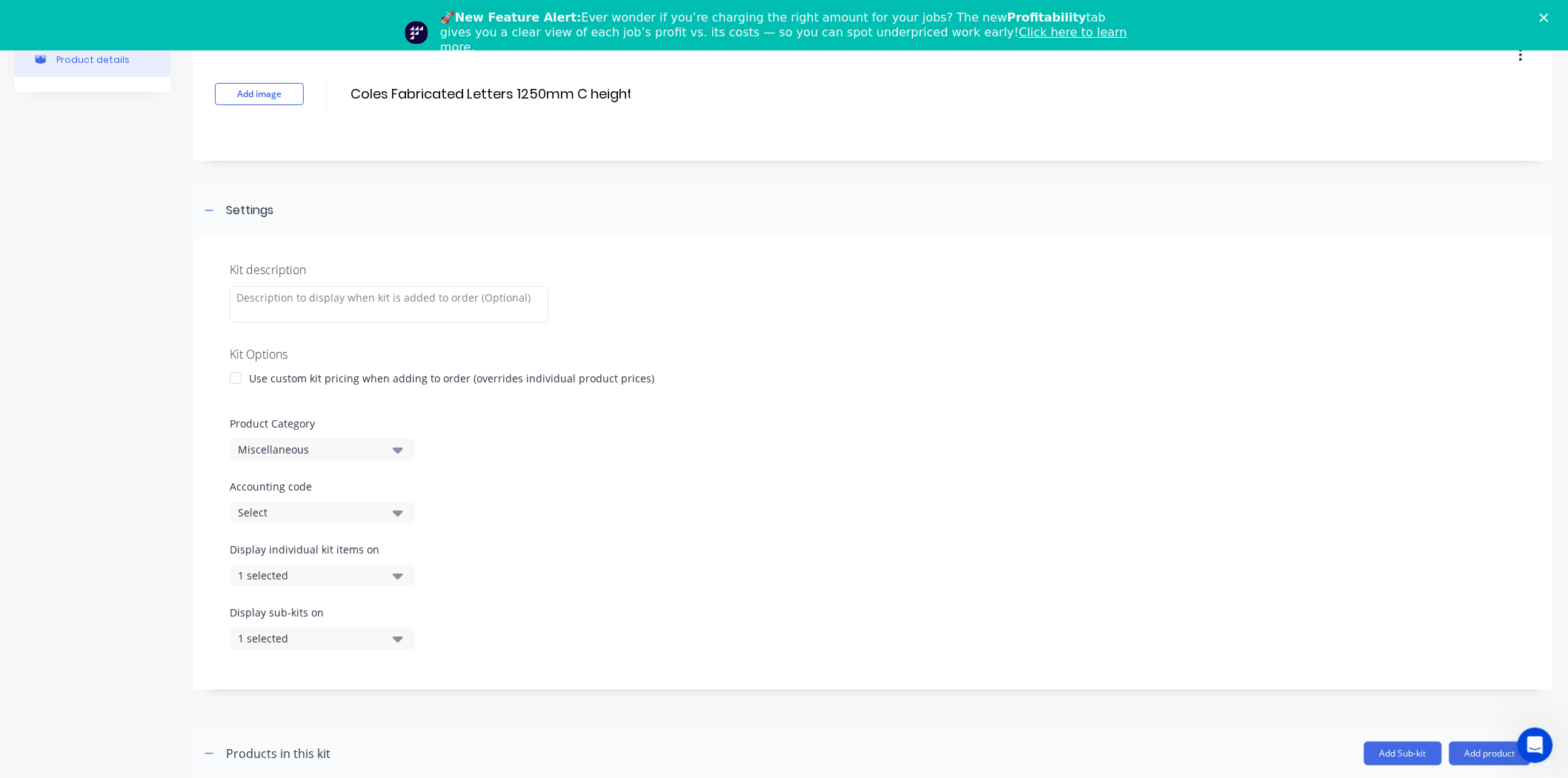
click at [292, 450] on div "Miscellaneous" at bounding box center [310, 449] width 143 height 15
drag, startPoint x: 640, startPoint y: 93, endPoint x: 631, endPoint y: 93, distance: 9.0
click at [631, 93] on div "Add image Coles Fabricated Letters 1250mm C height Coles Fabricated Letters 125…" at bounding box center [873, 94] width 1361 height 133
drag, startPoint x: 627, startPoint y: 97, endPoint x: 141, endPoint y: 114, distance: 486.3
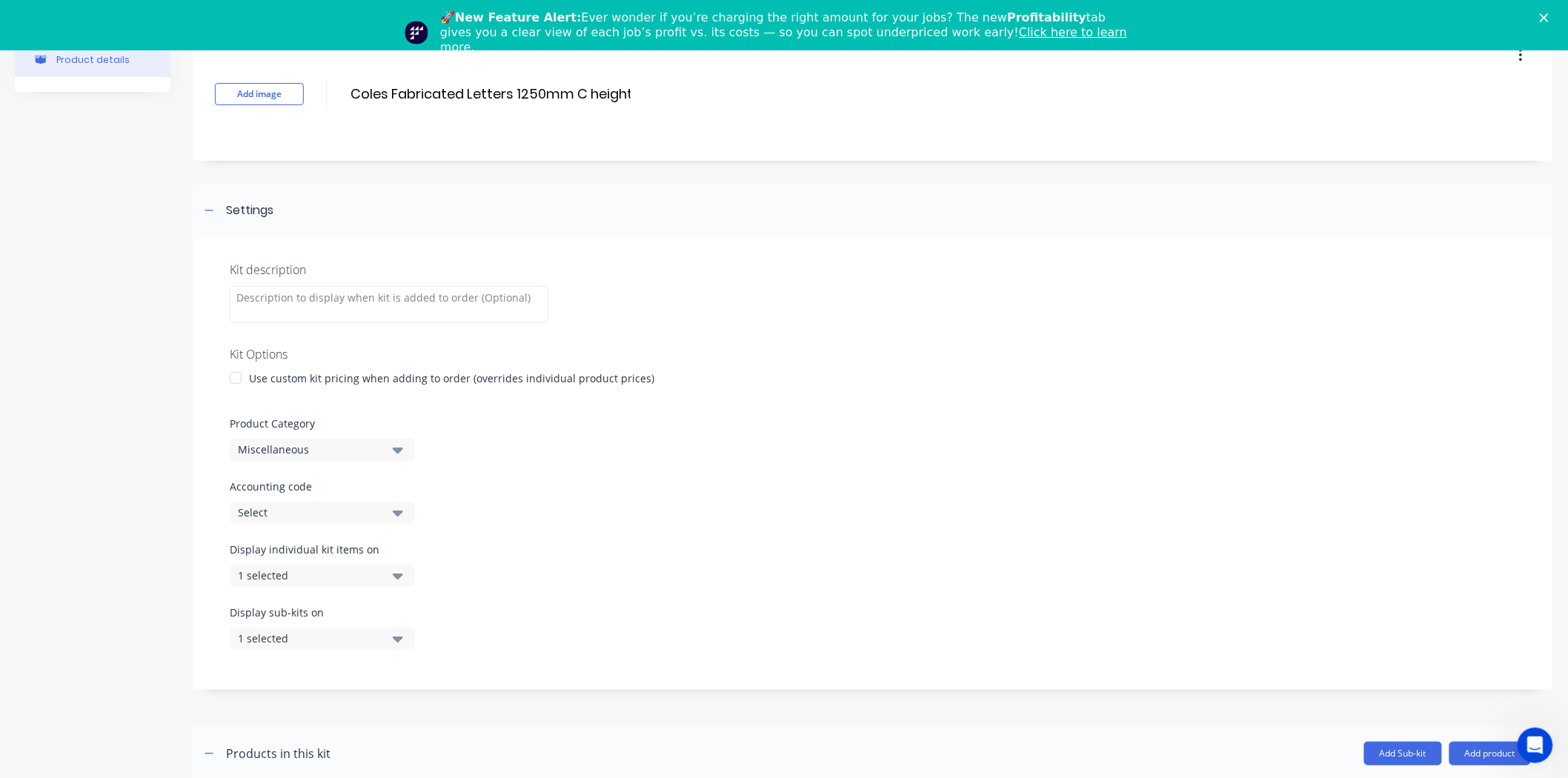
click at [141, 114] on div "Product details Add image Coles Fabricated Letters 1250mm C height Coles Fabric…" at bounding box center [784, 456] width 1538 height 858
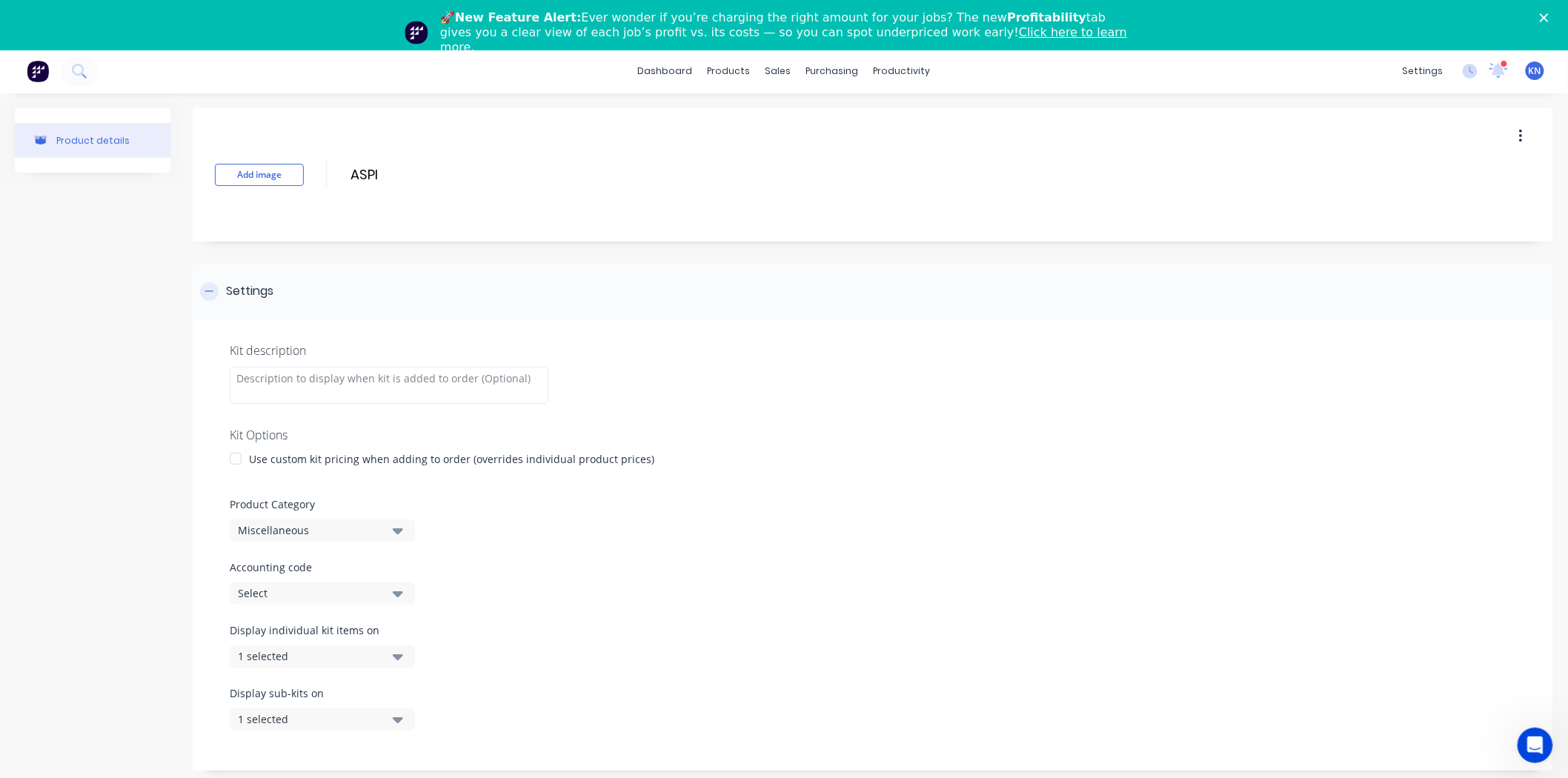
scroll to position [0, 0]
paste input "Coles Fabricated Letters 1250mm C height"
type input "Coles Fabricated Letters 1250mm C height"
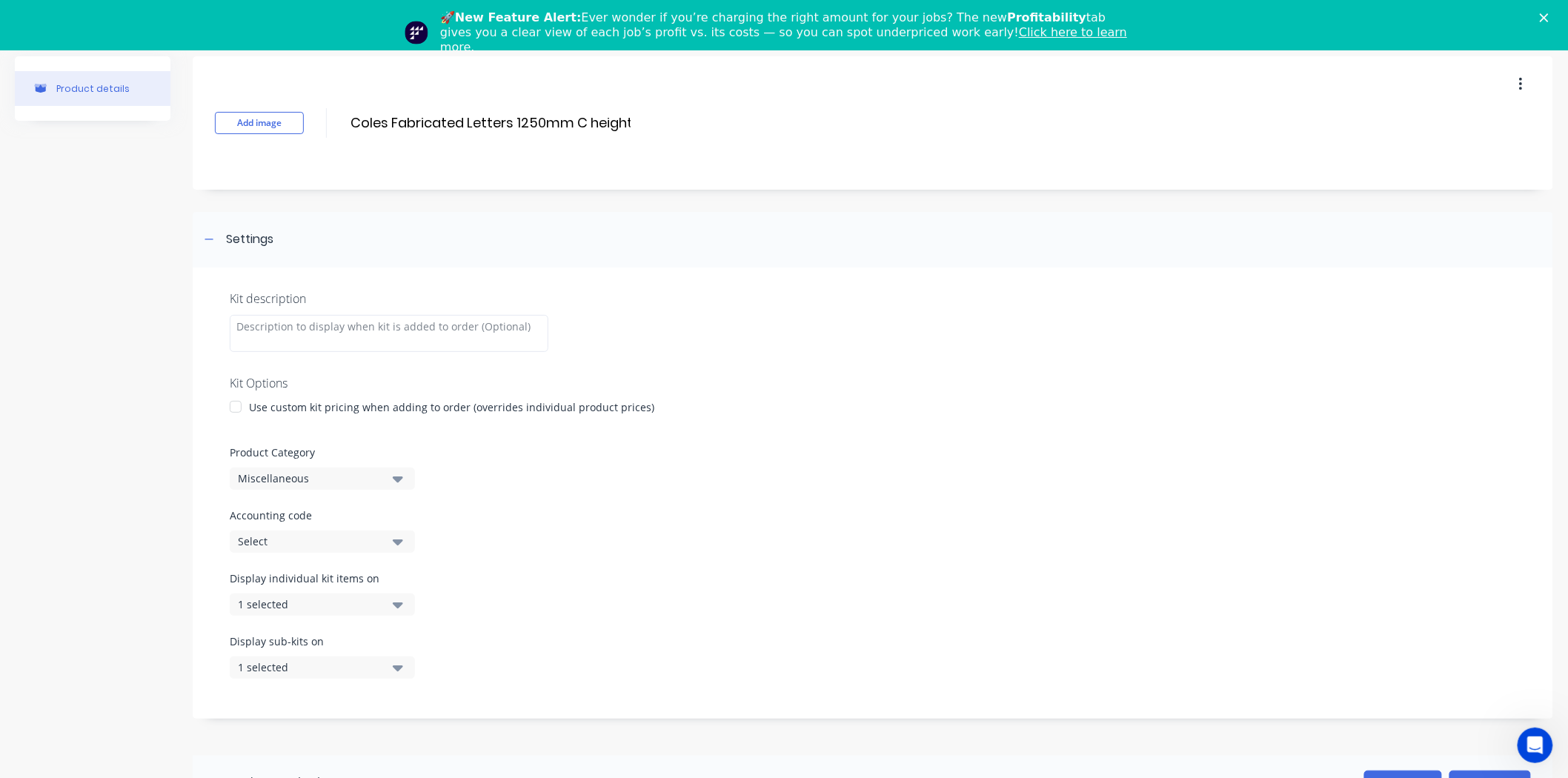
scroll to position [82, 0]
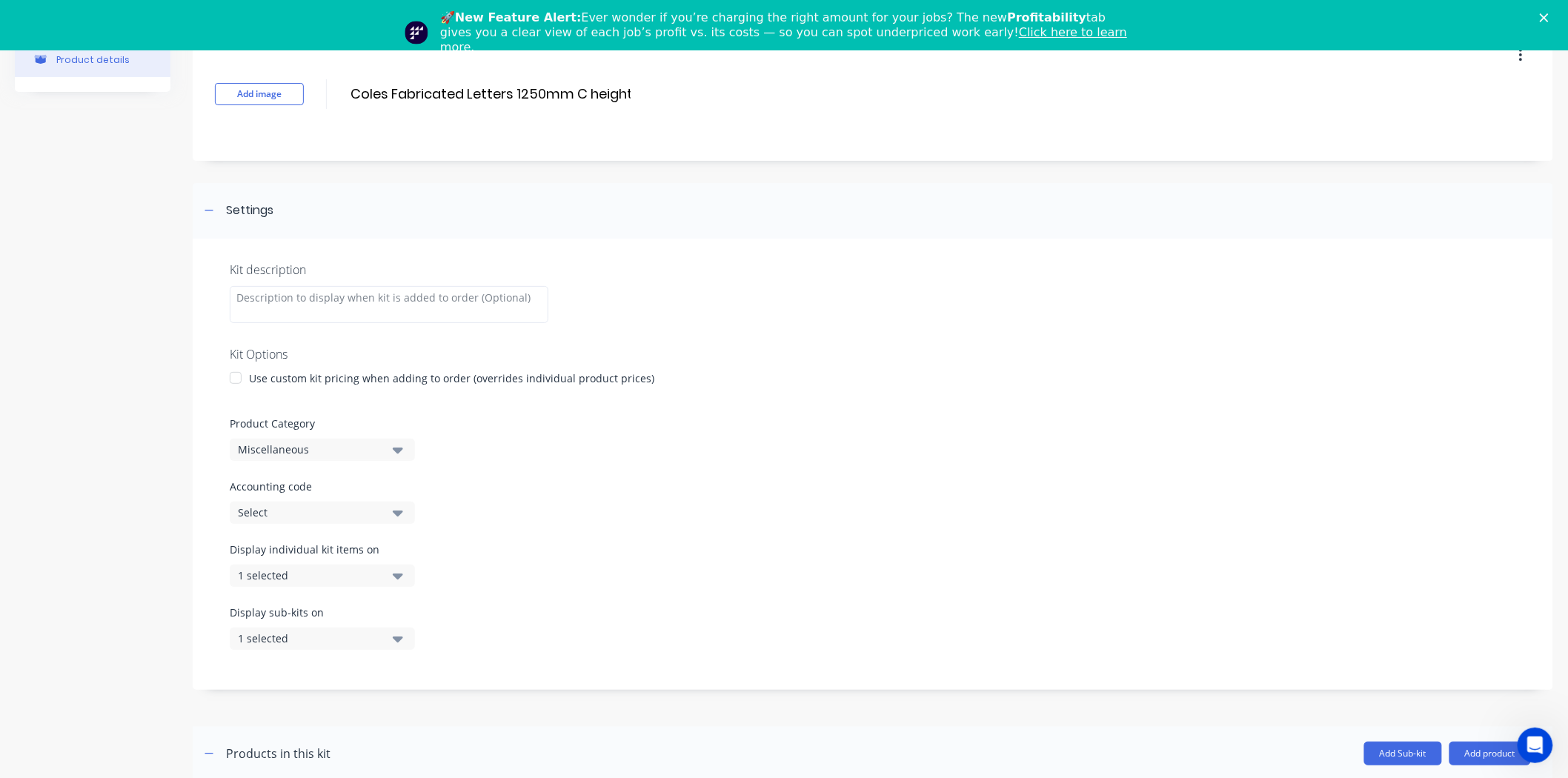
click at [280, 510] on div "Select" at bounding box center [310, 512] width 143 height 15
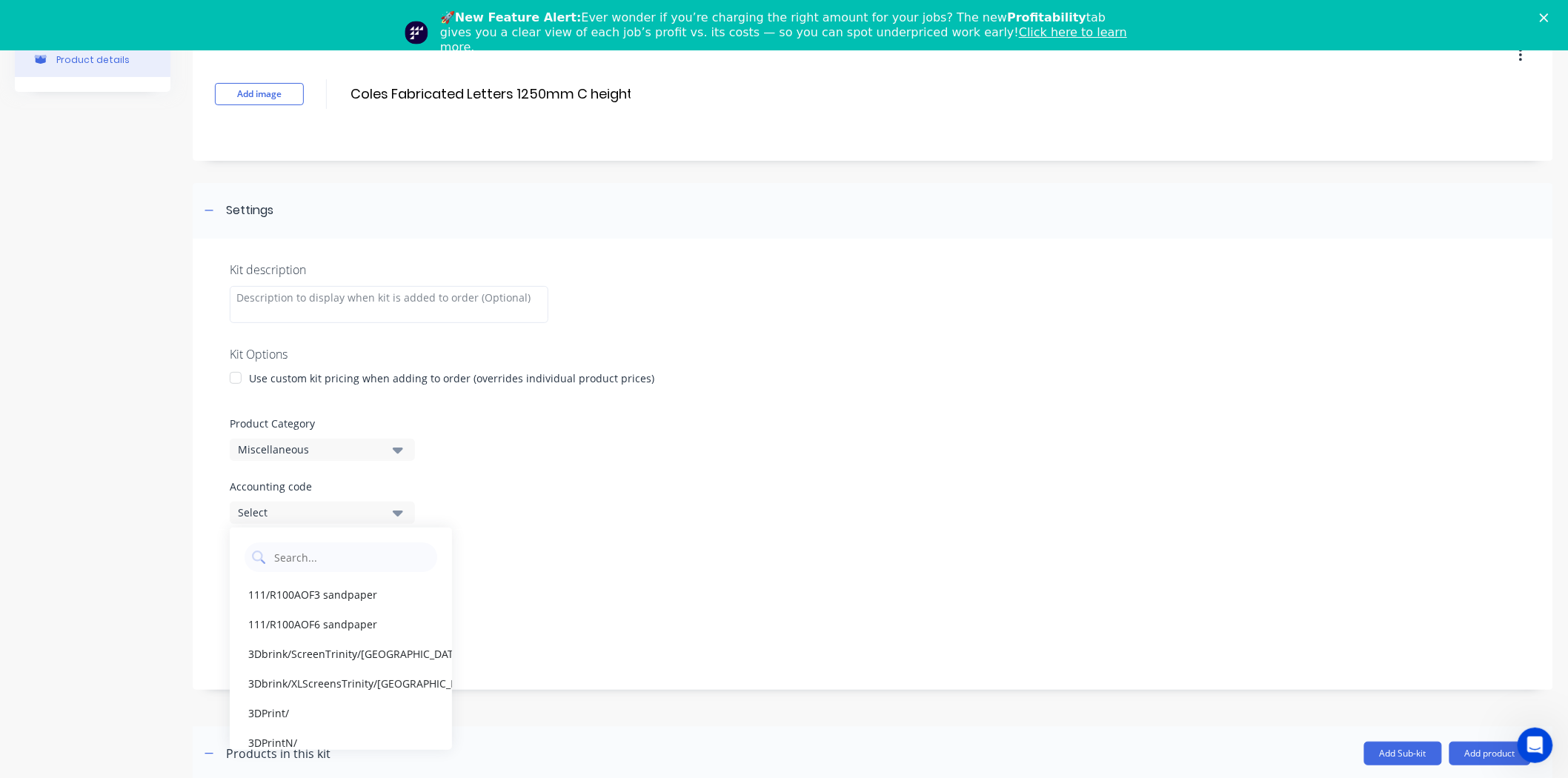
click at [280, 510] on div "Select" at bounding box center [310, 512] width 143 height 15
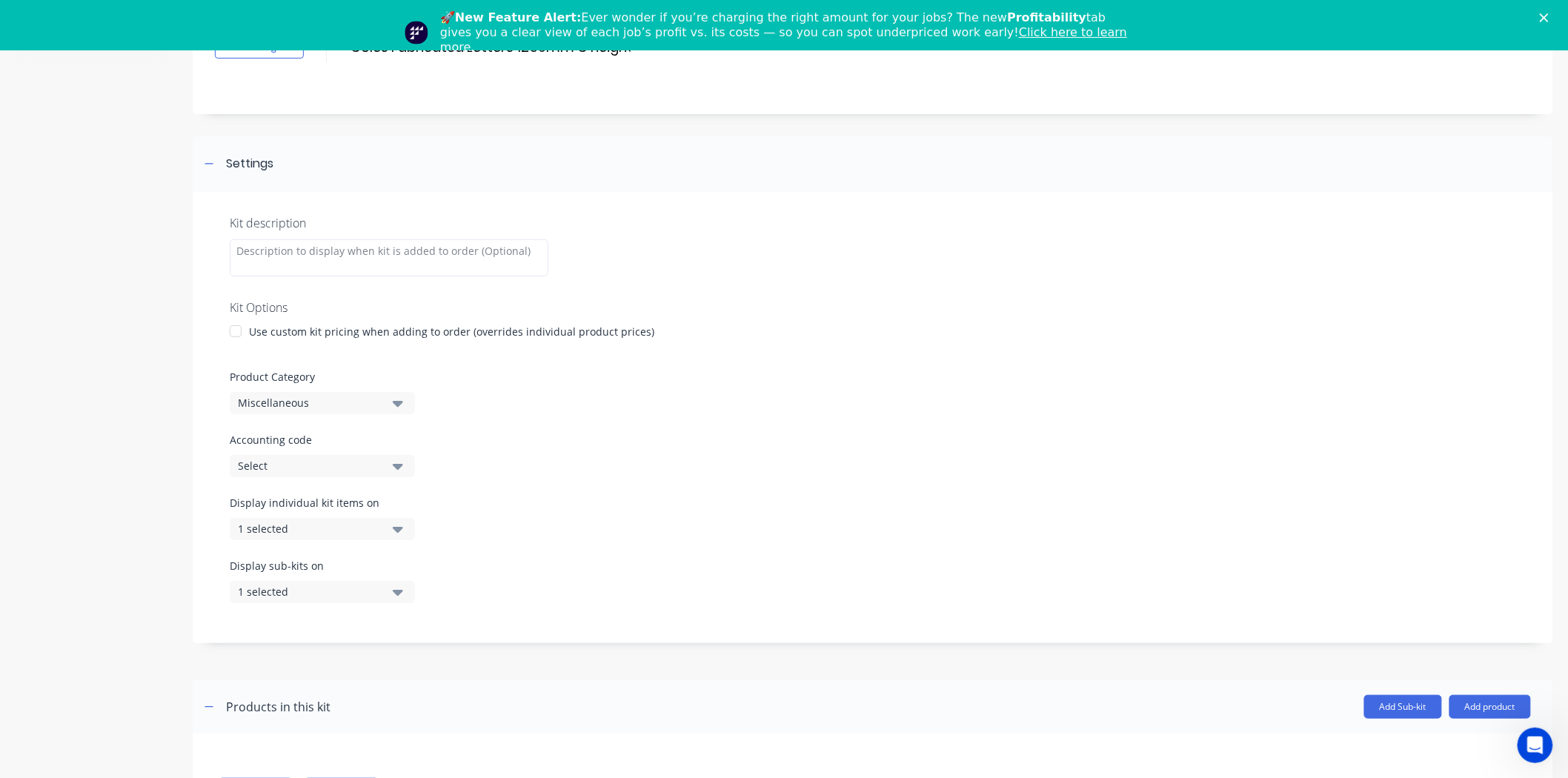
scroll to position [153, 0]
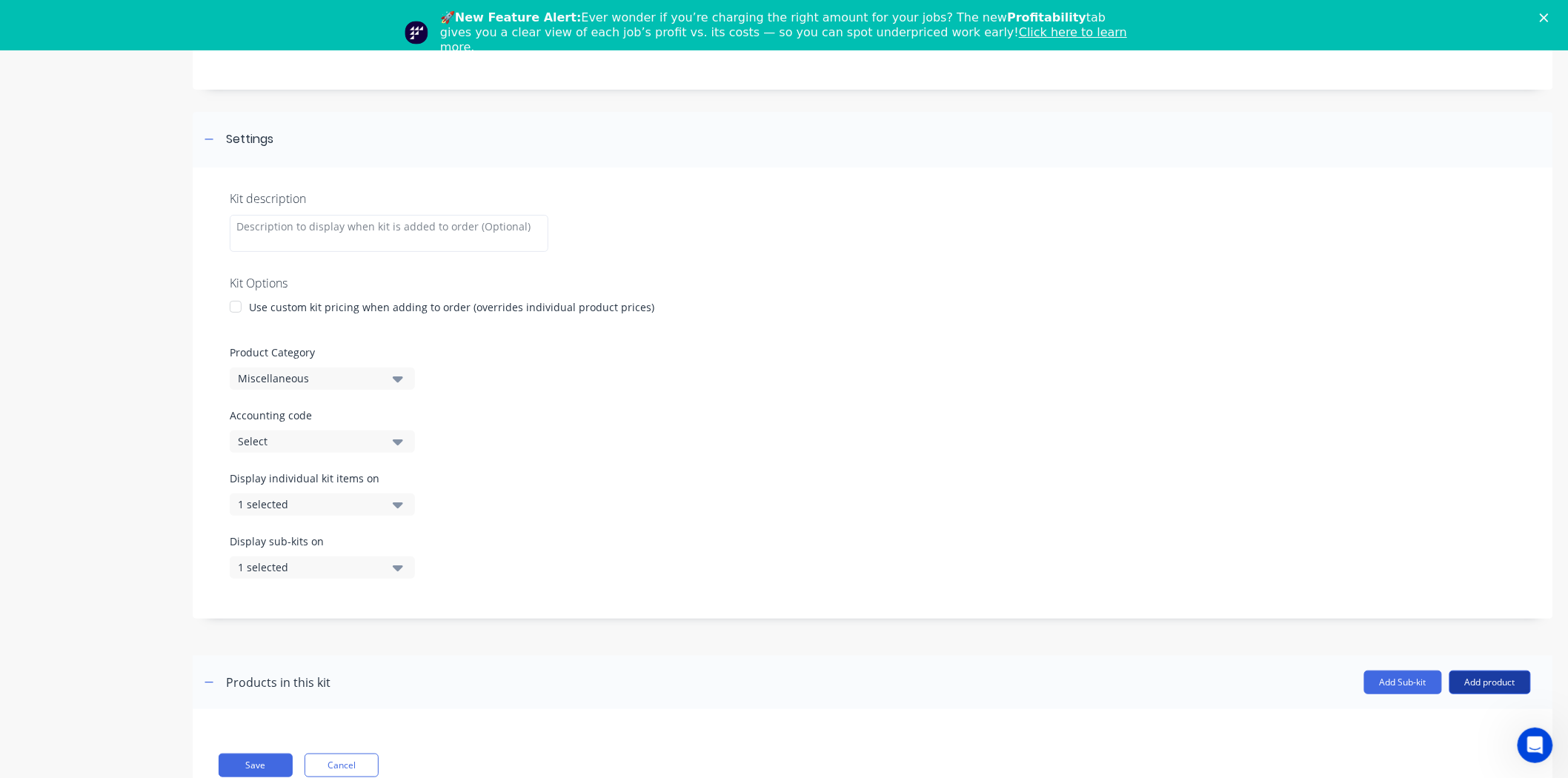
click at [1458, 678] on button "Add product" at bounding box center [1490, 682] width 81 height 23
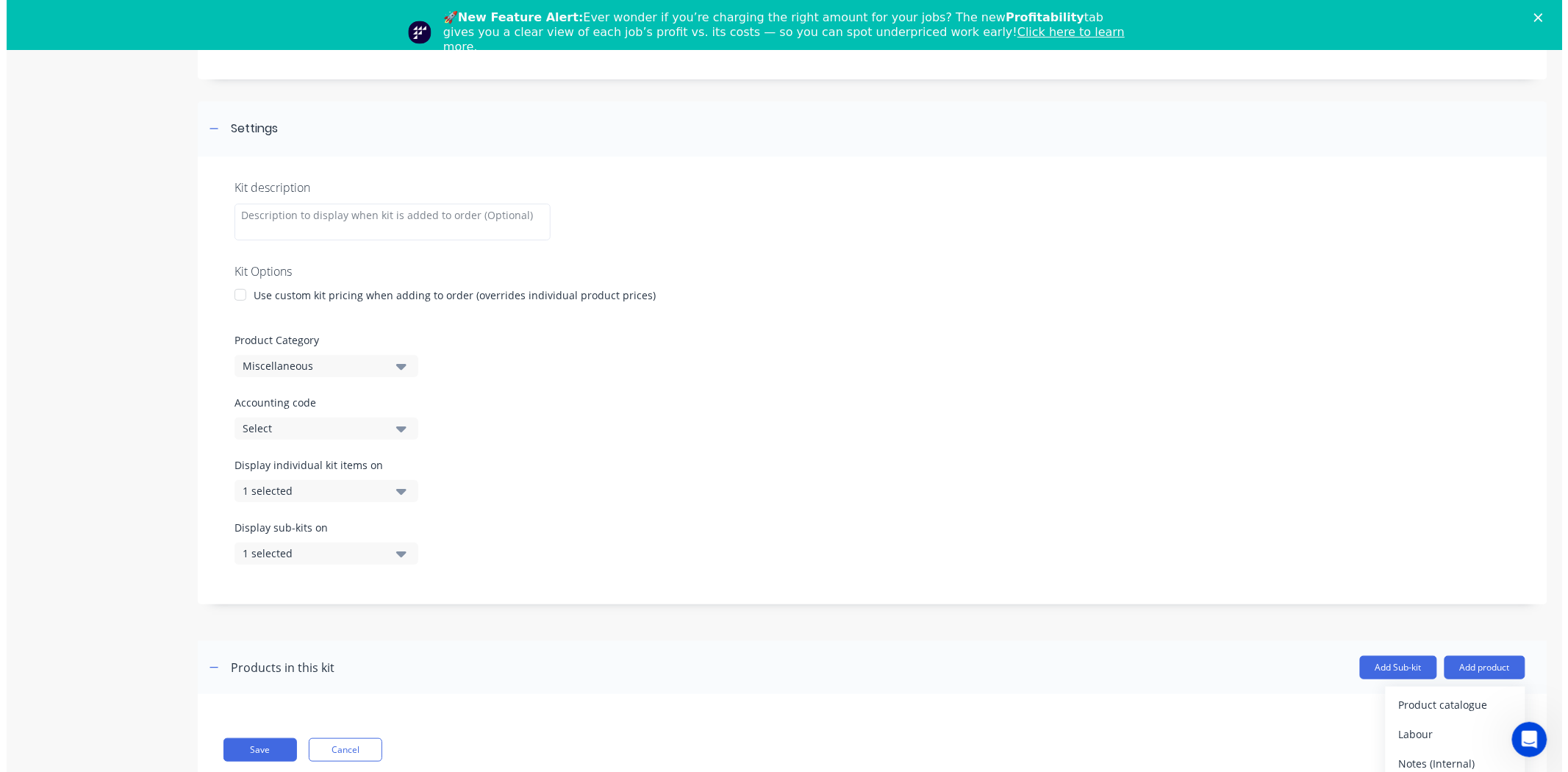
scroll to position [13, 0]
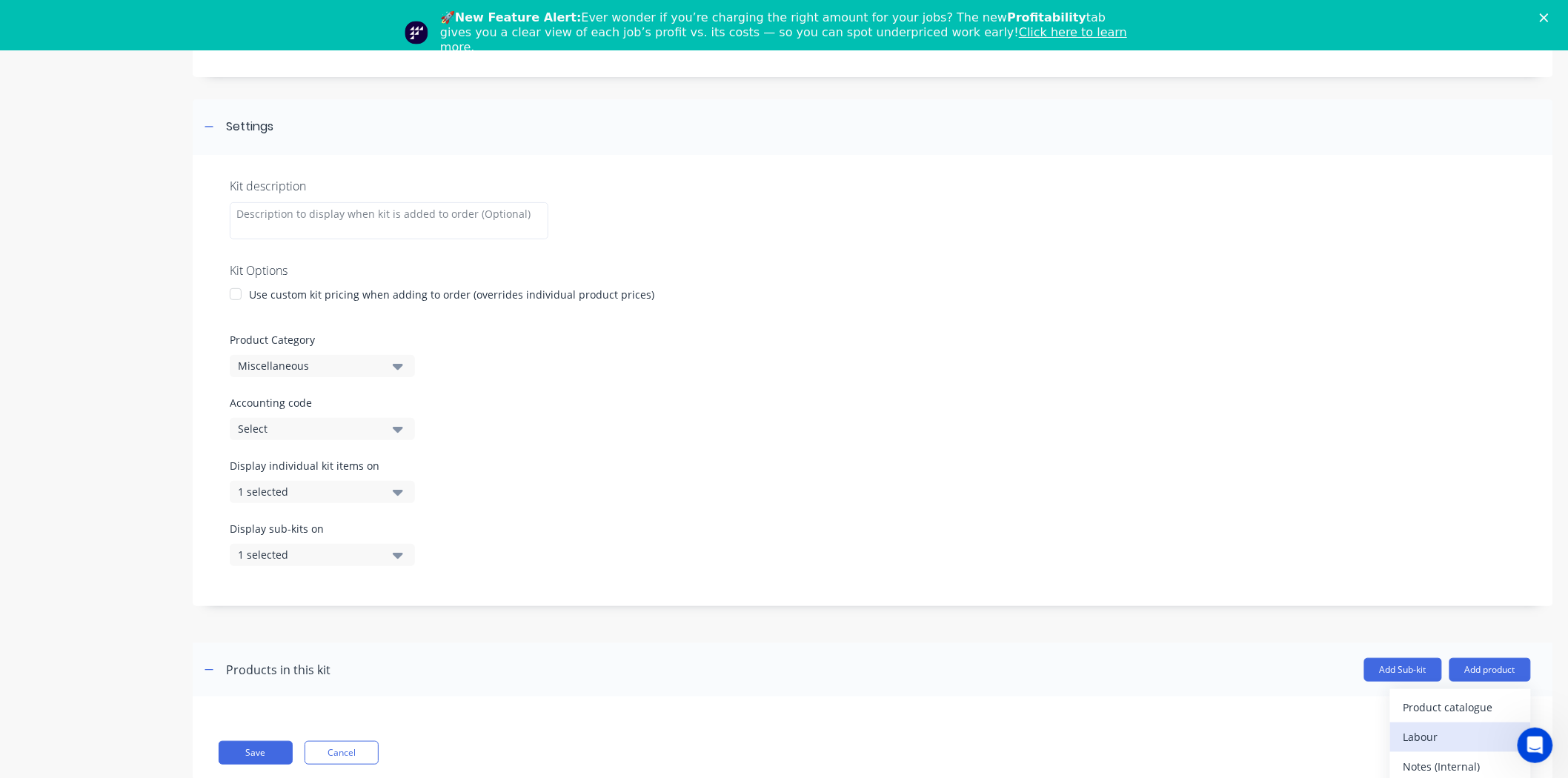
click at [1404, 732] on div "Labour" at bounding box center [1461, 737] width 114 height 22
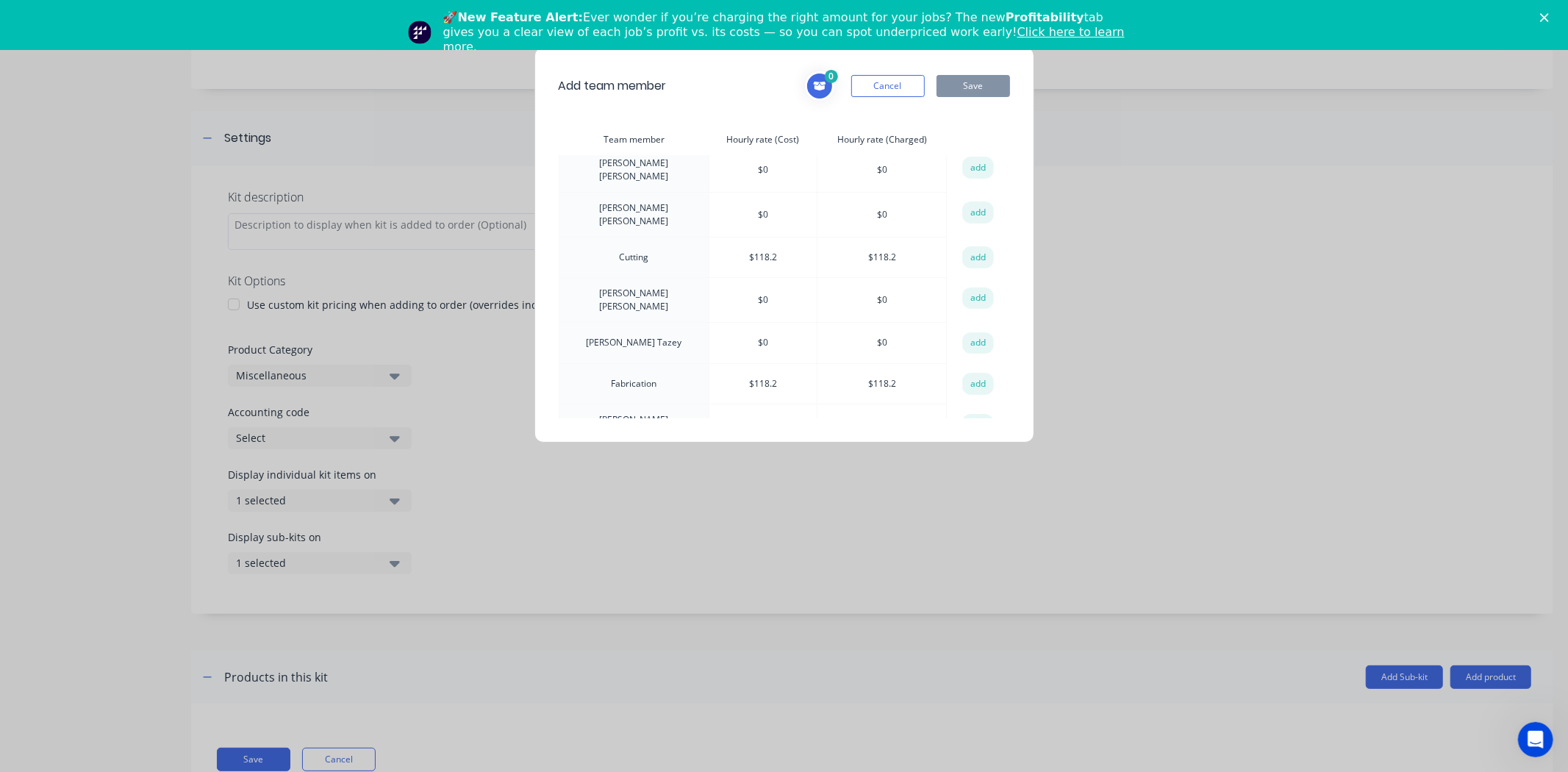
scroll to position [0, 0]
click at [975, 297] on button "add" at bounding box center [978, 307] width 32 height 22
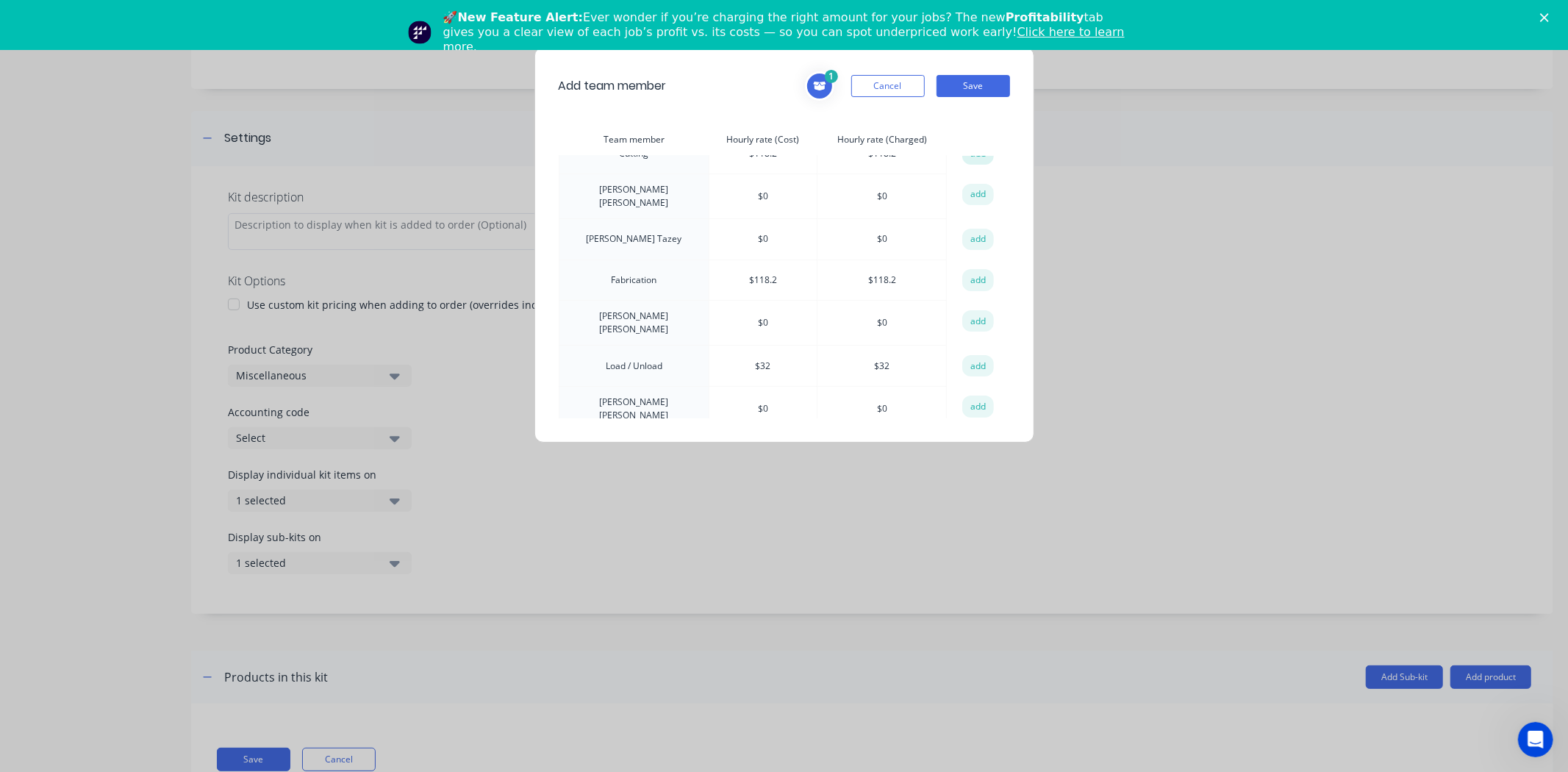
scroll to position [163, 0]
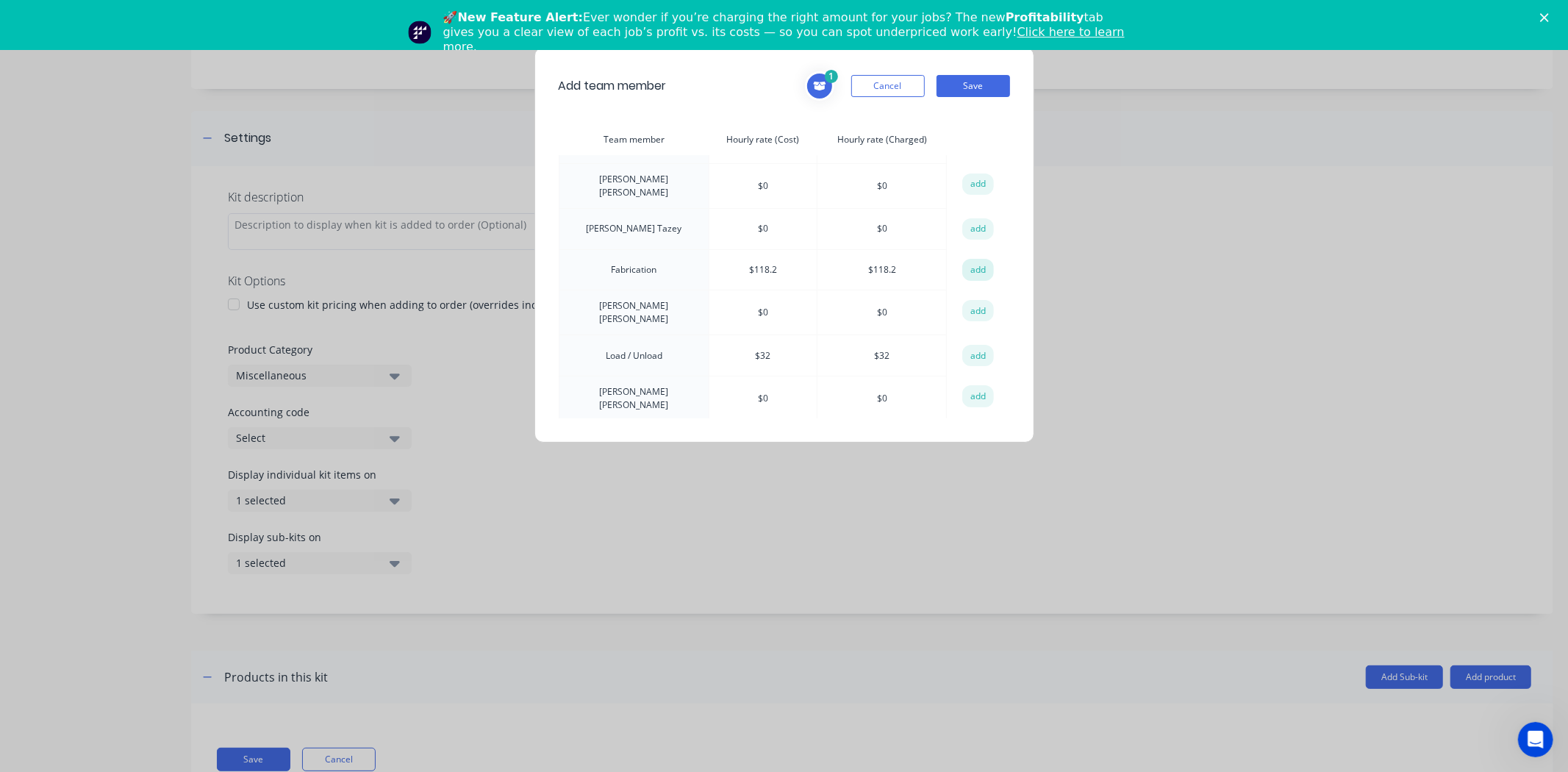
click at [972, 259] on button "add" at bounding box center [978, 270] width 32 height 22
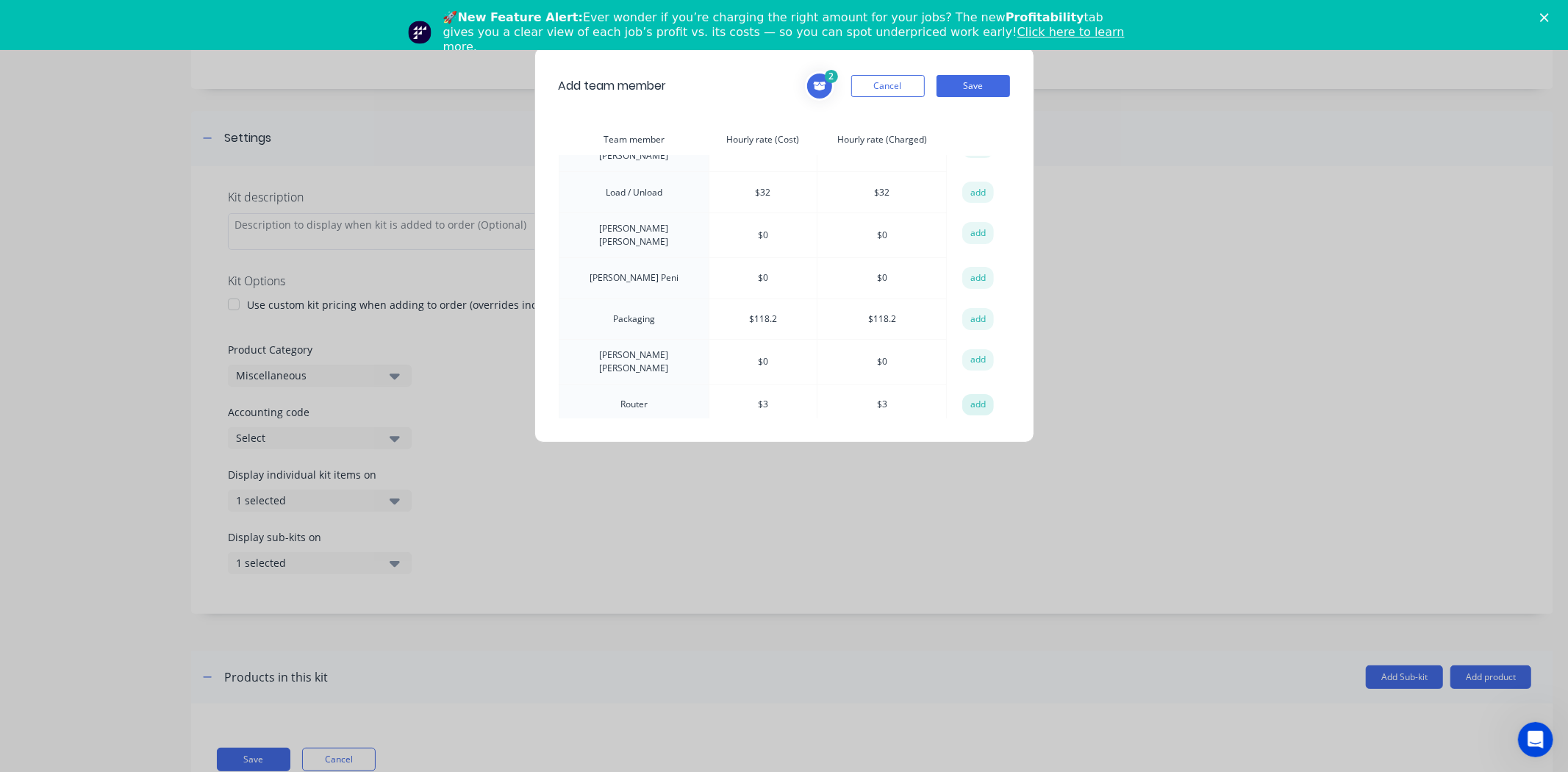
click at [965, 394] on button "add" at bounding box center [978, 406] width 32 height 22
click at [971, 308] on button "add" at bounding box center [978, 319] width 32 height 22
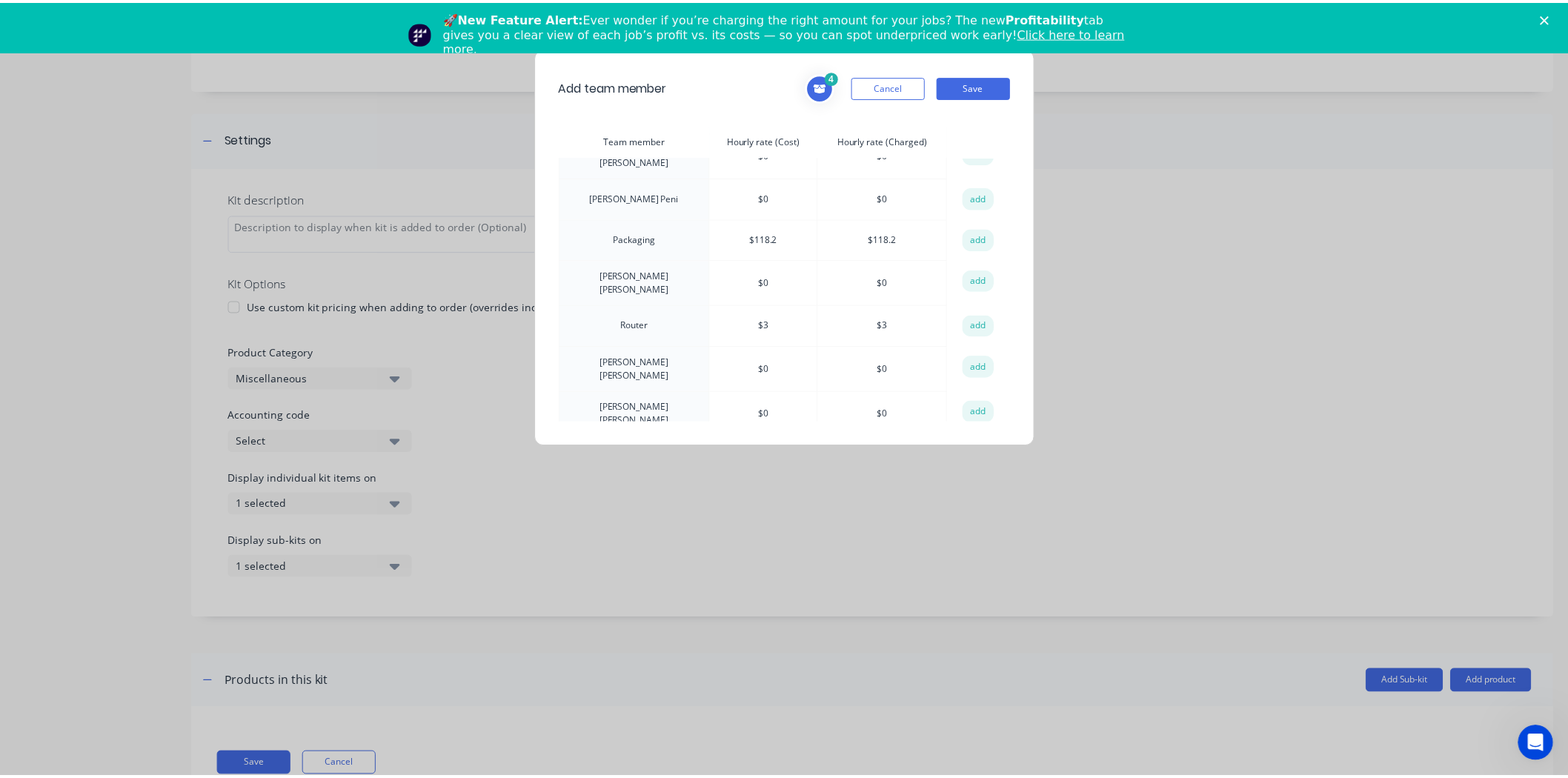
scroll to position [441, 0]
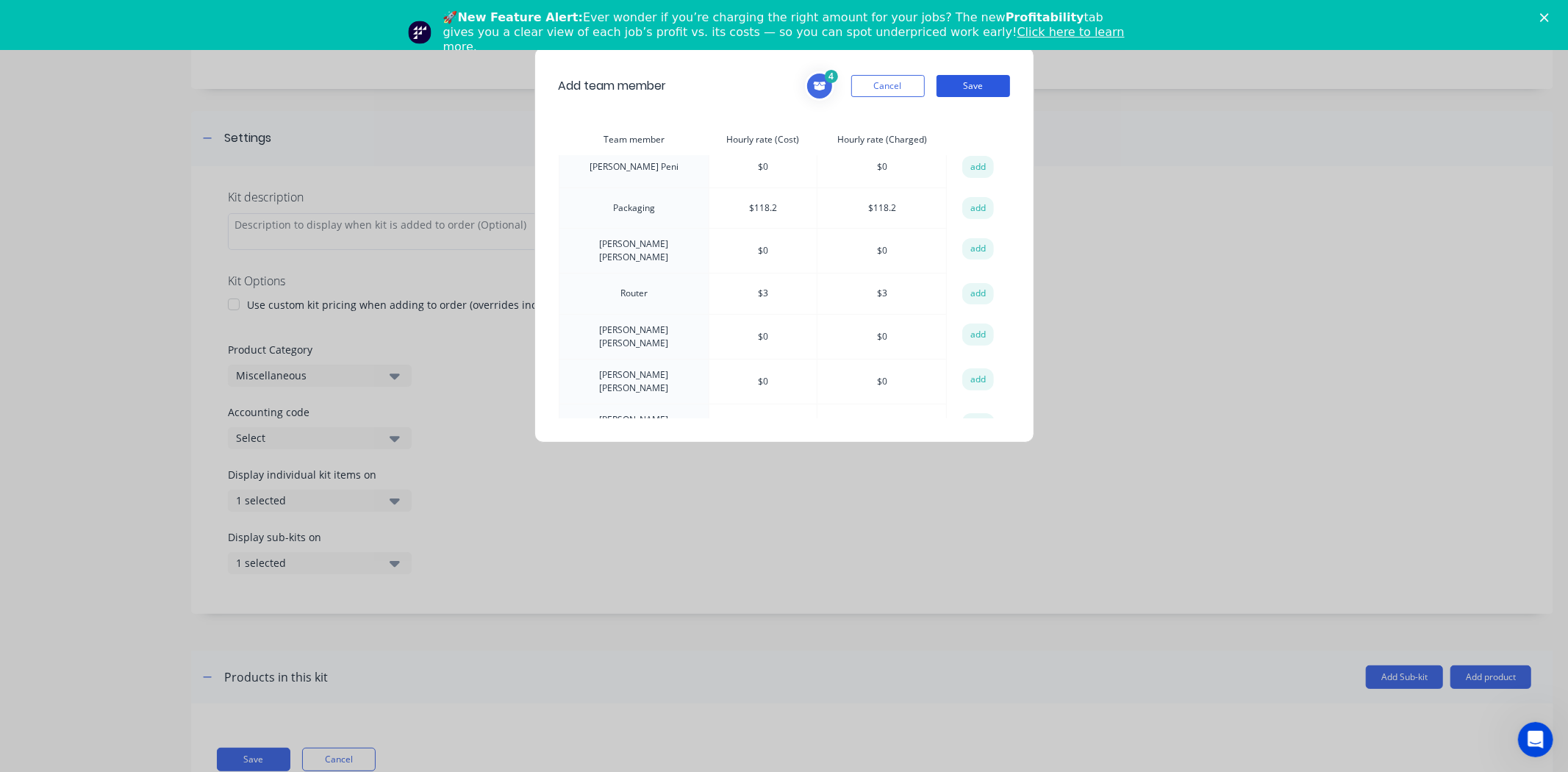
click at [976, 77] on button "Save" at bounding box center [973, 86] width 74 height 22
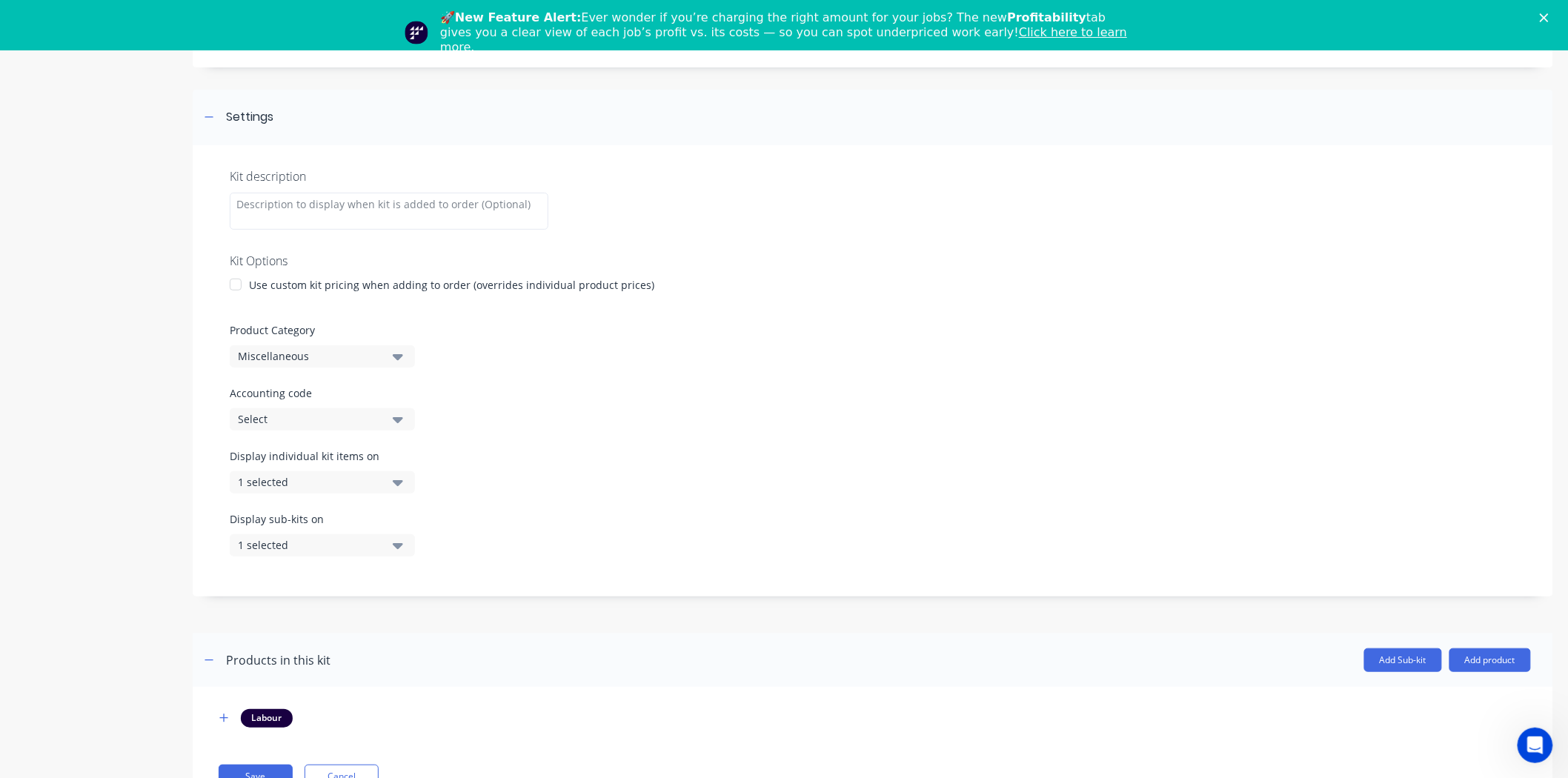
scroll to position [188, 0]
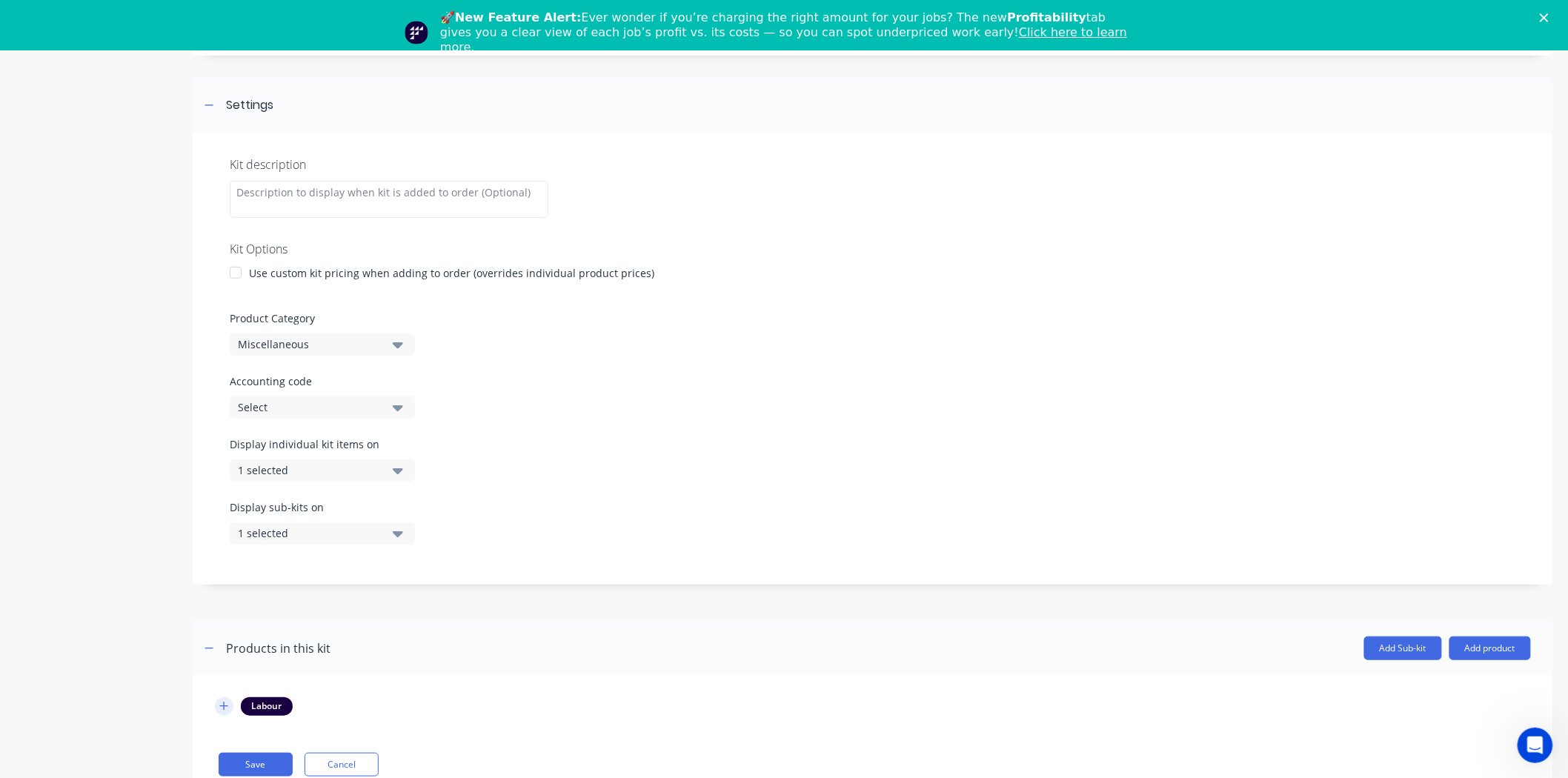
click at [227, 701] on icon "button" at bounding box center [223, 706] width 9 height 10
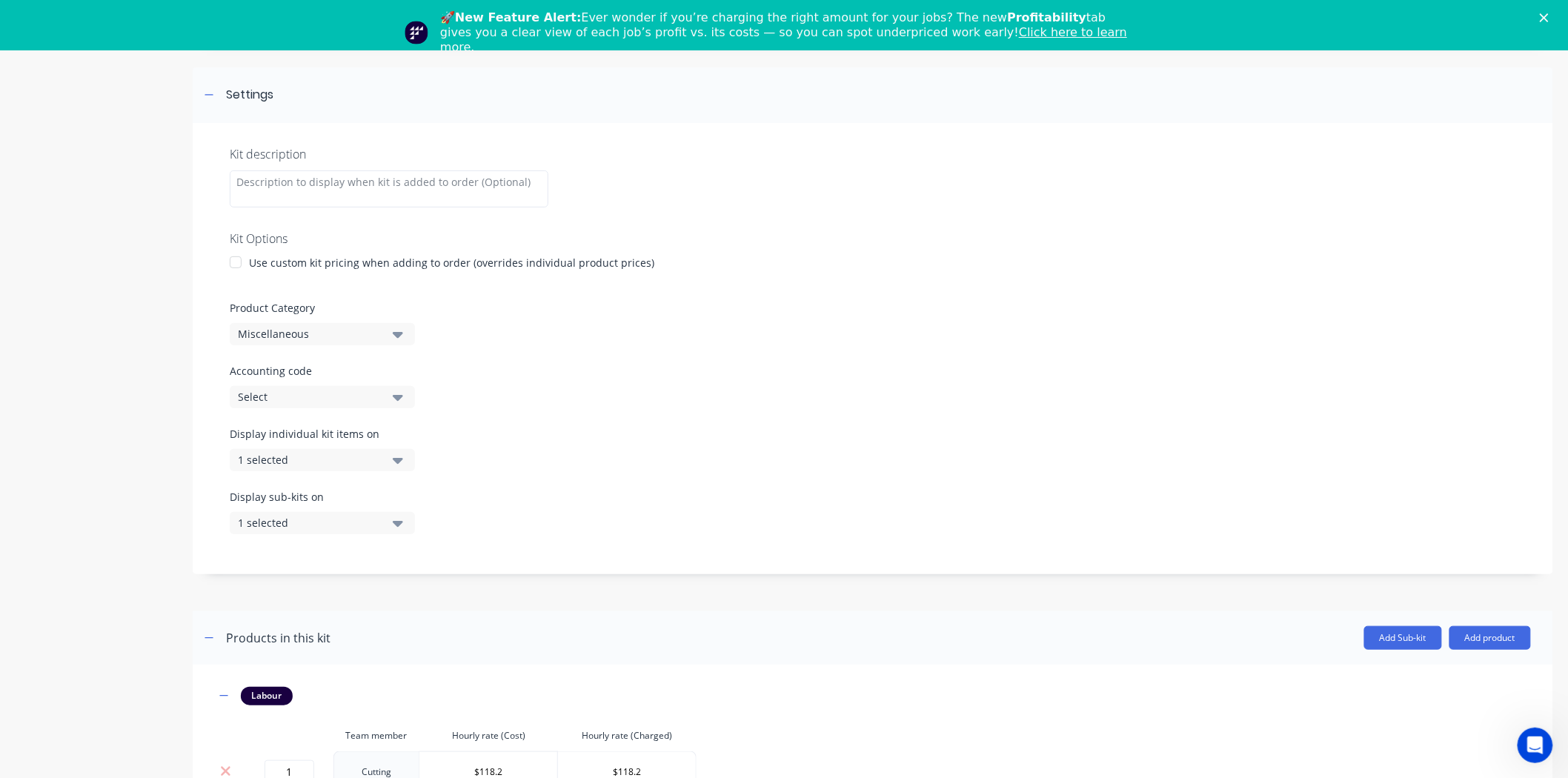
scroll to position [0, 0]
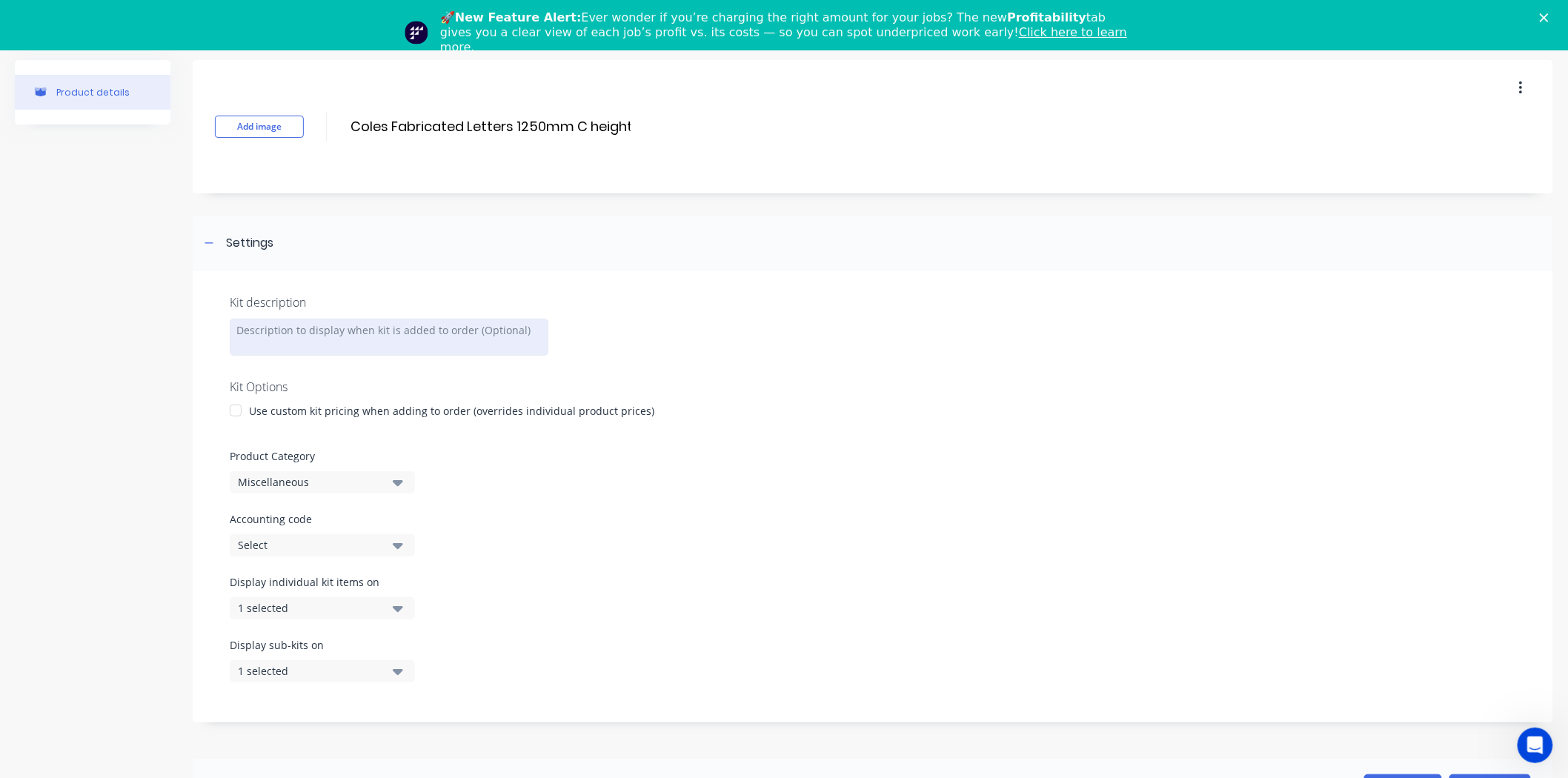
click at [395, 328] on div at bounding box center [389, 337] width 318 height 37
paste div
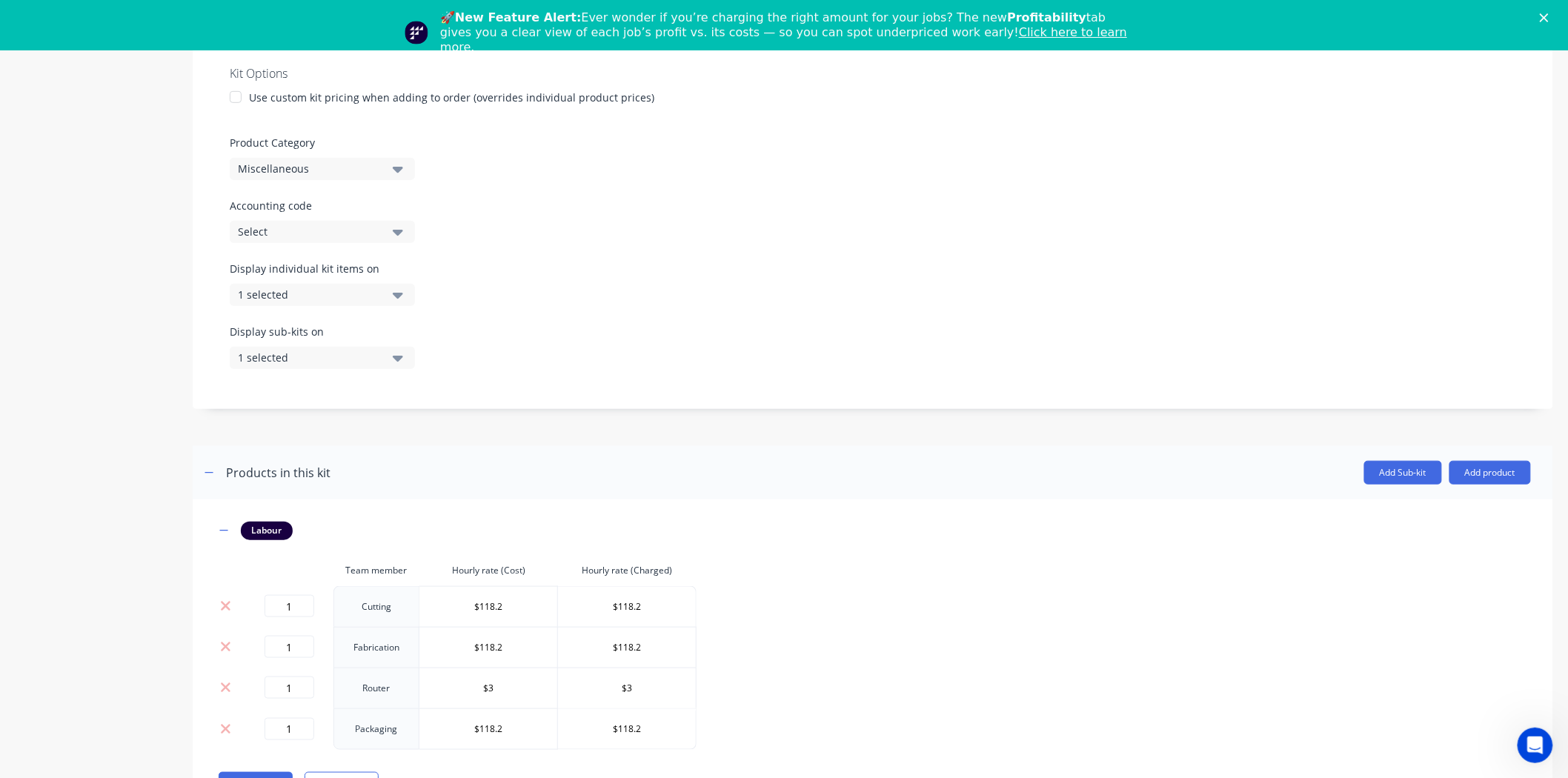
scroll to position [384, 0]
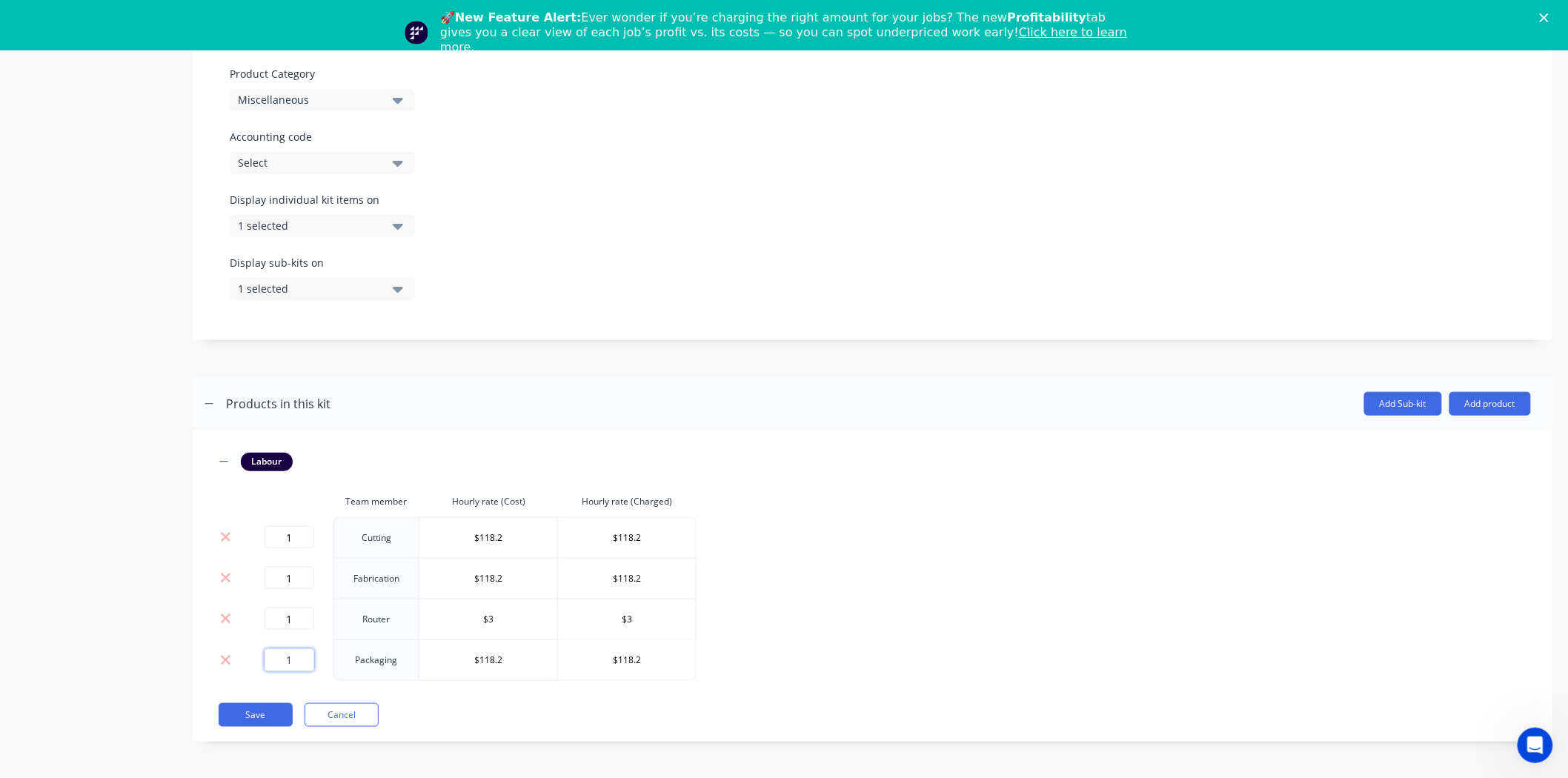
click at [301, 652] on input "1" at bounding box center [289, 660] width 50 height 23
drag, startPoint x: 301, startPoint y: 652, endPoint x: 283, endPoint y: 653, distance: 18.0
click at [283, 653] on input "1" at bounding box center [289, 660] width 50 height 23
type input "2"
type input "$200"
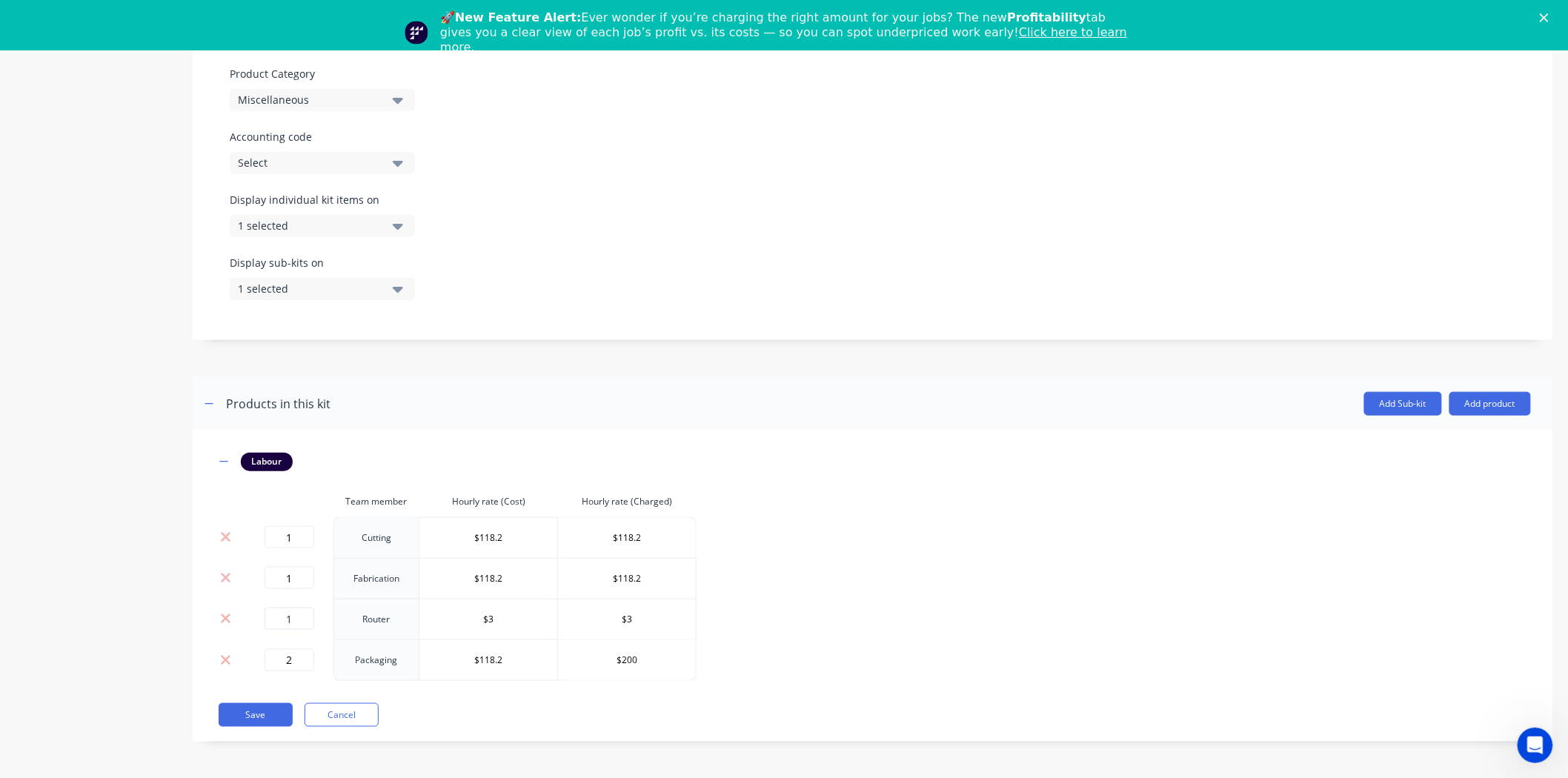
click at [302, 622] on td "1" at bounding box center [289, 619] width 89 height 41
drag, startPoint x: 302, startPoint y: 621, endPoint x: 235, endPoint y: 619, distance: 67.0
click at [235, 619] on tr "1 Router $3 $3" at bounding box center [455, 619] width 481 height 41
type input "40"
drag, startPoint x: 640, startPoint y: 659, endPoint x: 573, endPoint y: 664, distance: 67.2
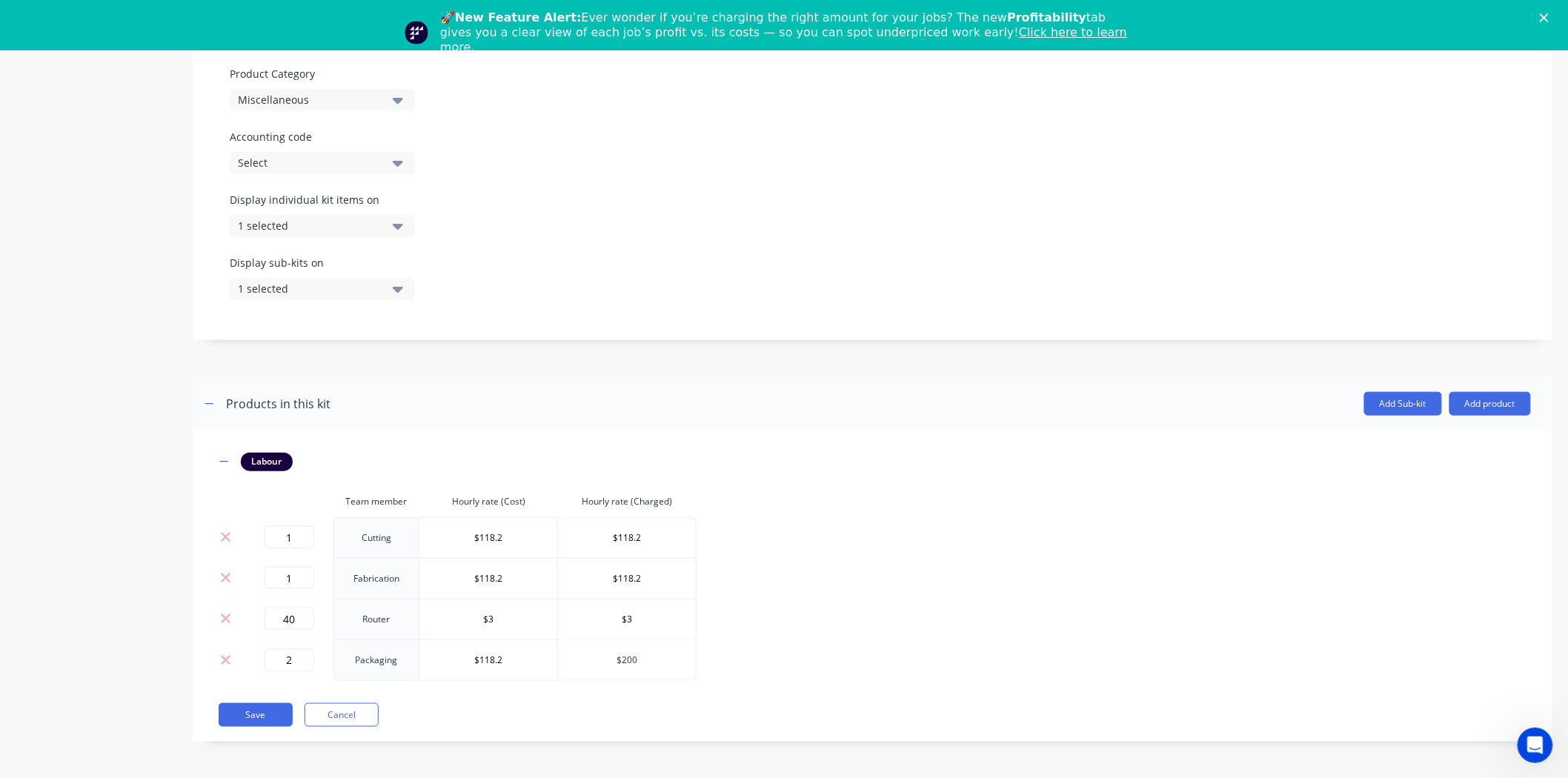
click at [573, 664] on input "$200" at bounding box center [626, 660] width 138 height 23
type input "$100"
click at [302, 580] on input "1" at bounding box center [289, 578] width 50 height 23
type input "20"
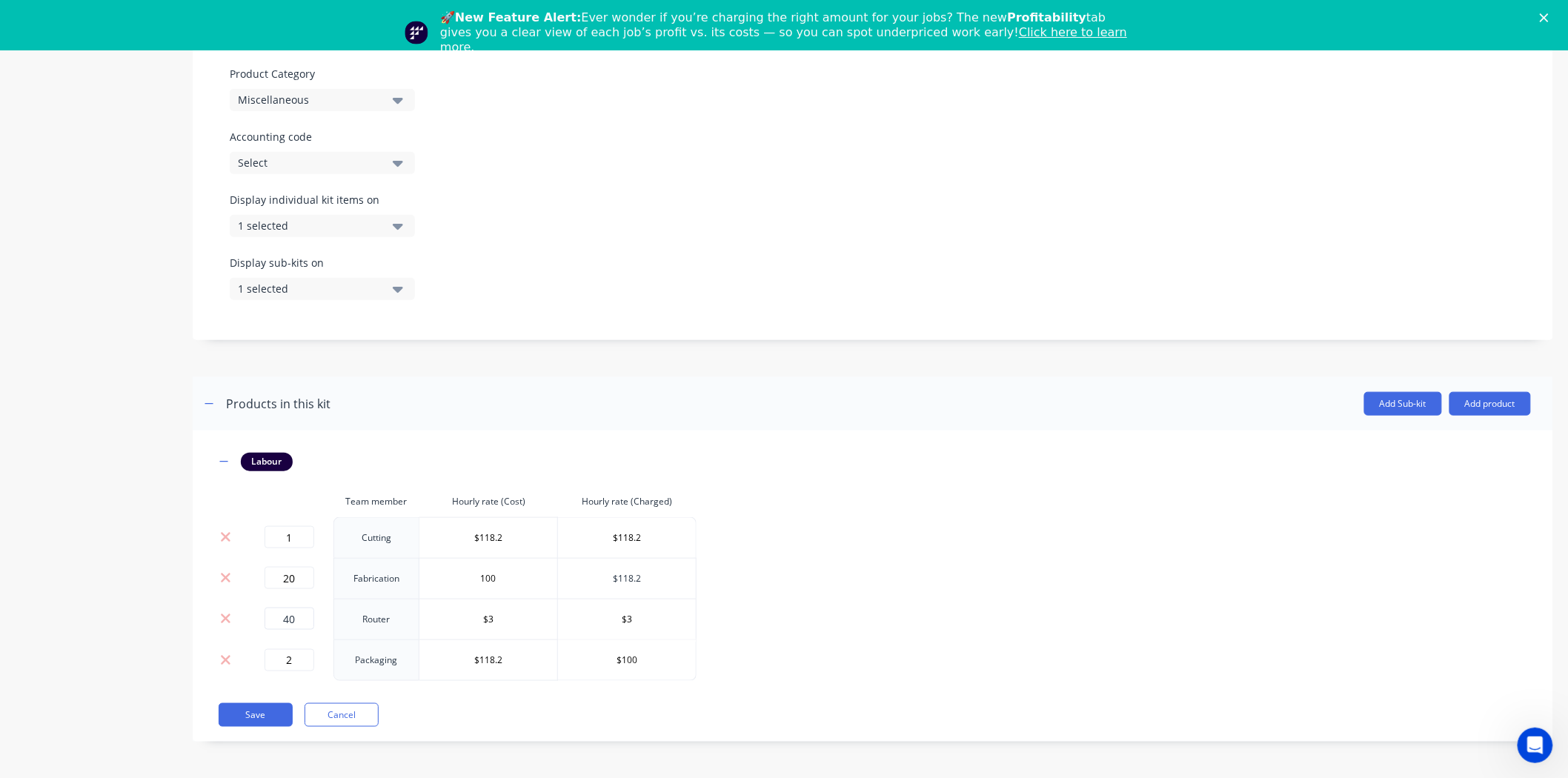
type input "$100"
type input "$1"
type input "$0"
type input "$100"
drag, startPoint x: 472, startPoint y: 620, endPoint x: 572, endPoint y: 618, distance: 100.0
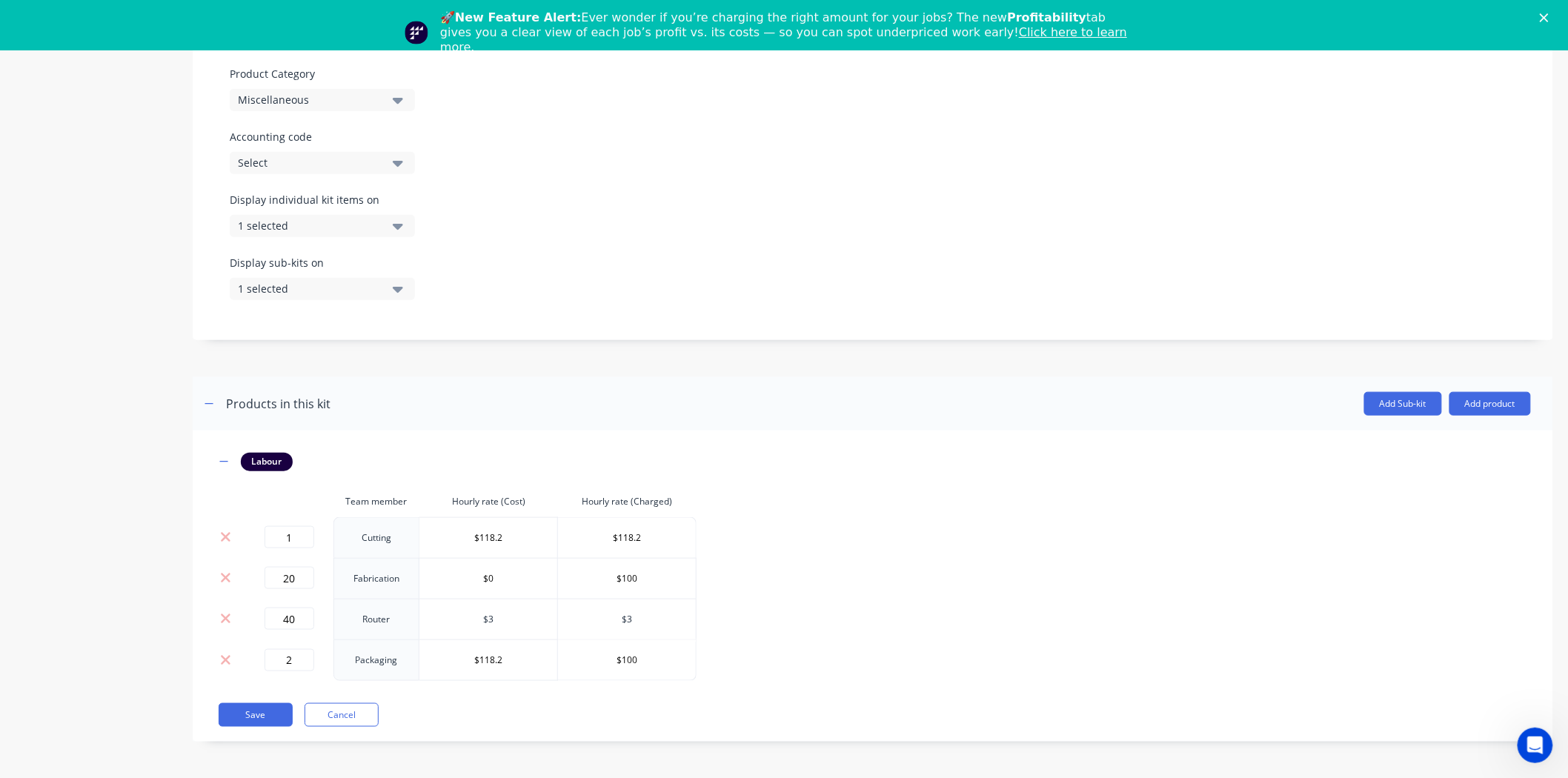
click at [572, 618] on tr "40 Router $3 $3" at bounding box center [455, 619] width 481 height 41
type input "$0"
click at [508, 655] on input "$118.2" at bounding box center [488, 660] width 138 height 23
drag, startPoint x: 508, startPoint y: 655, endPoint x: 288, endPoint y: 652, distance: 220.0
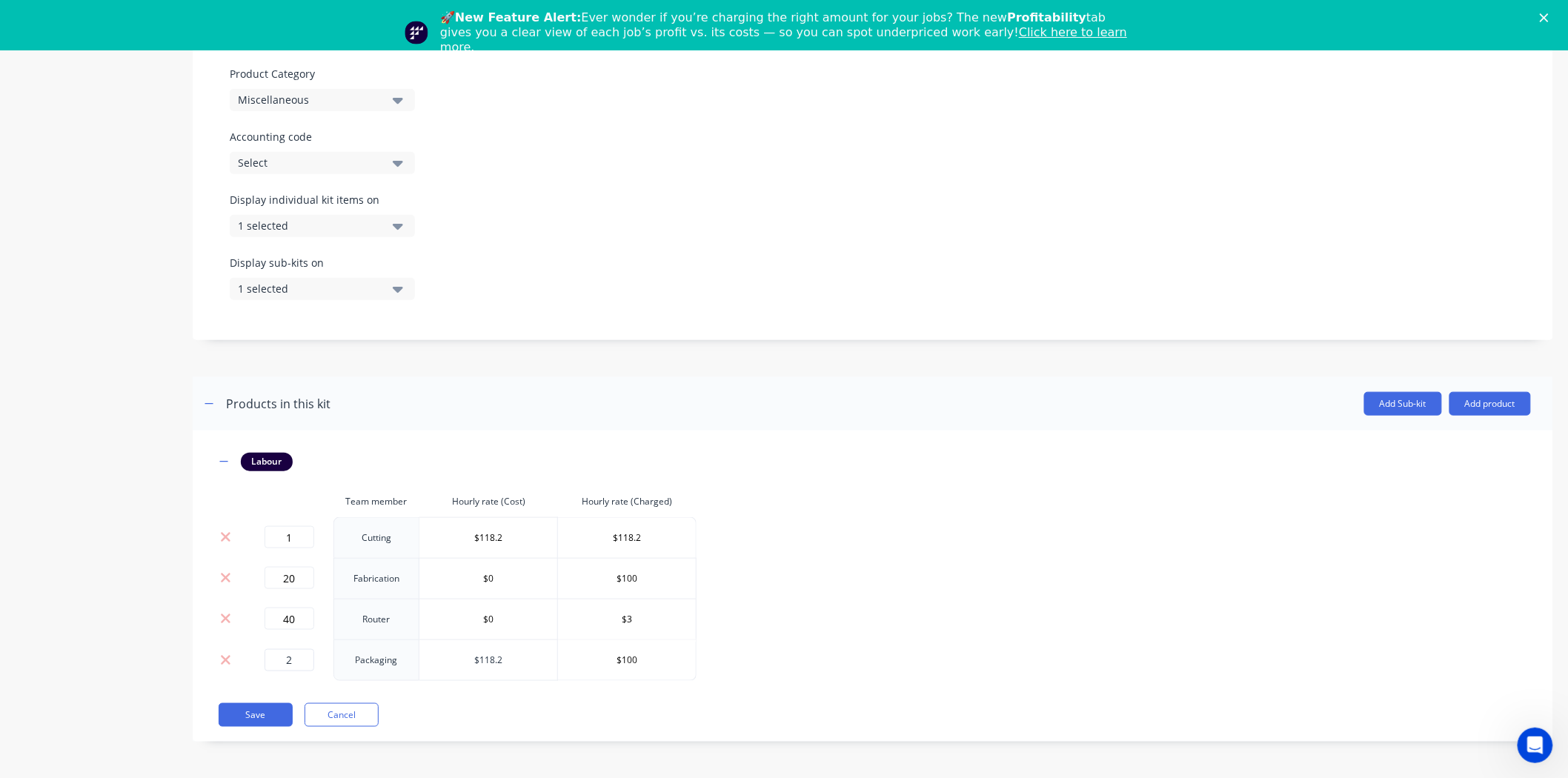
click at [288, 652] on tr "2 Packaging $118.2 $100" at bounding box center [455, 659] width 481 height 41
type input "$0"
drag, startPoint x: 528, startPoint y: 534, endPoint x: 403, endPoint y: 532, distance: 125.0
click at [421, 535] on input "$118.2" at bounding box center [488, 539] width 138 height 23
type input "$0"
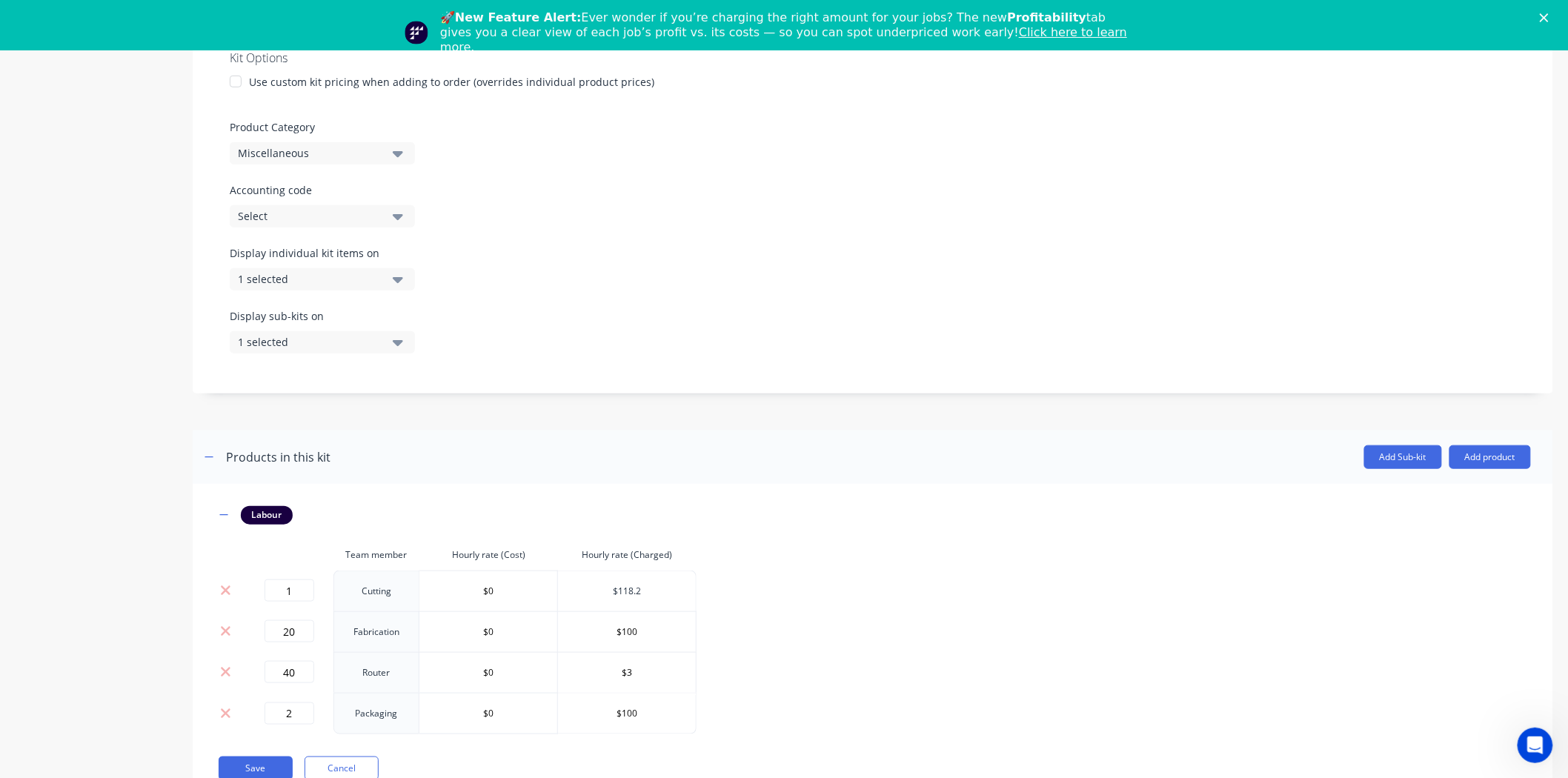
scroll to position [302, 0]
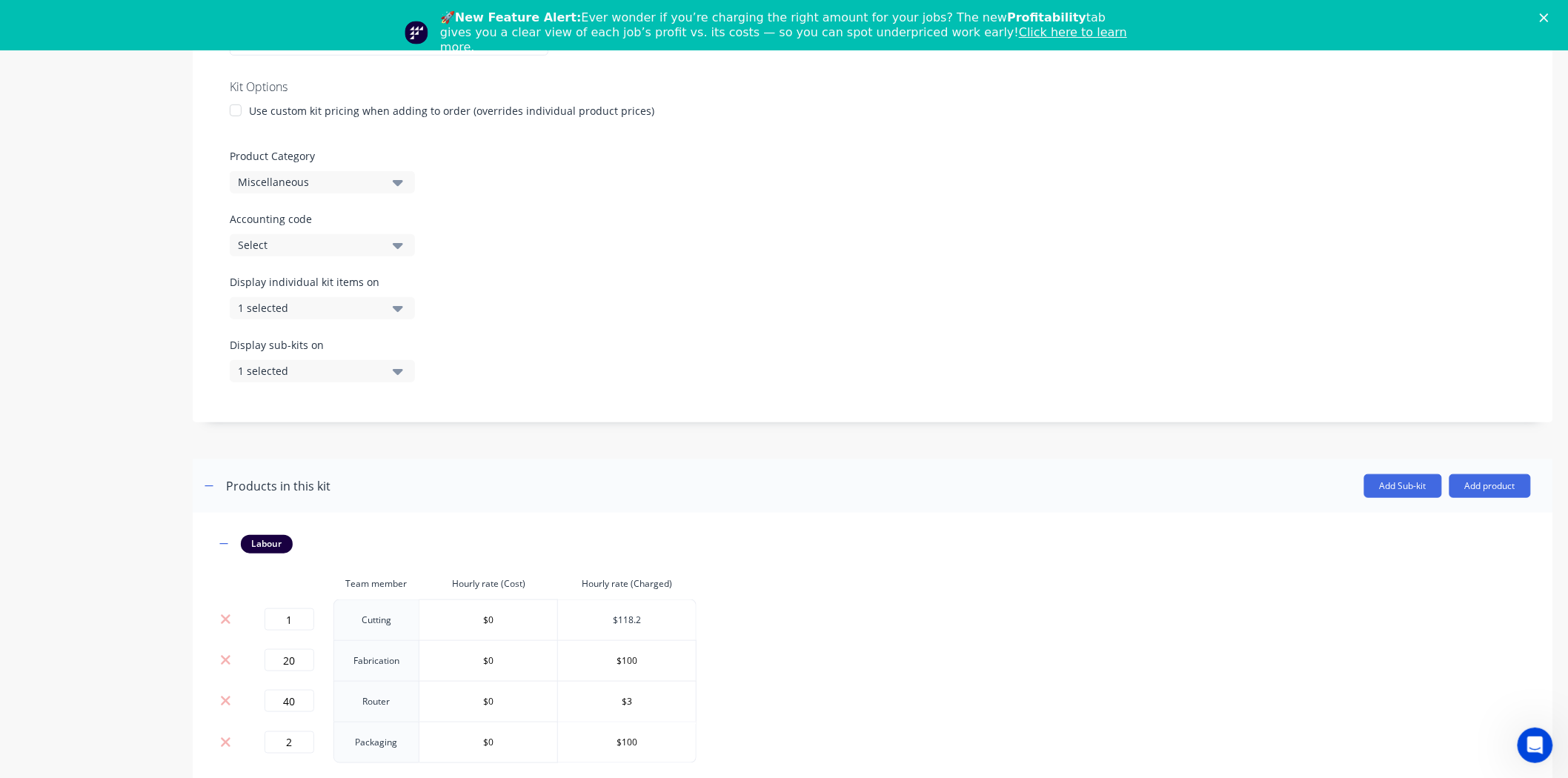
click at [235, 106] on div at bounding box center [235, 110] width 30 height 30
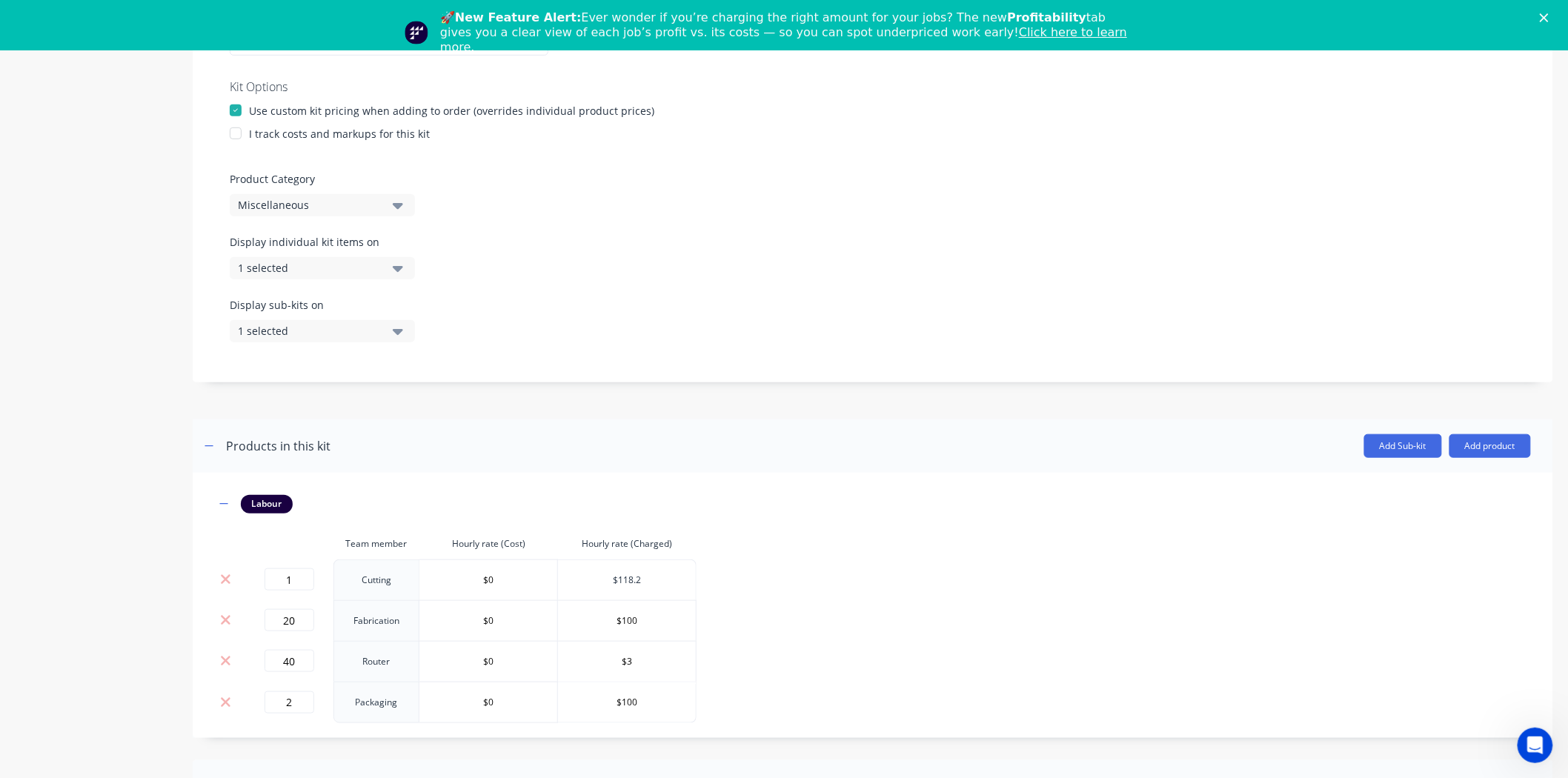
click at [235, 106] on div at bounding box center [235, 110] width 30 height 30
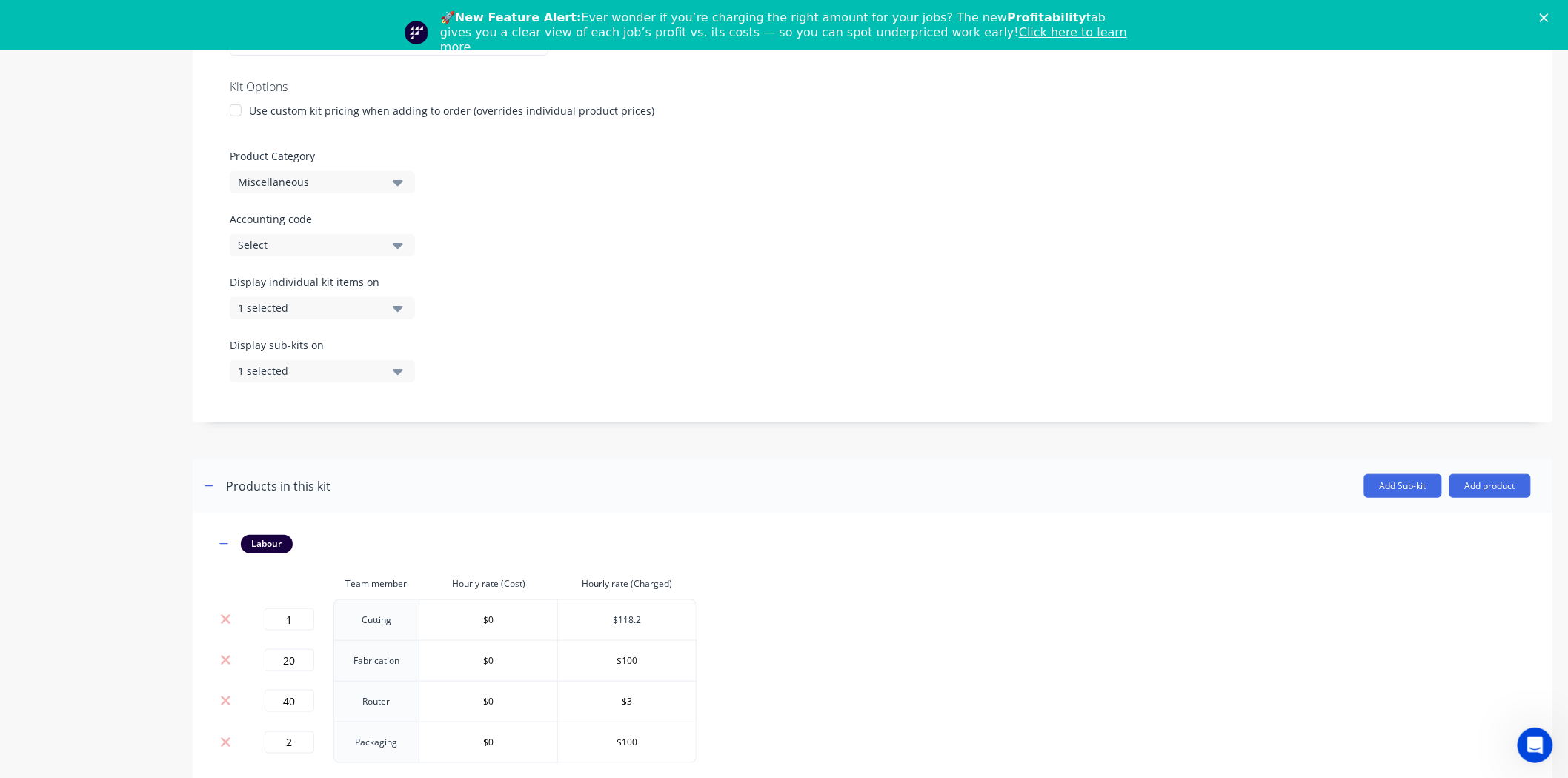
click at [235, 106] on div at bounding box center [235, 110] width 30 height 30
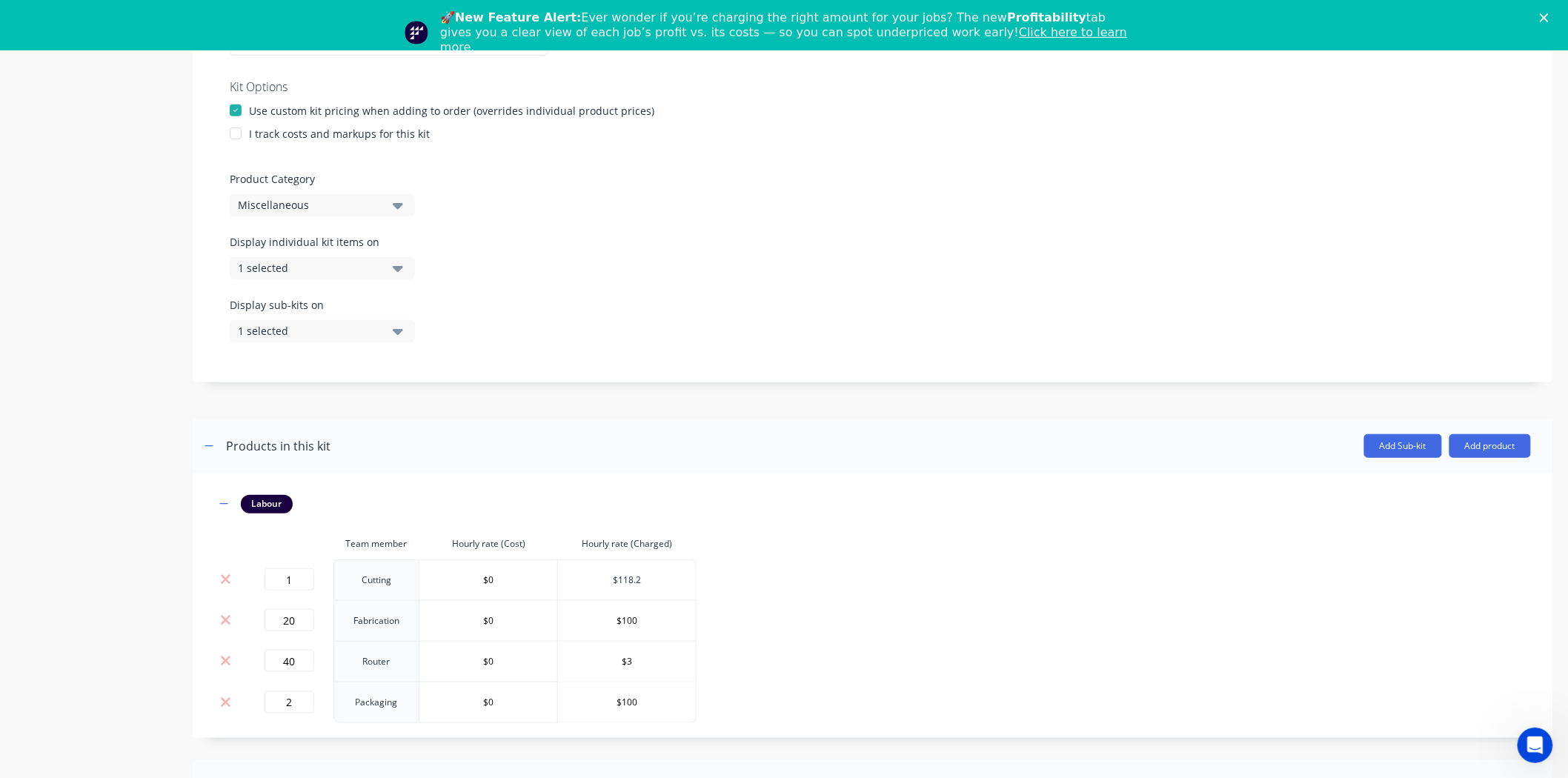
click at [233, 127] on div at bounding box center [235, 133] width 30 height 30
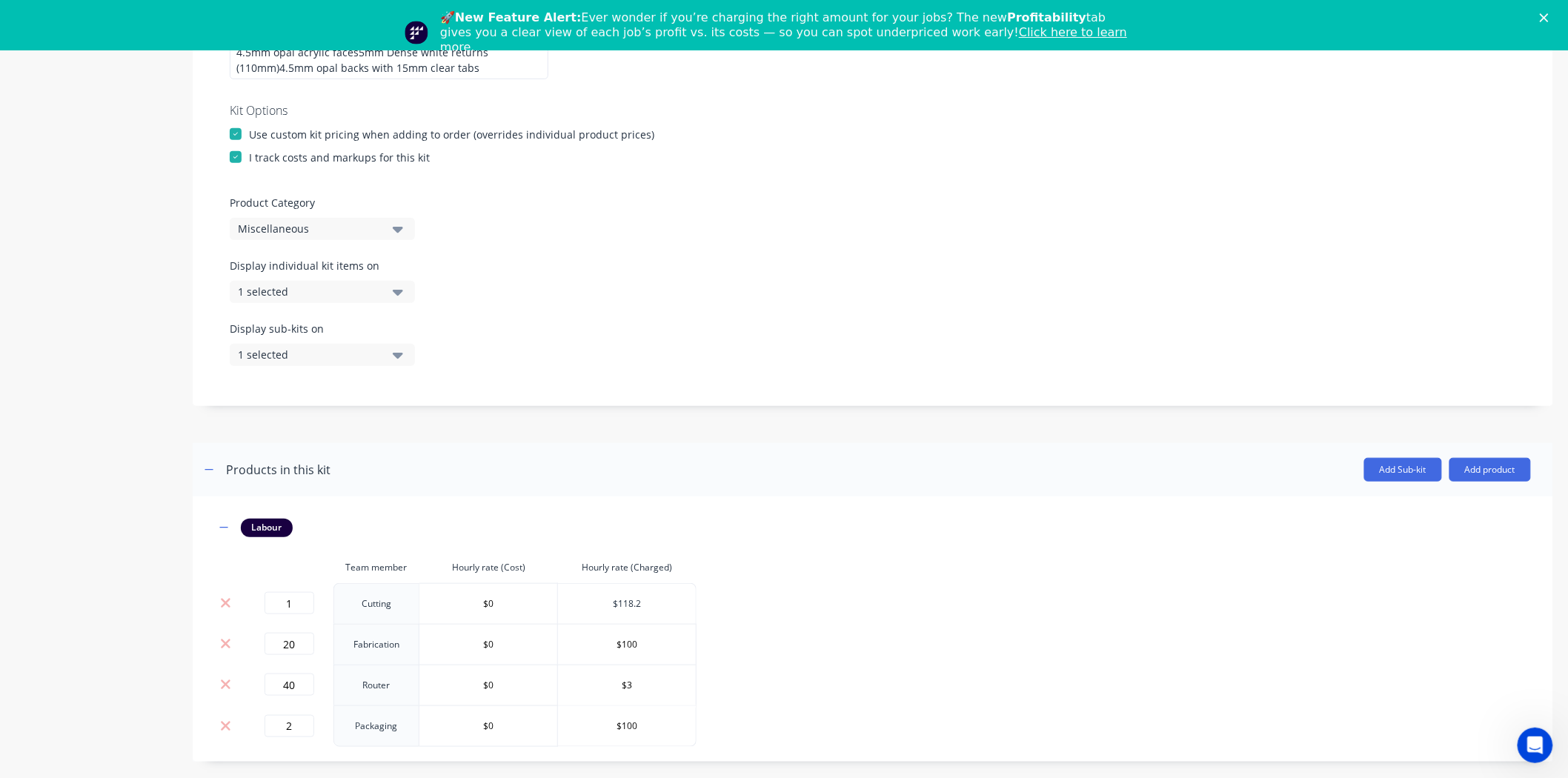
scroll to position [164, 0]
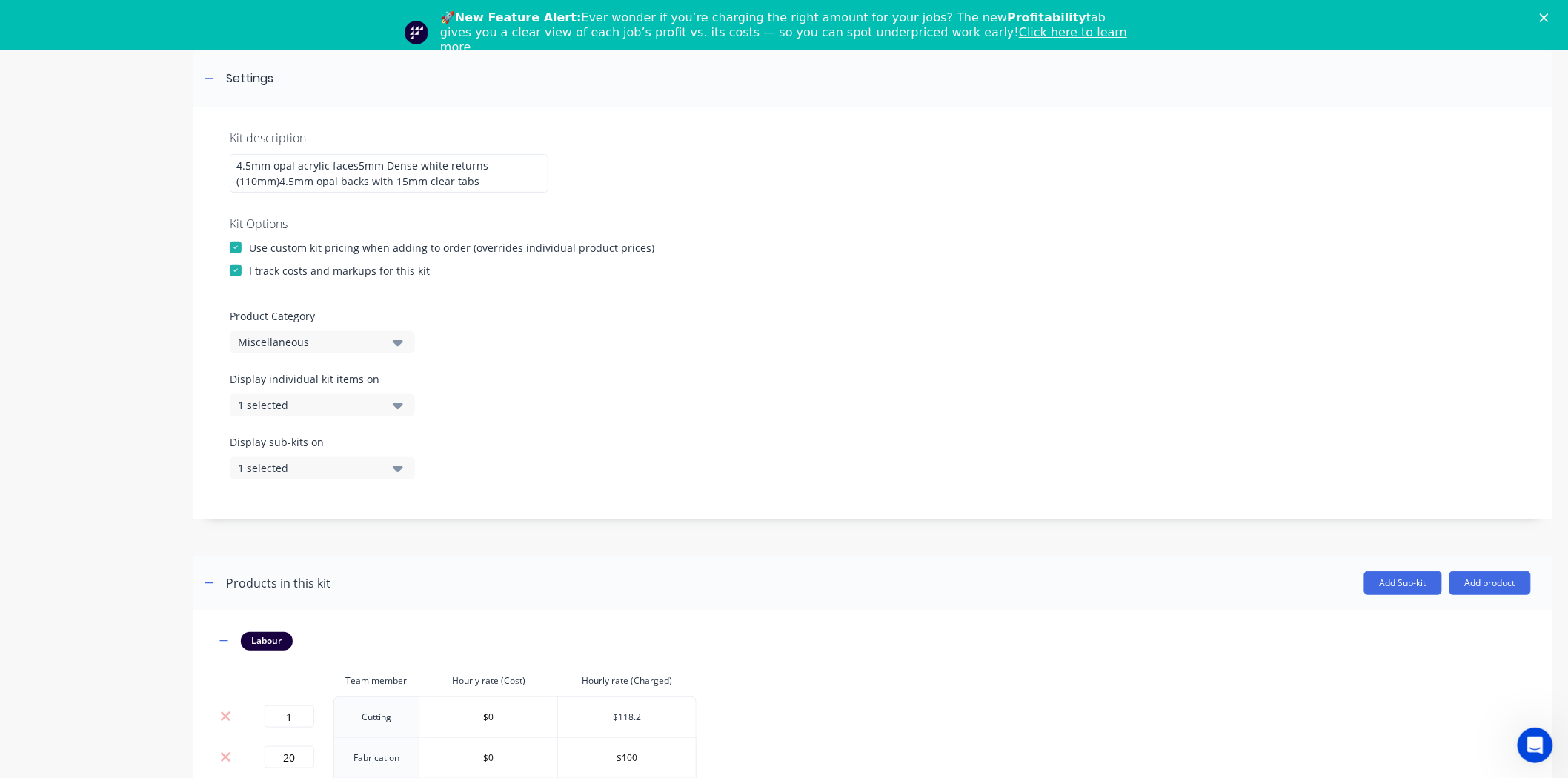
click at [240, 243] on div at bounding box center [235, 248] width 30 height 30
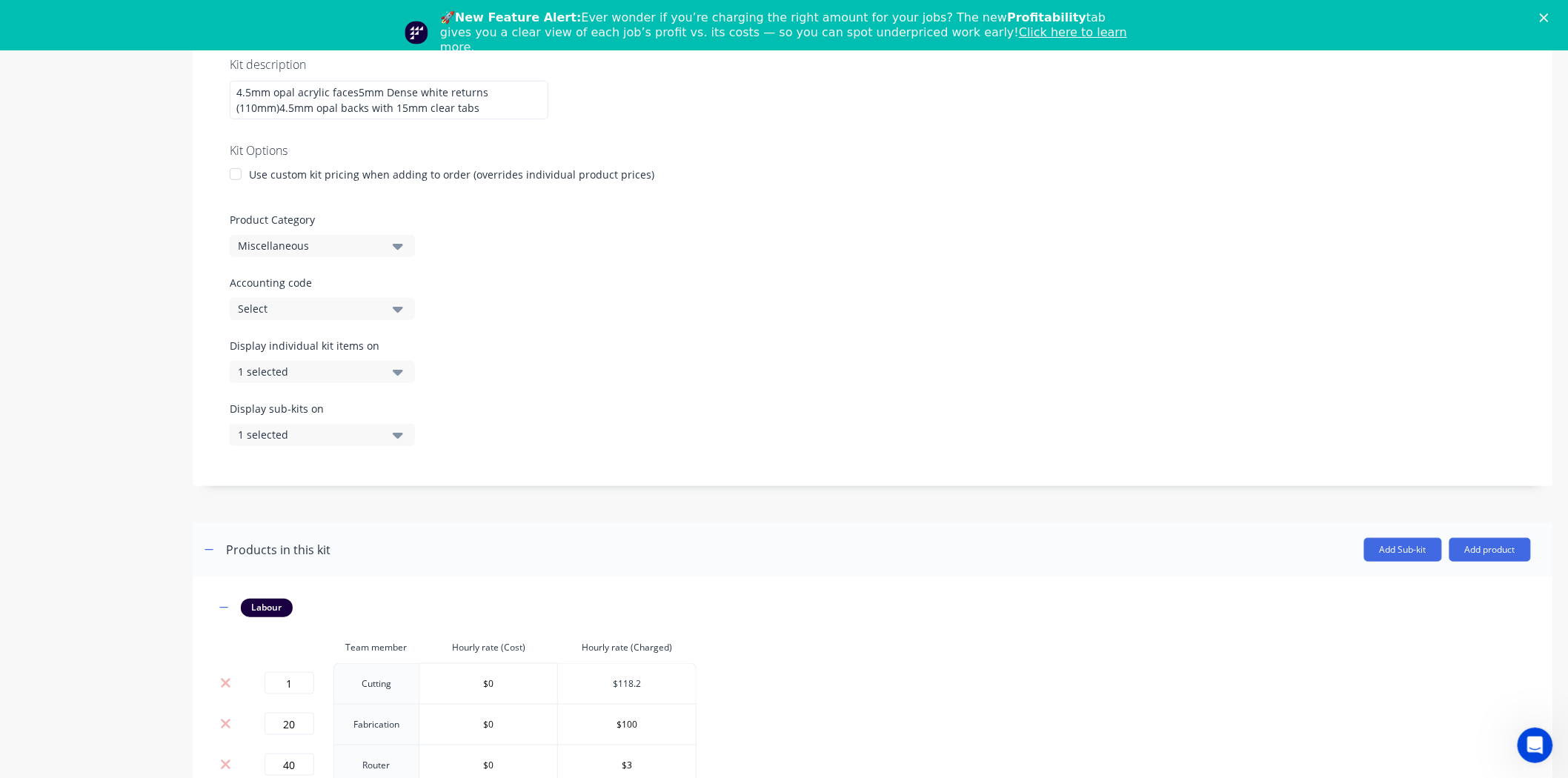
scroll to position [384, 0]
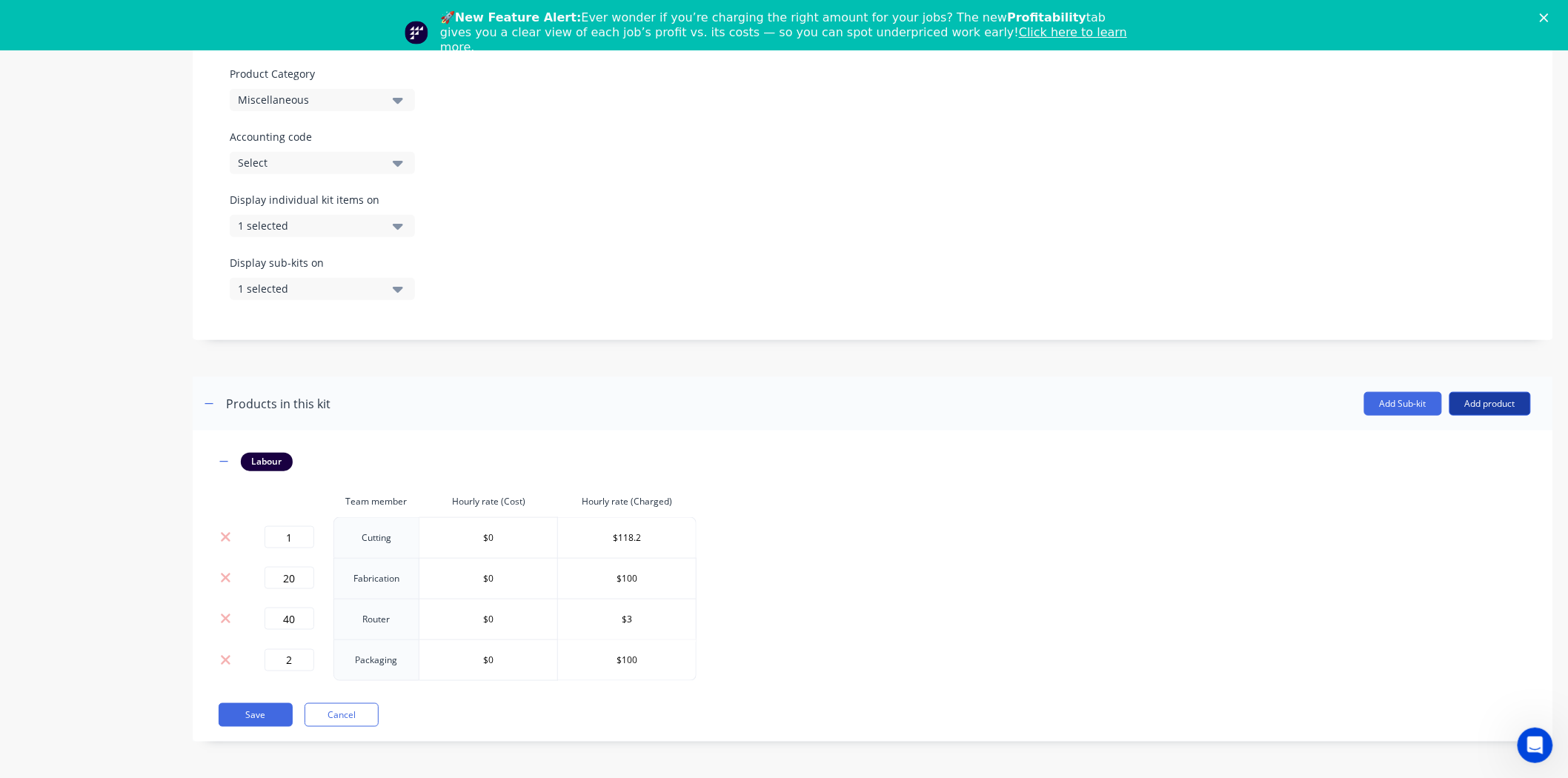
click at [1454, 402] on button "Add product" at bounding box center [1490, 403] width 81 height 23
click at [1455, 435] on div "Product catalogue" at bounding box center [1461, 441] width 114 height 22
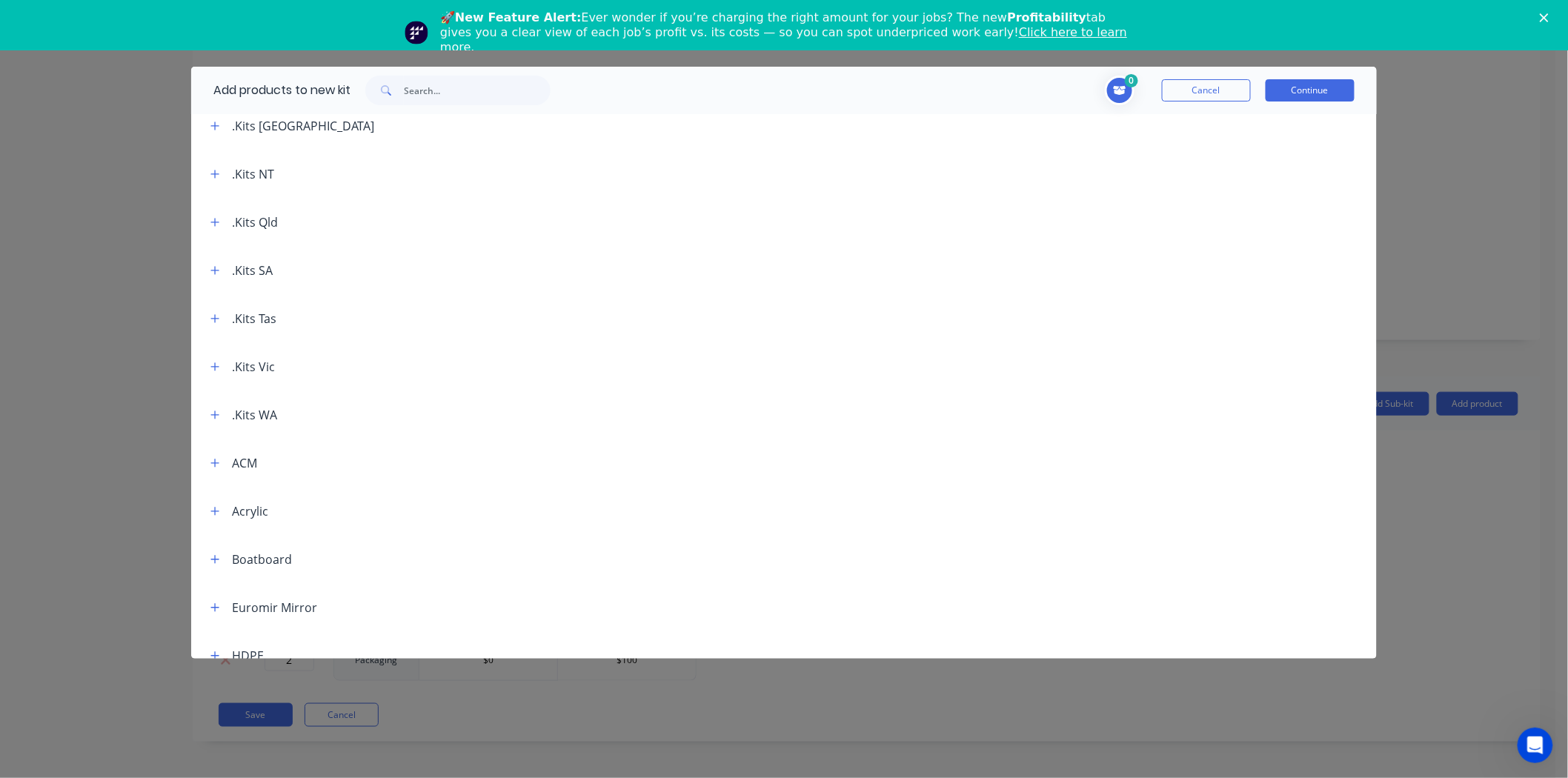
scroll to position [0, 0]
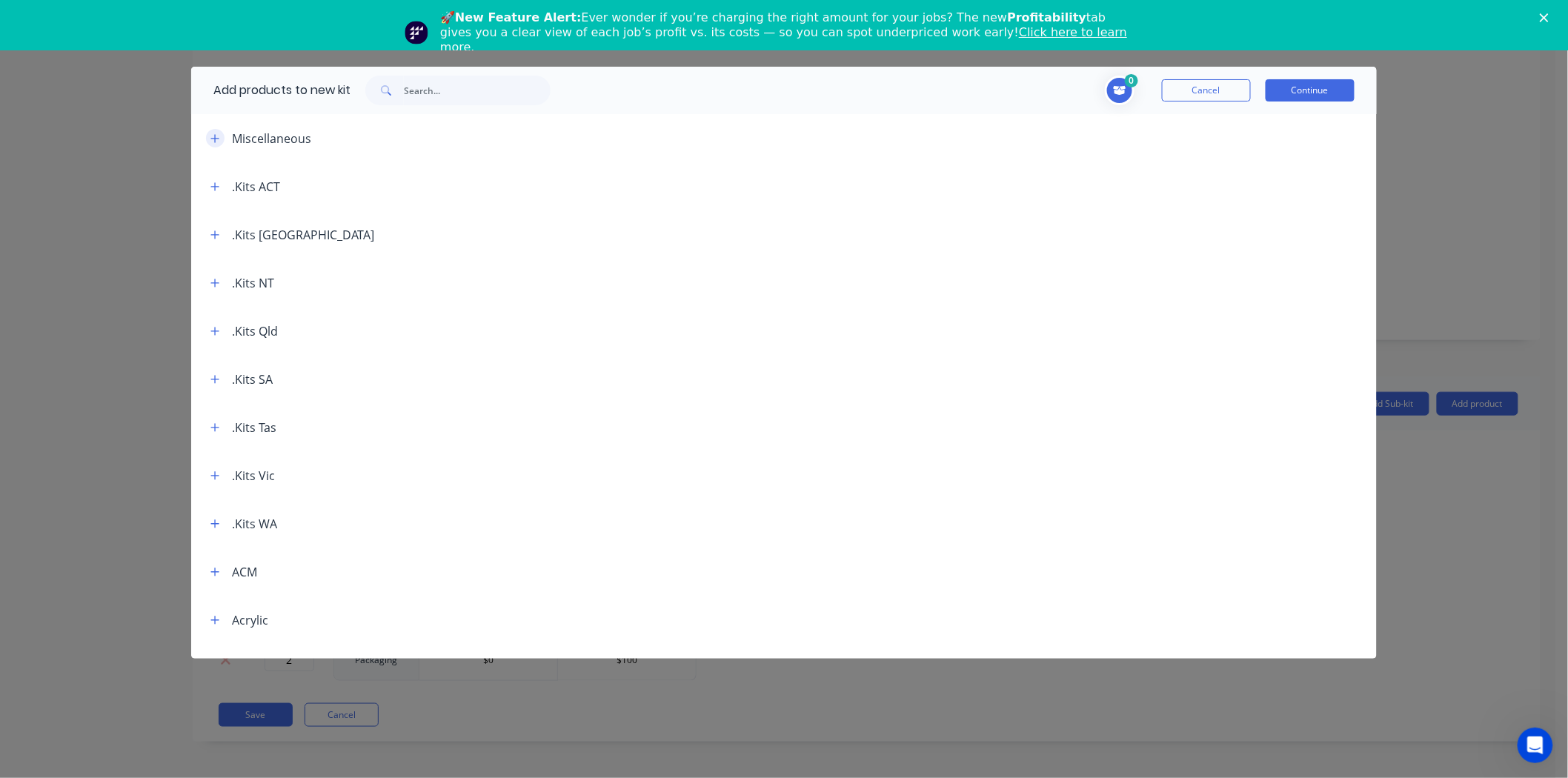
click at [218, 135] on icon "button" at bounding box center [214, 138] width 9 height 10
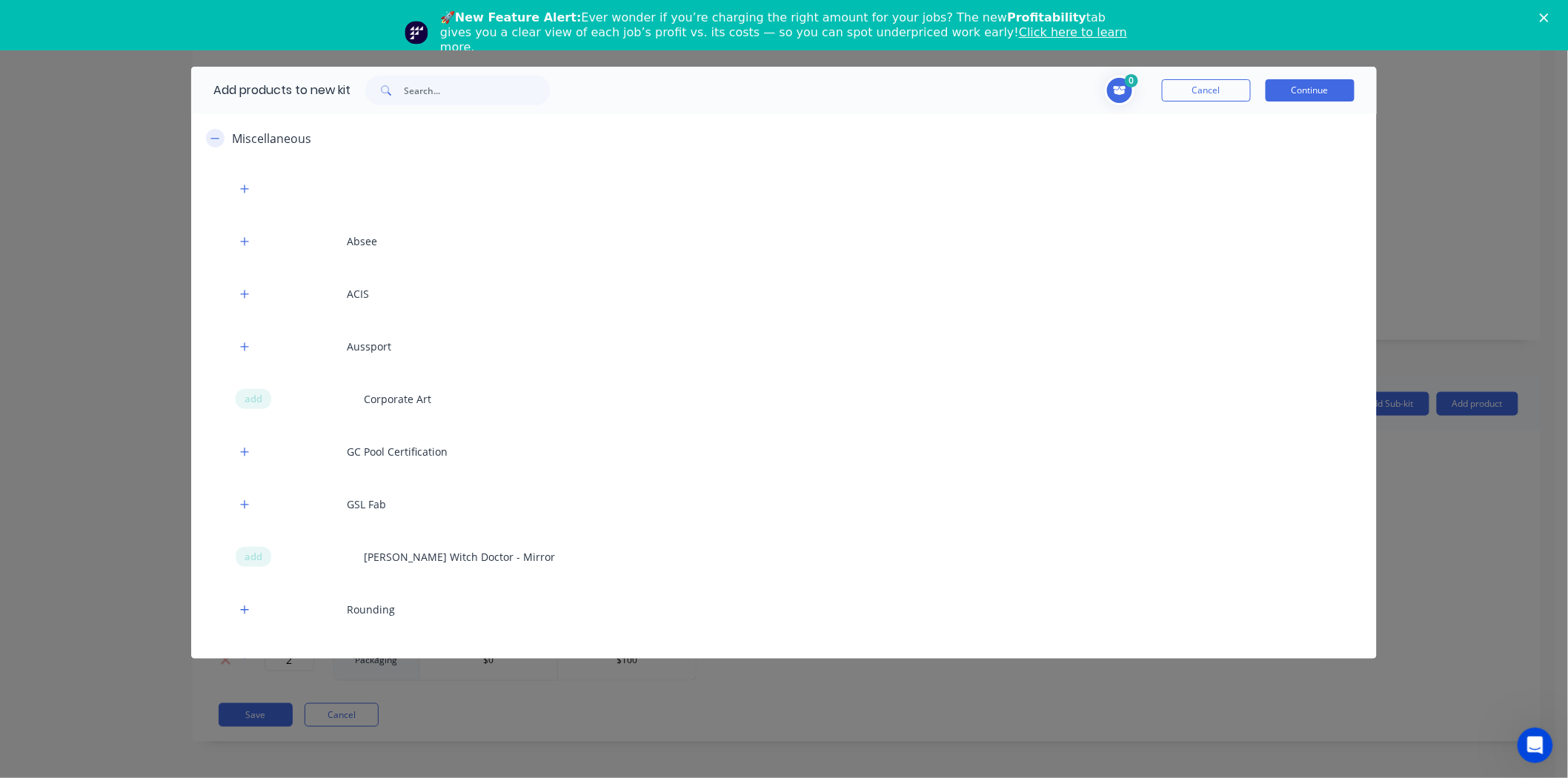
click at [216, 138] on icon "button" at bounding box center [215, 138] width 8 height 1
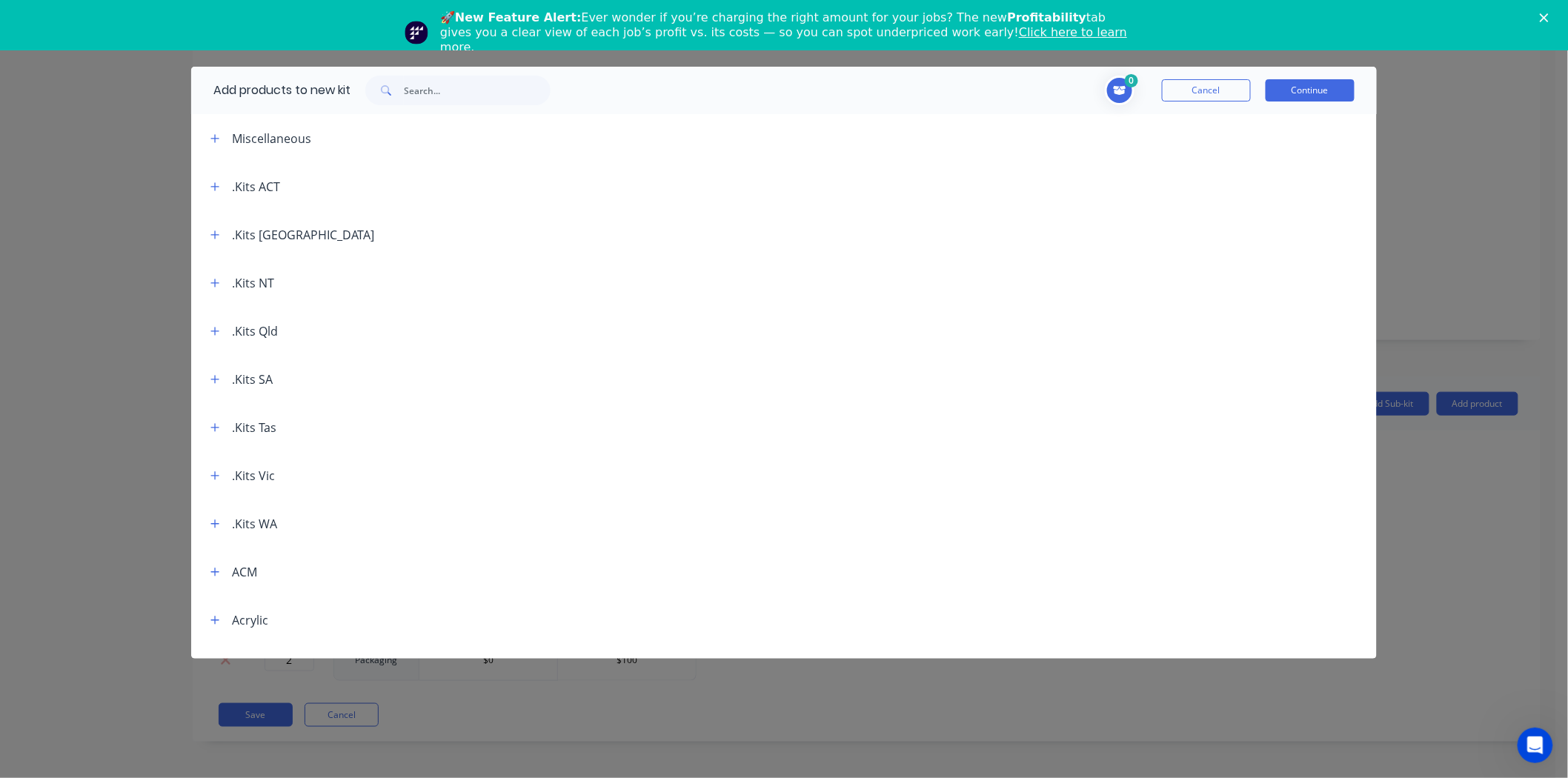
click at [1231, 102] on div "0 Cancel Continue" at bounding box center [959, 90] width 789 height 30
click at [1225, 94] on button "Cancel" at bounding box center [1206, 90] width 89 height 23
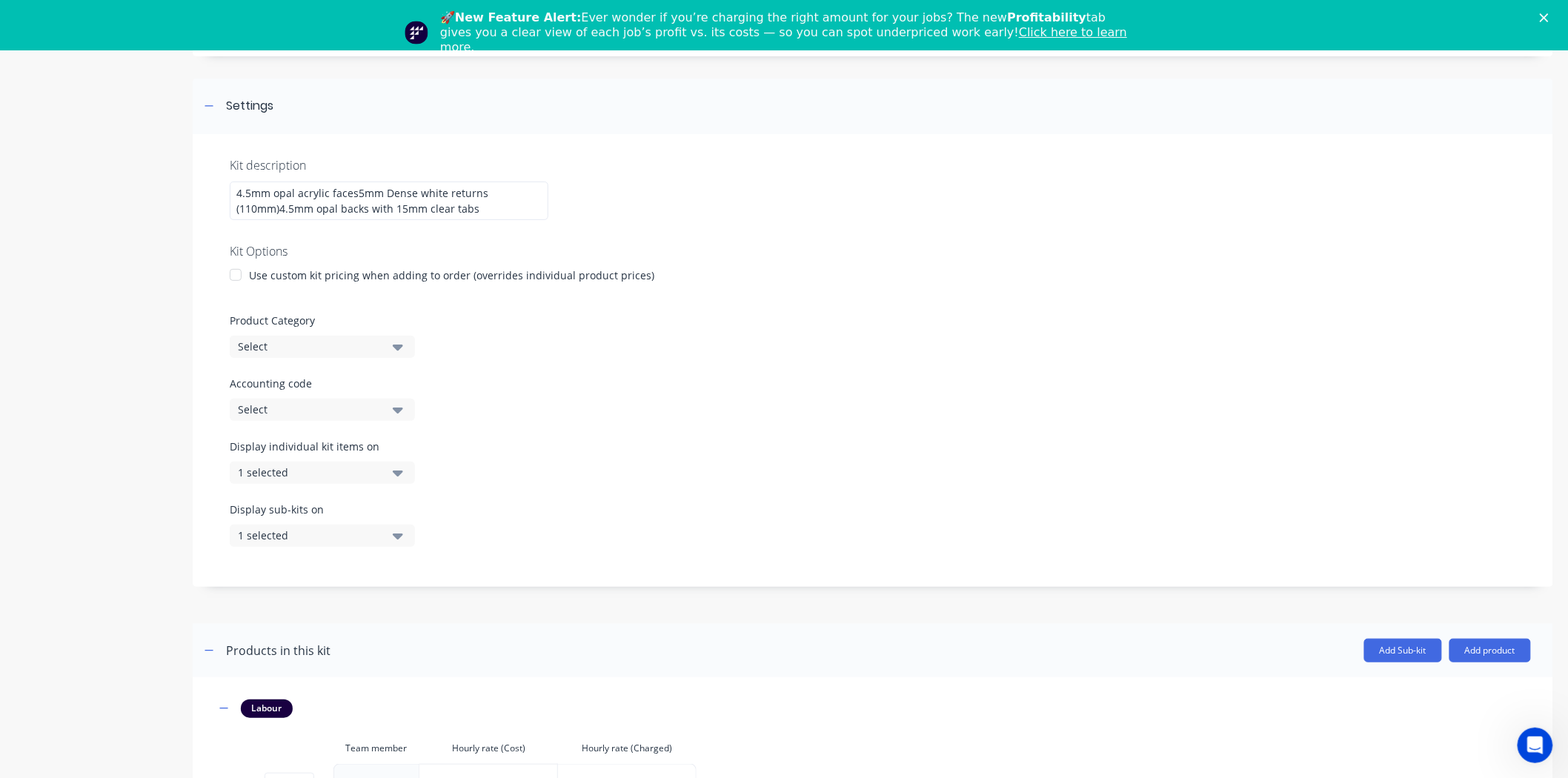
scroll to position [384, 0]
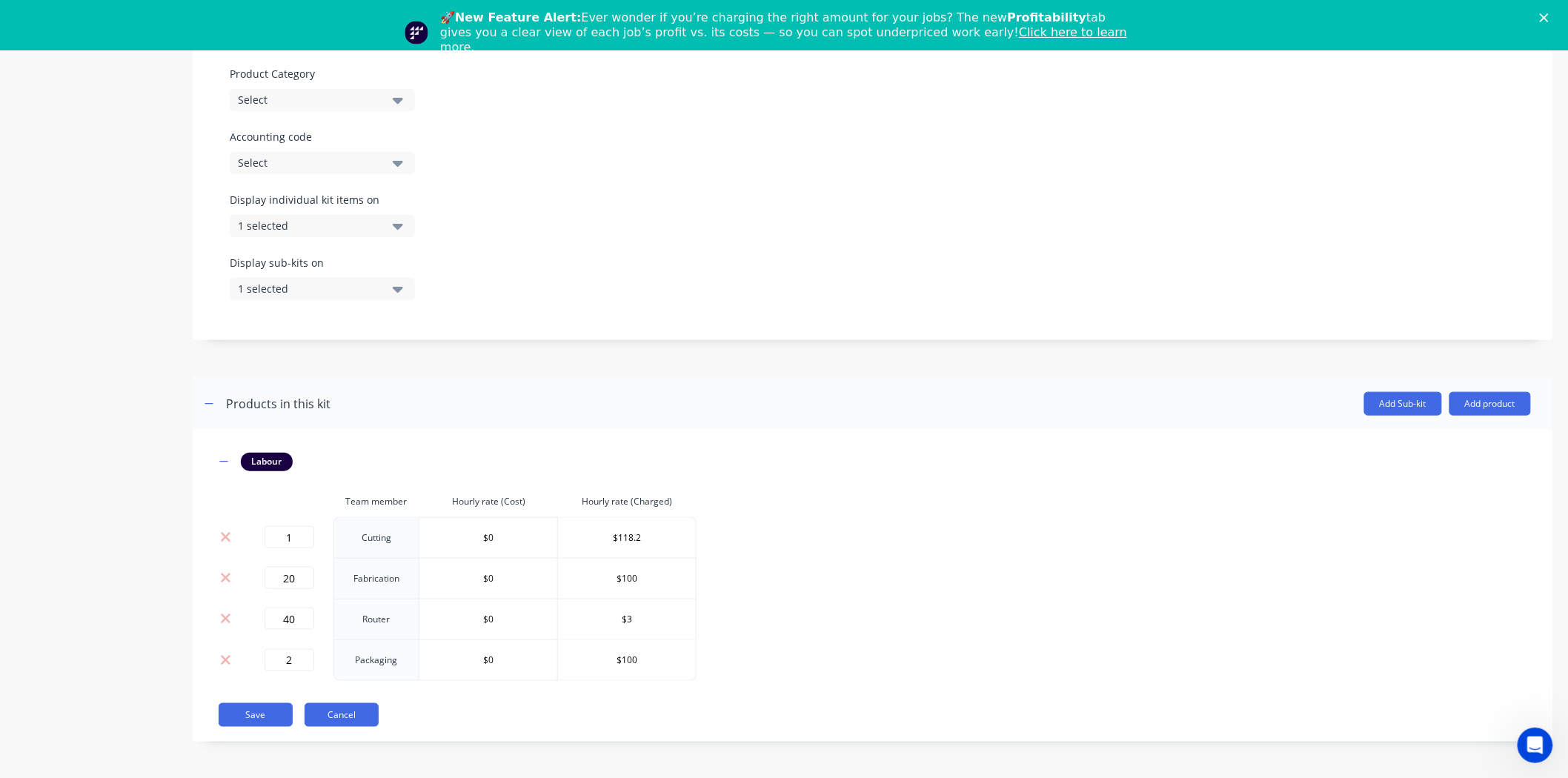
click at [344, 722] on button "Cancel" at bounding box center [342, 714] width 74 height 23
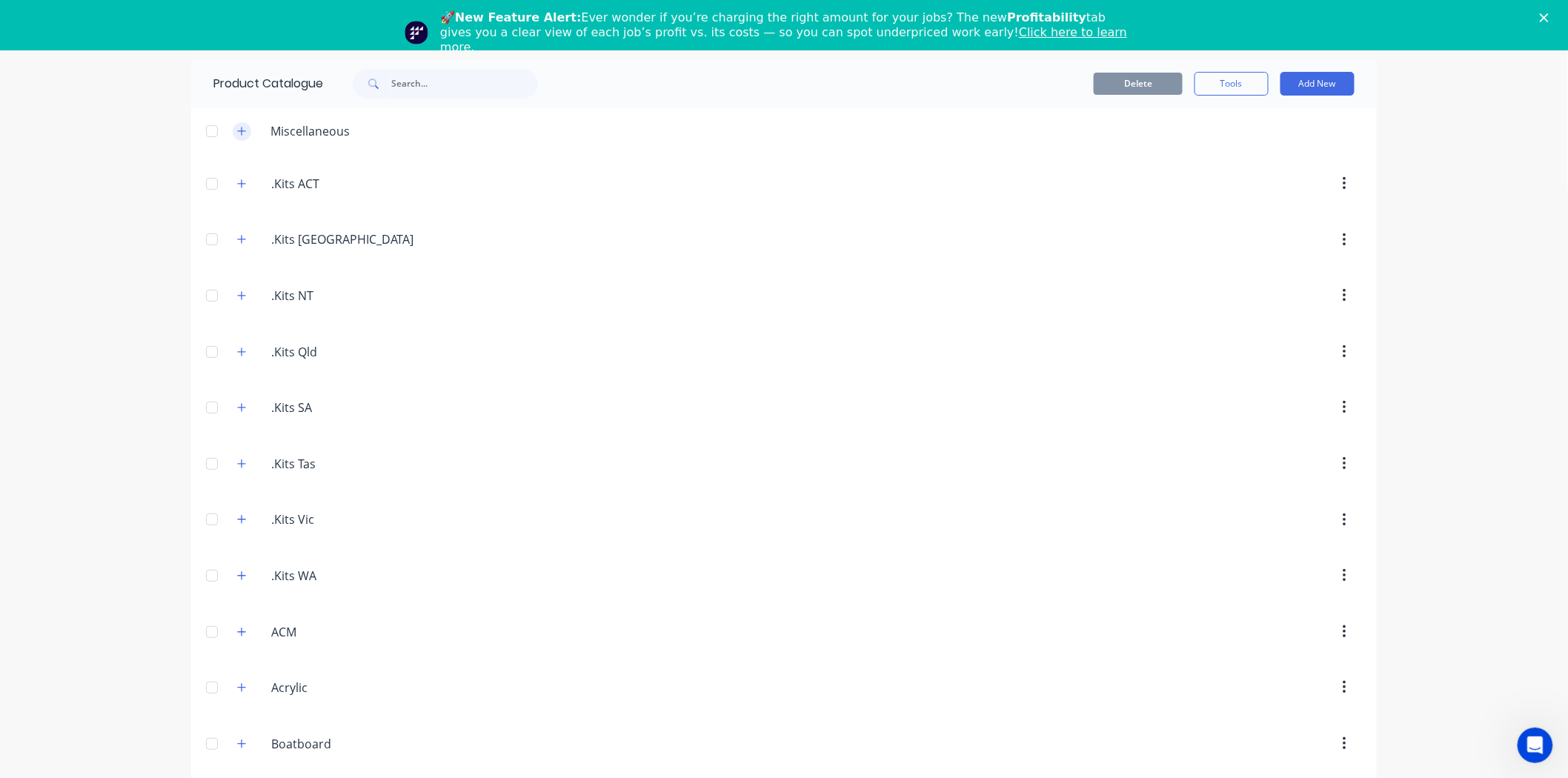
click at [237, 133] on icon "button" at bounding box center [241, 131] width 9 height 10
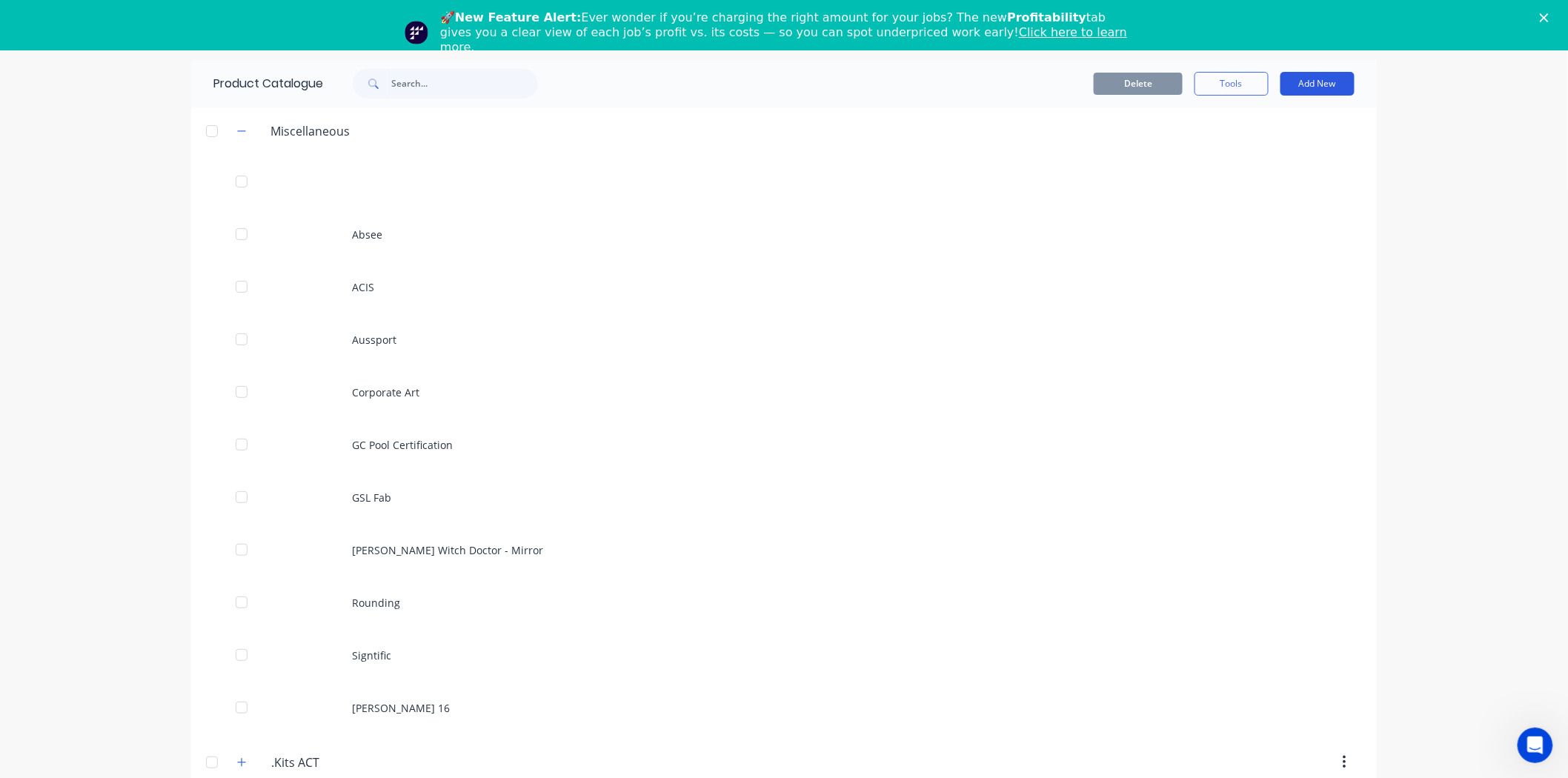
click at [1338, 80] on button "Add New" at bounding box center [1317, 83] width 74 height 23
click at [1260, 176] on div "Product Kit" at bounding box center [1284, 180] width 114 height 22
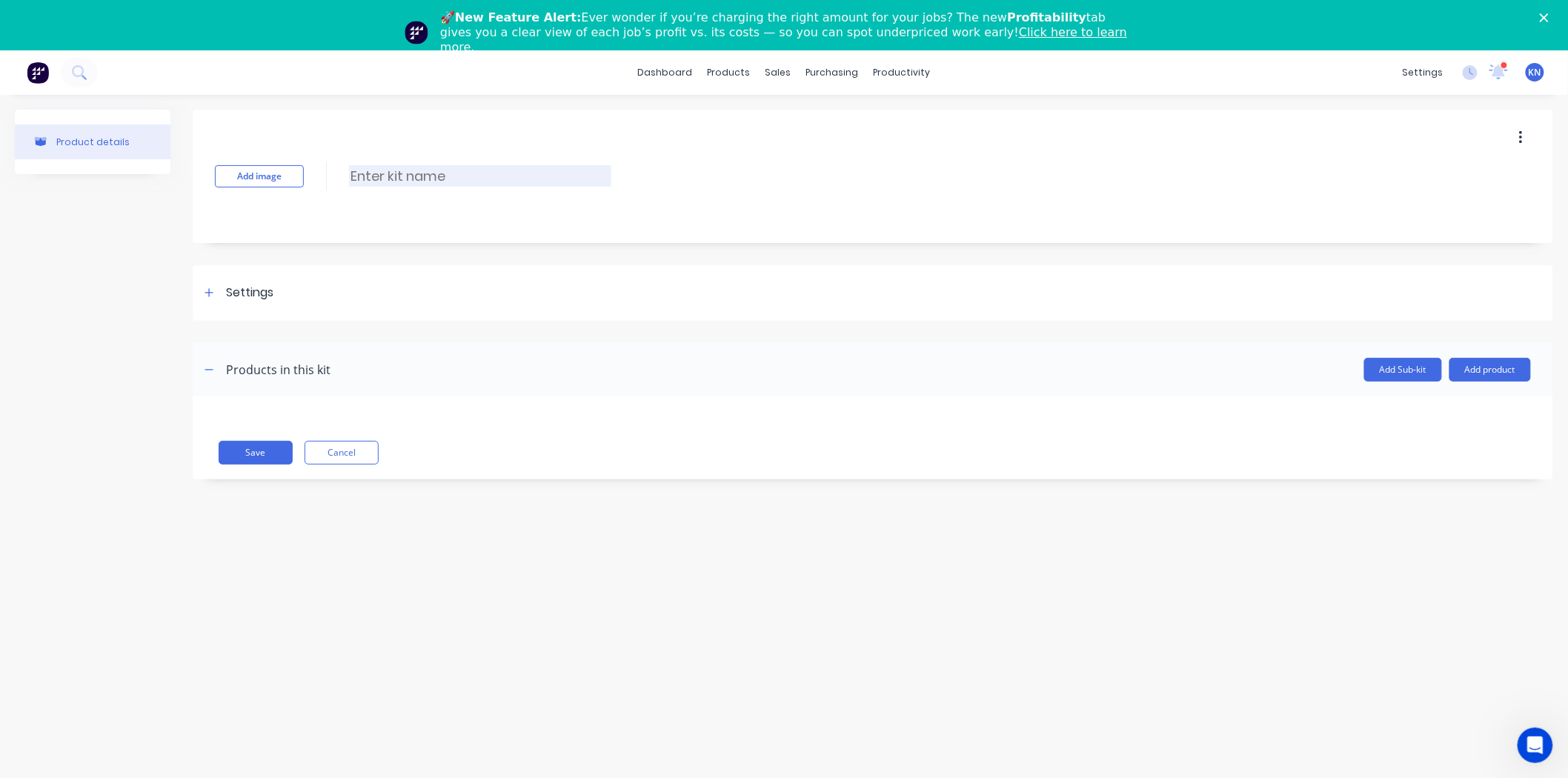
click at [381, 167] on input at bounding box center [480, 176] width 262 height 22
type input "ASPI"
click at [215, 293] on div at bounding box center [209, 293] width 19 height 19
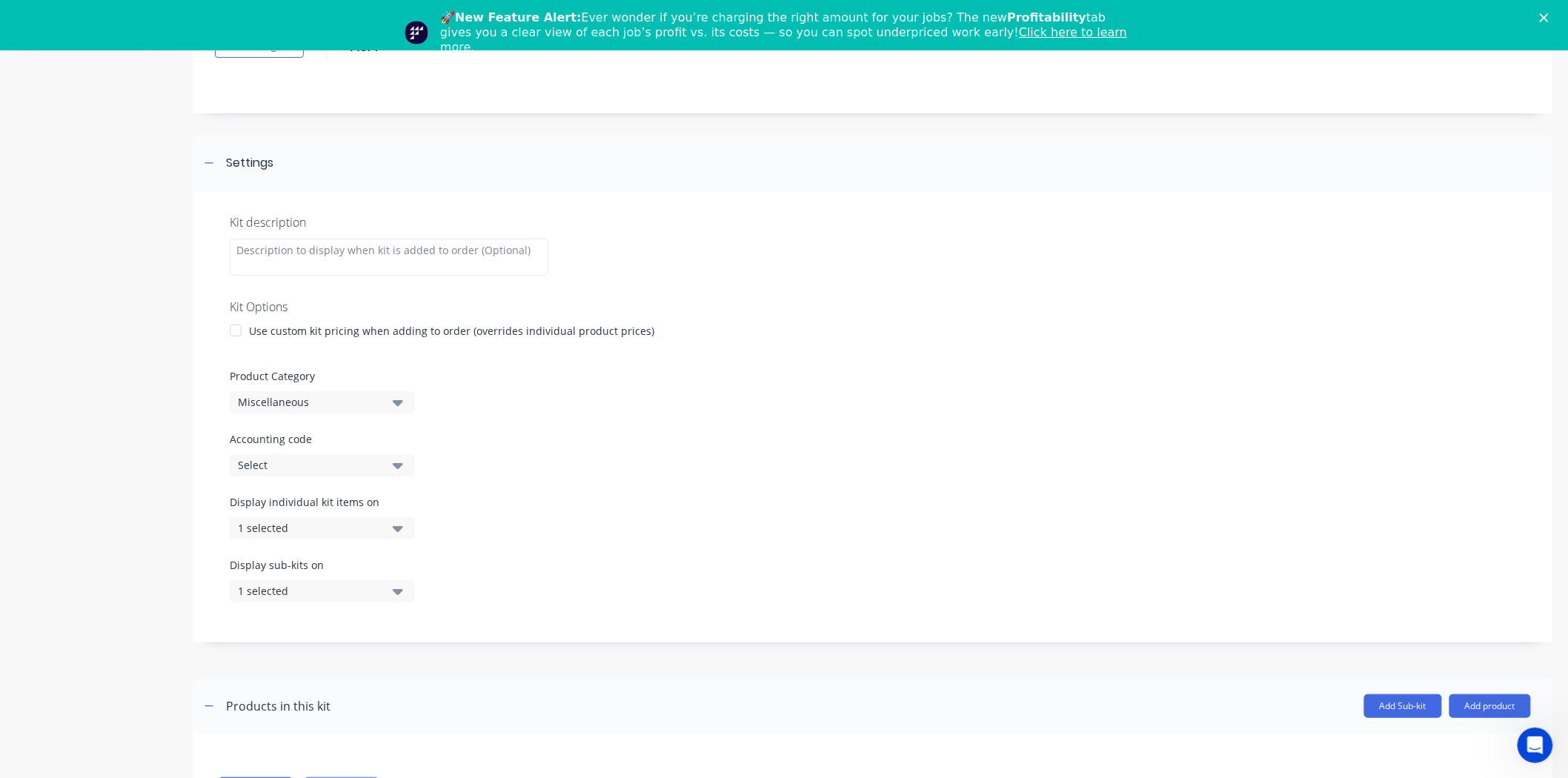
scroll to position [153, 0]
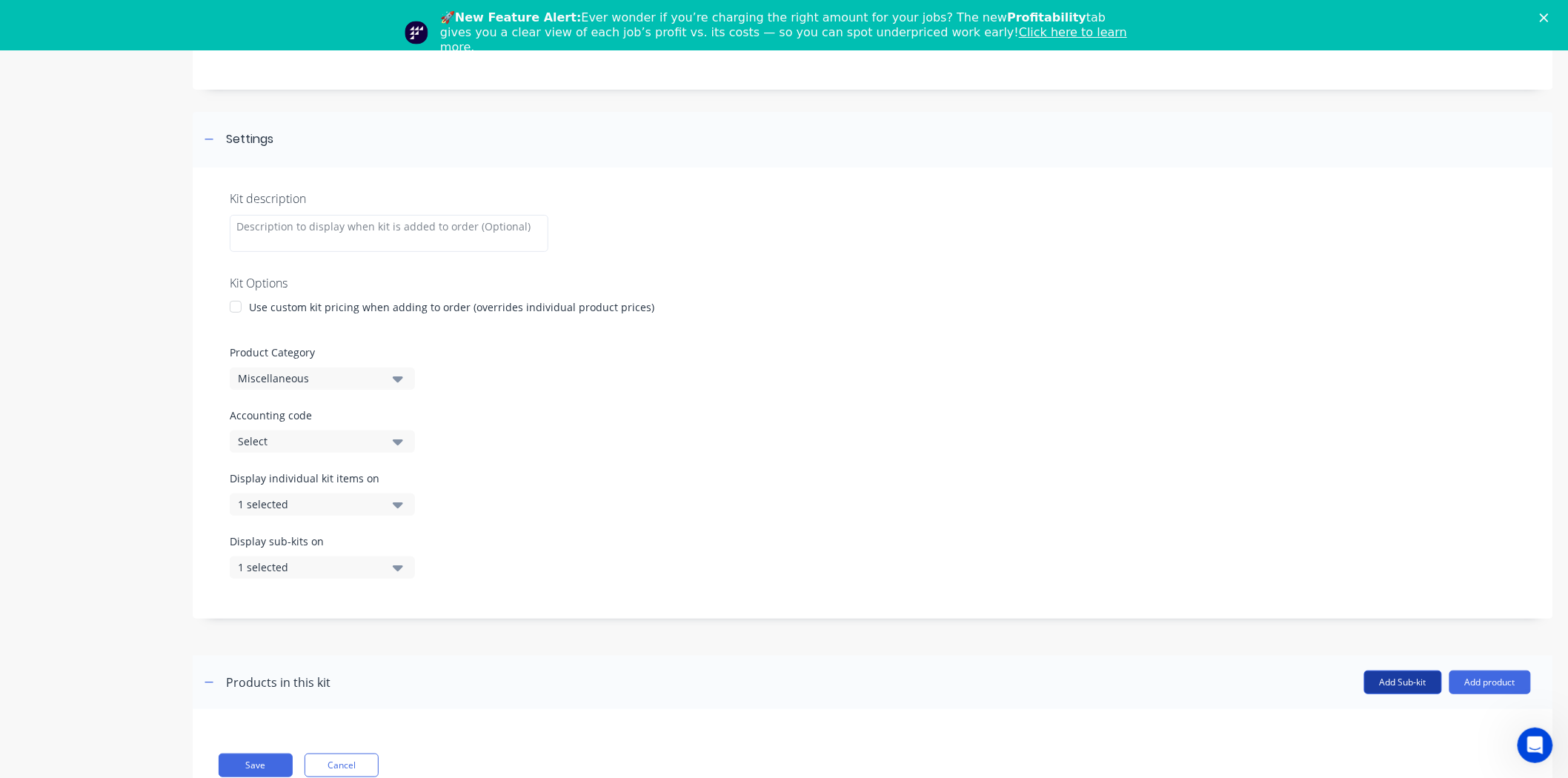
click at [1412, 687] on button "Add Sub-kit" at bounding box center [1403, 682] width 78 height 23
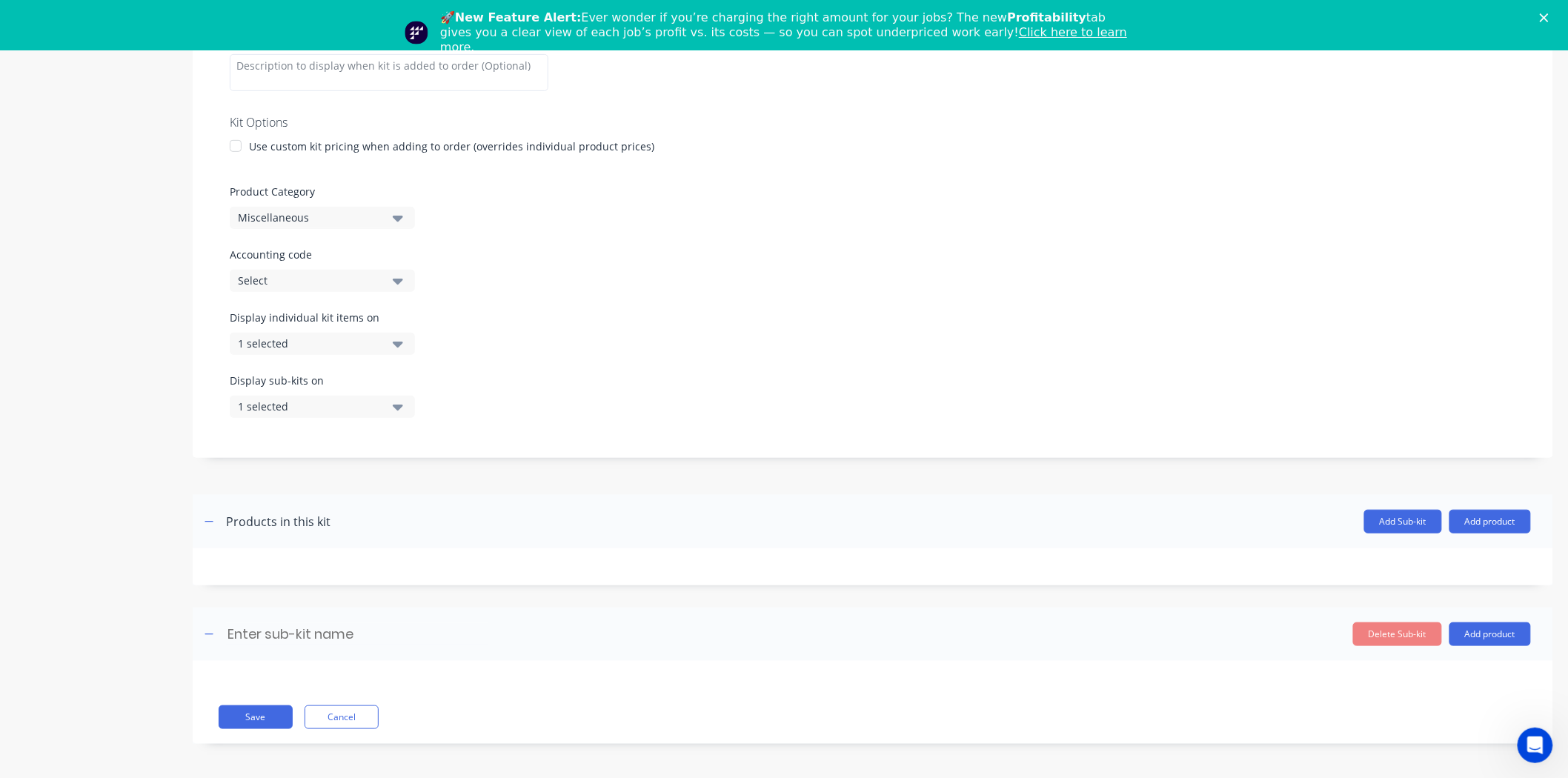
scroll to position [267, 0]
click at [1398, 627] on button "Delete Sub-kit" at bounding box center [1397, 631] width 89 height 23
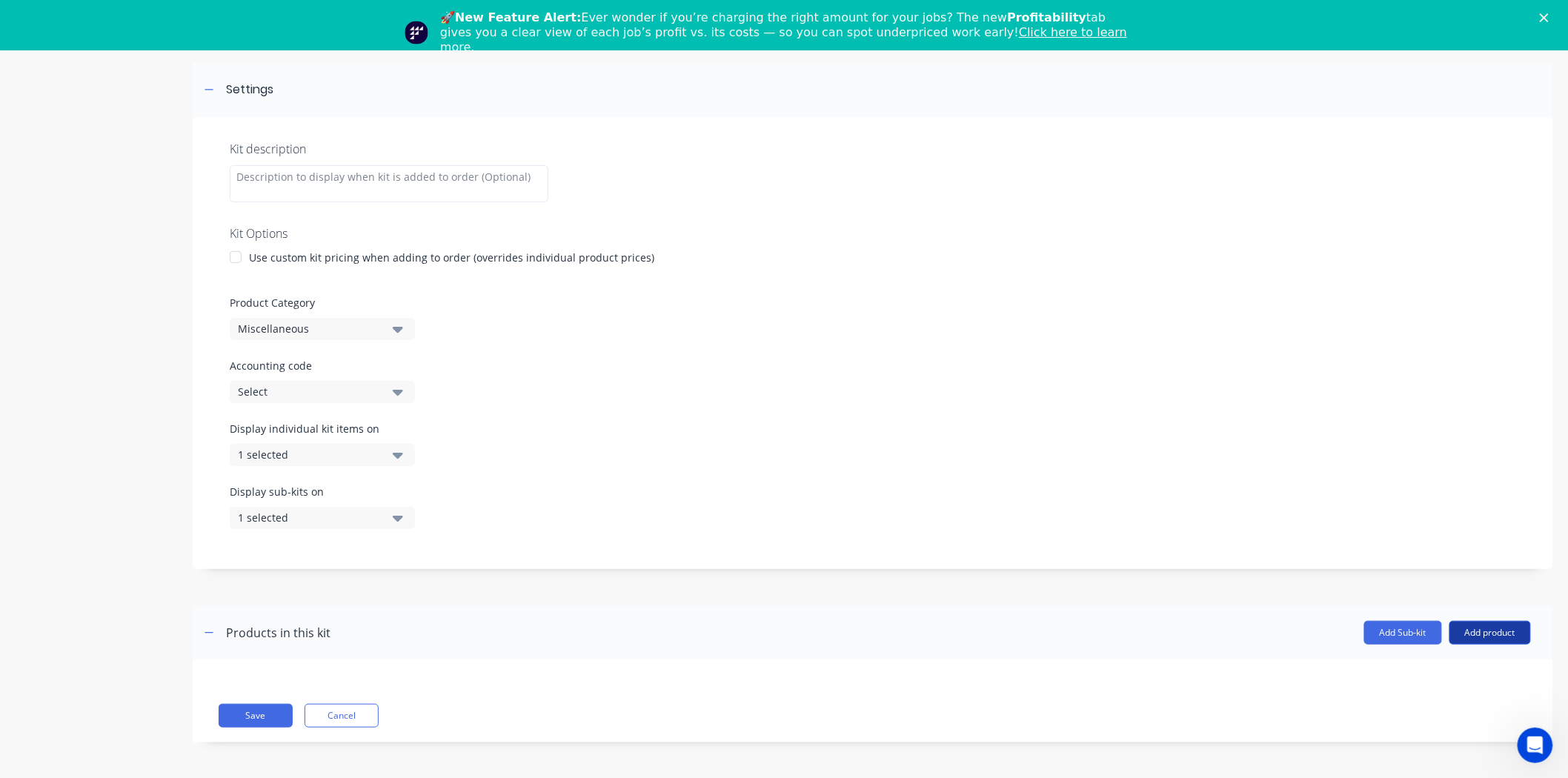
click at [1487, 633] on button "Add product" at bounding box center [1490, 632] width 81 height 23
click at [1455, 672] on div "Product catalogue" at bounding box center [1461, 670] width 114 height 22
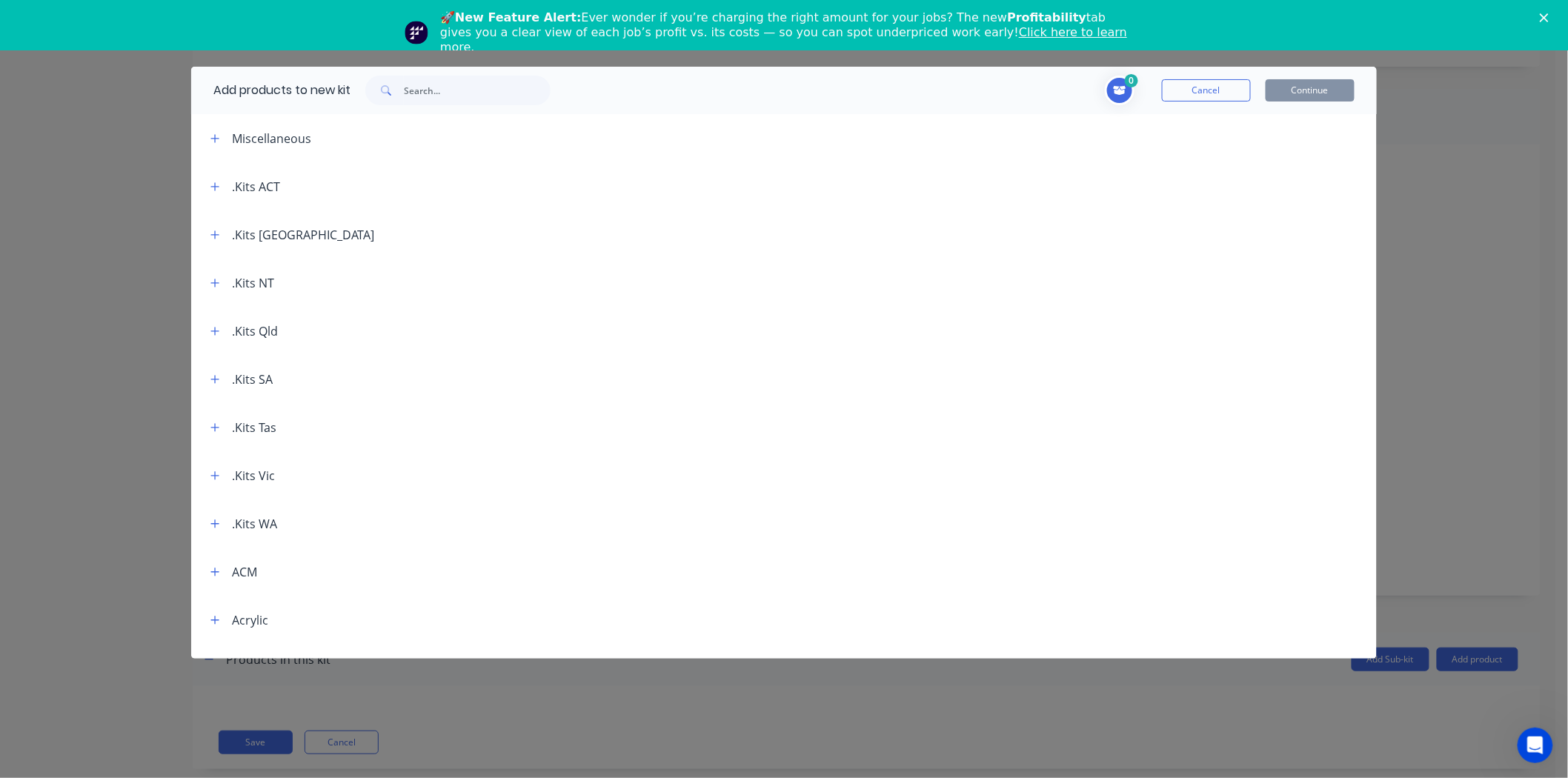
scroll to position [0, 0]
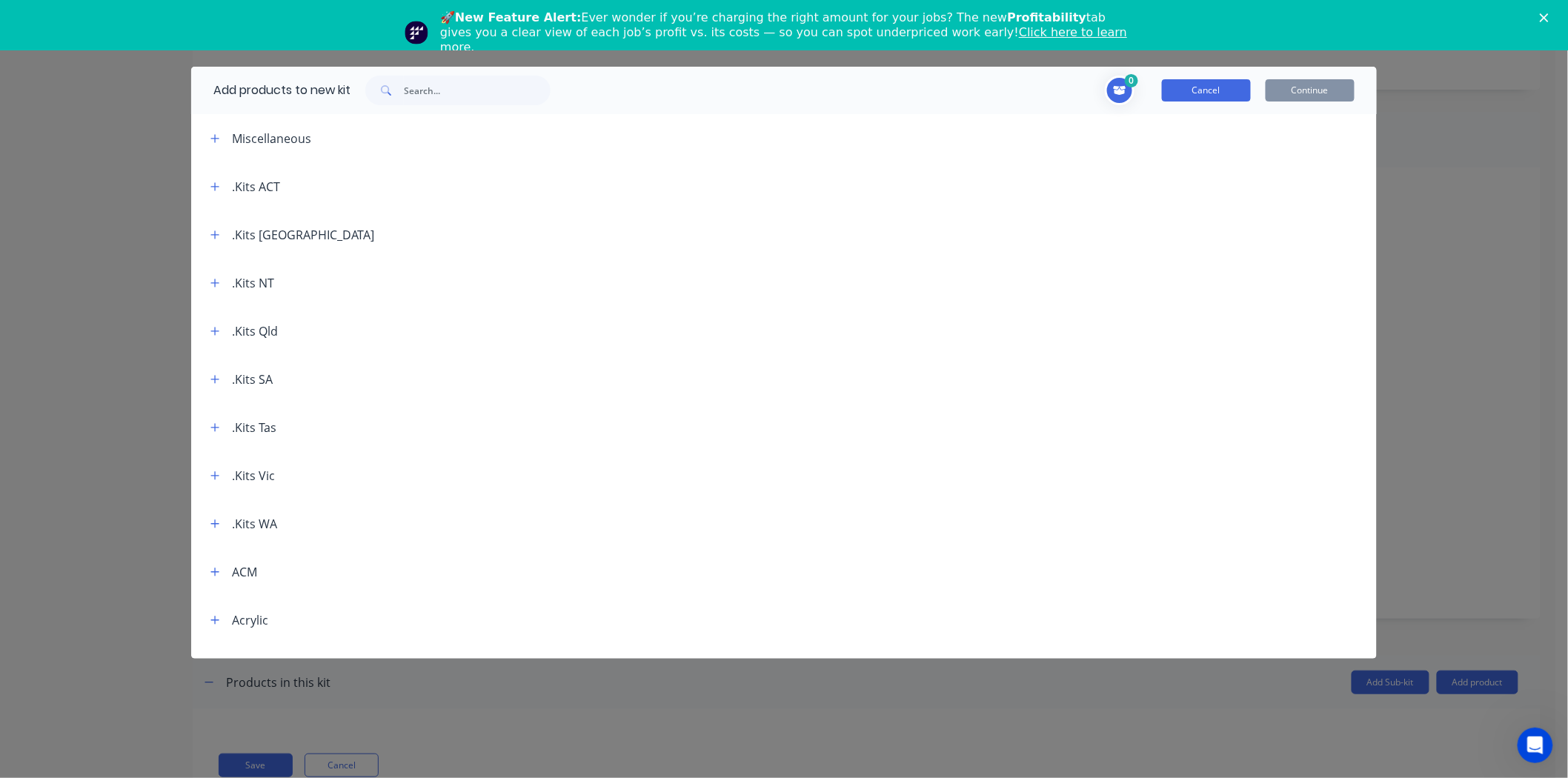
click at [1186, 87] on button "Cancel" at bounding box center [1206, 90] width 89 height 23
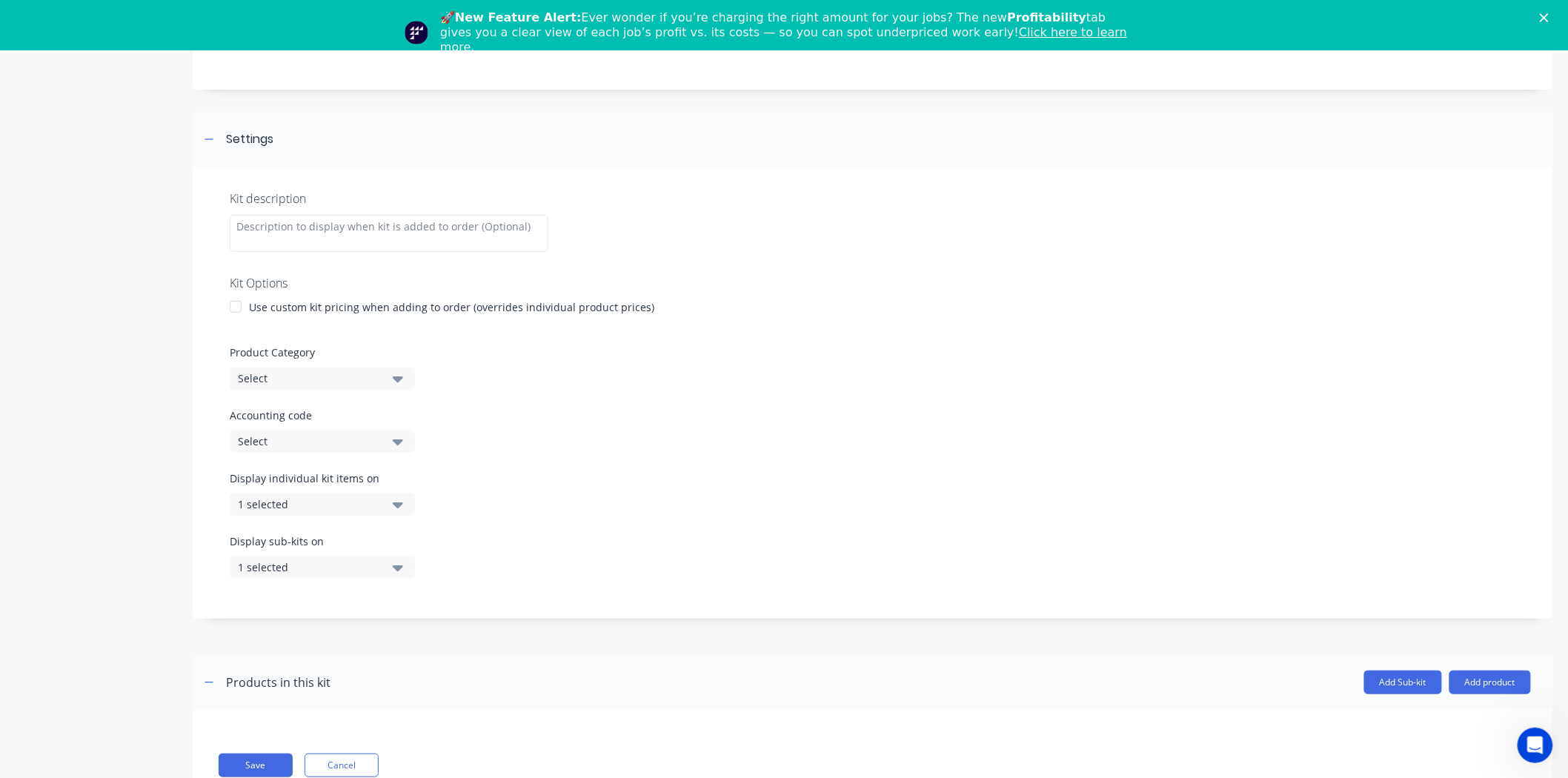
click at [250, 307] on div at bounding box center [235, 306] width 30 height 30
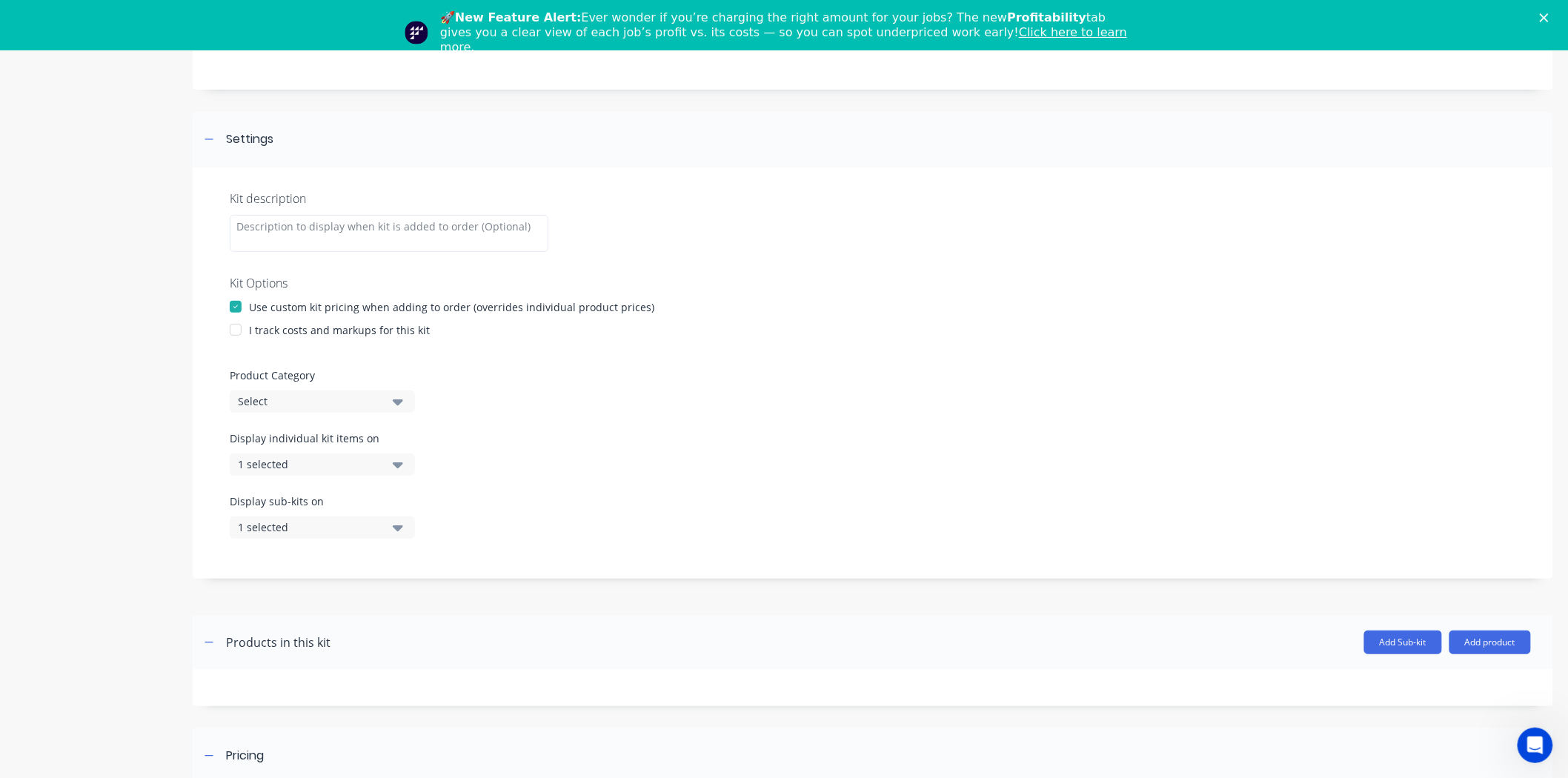
scroll to position [346, 0]
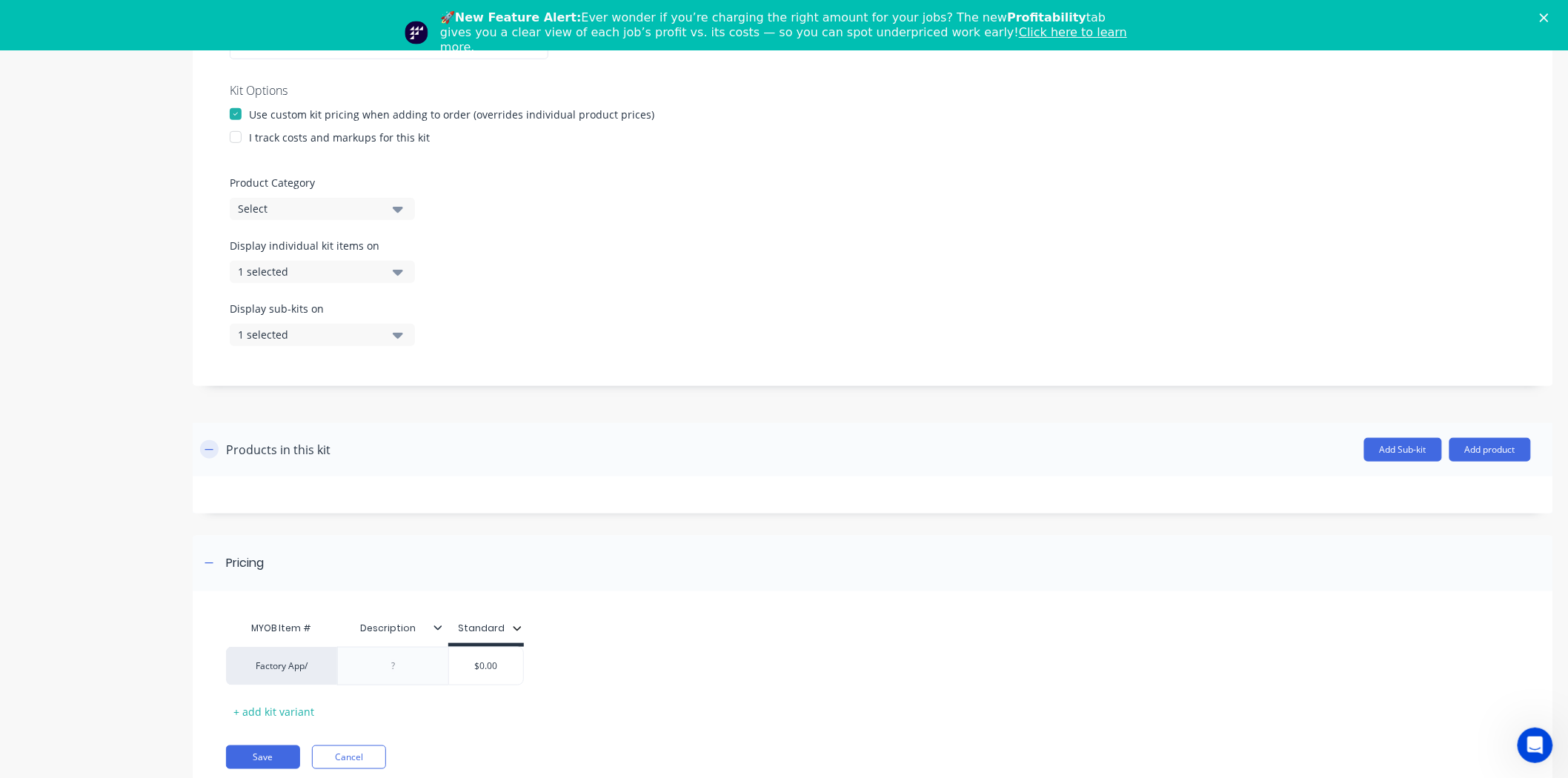
click at [212, 447] on icon "button" at bounding box center [209, 449] width 9 height 10
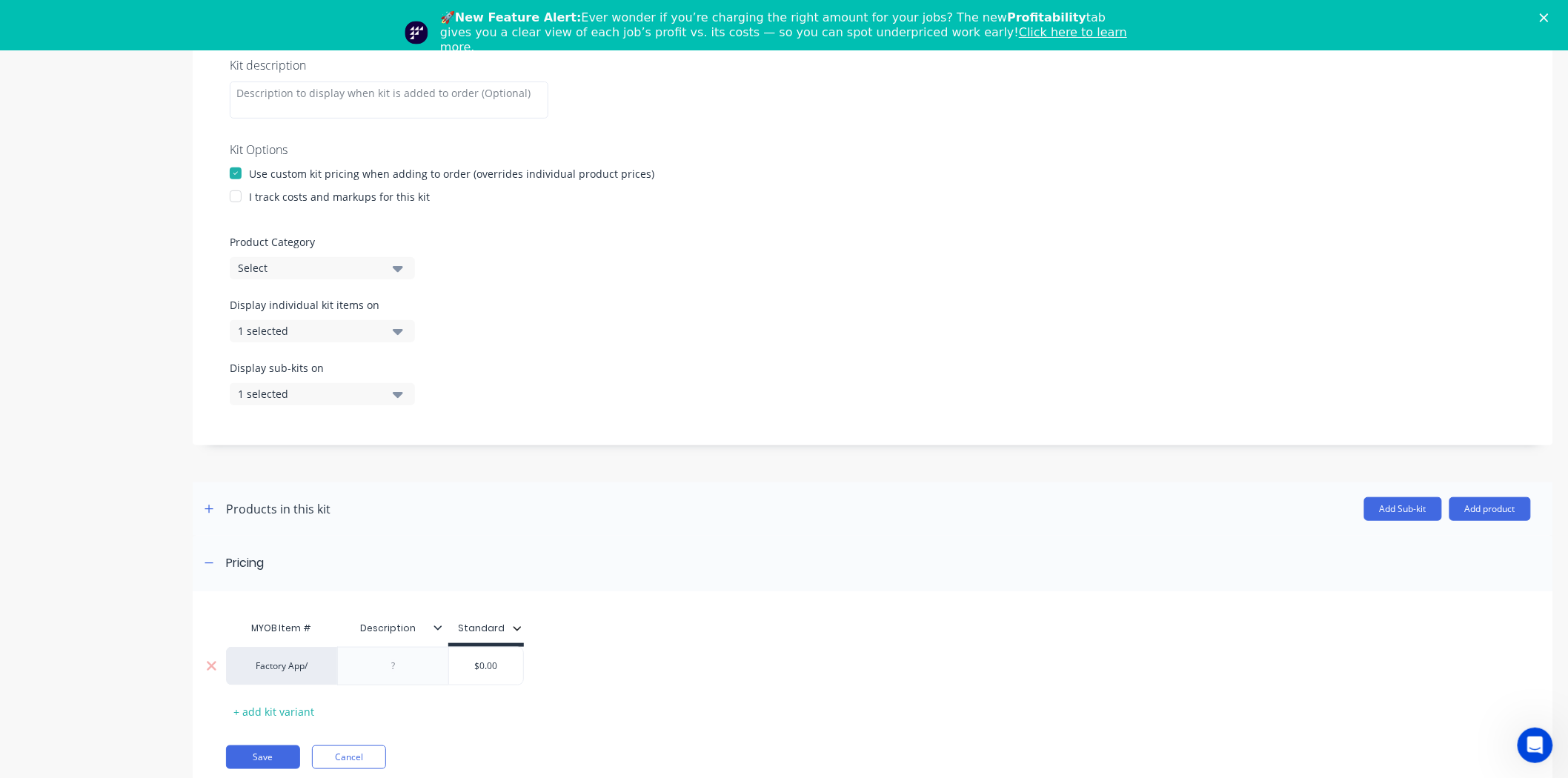
click at [406, 668] on div at bounding box center [393, 666] width 74 height 19
click at [399, 665] on div at bounding box center [393, 666] width 74 height 19
paste div
click at [548, 676] on div "Coles Fabricated Letters 1250mm C height" at bounding box center [457, 670] width 199 height 32
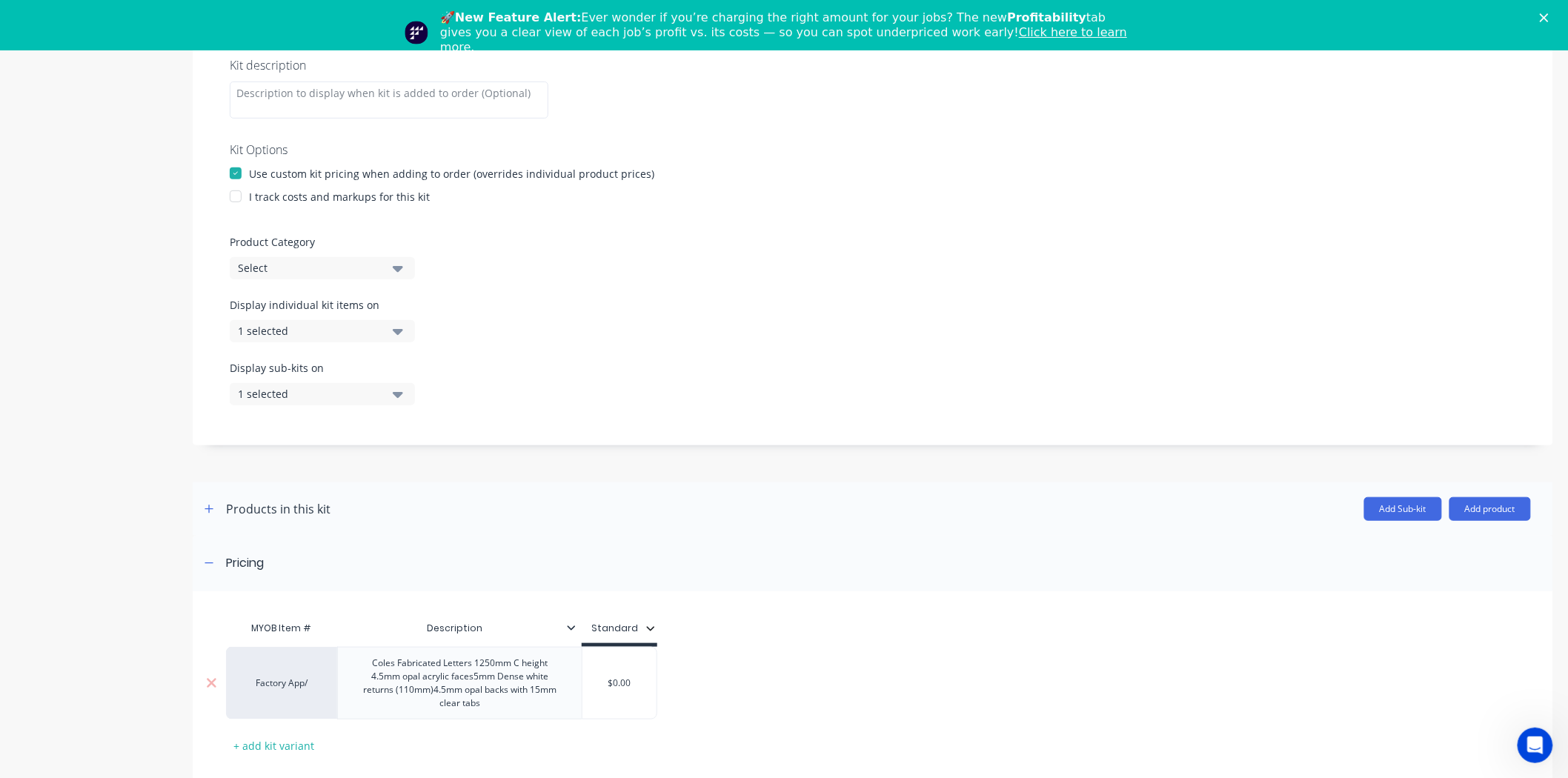
drag, startPoint x: 601, startPoint y: 676, endPoint x: 653, endPoint y: 682, distance: 52.3
click at [653, 682] on input "$0.00" at bounding box center [619, 683] width 74 height 14
type input "3315.02"
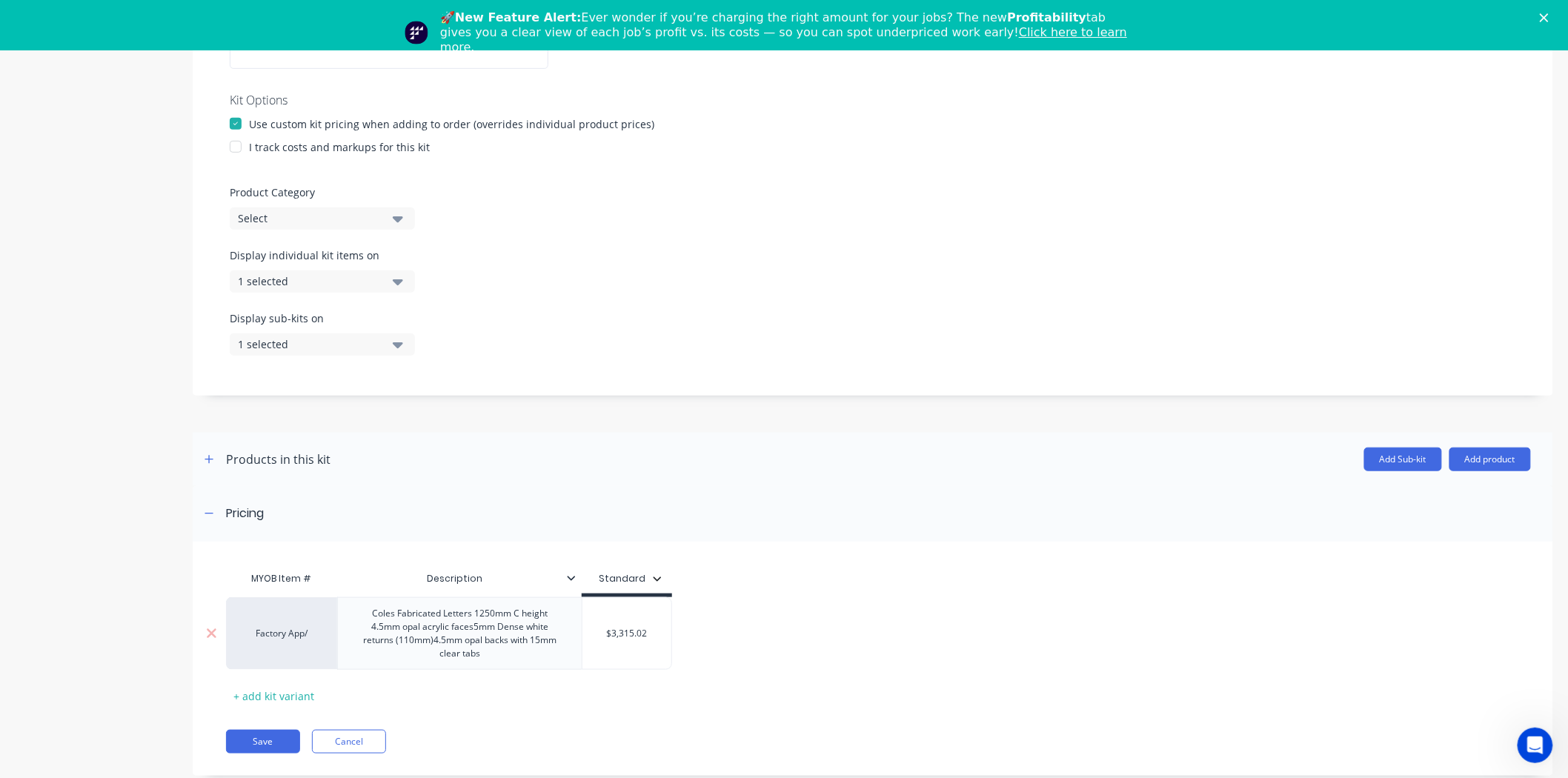
click at [297, 636] on div "Factory App/" at bounding box center [282, 634] width 81 height 14
click at [757, 630] on div "Factory App/ 111/R100AOF3 sandpaper 111/R100AOF6 sandpaper 3Dbrink/ScreenTrinit…" at bounding box center [866, 634] width 1280 height 73
click at [288, 700] on div "+ add kit variant" at bounding box center [273, 696] width 96 height 23
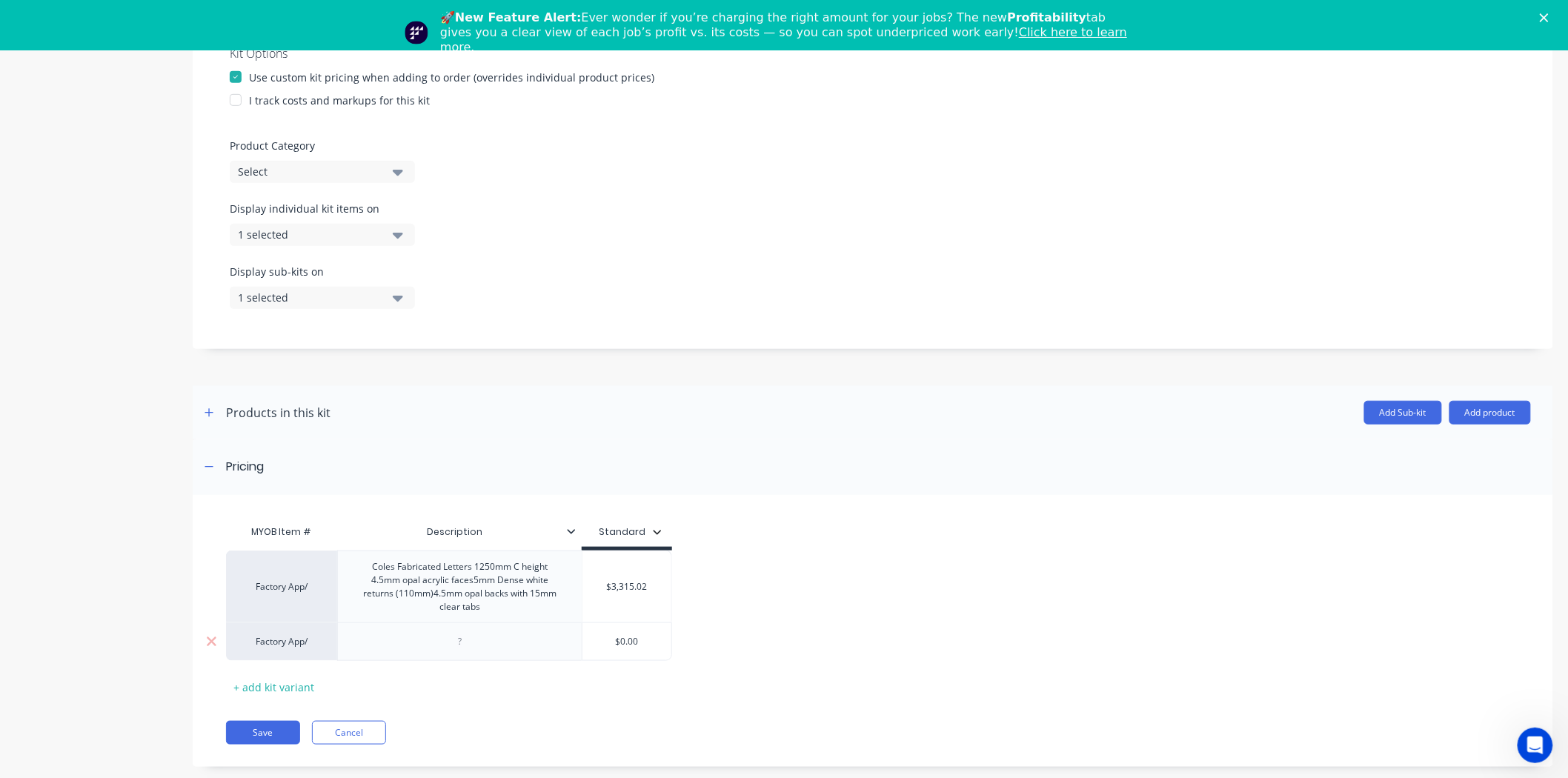
scroll to position [359, 0]
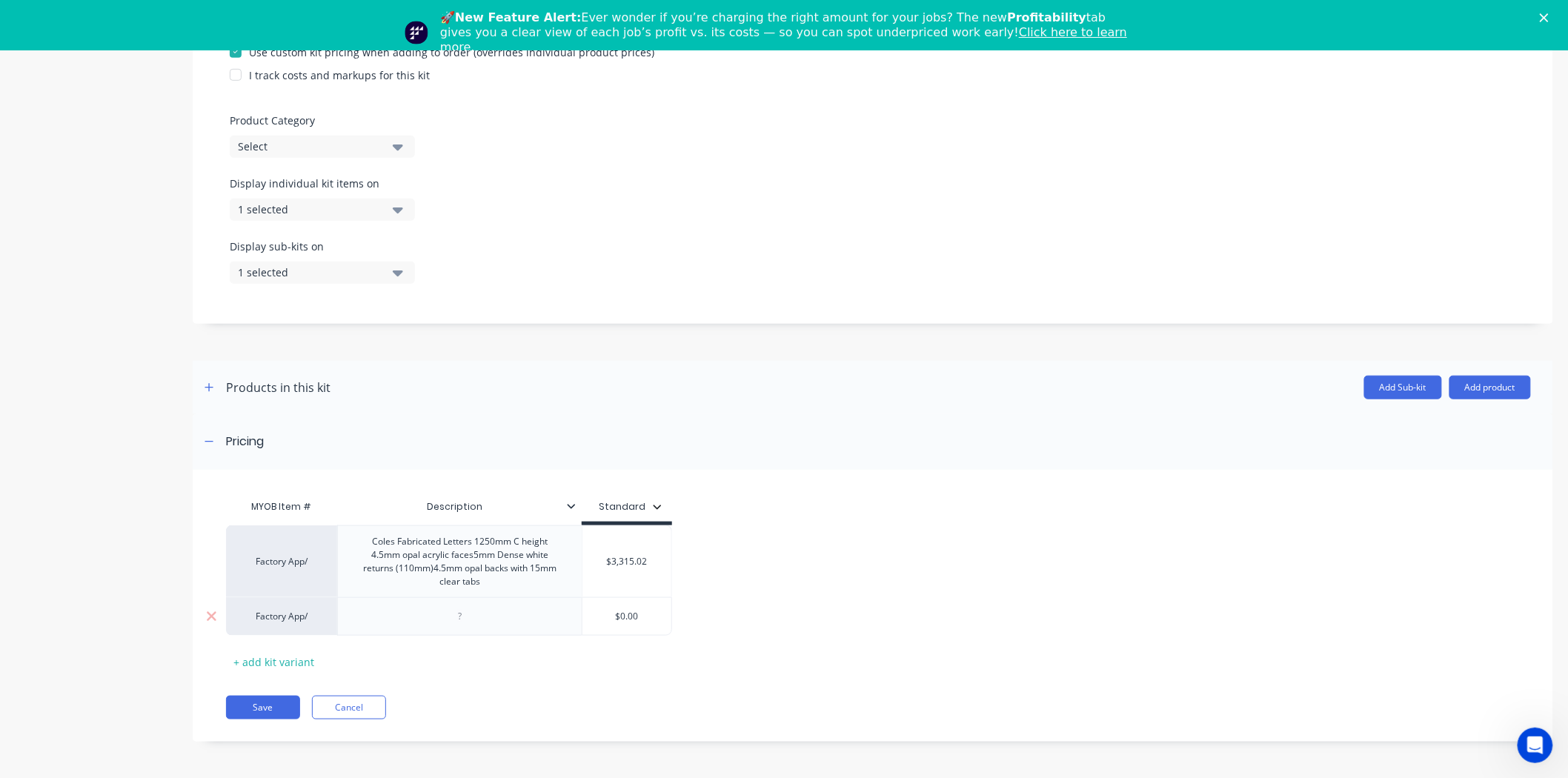
click at [447, 626] on div at bounding box center [459, 617] width 244 height 39
click at [470, 623] on div at bounding box center [460, 617] width 74 height 19
paste div
click at [454, 626] on div "Coles Fabricated letters 1000mm C height" at bounding box center [460, 617] width 197 height 19
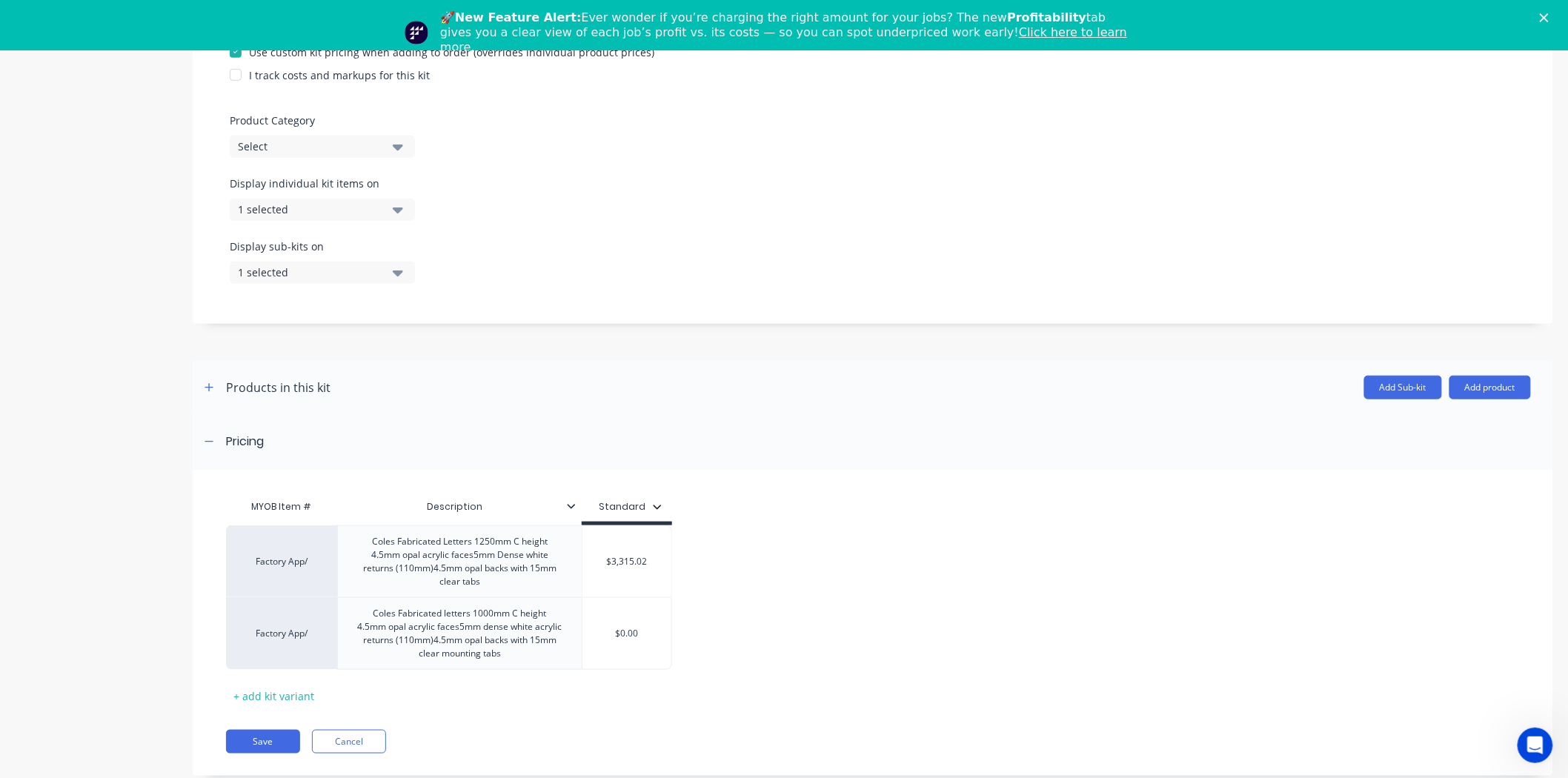
drag, startPoint x: 619, startPoint y: 634, endPoint x: 675, endPoint y: 641, distance: 56.4
click at [675, 641] on div "Factory App/ Coles Fabricated Letters 1250mm C height 4.5mm opal acrylic faces5…" at bounding box center [866, 597] width 1280 height 144
type input "$3077.95"
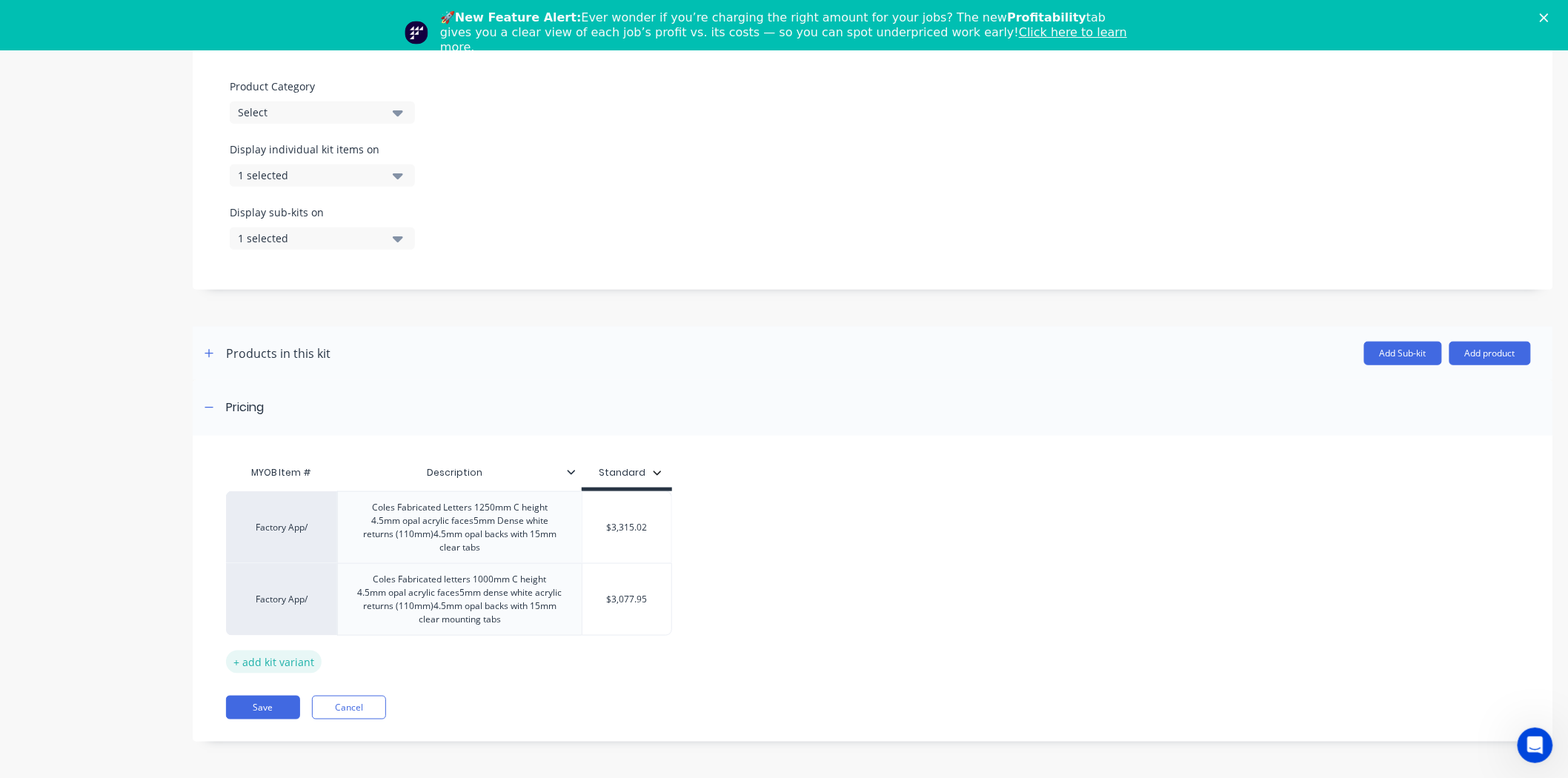
click at [270, 655] on div "+ add kit variant" at bounding box center [273, 662] width 96 height 23
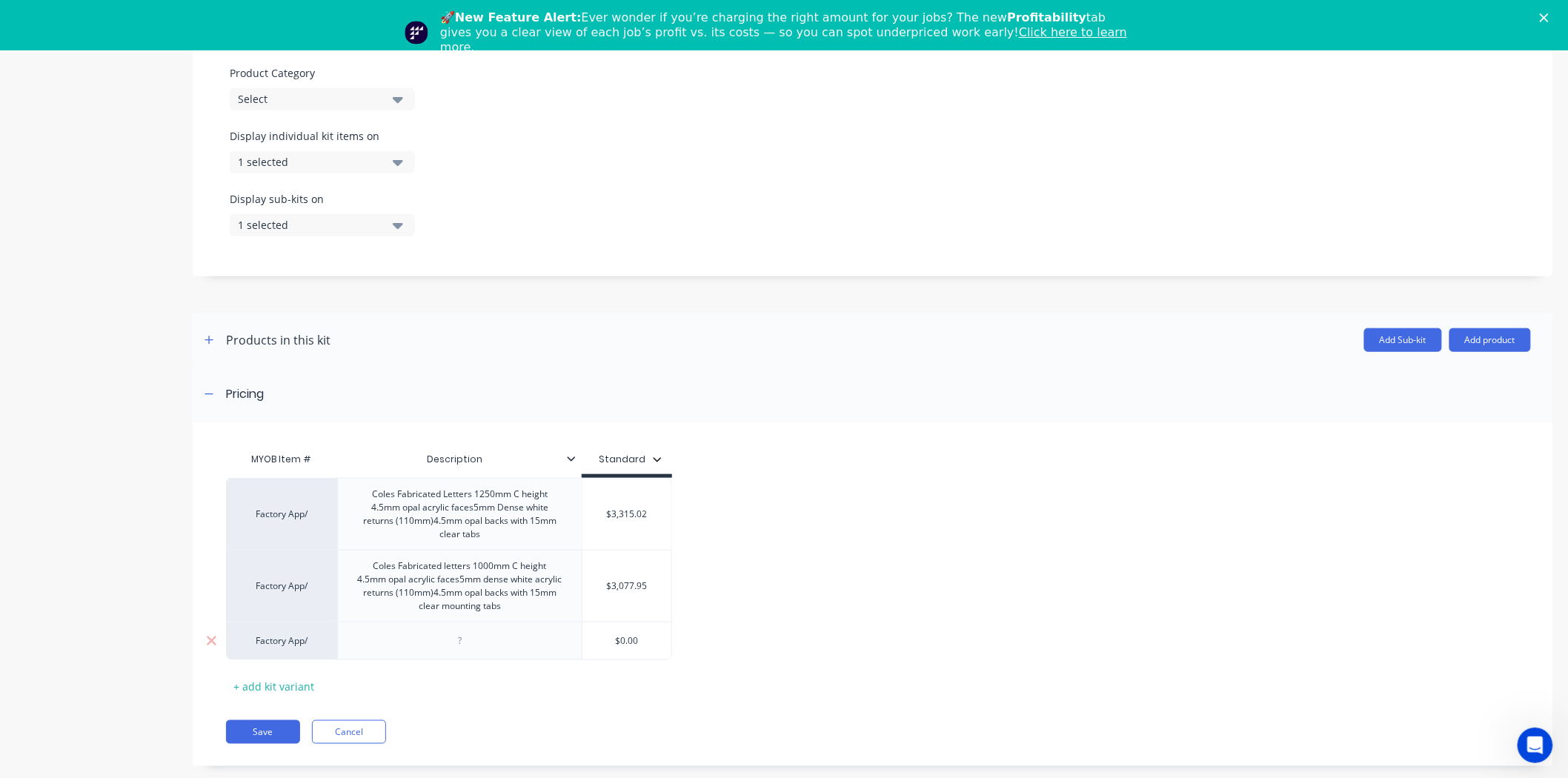
click at [428, 651] on div at bounding box center [460, 641] width 74 height 19
paste div
click at [455, 651] on div "Coles Fabricated letters 833mm C height" at bounding box center [460, 641] width 192 height 19
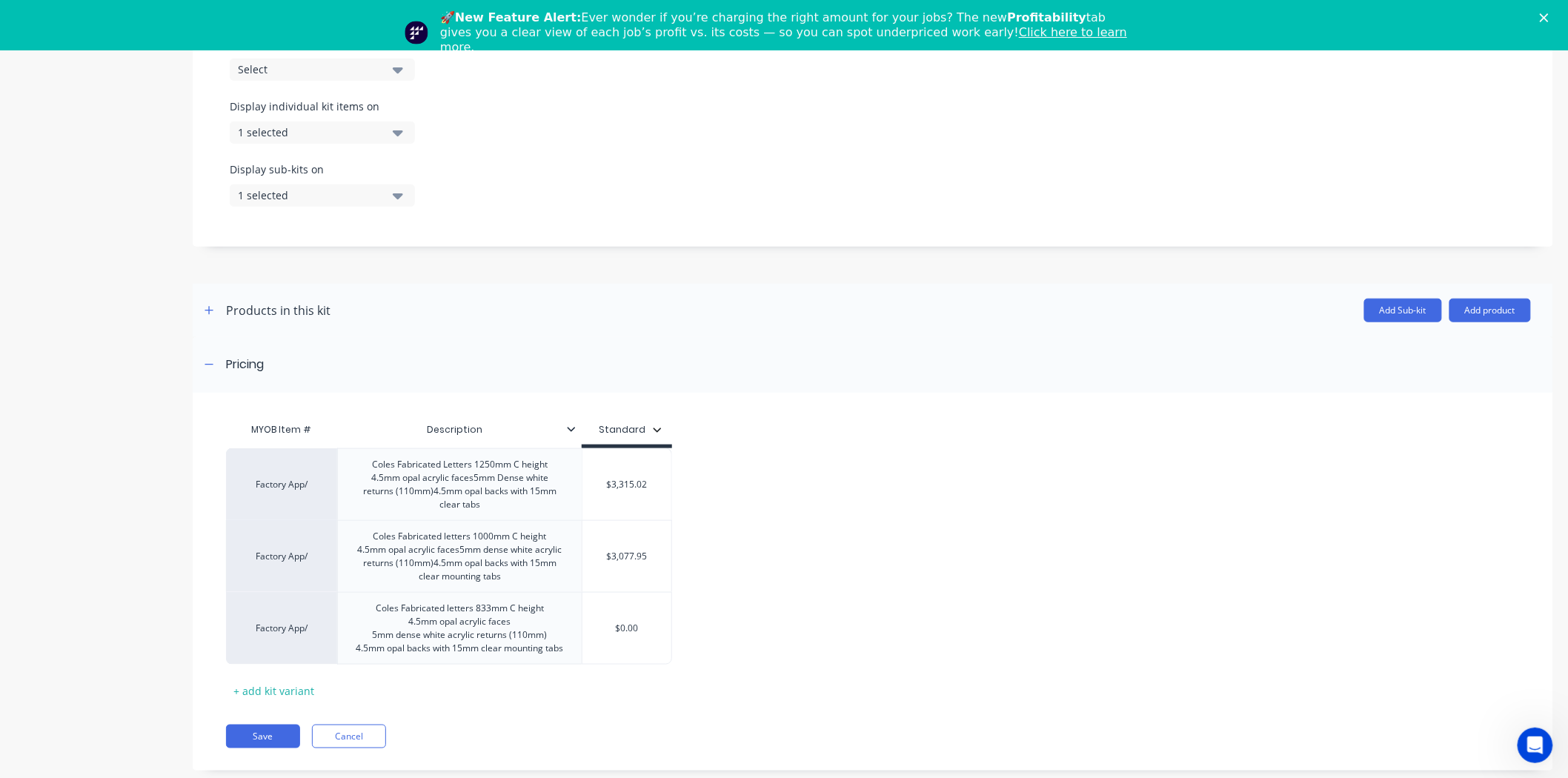
scroll to position [489, 0]
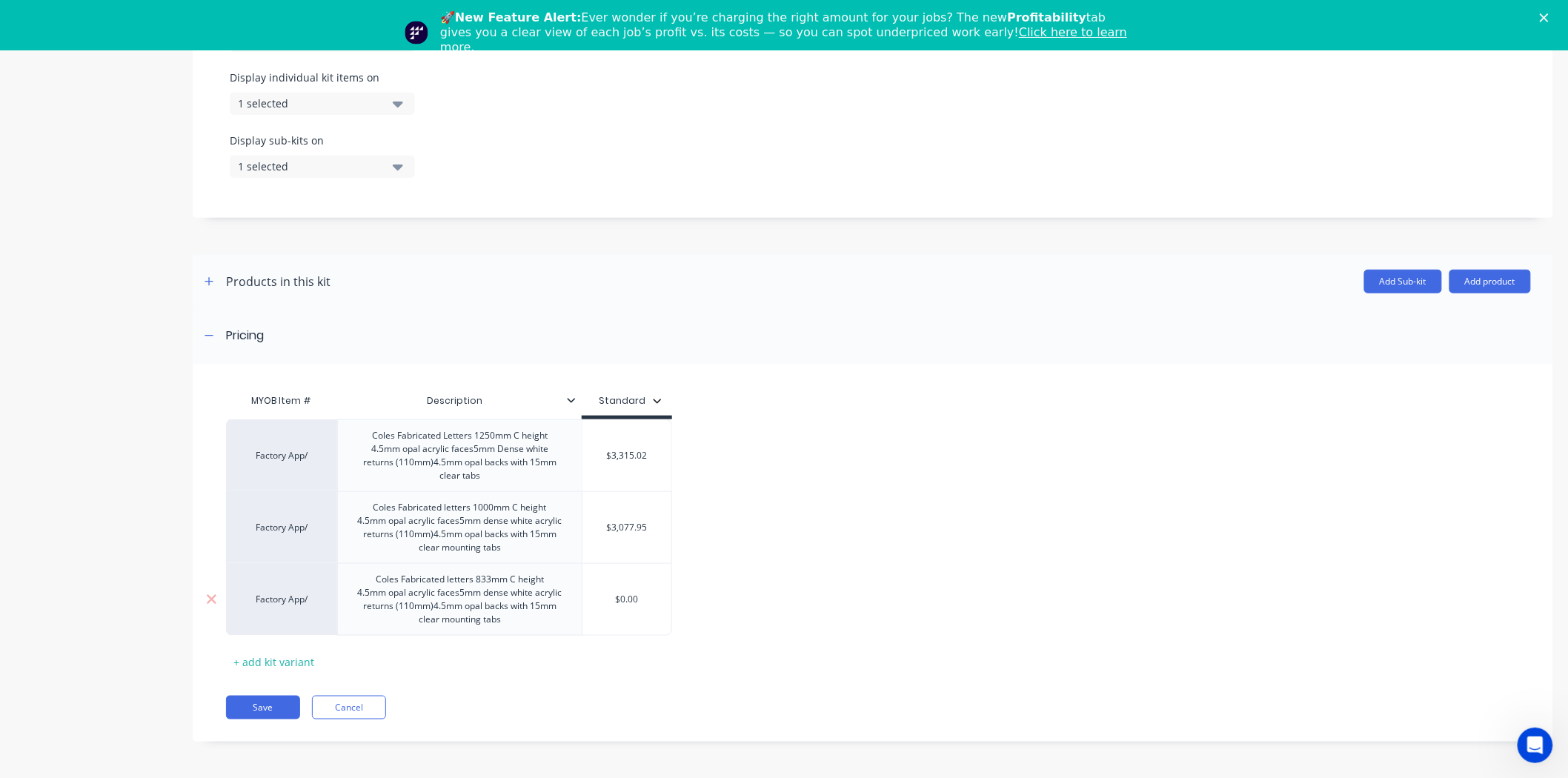
drag, startPoint x: 613, startPoint y: 603, endPoint x: 639, endPoint y: 596, distance: 26.9
click at [640, 596] on input "$0.00" at bounding box center [626, 599] width 89 height 14
type input "2760.88"
click at [289, 663] on div "+ add kit variant" at bounding box center [273, 662] width 96 height 23
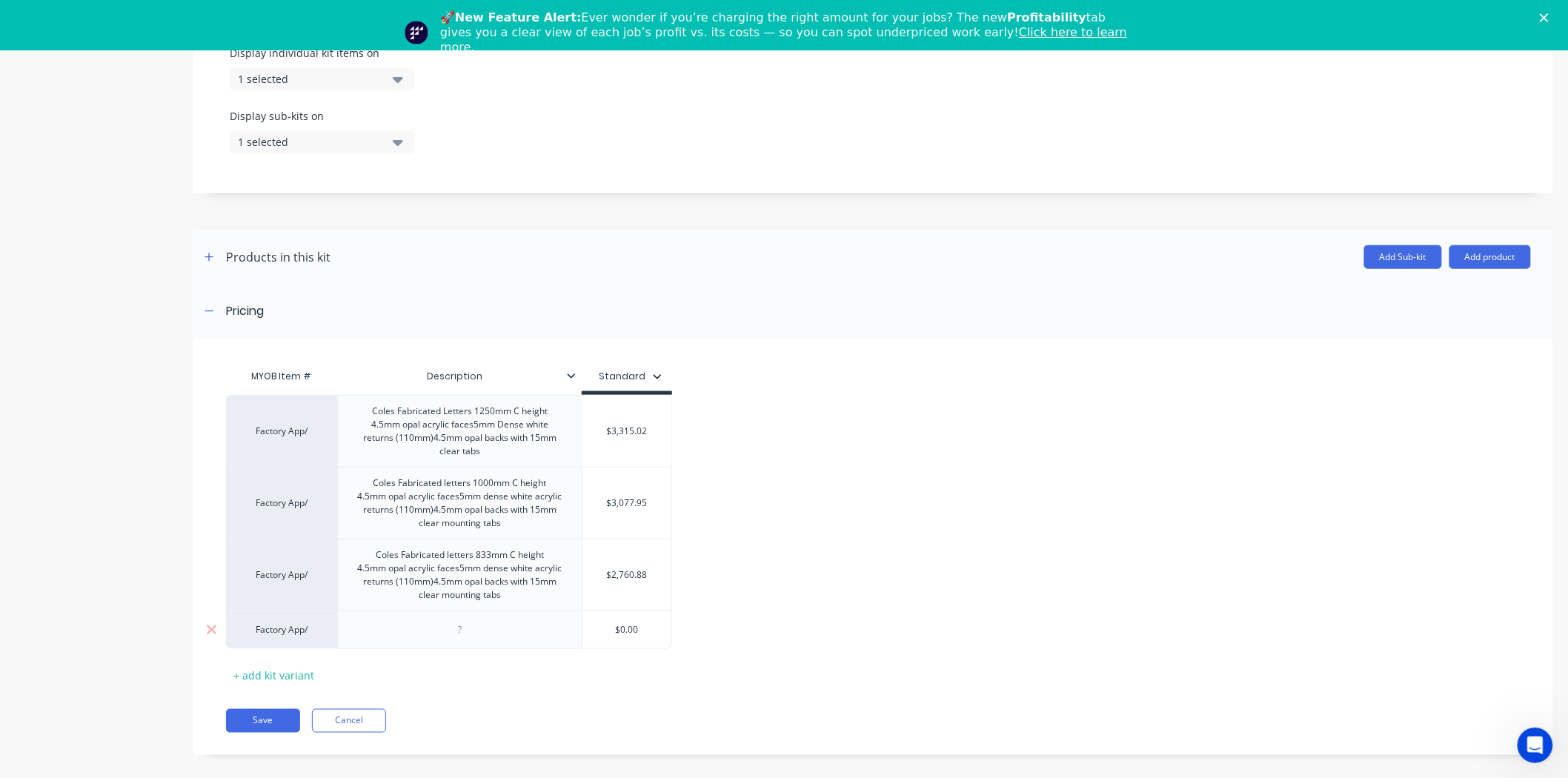
click at [476, 649] on div at bounding box center [459, 630] width 244 height 39
click at [460, 639] on div at bounding box center [460, 630] width 74 height 19
paste div
drag, startPoint x: 499, startPoint y: 684, endPoint x: 456, endPoint y: 663, distance: 47.9
click at [481, 669] on div "MYOB Item # Description Standard Factory App/ Coles Fabricated Letters 1250mm C…" at bounding box center [866, 528] width 1280 height 333
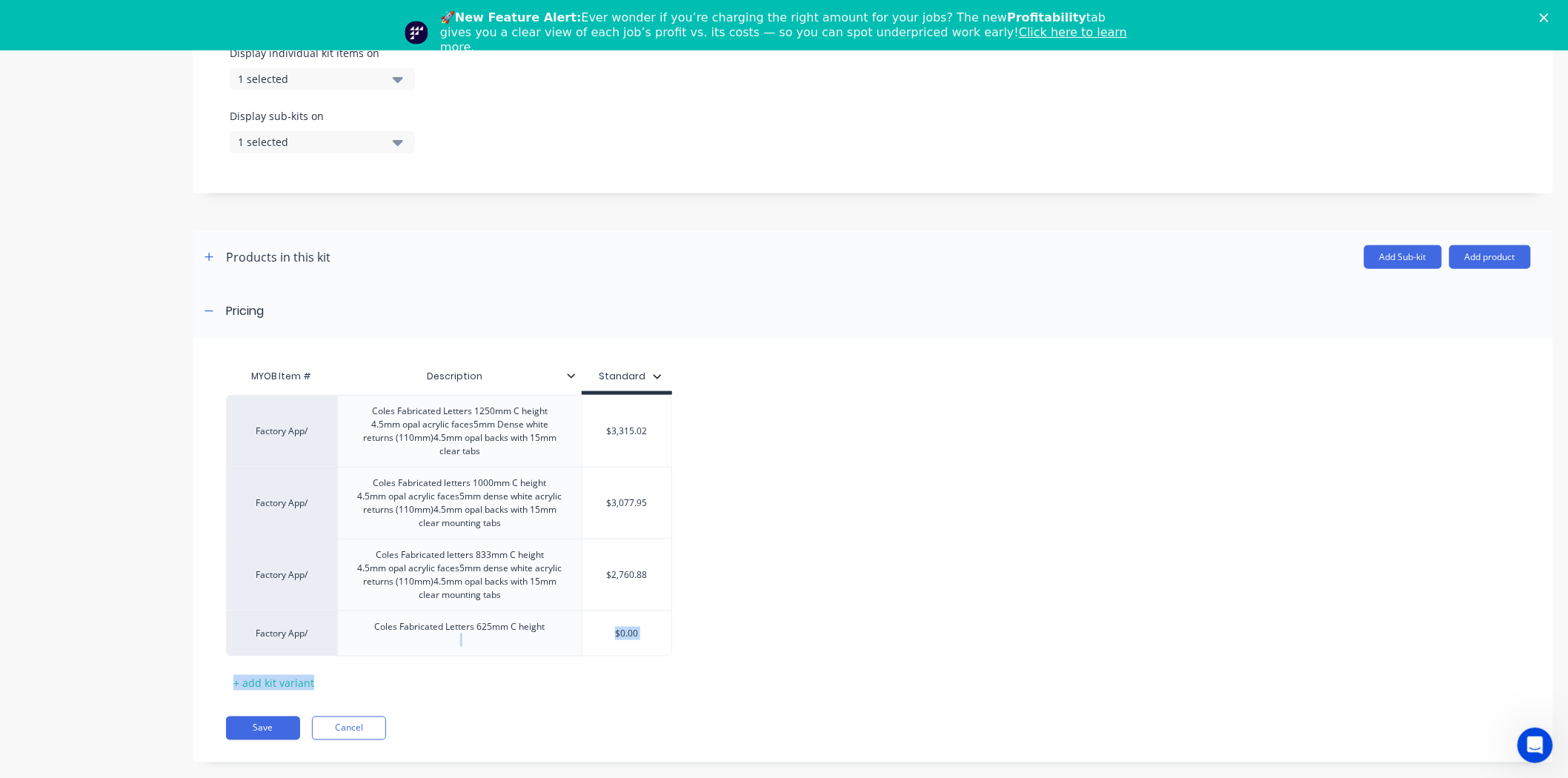
drag, startPoint x: 463, startPoint y: 668, endPoint x: 499, endPoint y: 690, distance: 42.2
click at [467, 650] on div "Coles Fabricated Letters 625mm C height" at bounding box center [460, 634] width 194 height 32
click at [472, 656] on div "Factory App/ Coles Fabricated Letters 1250mm C height 4.5mm opal acrylic faces5…" at bounding box center [866, 526] width 1280 height 261
click at [471, 650] on div "Coles Fabricated Letters 625mm C height" at bounding box center [460, 634] width 194 height 32
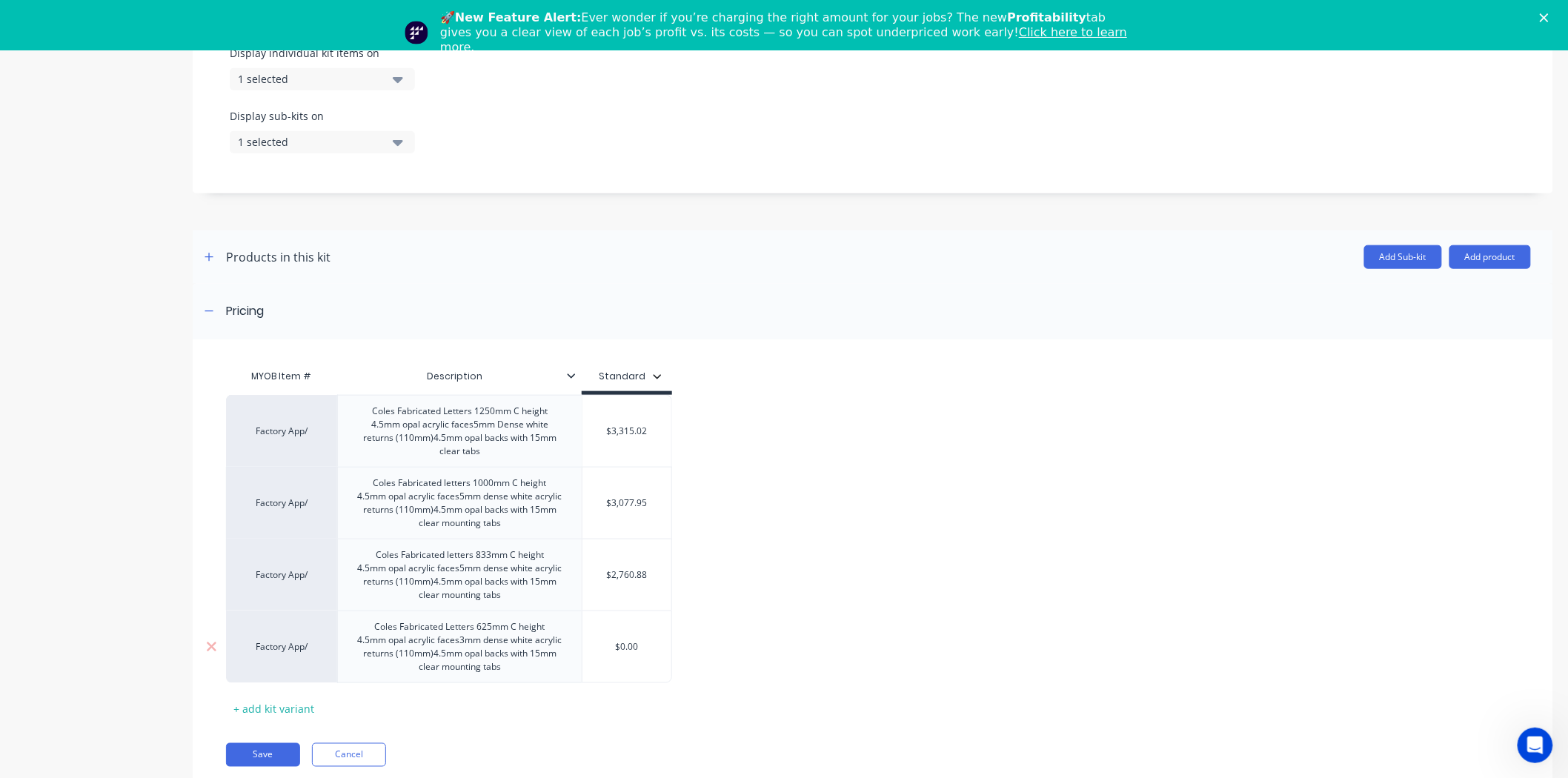
drag, startPoint x: 642, startPoint y: 680, endPoint x: 609, endPoint y: 676, distance: 33.2
click at [573, 675] on div "Factory App/ Coles Fabricated Letters 625mm C height 4.5mm opal acrylic faces3m…" at bounding box center [448, 647] width 446 height 73
drag, startPoint x: 613, startPoint y: 675, endPoint x: 660, endPoint y: 676, distance: 47.0
click at [660, 654] on input "$0.00" at bounding box center [626, 647] width 89 height 14
type input "1574.80"
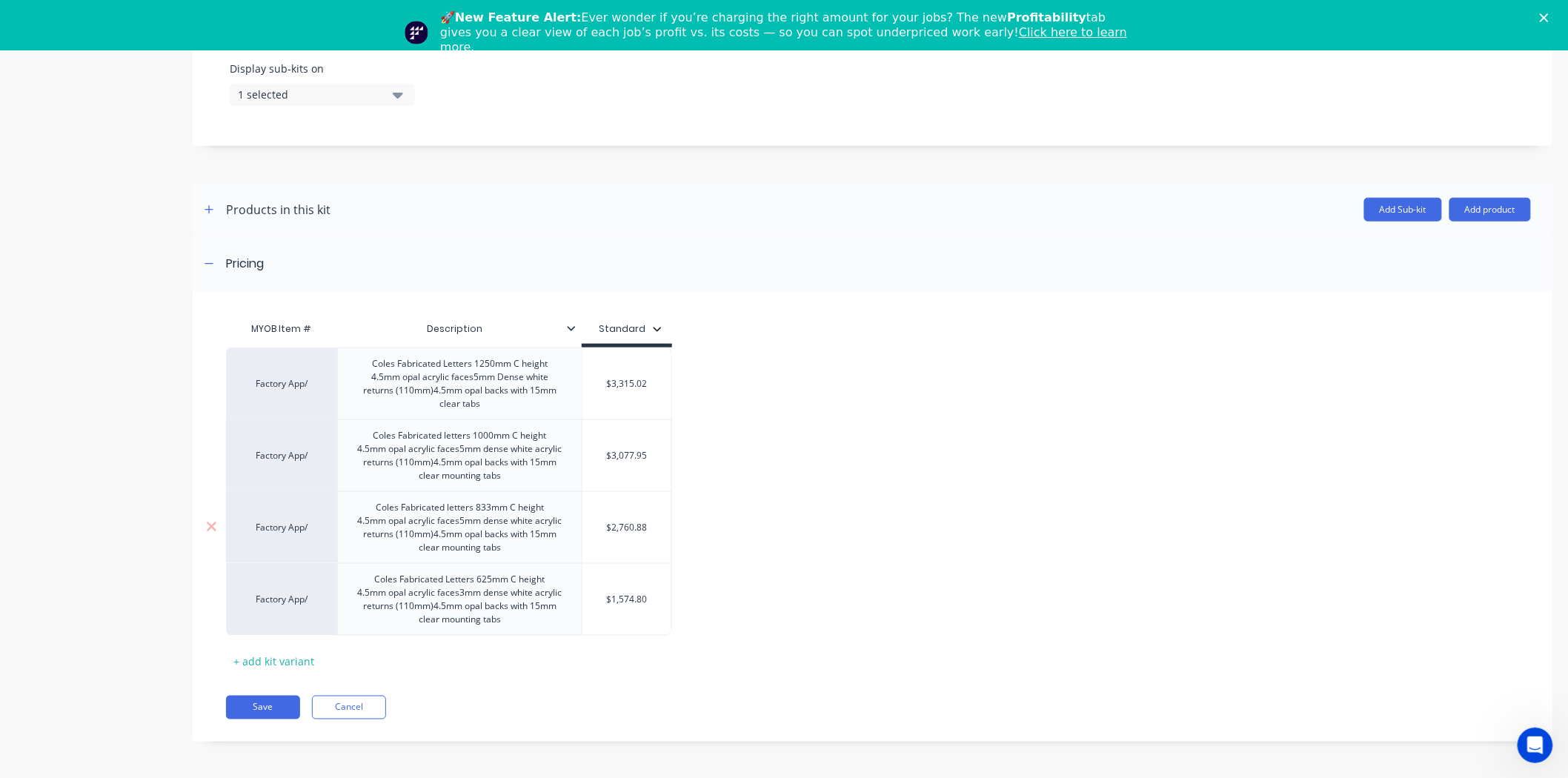
scroll to position [564, 0]
click at [262, 711] on button "Save" at bounding box center [263, 707] width 74 height 23
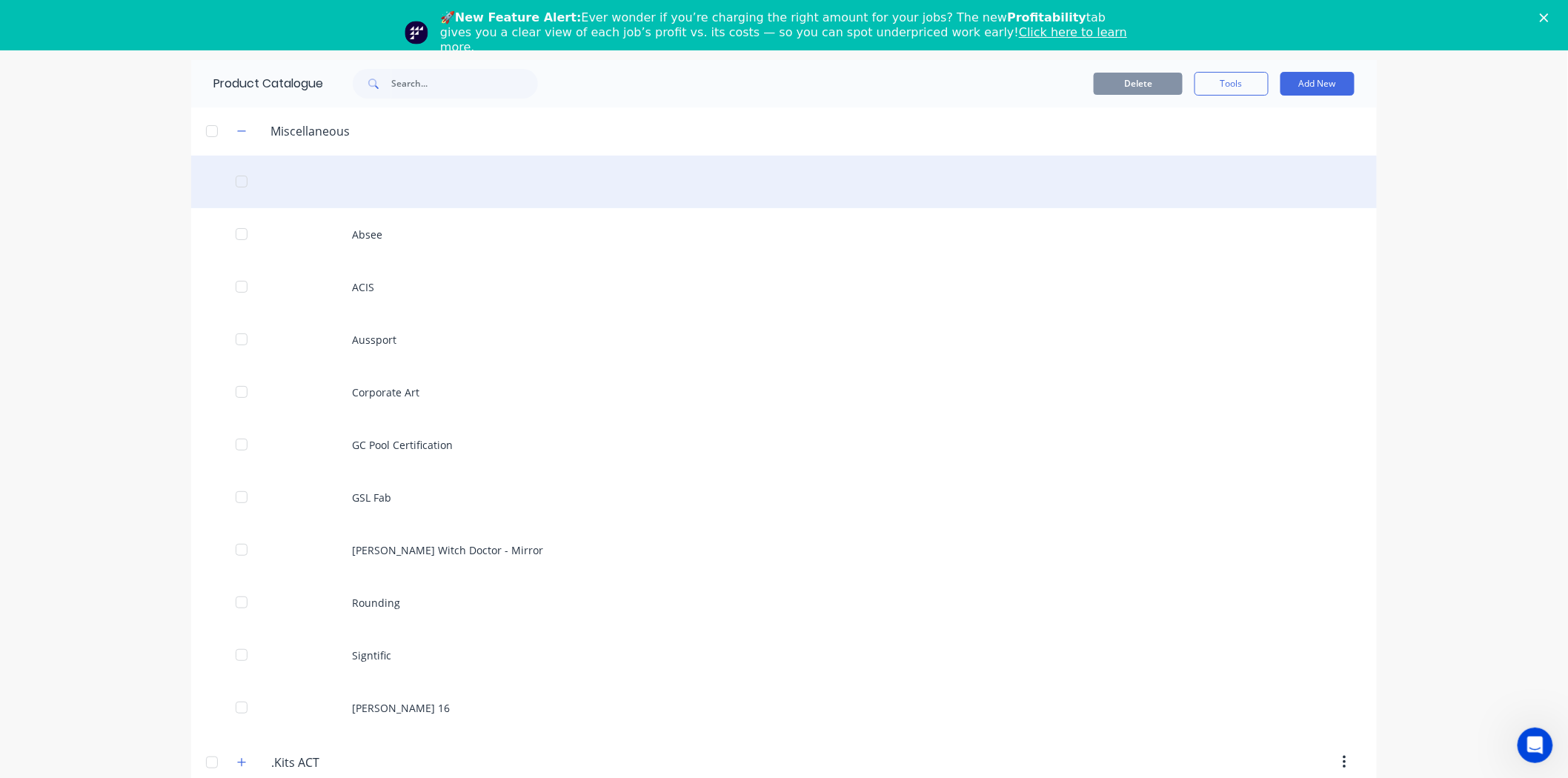
click at [338, 188] on div at bounding box center [784, 181] width 1186 height 52
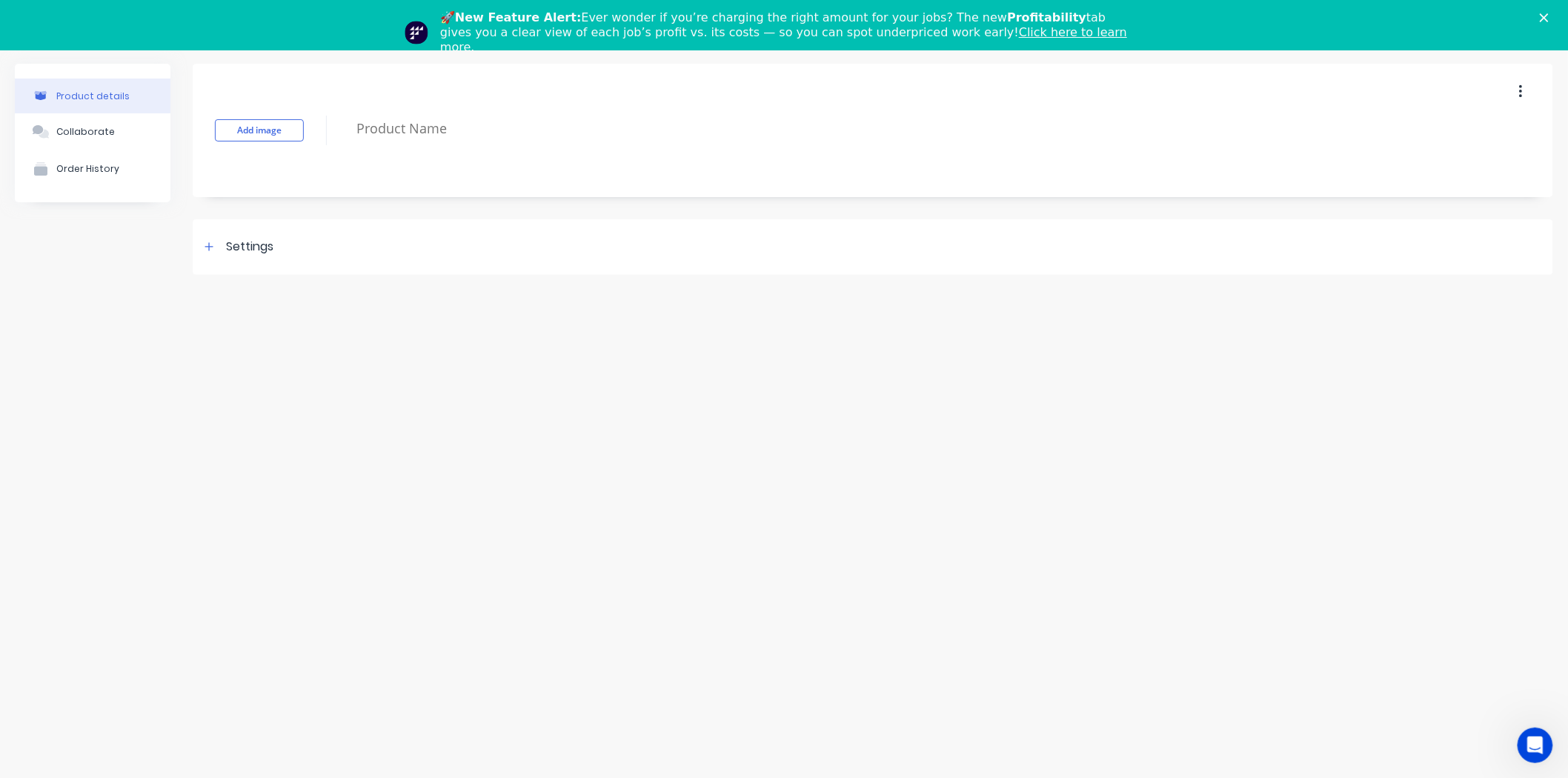
click at [1527, 87] on button "button" at bounding box center [1520, 91] width 35 height 27
click at [1462, 160] on div "Delete" at bounding box center [1468, 160] width 114 height 22
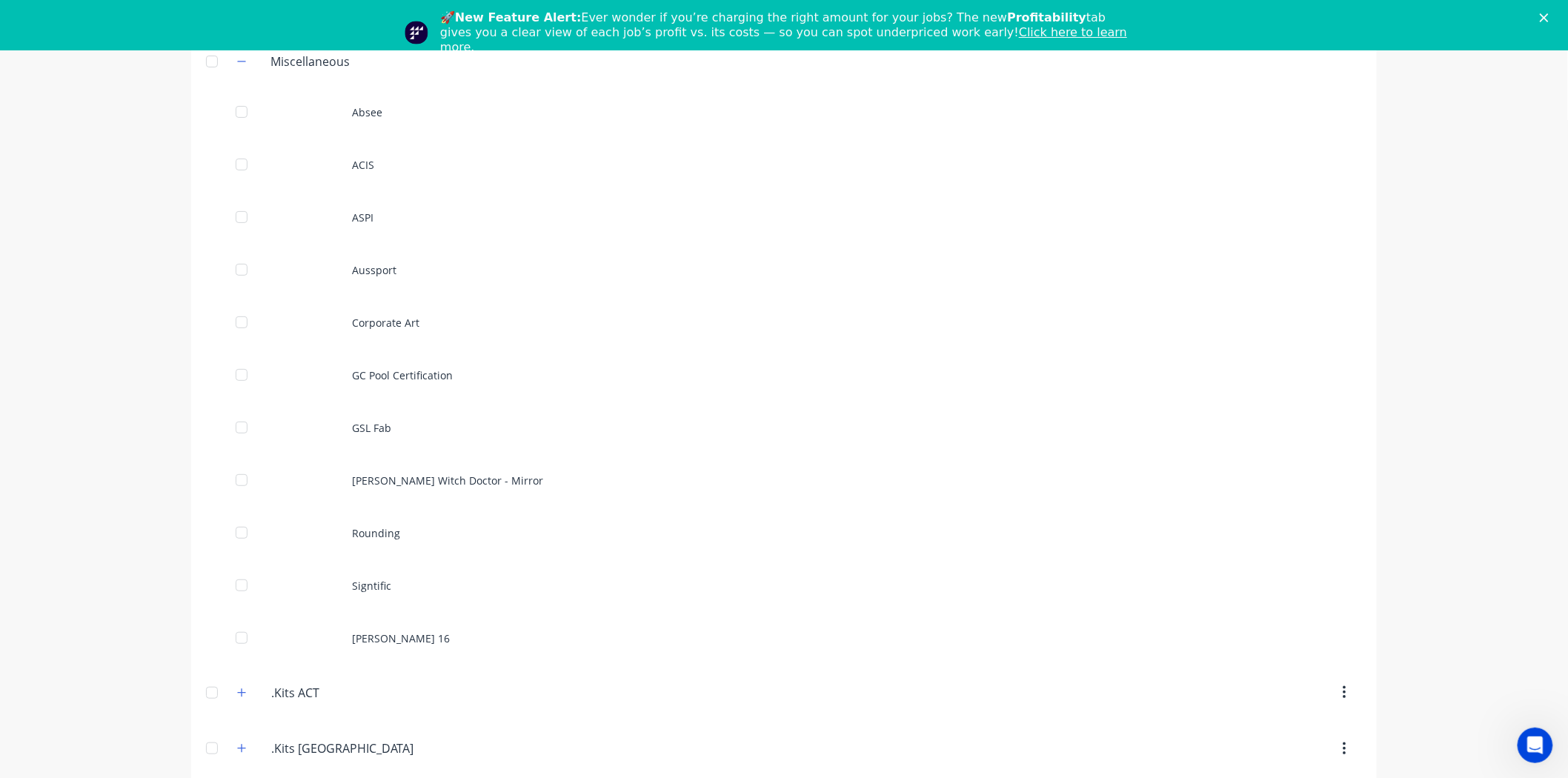
scroll to position [27, 0]
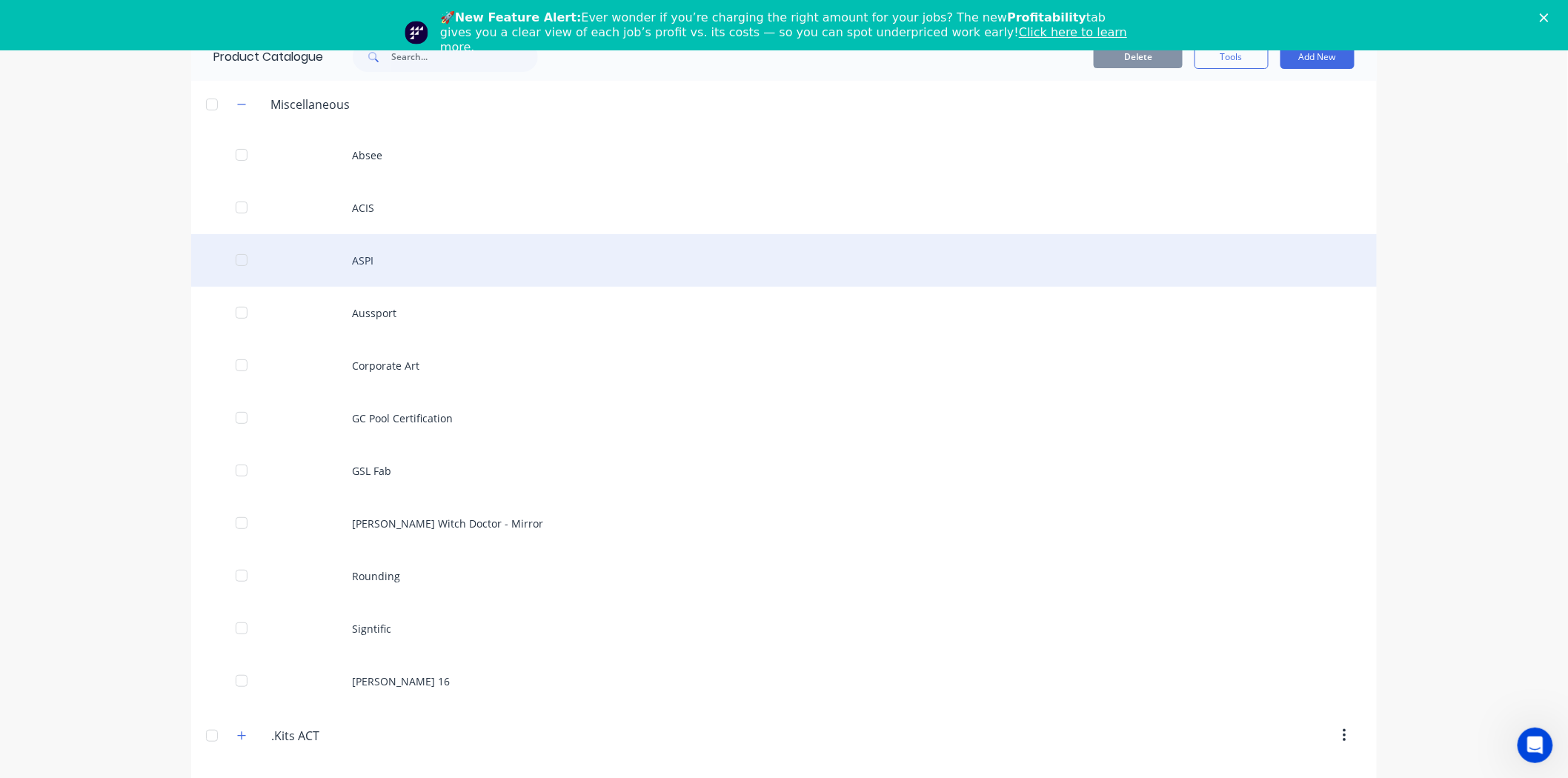
click at [342, 261] on div "ASPI" at bounding box center [784, 260] width 1186 height 52
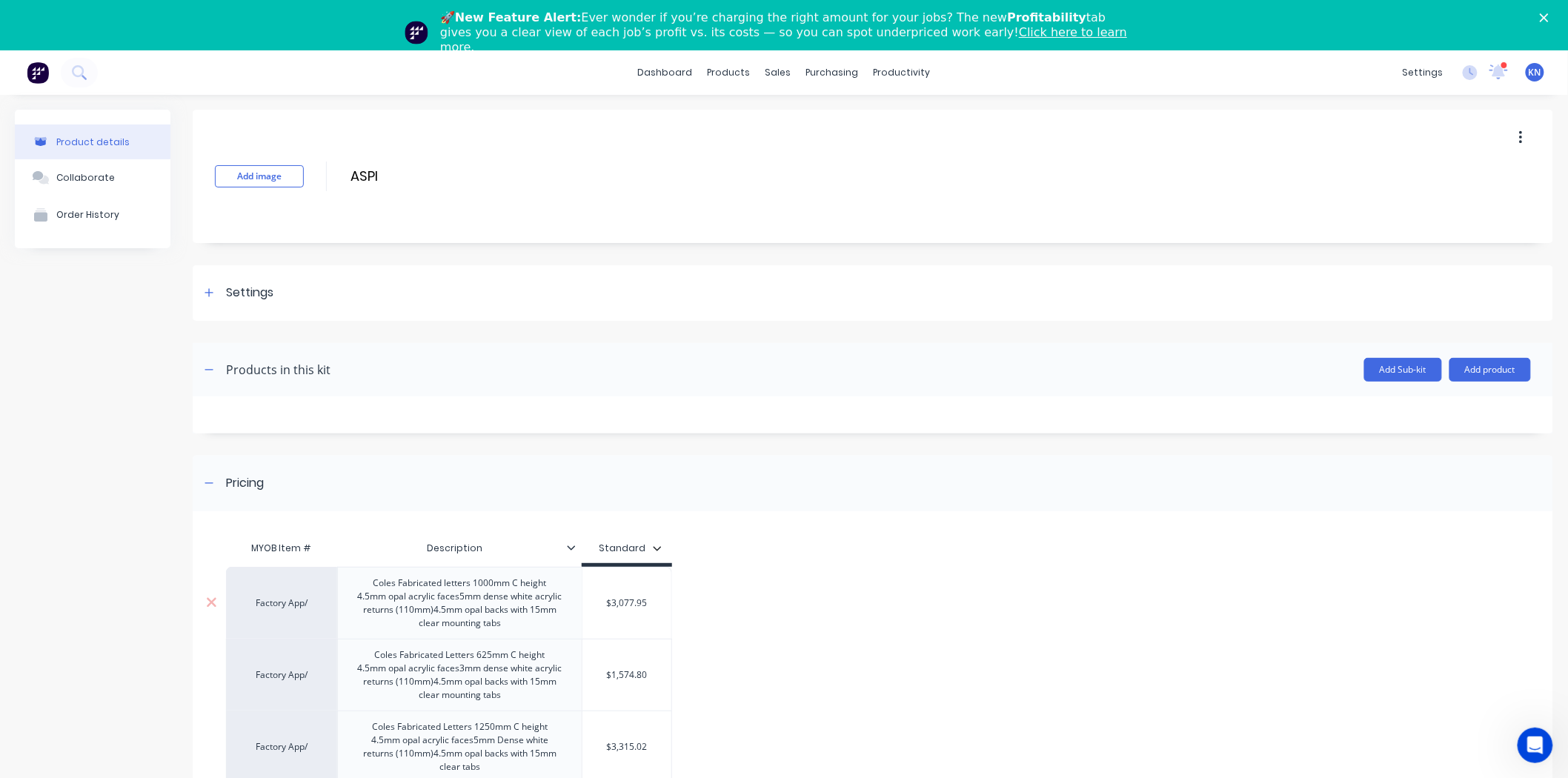
click at [293, 605] on div "Factory App/" at bounding box center [282, 603] width 81 height 14
drag, startPoint x: 294, startPoint y: 610, endPoint x: 268, endPoint y: 606, distance: 26.3
click at [268, 606] on input "aspi" at bounding box center [282, 604] width 81 height 15
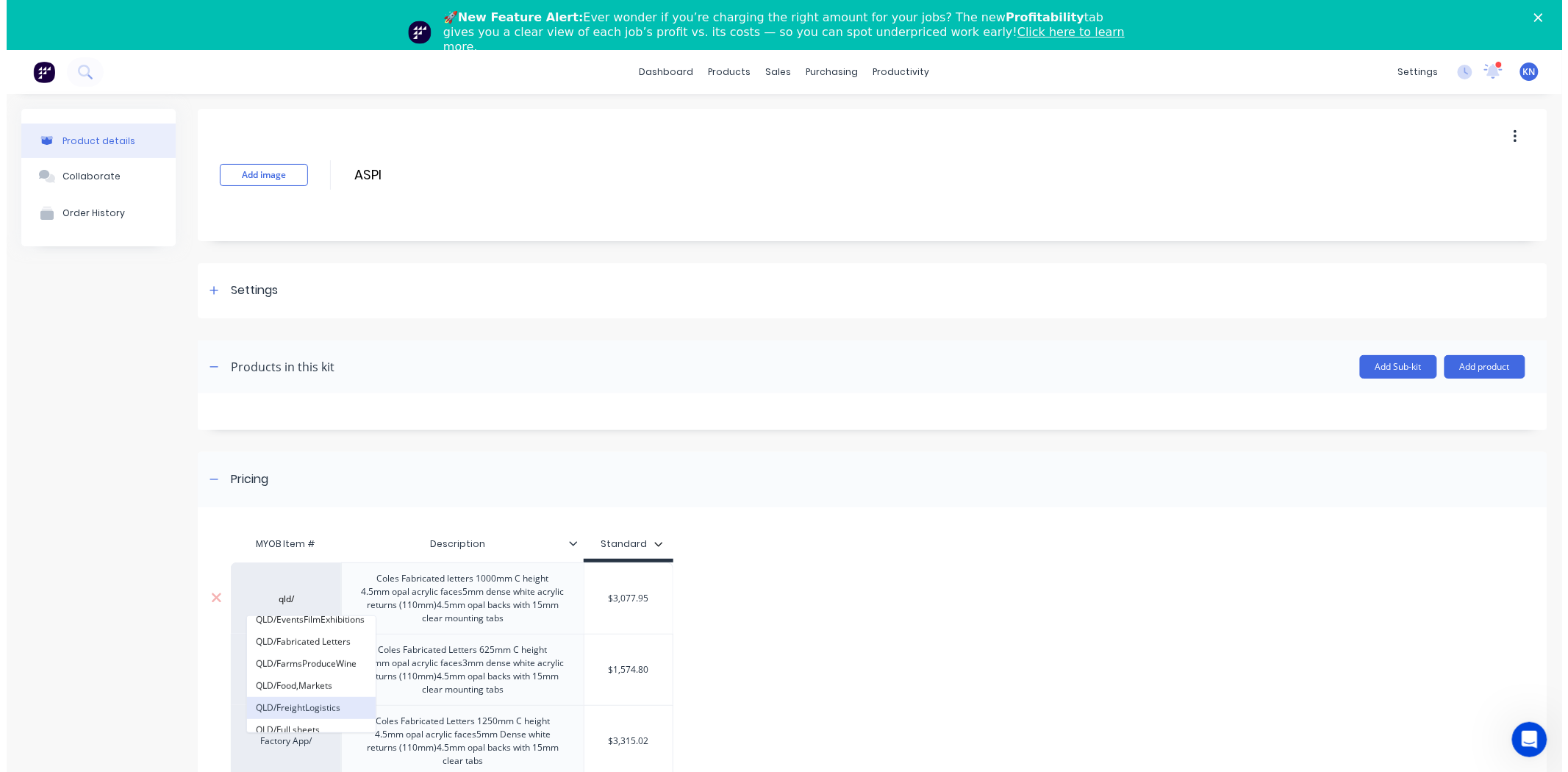
scroll to position [408, 0]
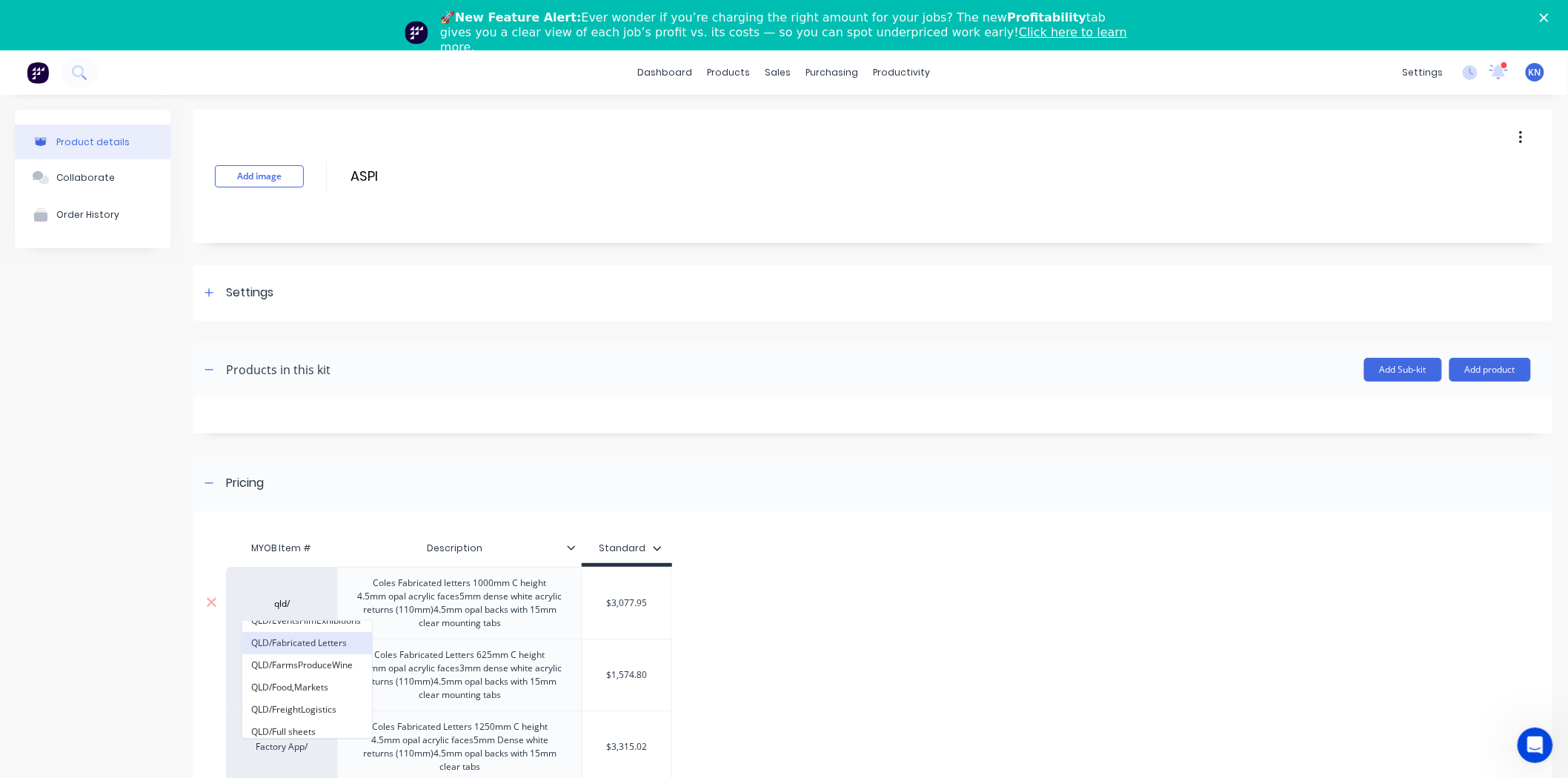
type input "qld/"
click at [313, 645] on button "QLD/Fabricated Letters" at bounding box center [307, 643] width 130 height 23
click at [279, 682] on div "Factory App/" at bounding box center [282, 675] width 81 height 14
type input "qld/fabr"
drag, startPoint x: 67, startPoint y: 137, endPoint x: 560, endPoint y: 46, distance: 501.3
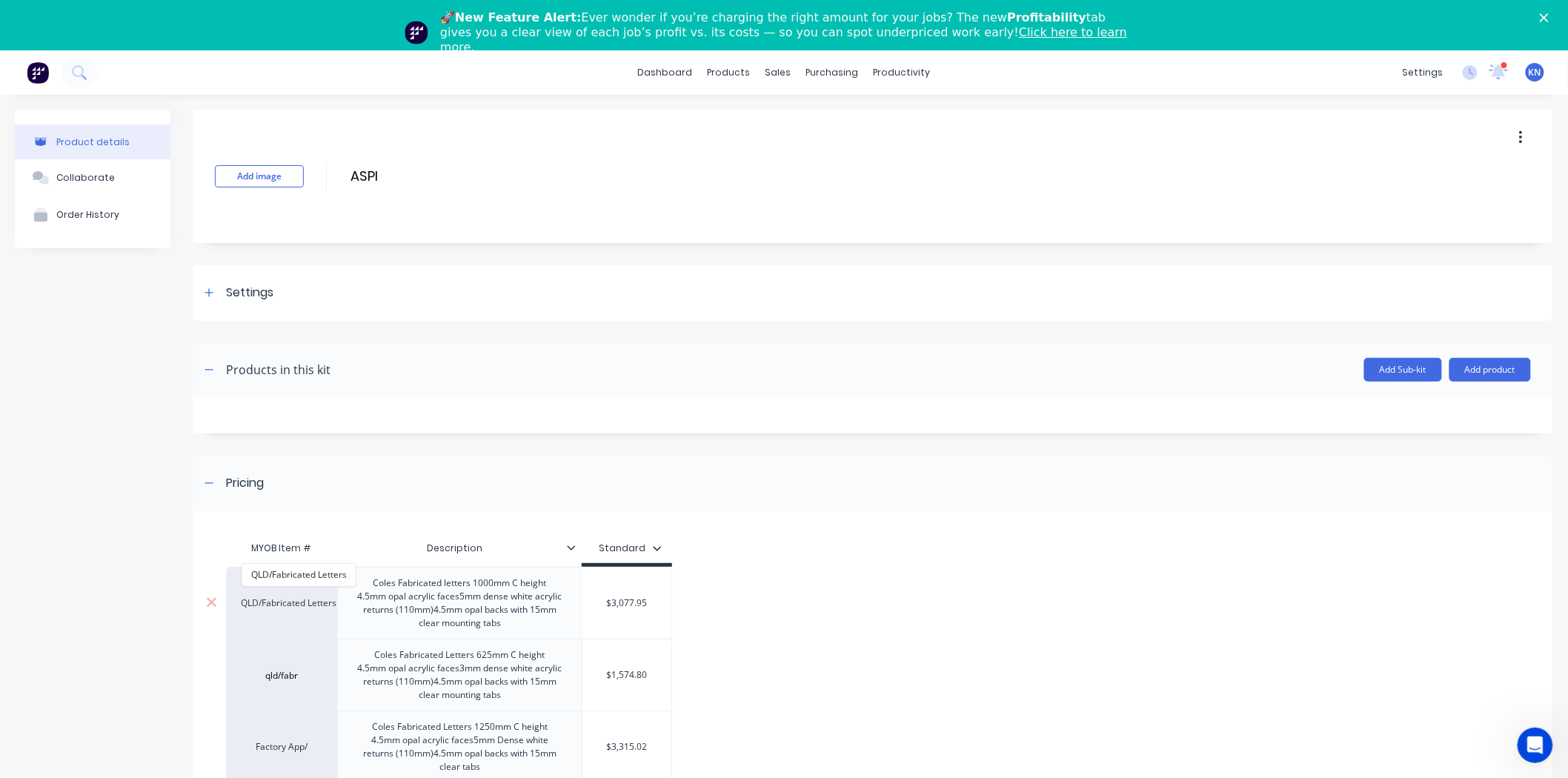
click at [67, 137] on div "Product details" at bounding box center [93, 142] width 73 height 11
click at [1549, 15] on polygon "Close" at bounding box center [1544, 18] width 9 height 9
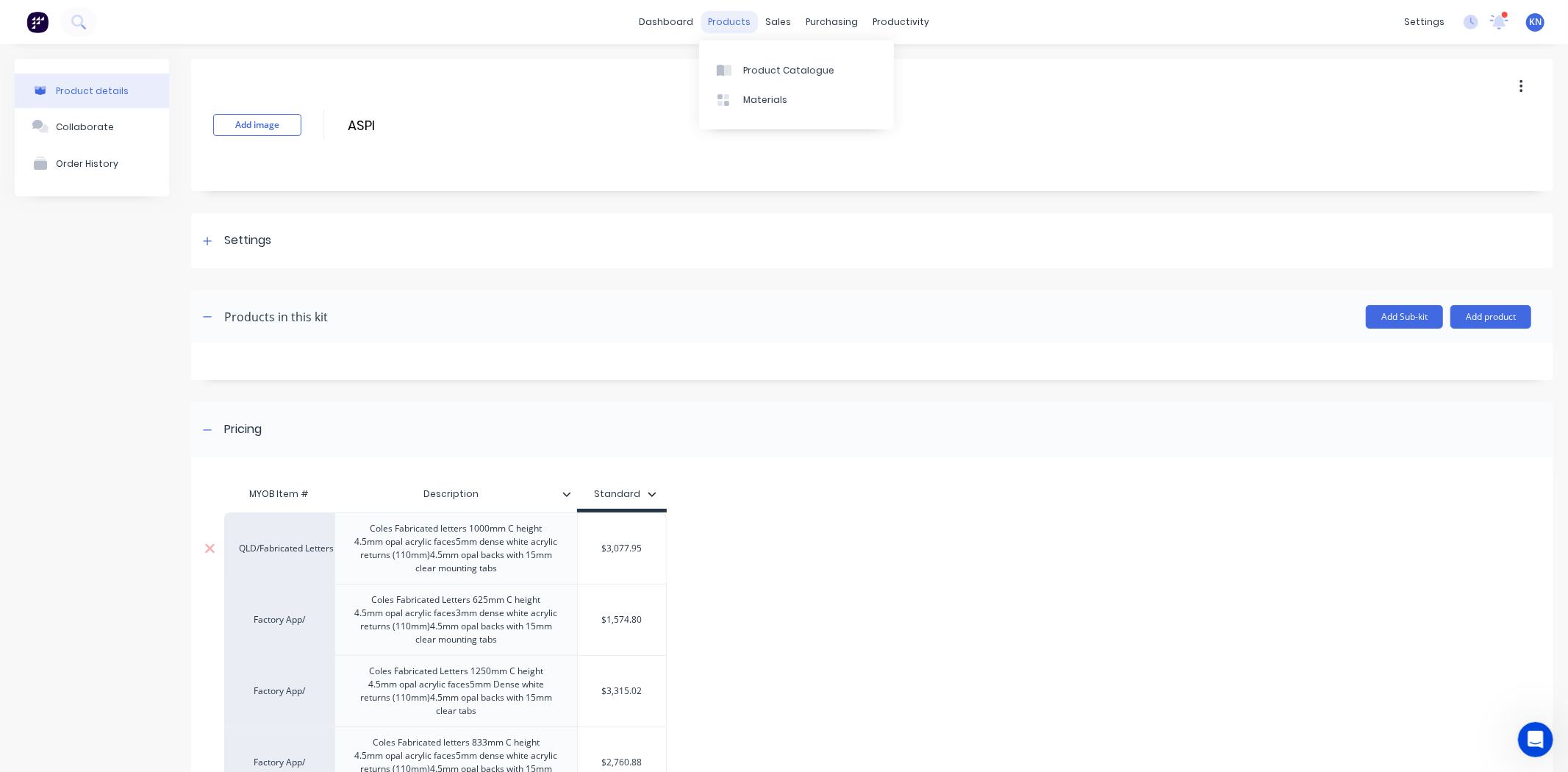
click at [700, 15] on div "products" at bounding box center [729, 22] width 58 height 22
click at [692, 18] on link "dashboard" at bounding box center [666, 22] width 69 height 22
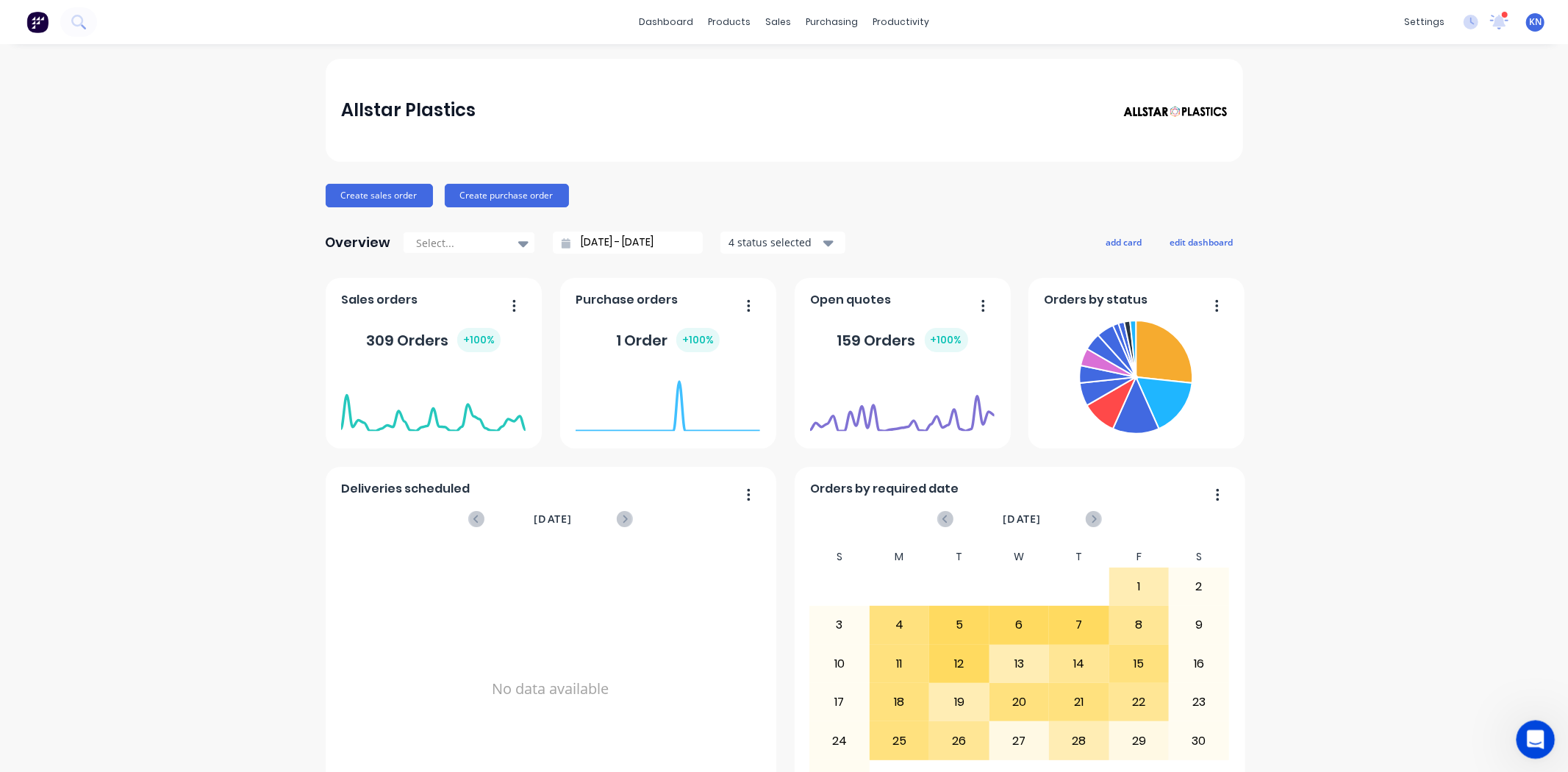
click at [1540, 743] on icon "Open Intercom Messenger" at bounding box center [1534, 738] width 24 height 24
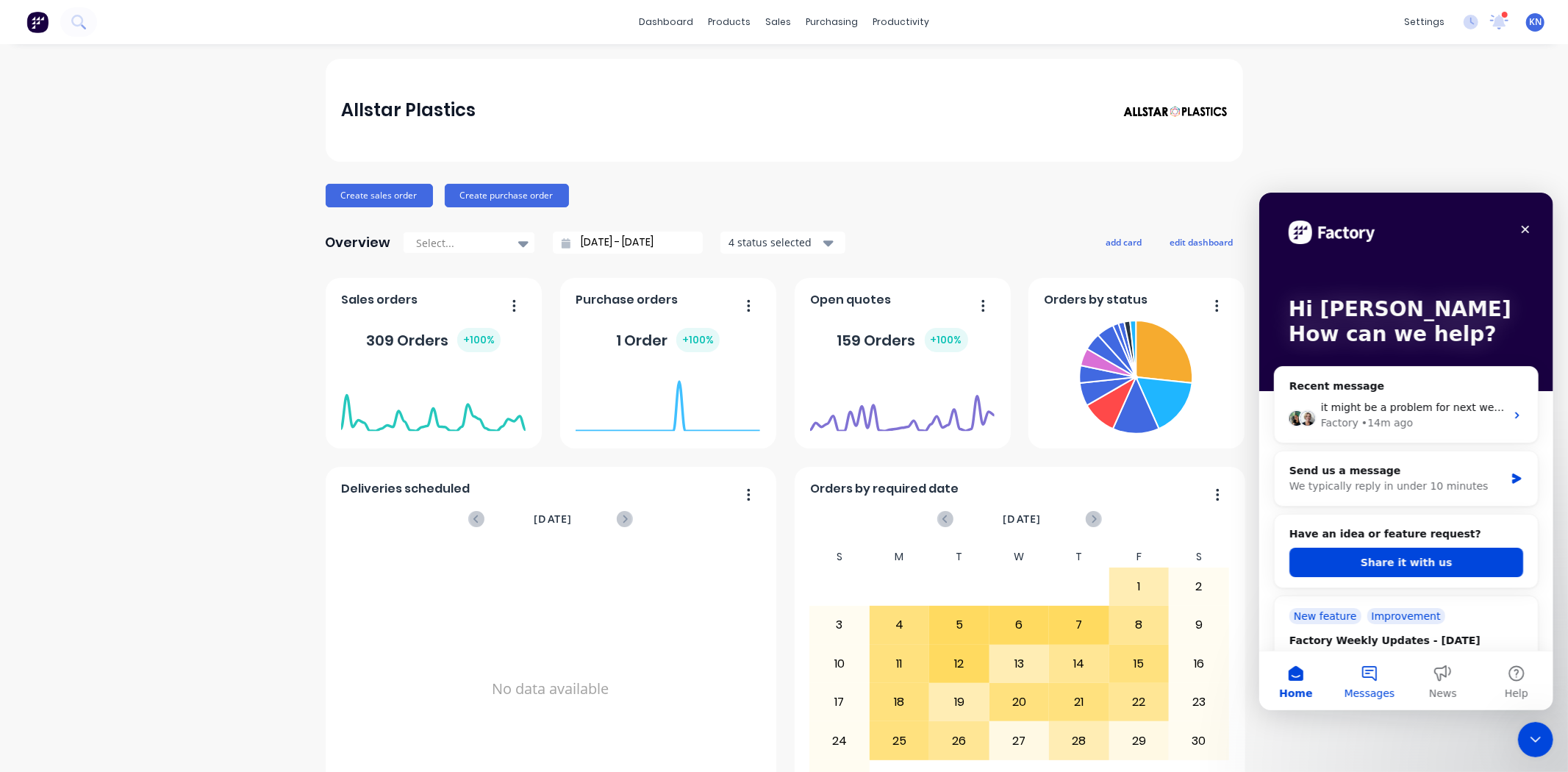
click at [1357, 682] on button "Messages" at bounding box center [1369, 680] width 74 height 59
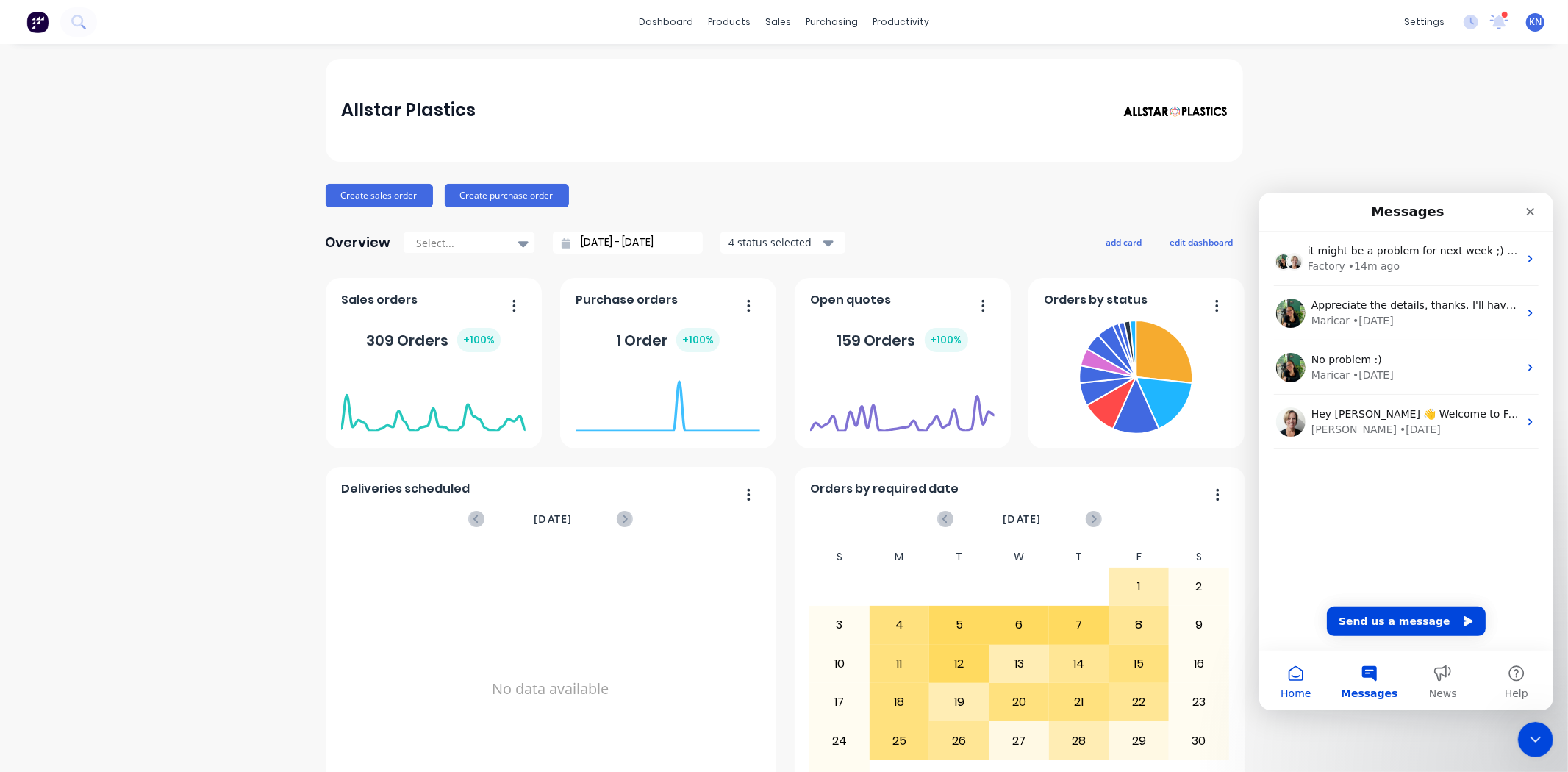
click at [1306, 682] on button "Home" at bounding box center [1295, 680] width 74 height 59
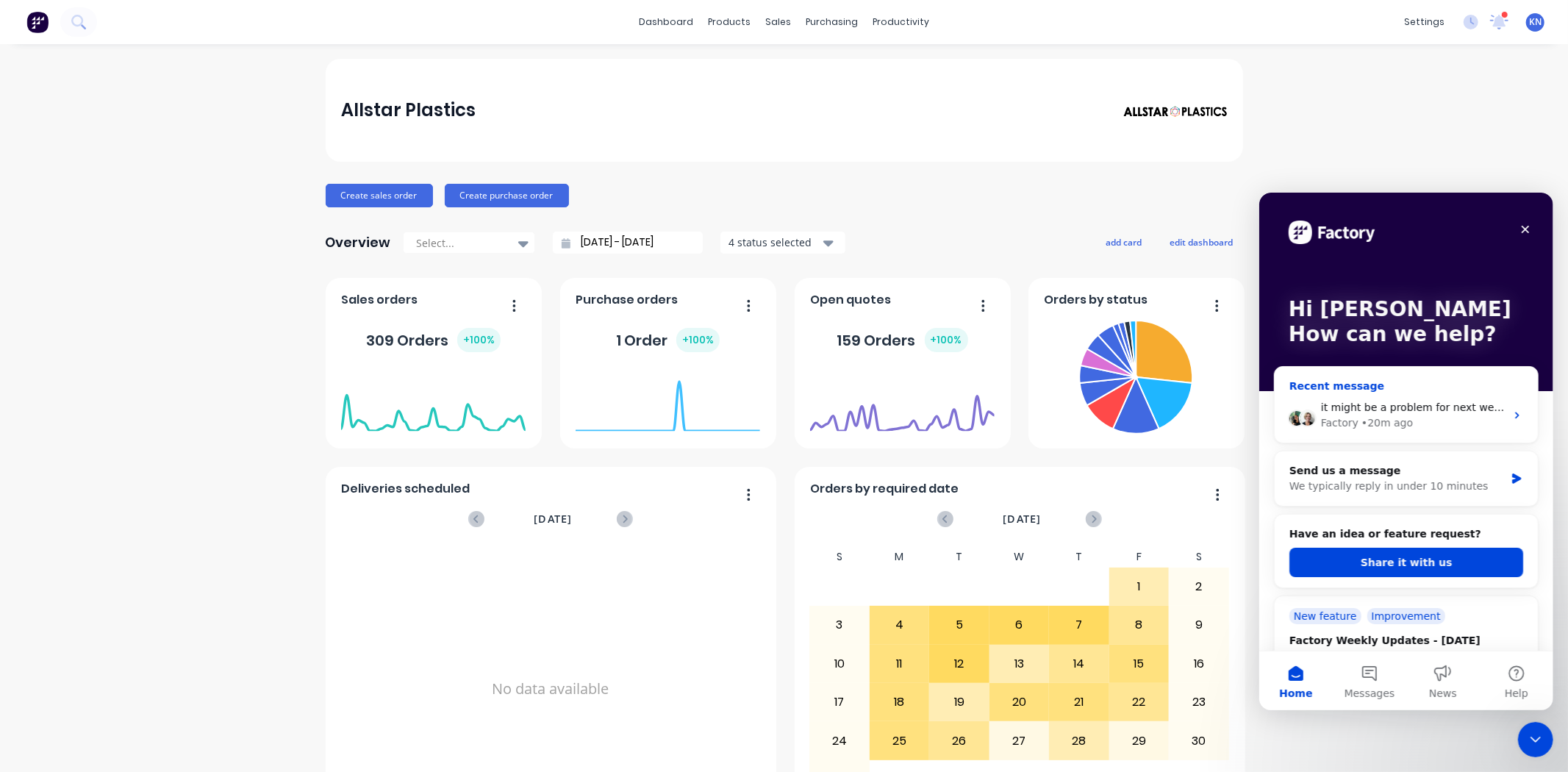
click at [1462, 417] on div "Factory • 20m ago" at bounding box center [1412, 422] width 185 height 15
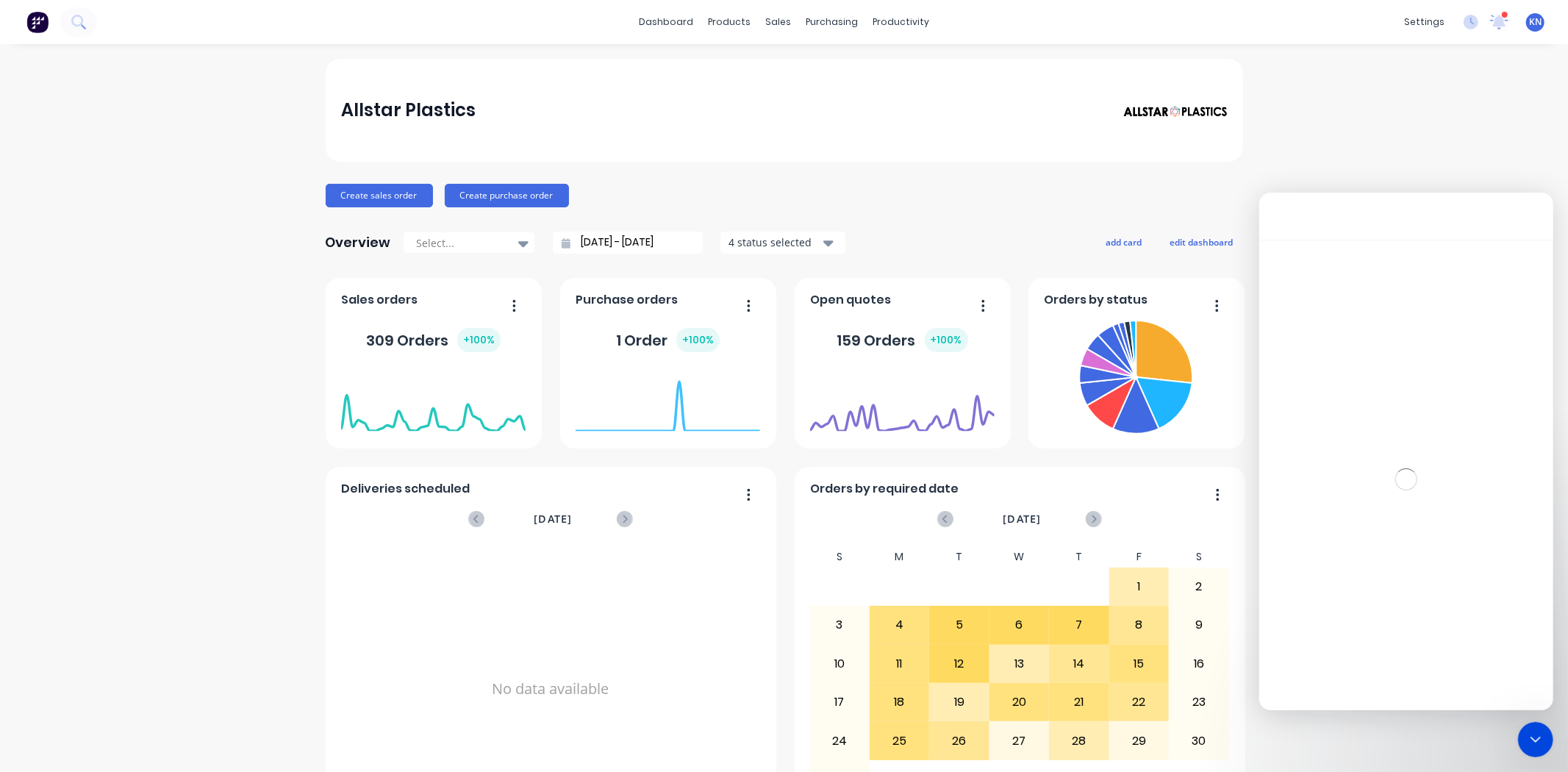
click at [1456, 107] on div "Allstar Plastics Create sales order Create purchase order Overview Select... 28…" at bounding box center [784, 443] width 1568 height 768
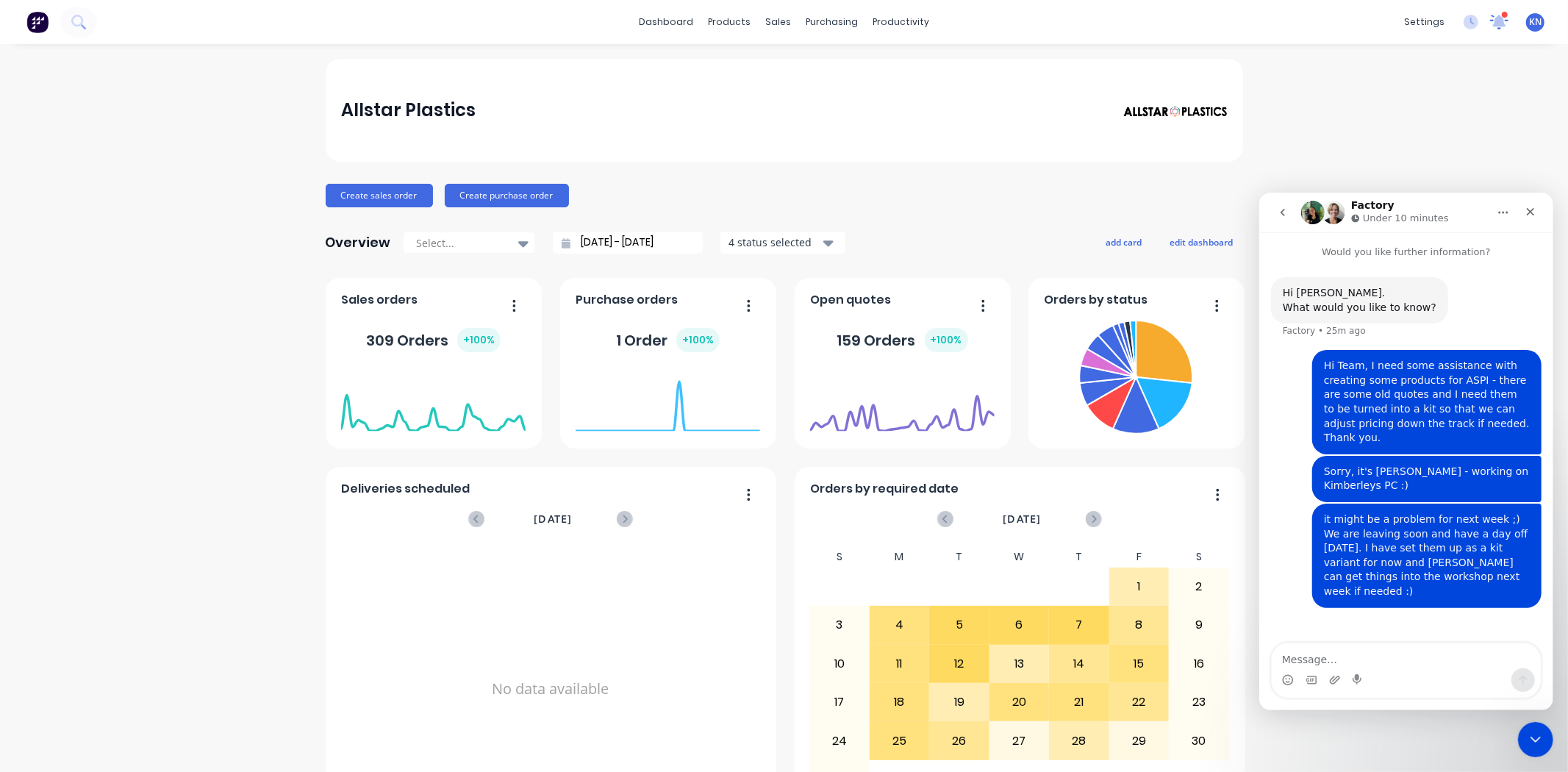
click at [1493, 24] on icon at bounding box center [1499, 20] width 14 height 13
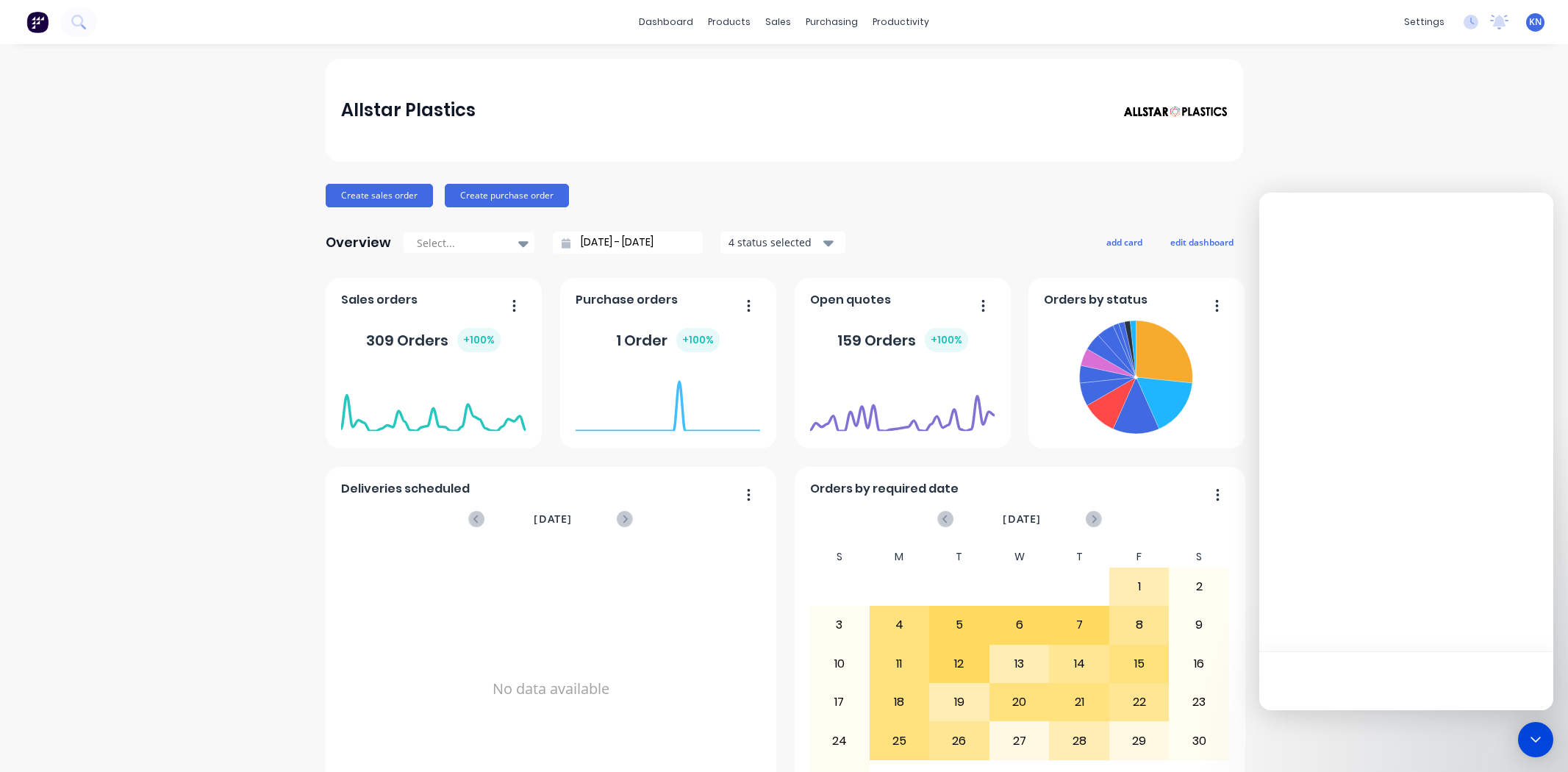
click at [1490, 22] on icon at bounding box center [1498, 22] width 18 height 14
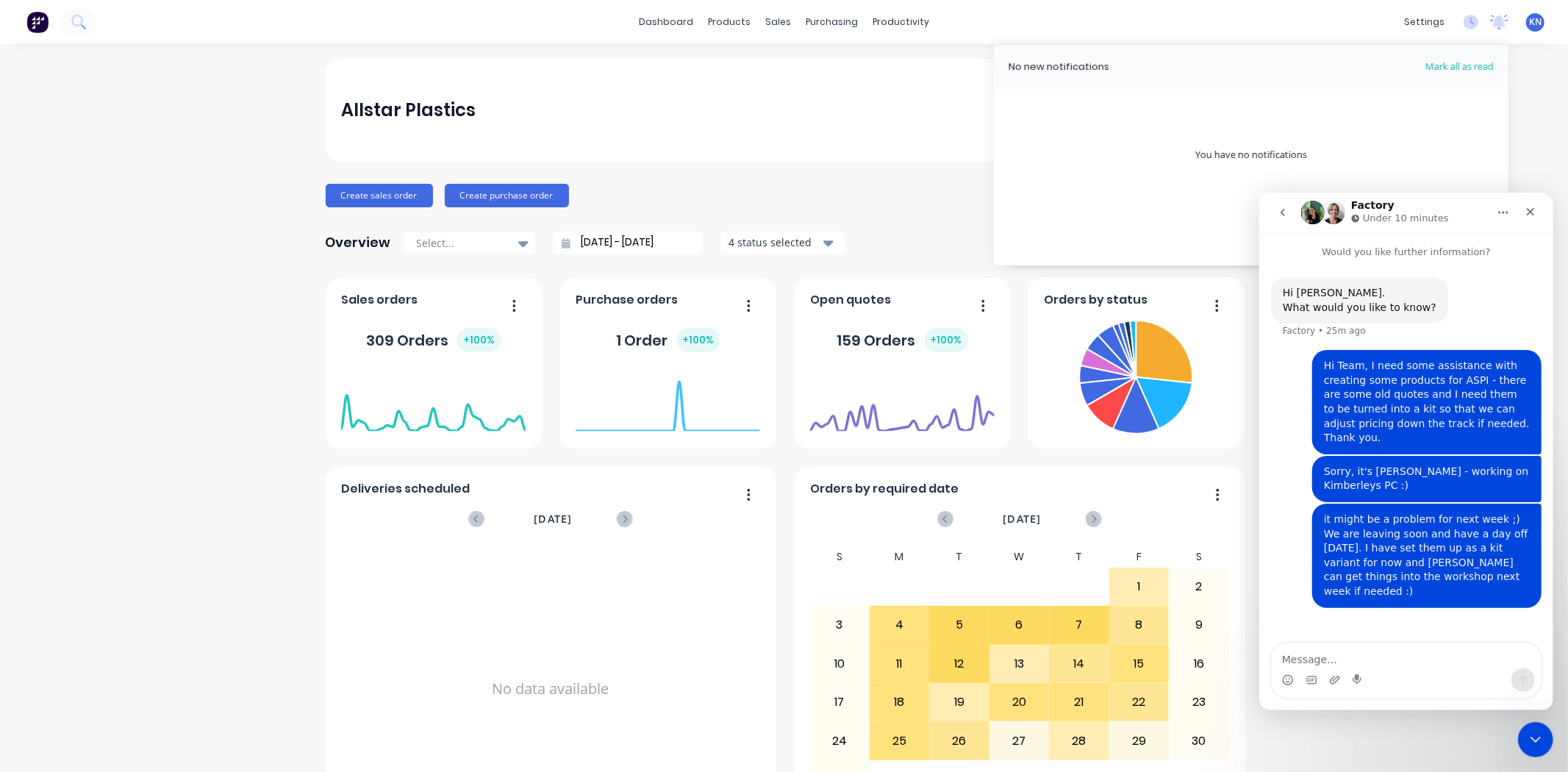
click at [1343, 12] on div "dashboard products sales purchasing productivity dashboard products Product Cat…" at bounding box center [784, 22] width 1568 height 44
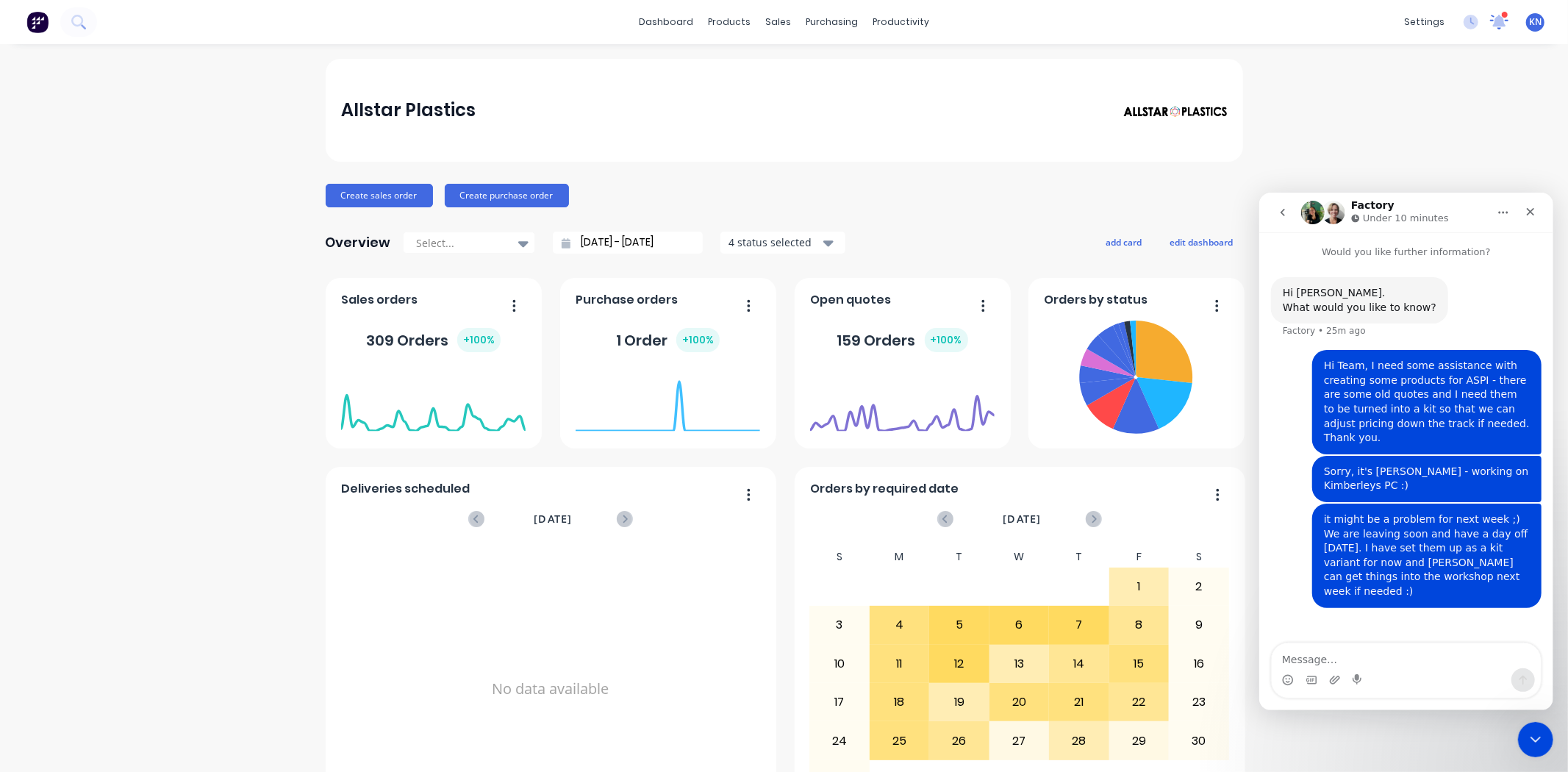
click at [1494, 20] on icon at bounding box center [1498, 22] width 19 height 16
